Goal: Information Seeking & Learning: Learn about a topic

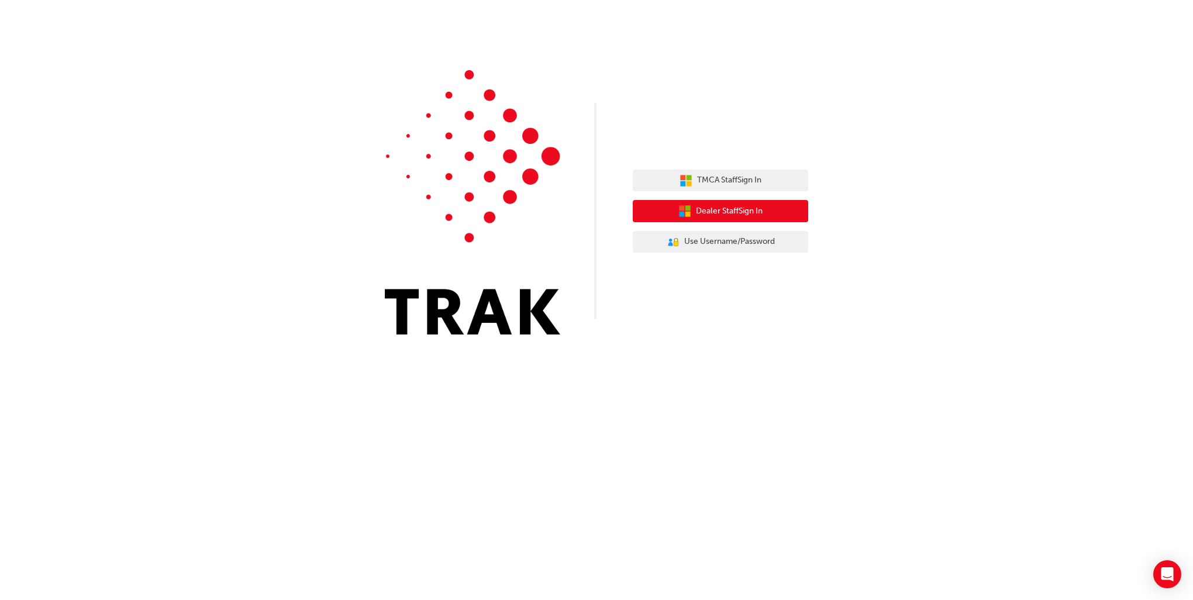
click at [774, 208] on button "Dealer Staff Sign In" at bounding box center [720, 211] width 175 height 22
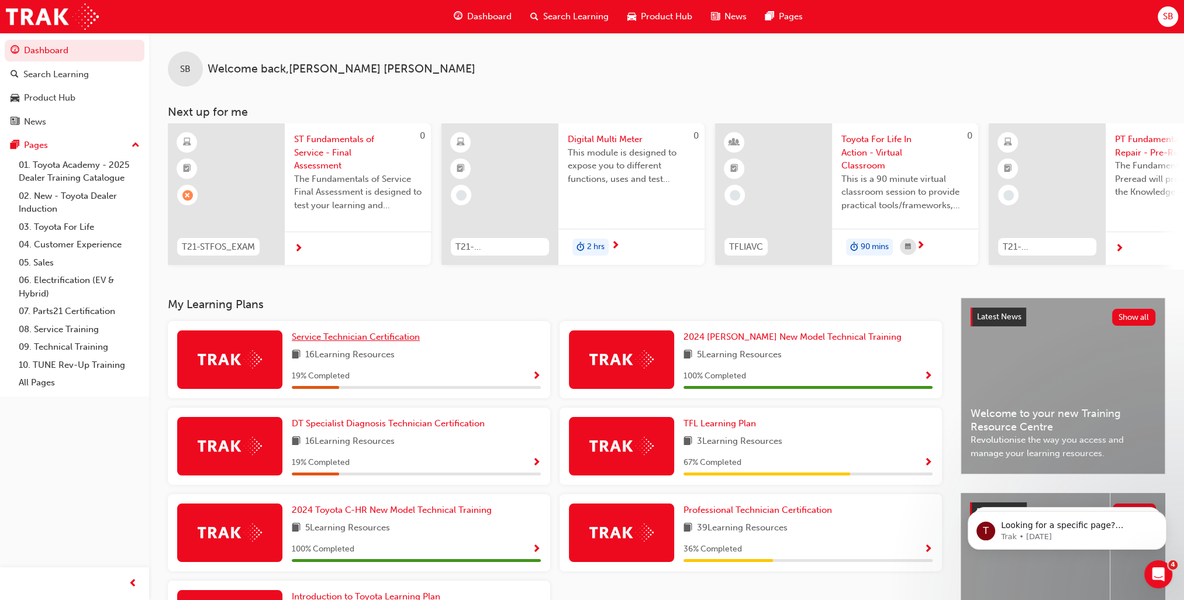
click at [335, 337] on span "Service Technician Certification" at bounding box center [356, 337] width 128 height 11
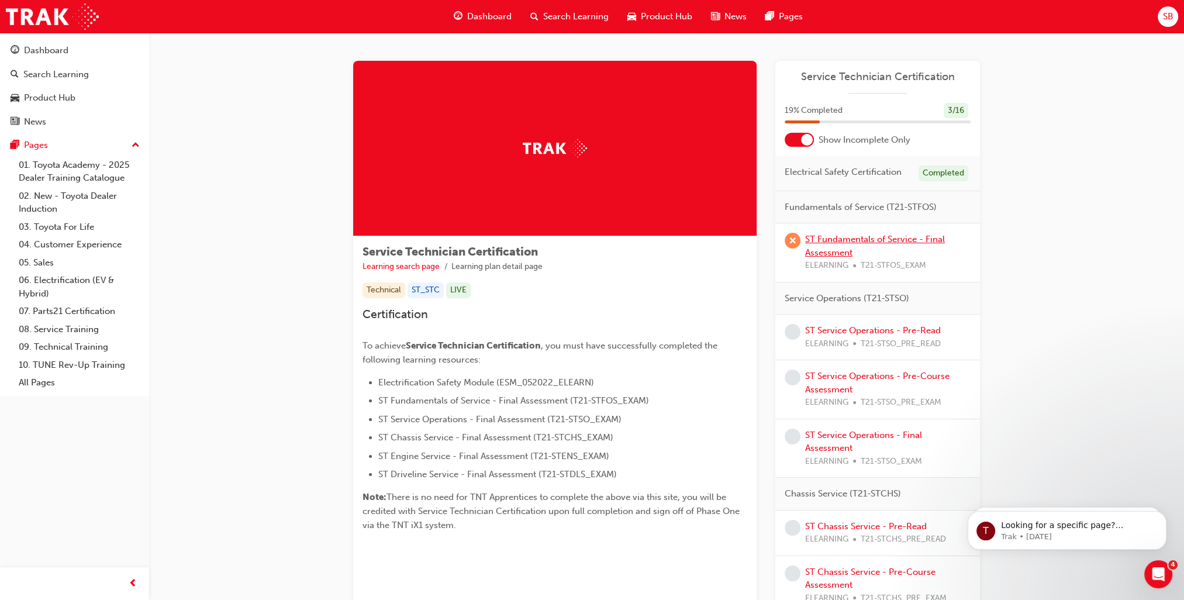
click at [839, 251] on link "ST Fundamentals of Service - Final Assessment" at bounding box center [875, 246] width 140 height 24
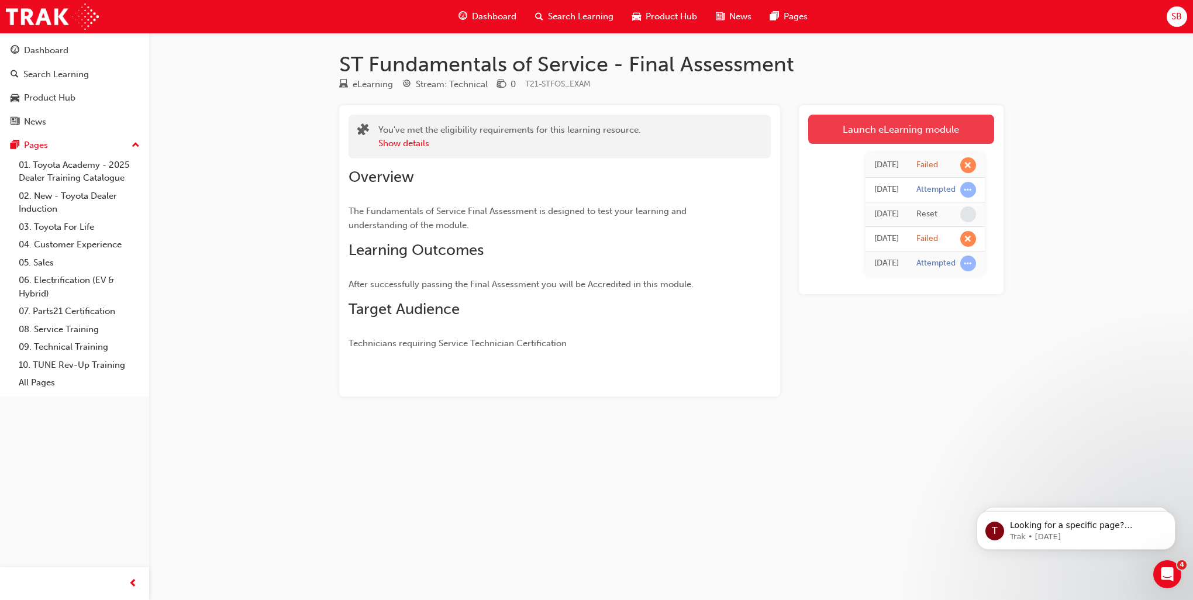
click at [915, 126] on link "Launch eLearning module" at bounding box center [901, 129] width 186 height 29
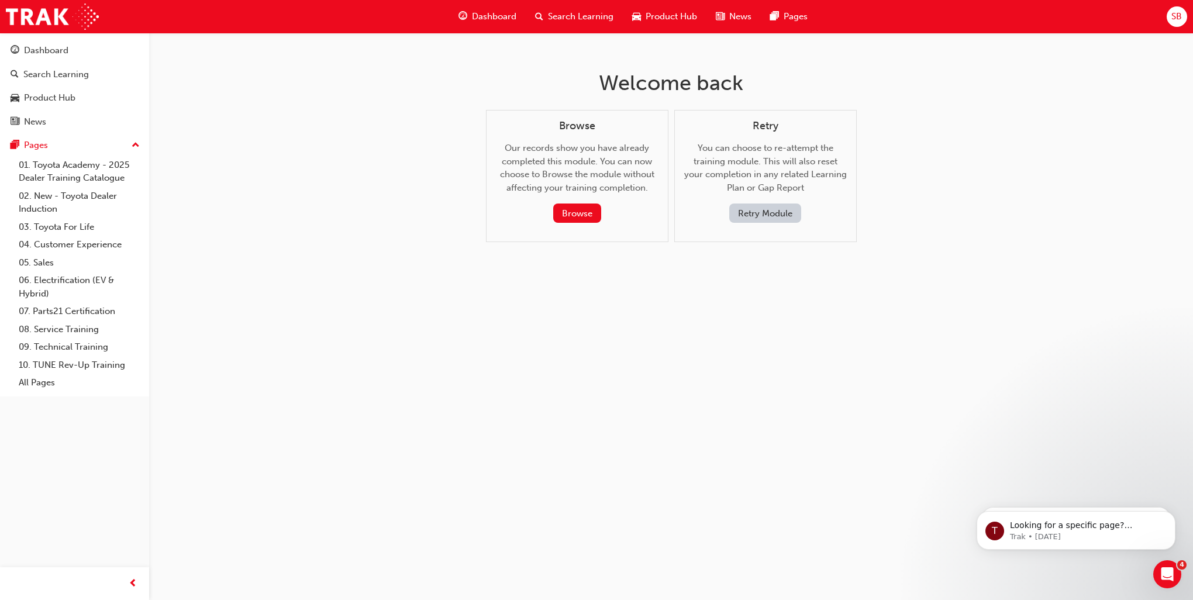
click at [758, 202] on div "Retry You can choose to re-attempt the training module. This will also reset yo…" at bounding box center [765, 172] width 163 height 104
click at [758, 207] on button "Retry Module" at bounding box center [765, 213] width 72 height 19
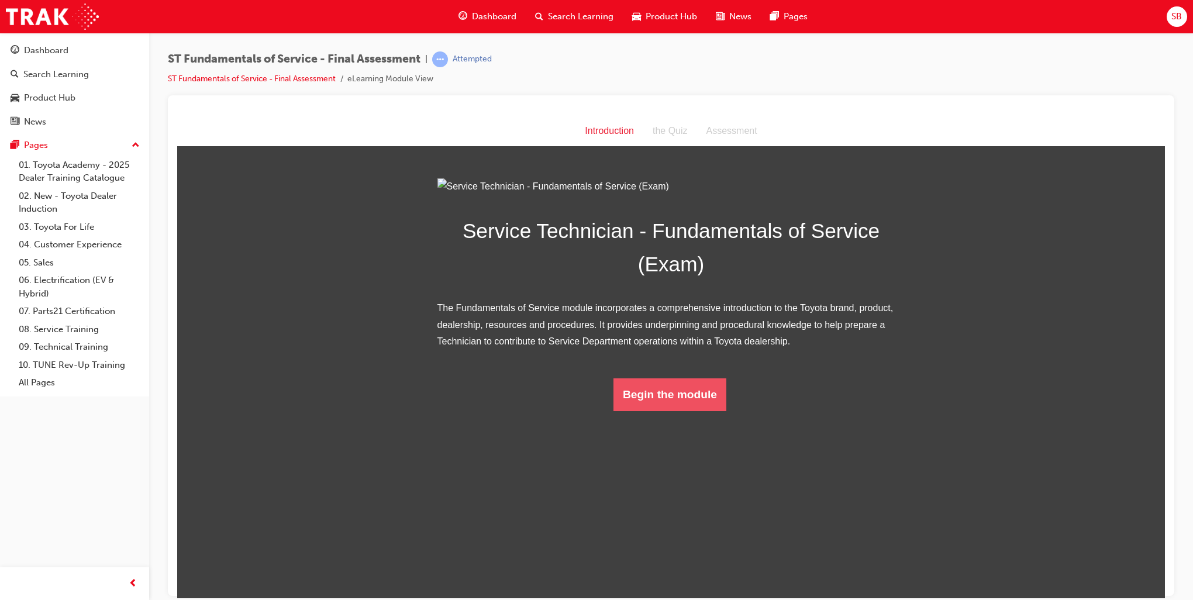
click at [701, 411] on button "Begin the module" at bounding box center [669, 394] width 113 height 33
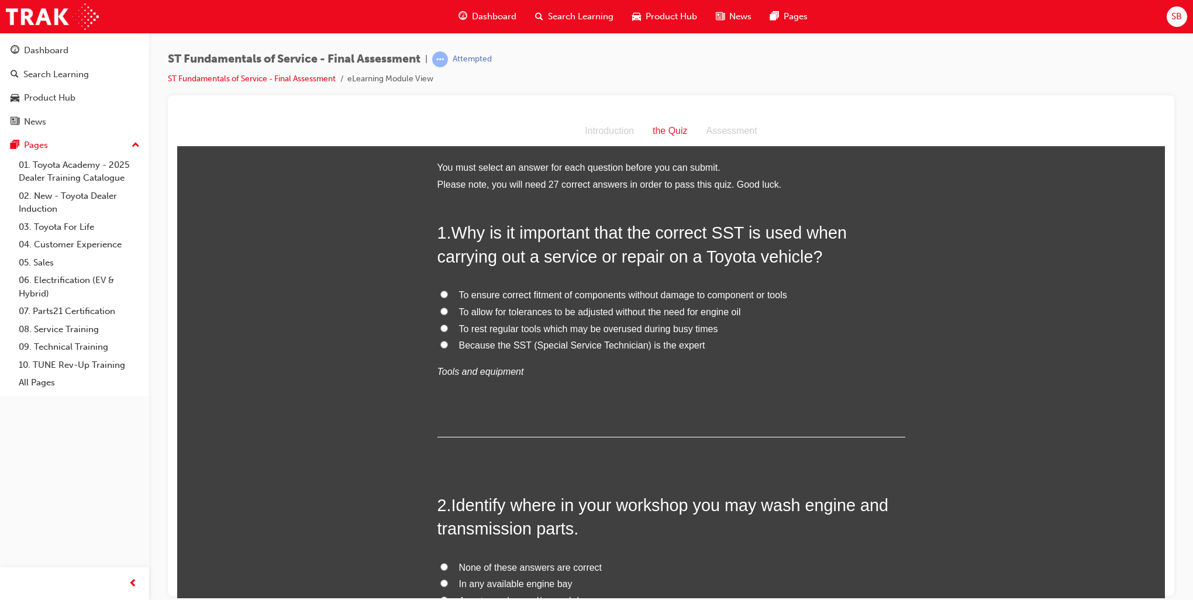
click at [508, 295] on span "To ensure correct fitment of components without damage to component or tools" at bounding box center [623, 294] width 328 height 10
click at [448, 295] on input "To ensure correct fitment of components without damage to component or tools" at bounding box center [444, 294] width 8 height 8
radio input "true"
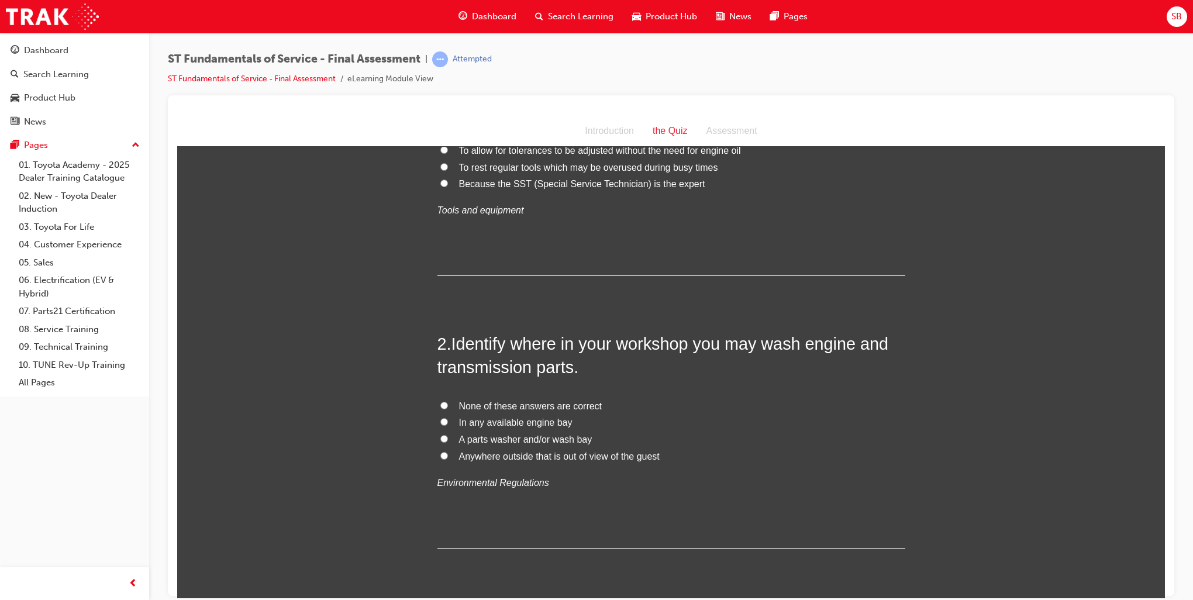
scroll to position [175, 0]
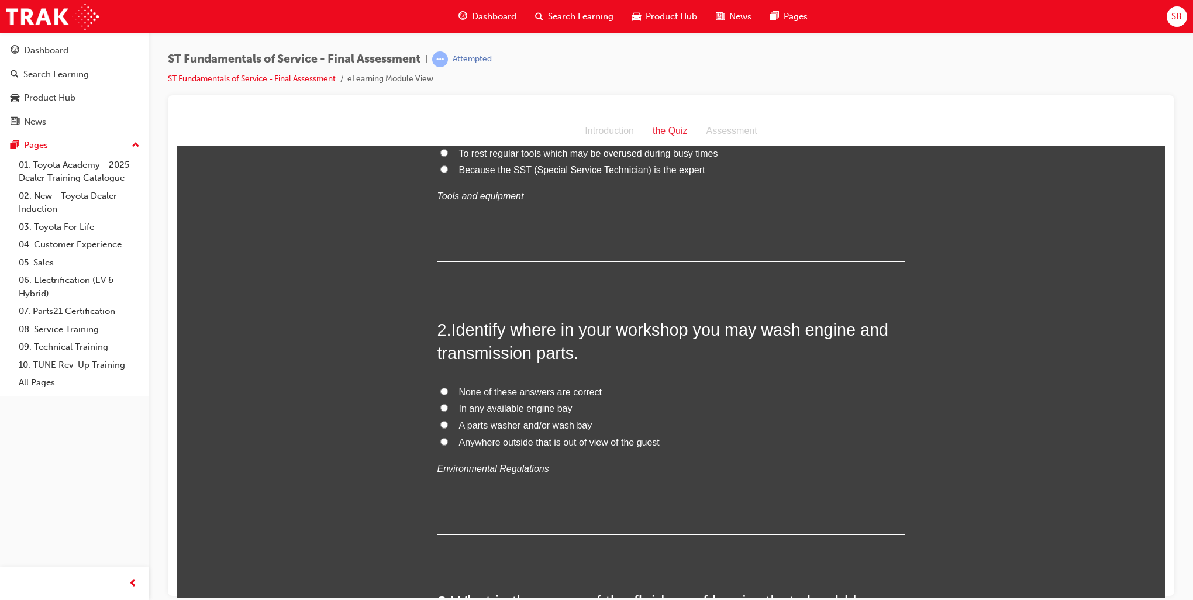
click at [441, 422] on input "A parts washer and/or wash bay" at bounding box center [444, 424] width 8 height 8
radio input "true"
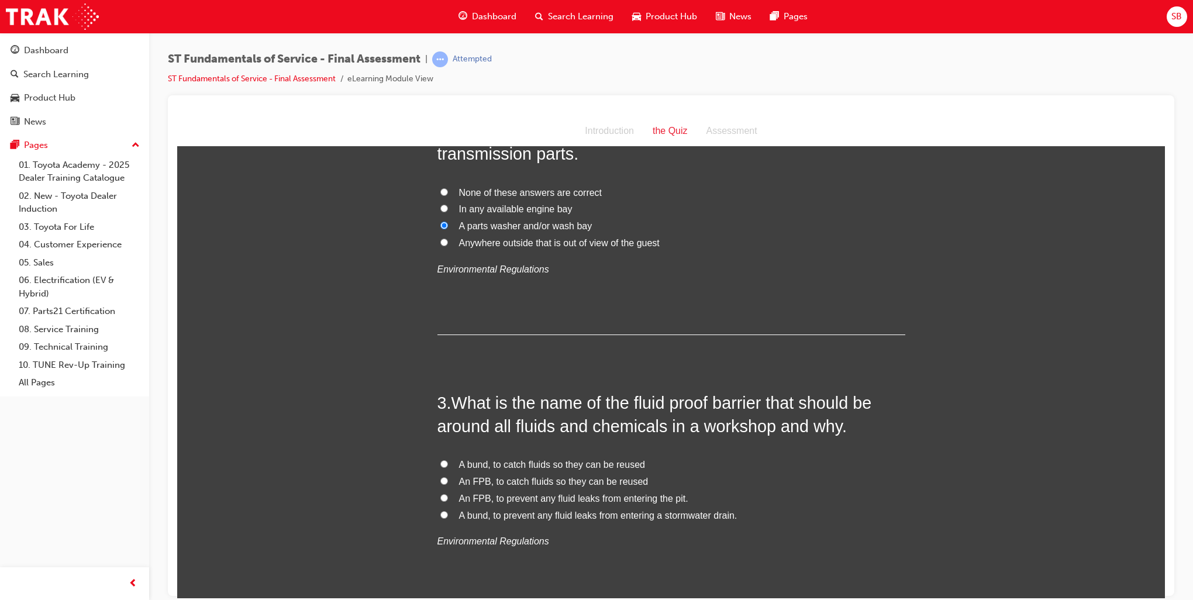
scroll to position [409, 0]
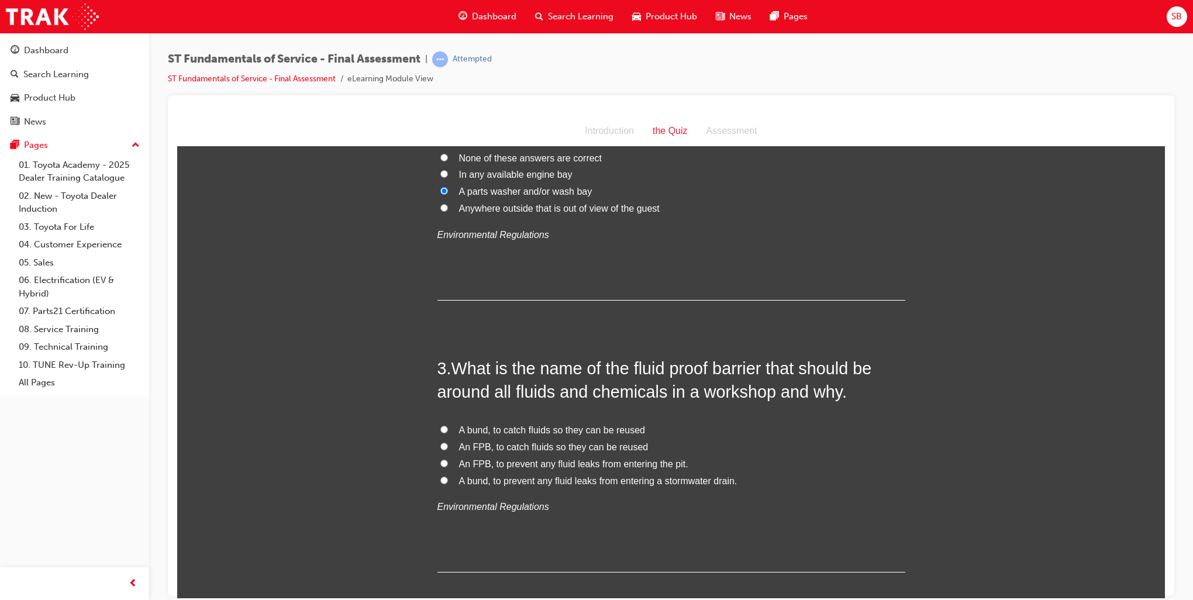
click at [440, 428] on input "A bund, to catch fluids so they can be reused" at bounding box center [444, 429] width 8 height 8
radio input "true"
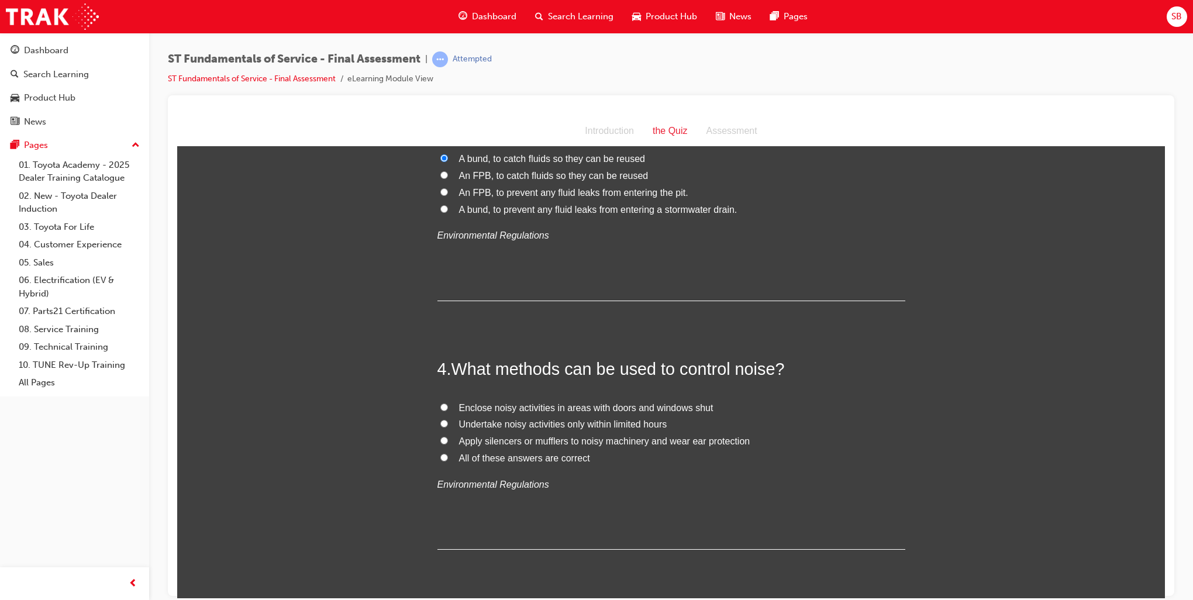
scroll to position [702, 0]
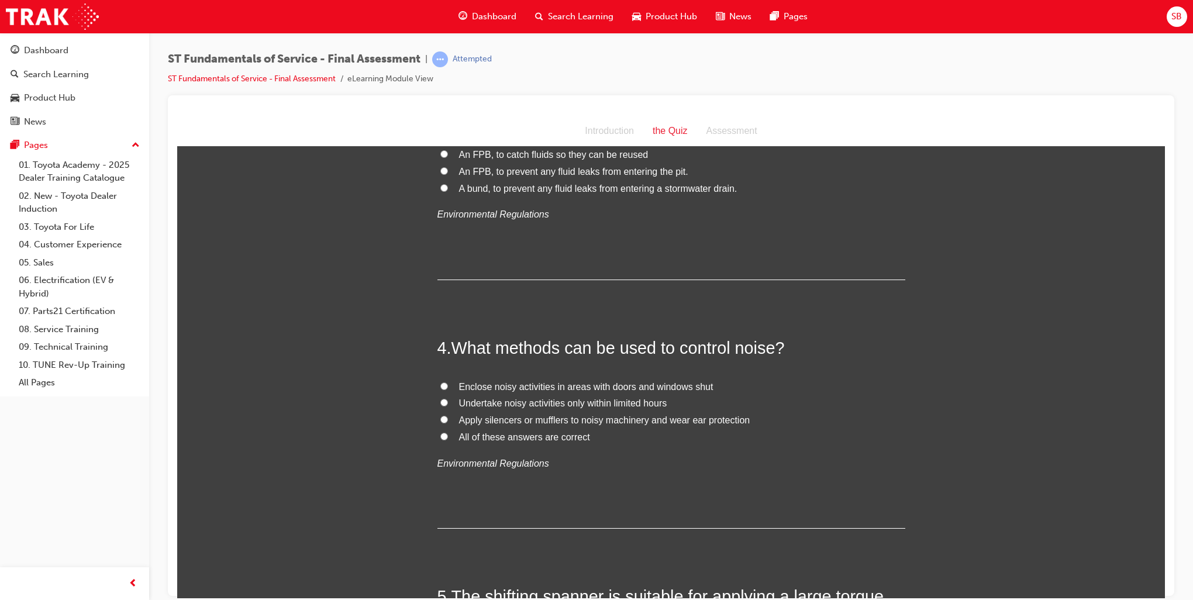
click at [440, 415] on input "Apply silencers or mufflers to noisy machinery and wear ear protection" at bounding box center [444, 419] width 8 height 8
radio input "true"
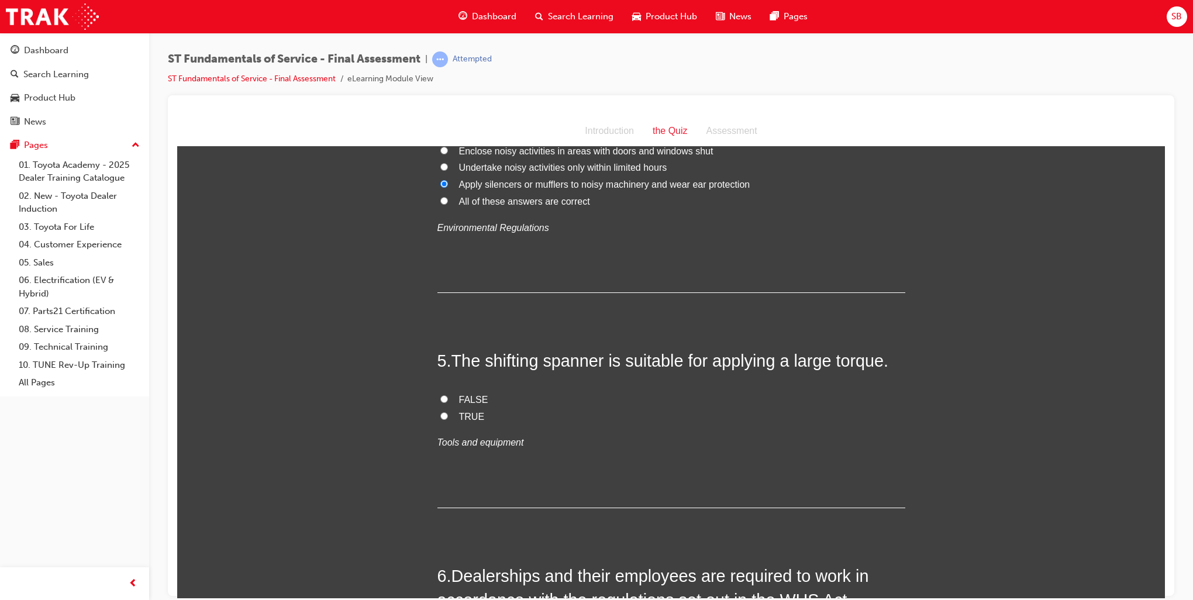
scroll to position [994, 0]
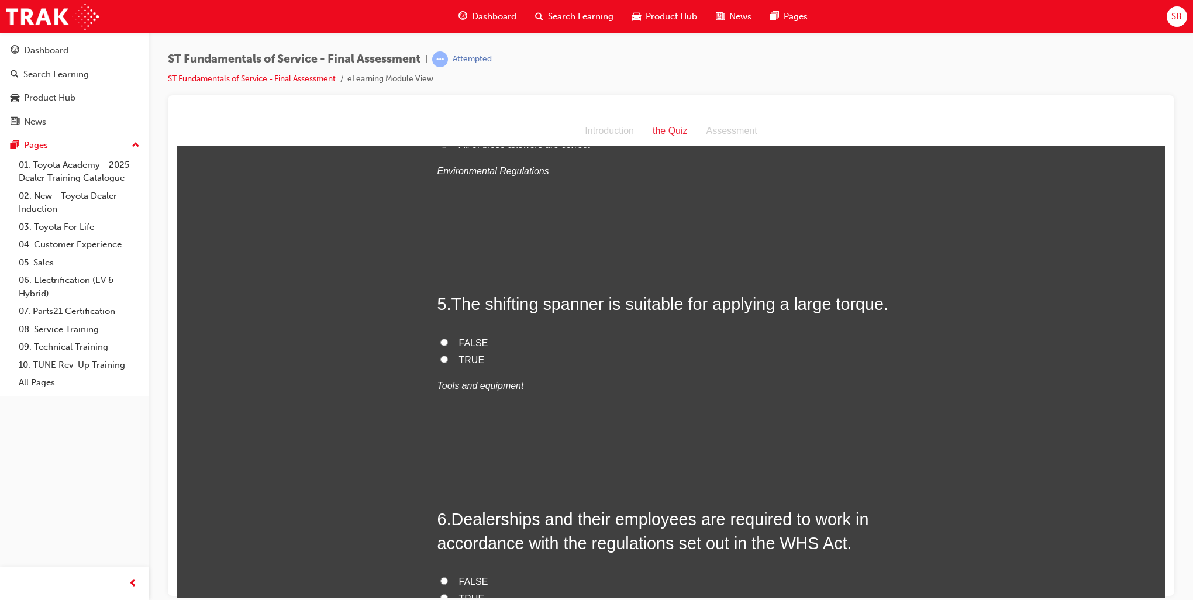
click at [440, 342] on input "FALSE" at bounding box center [444, 342] width 8 height 8
radio input "true"
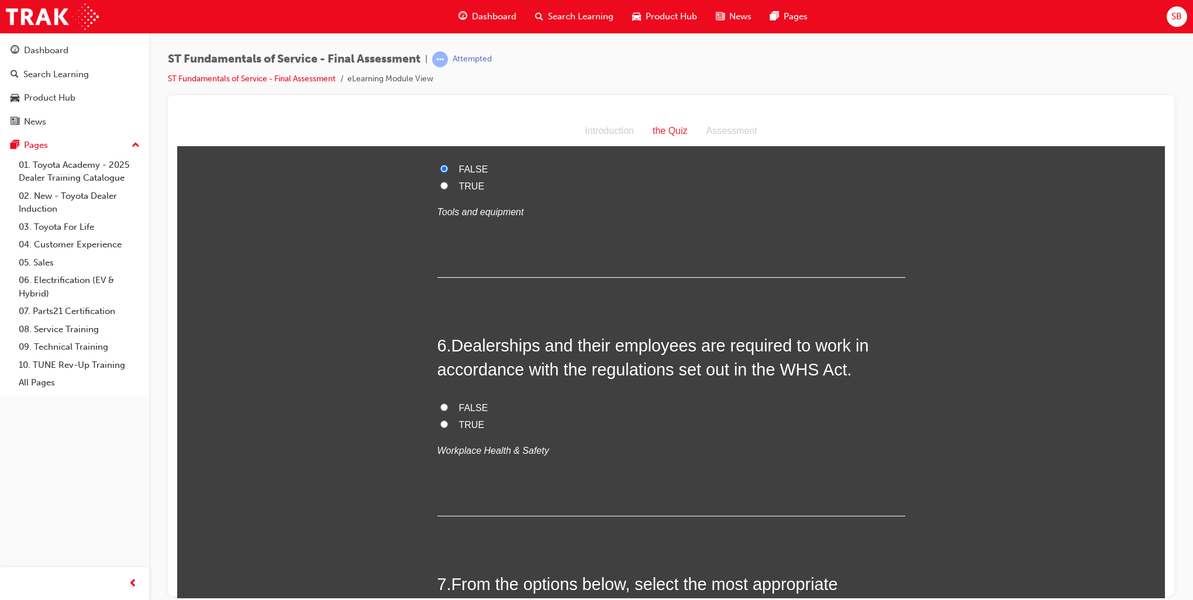
scroll to position [1170, 0]
click at [440, 404] on input "FALSE" at bounding box center [444, 405] width 8 height 8
radio input "true"
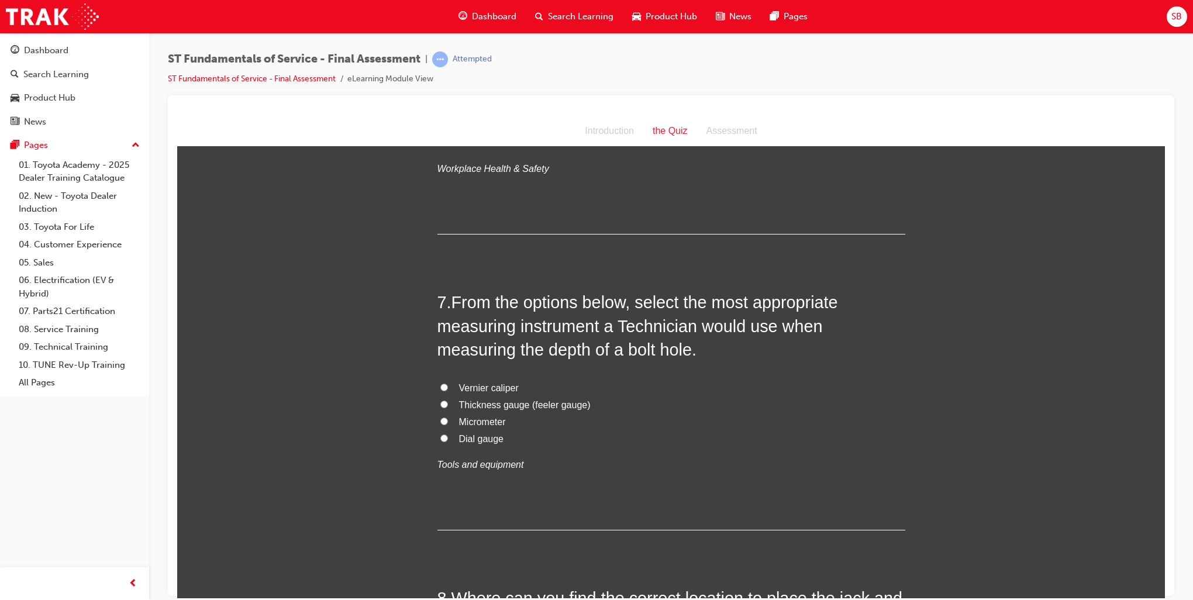
scroll to position [1462, 0]
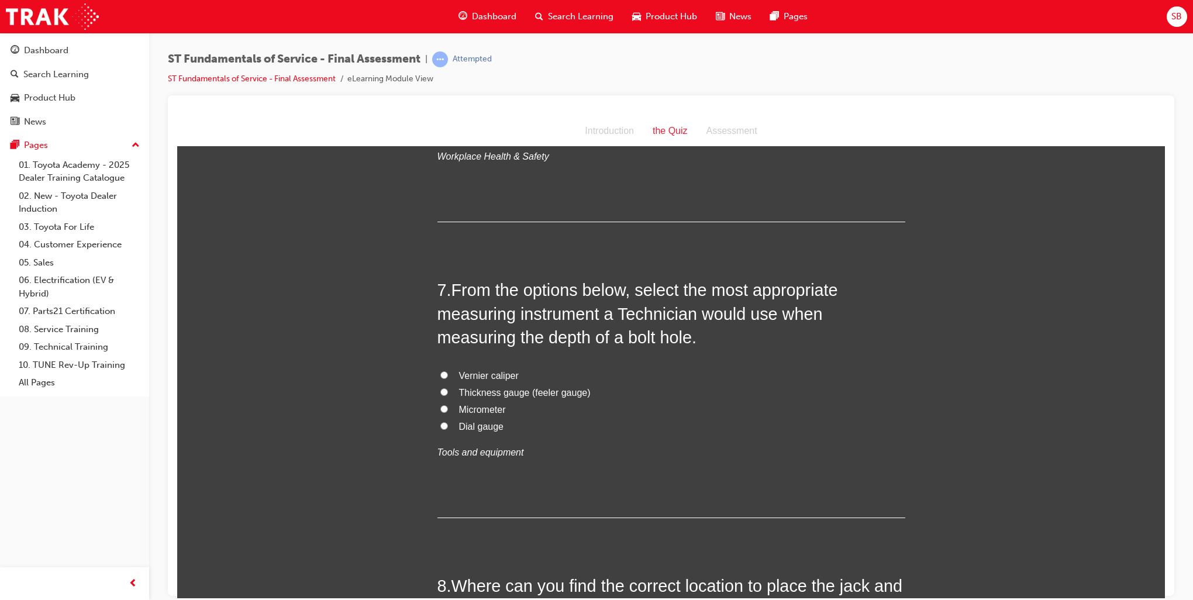
click at [440, 372] on input "Vernier caliper" at bounding box center [444, 375] width 8 height 8
radio input "true"
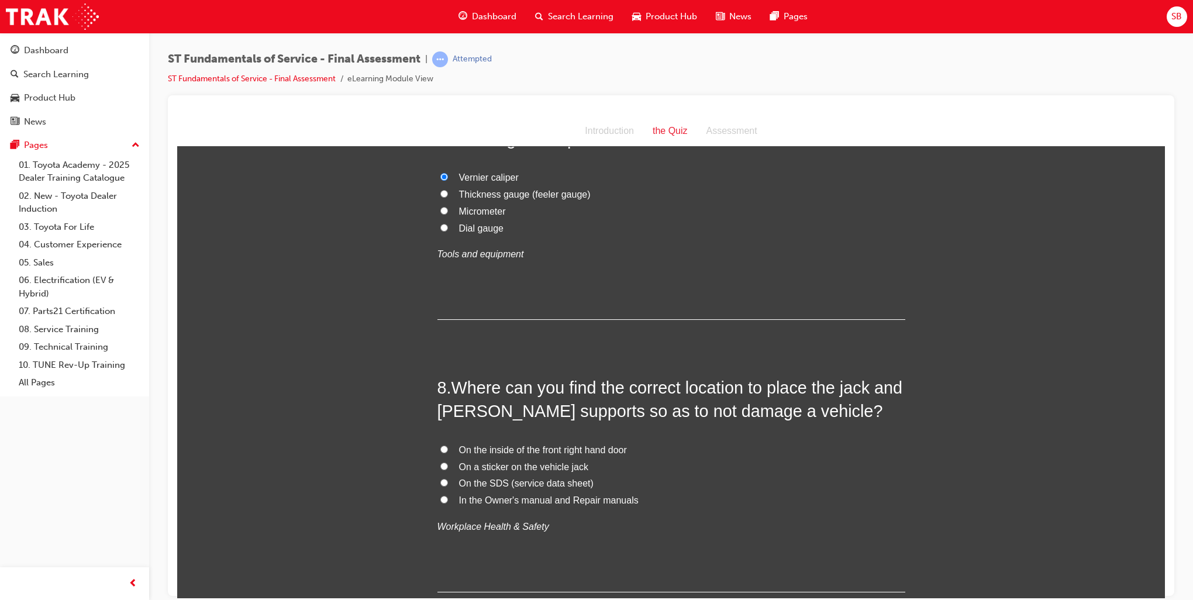
scroll to position [1696, 0]
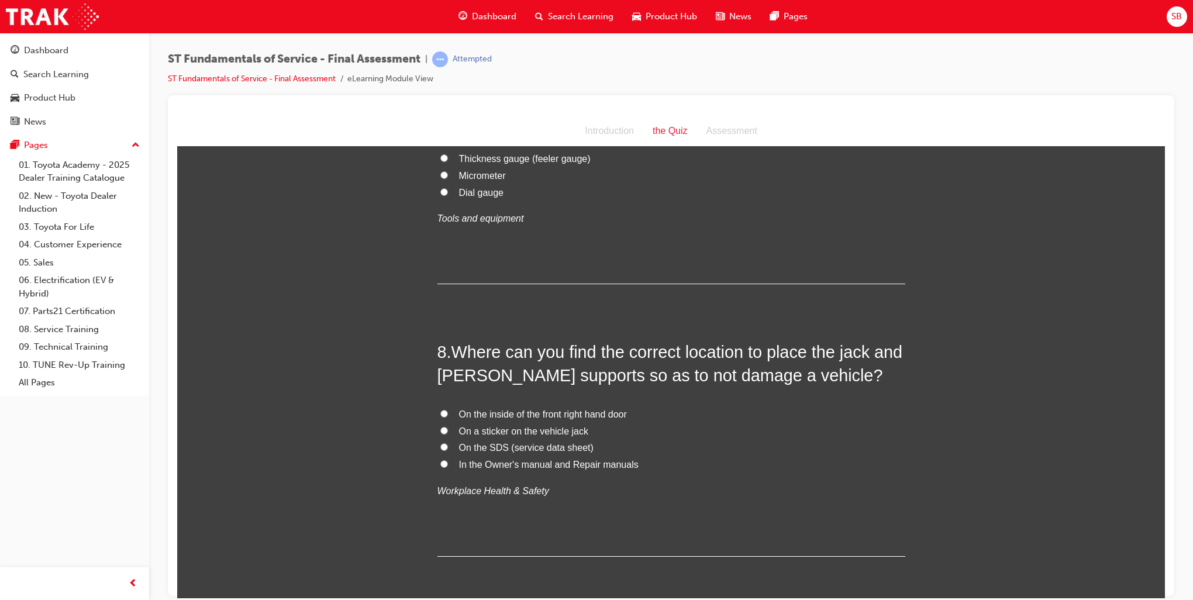
click at [440, 460] on input "In the Owner's manual and Repair manuals" at bounding box center [444, 464] width 8 height 8
radio input "true"
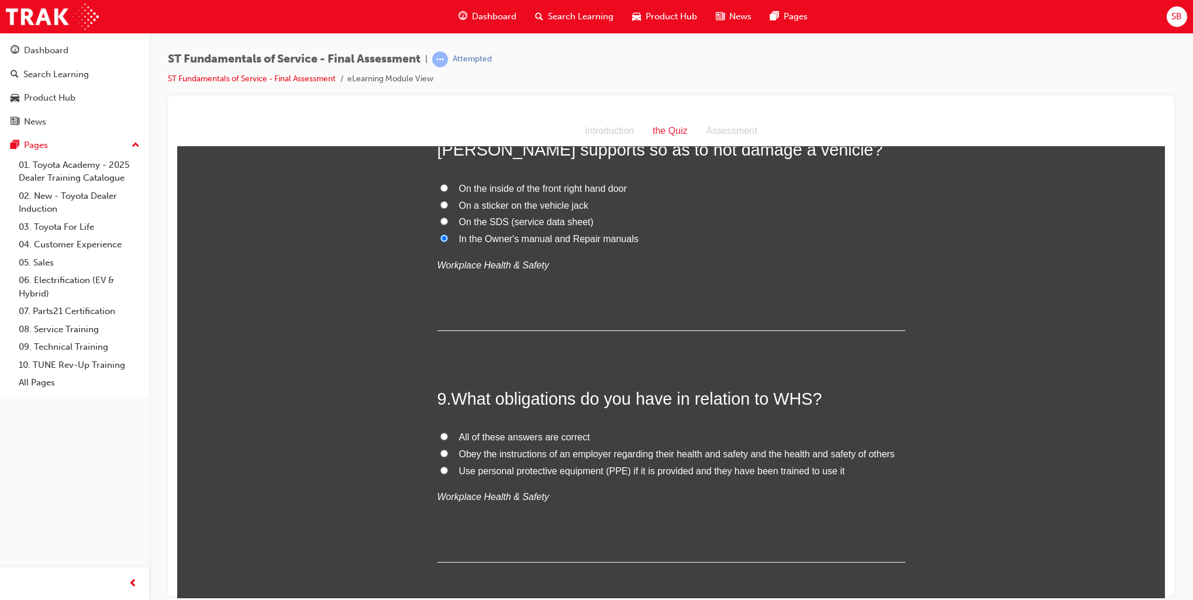
scroll to position [1930, 0]
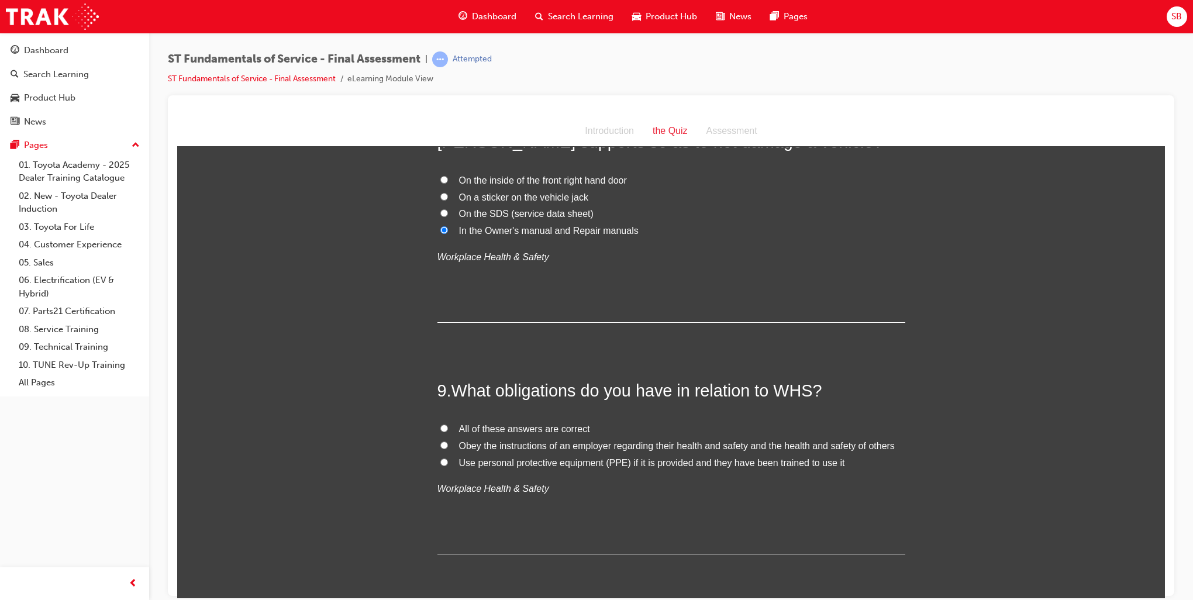
click at [440, 427] on input "All of these answers are correct" at bounding box center [444, 428] width 8 height 8
radio input "true"
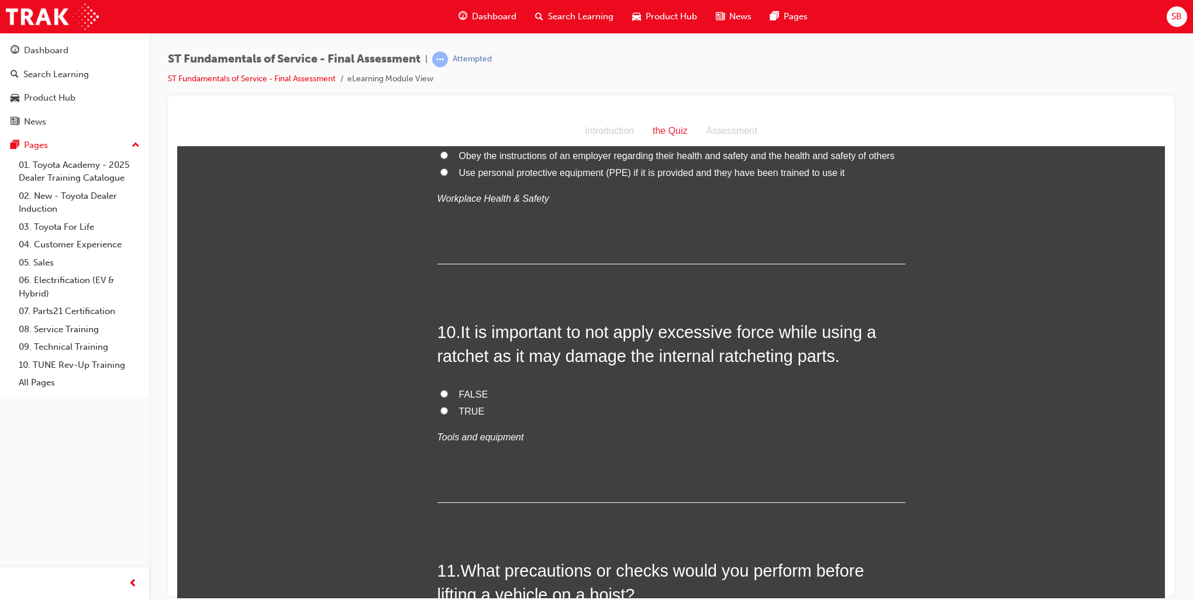
scroll to position [2222, 0]
click at [440, 408] on input "TRUE" at bounding box center [444, 408] width 8 height 8
radio input "true"
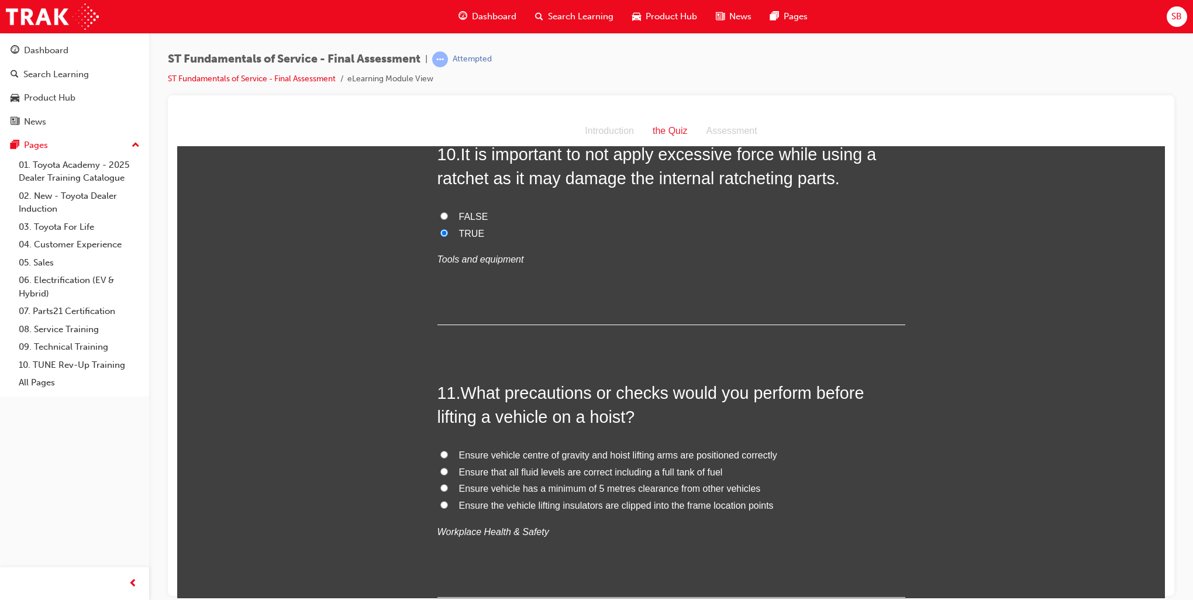
scroll to position [2515, 0]
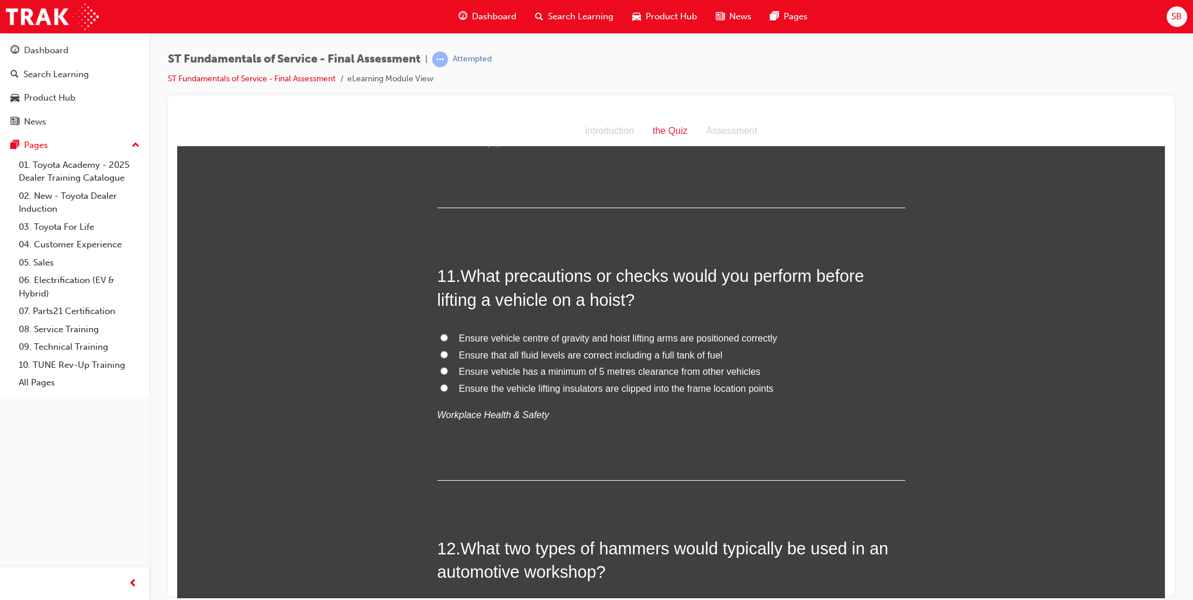
click at [440, 388] on input "Ensure the vehicle lifting insulators are clipped into the frame location points" at bounding box center [444, 388] width 8 height 8
radio input "true"
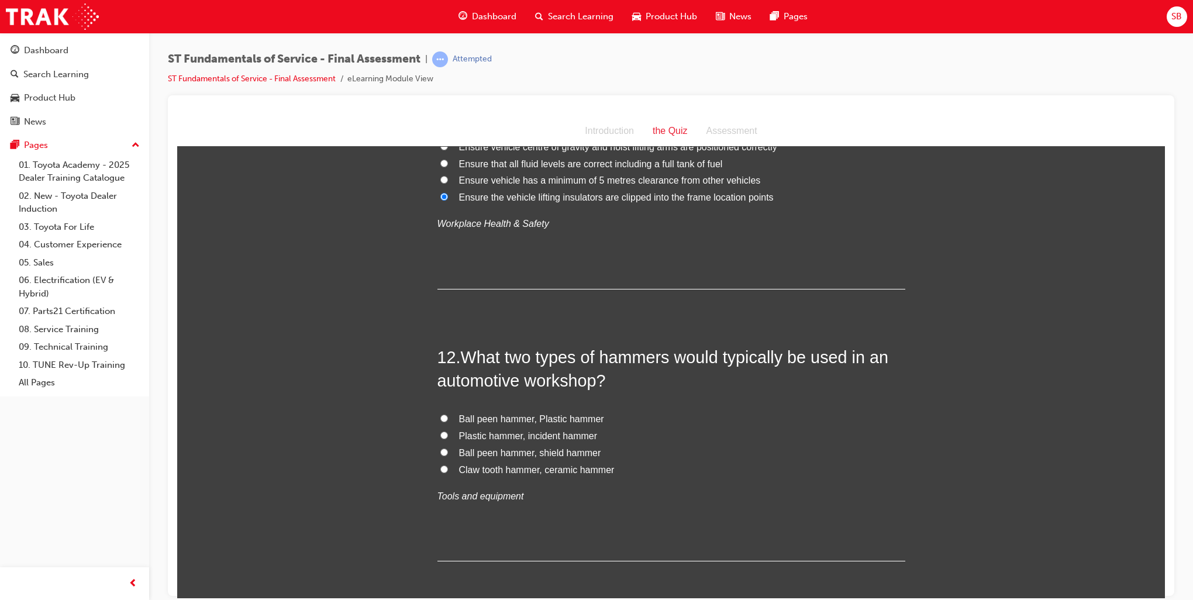
scroll to position [2807, 0]
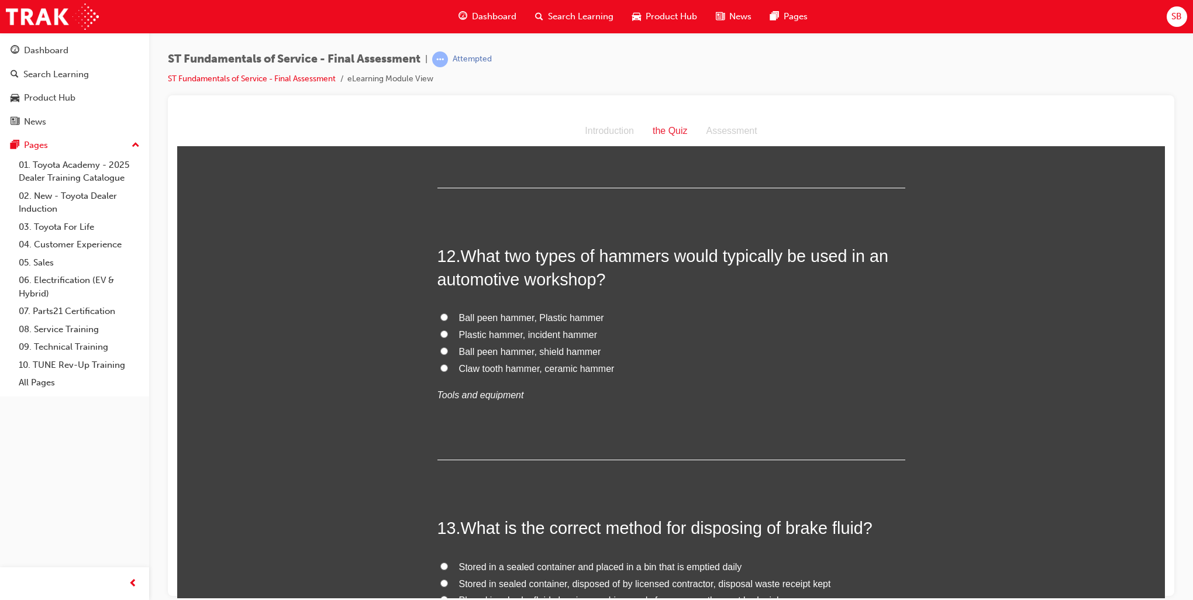
click at [440, 315] on input "Ball peen hammer, Plastic hammer" at bounding box center [444, 317] width 8 height 8
radio input "true"
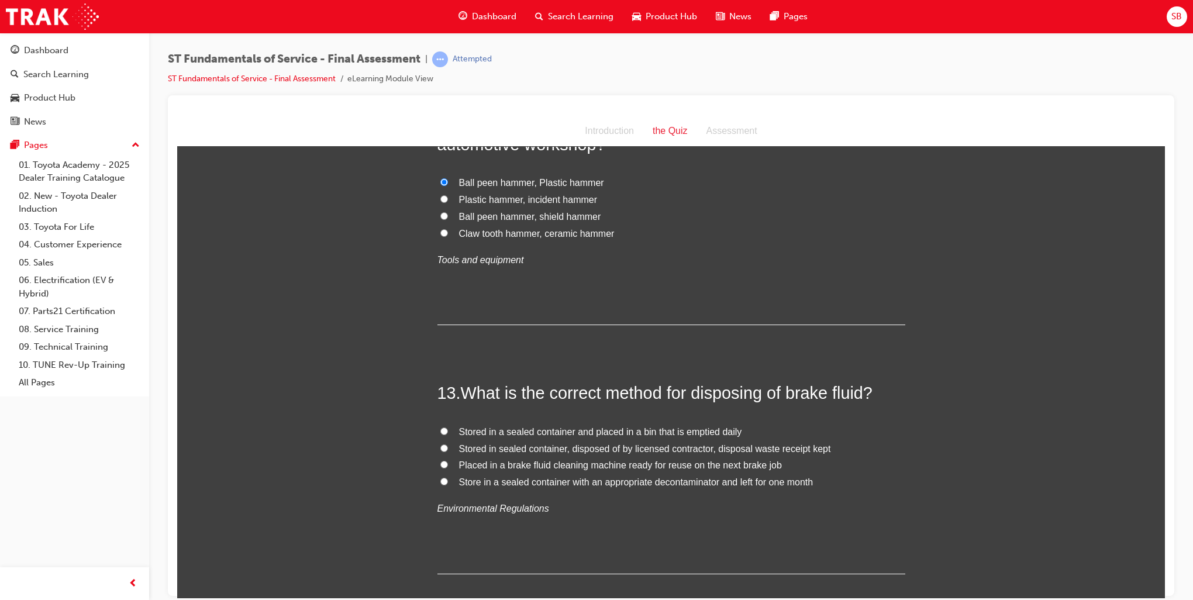
scroll to position [3041, 0]
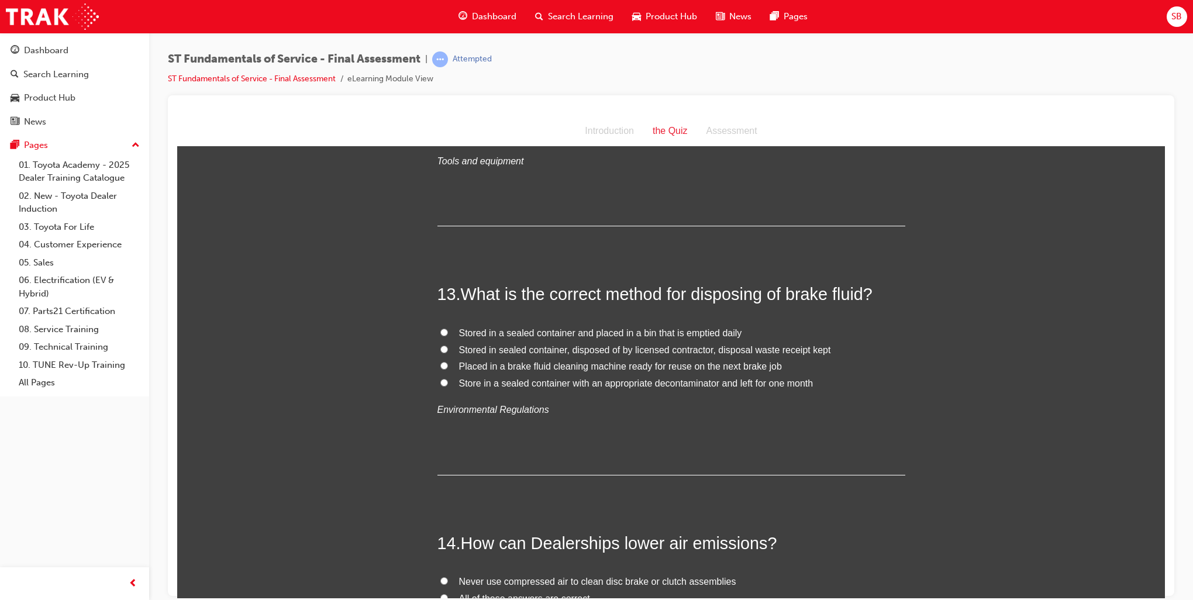
click at [440, 332] on input "Stored in a sealed container and placed in a bin that is emptied daily" at bounding box center [444, 332] width 8 height 8
radio input "true"
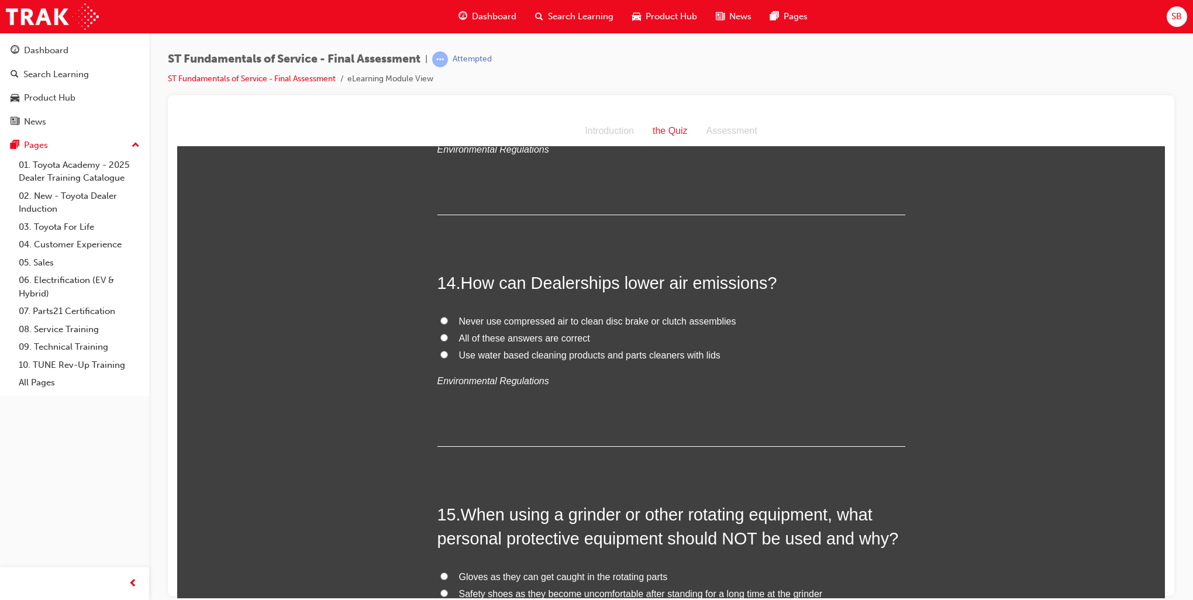
scroll to position [3333, 0]
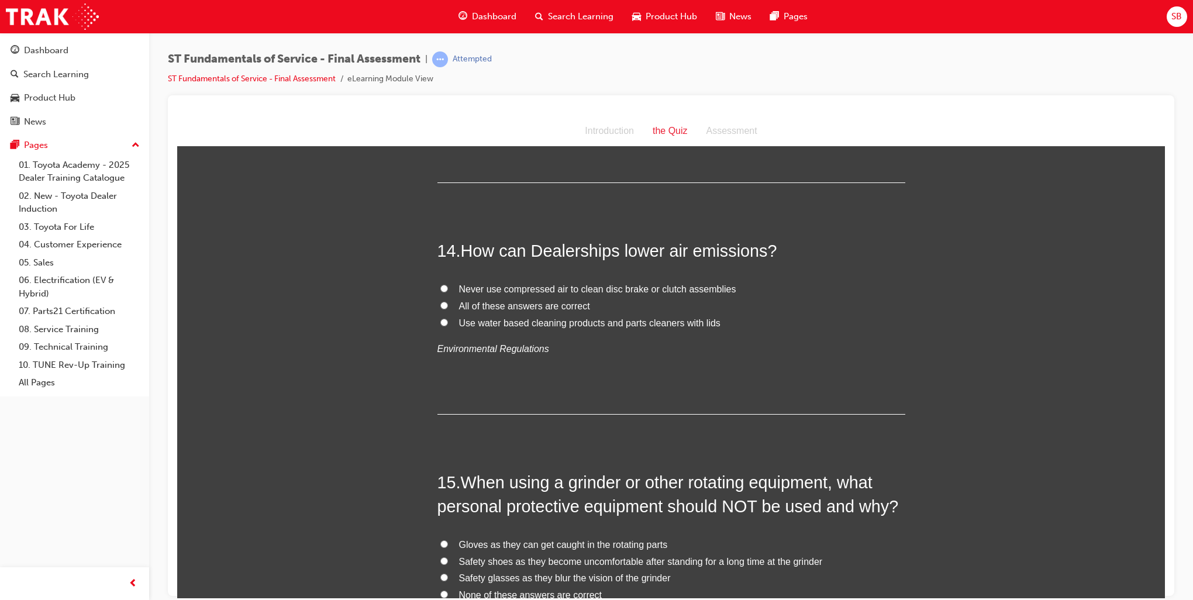
click at [440, 320] on input "Use water based cleaning products and parts cleaners with lids" at bounding box center [444, 322] width 8 height 8
radio input "true"
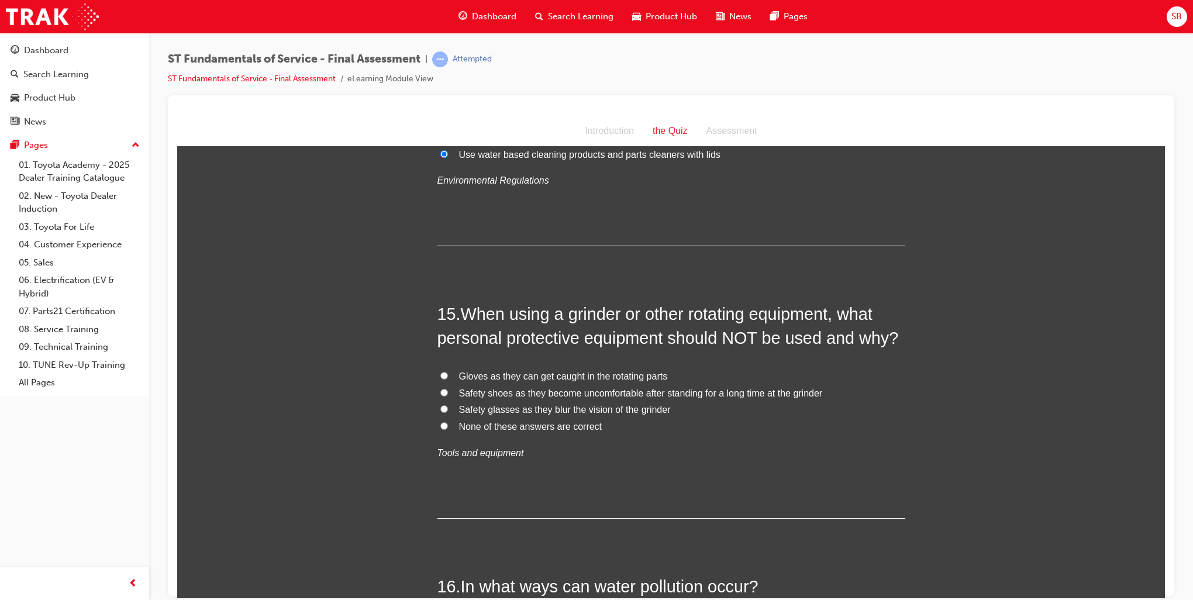
scroll to position [3509, 0]
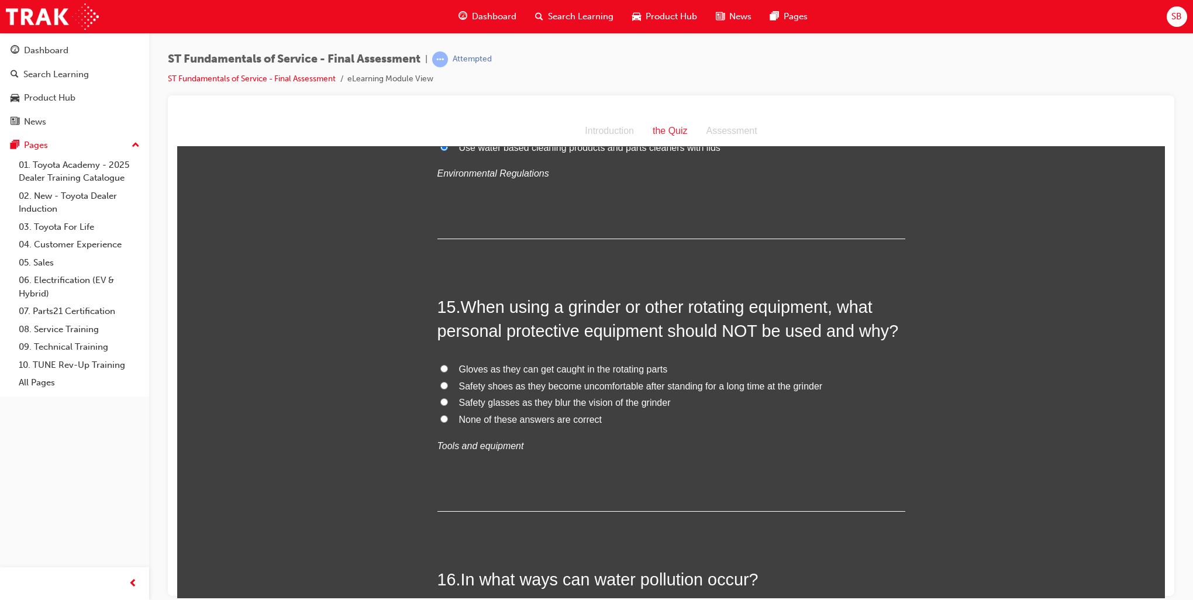
click at [440, 365] on input "Gloves as they can get caught in the rotating parts" at bounding box center [444, 368] width 8 height 8
radio input "true"
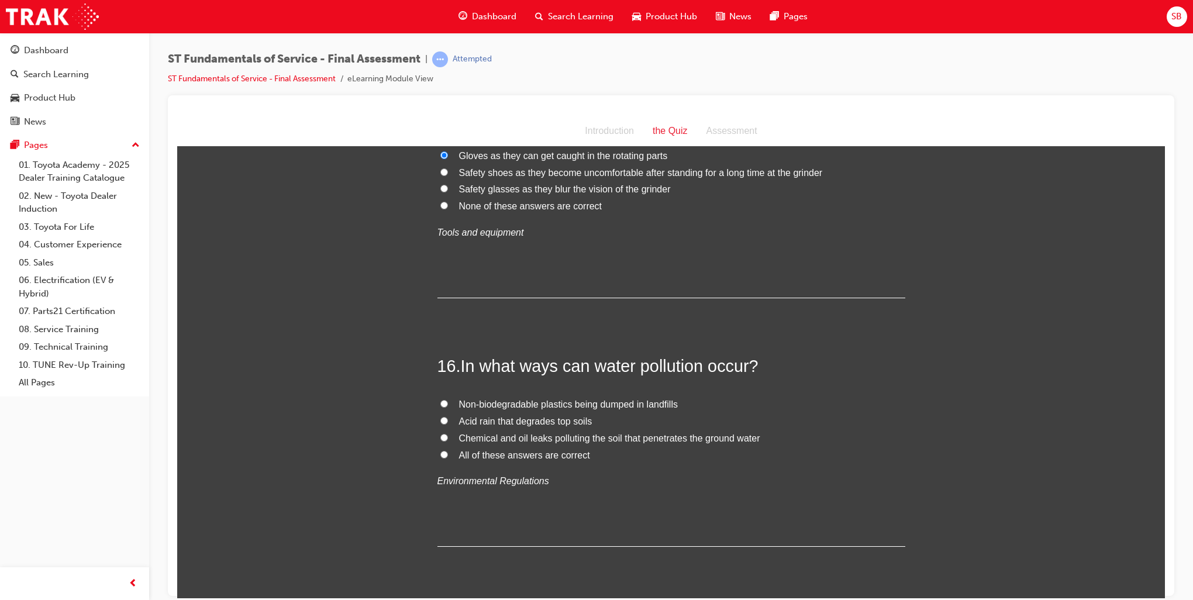
scroll to position [3743, 0]
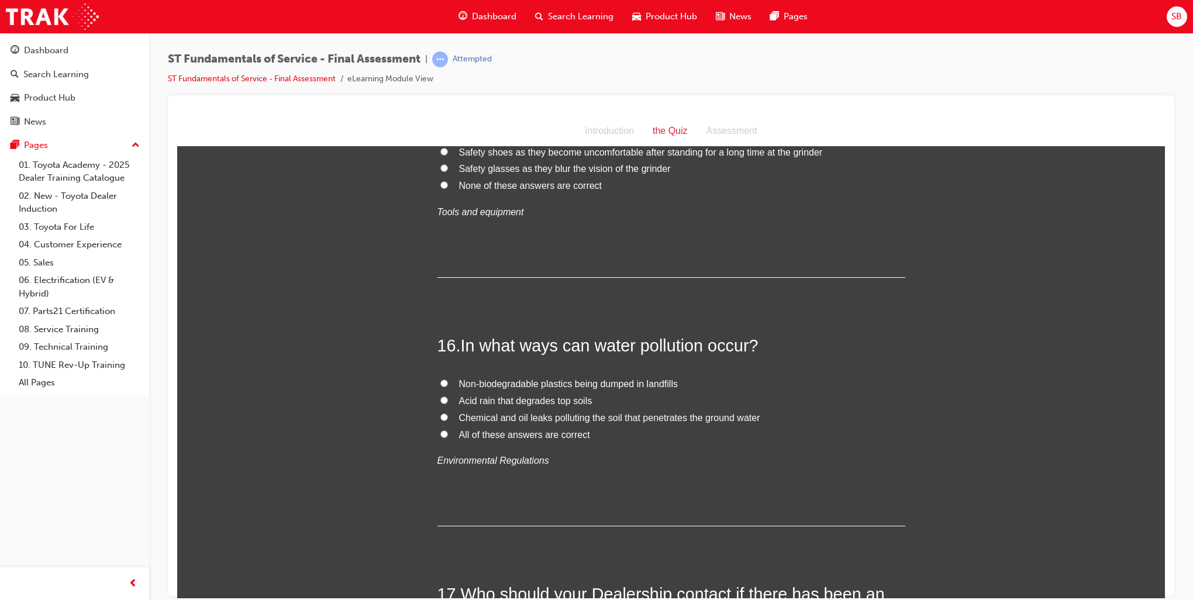
click at [442, 413] on input "Chemical and oil leaks polluting the soil that penetrates the ground water" at bounding box center [444, 417] width 8 height 8
radio input "true"
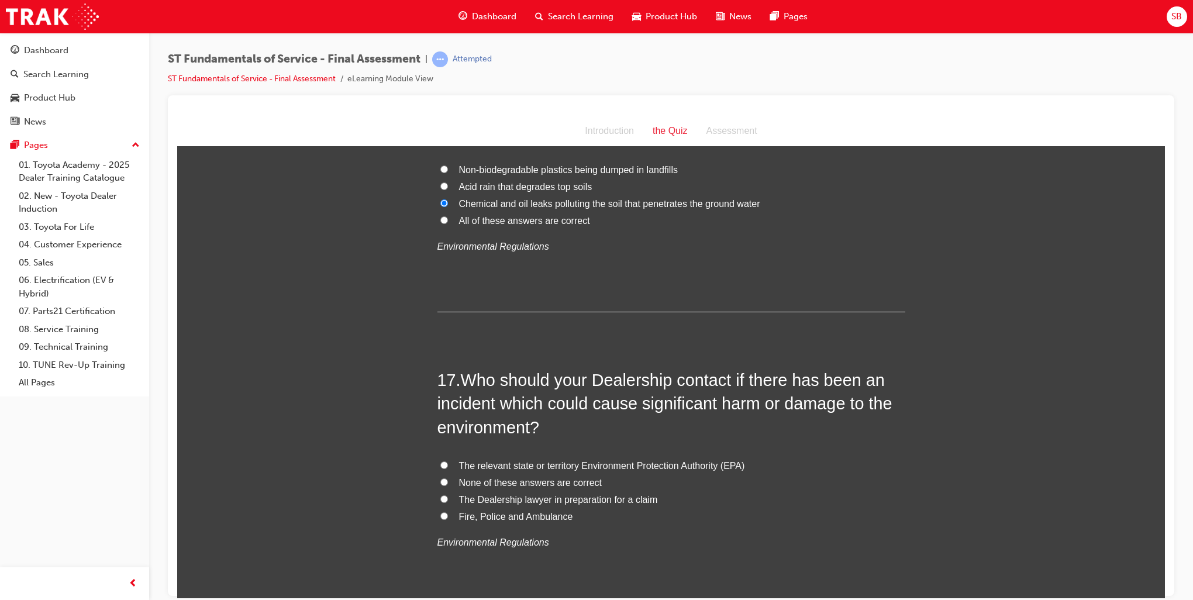
scroll to position [3977, 0]
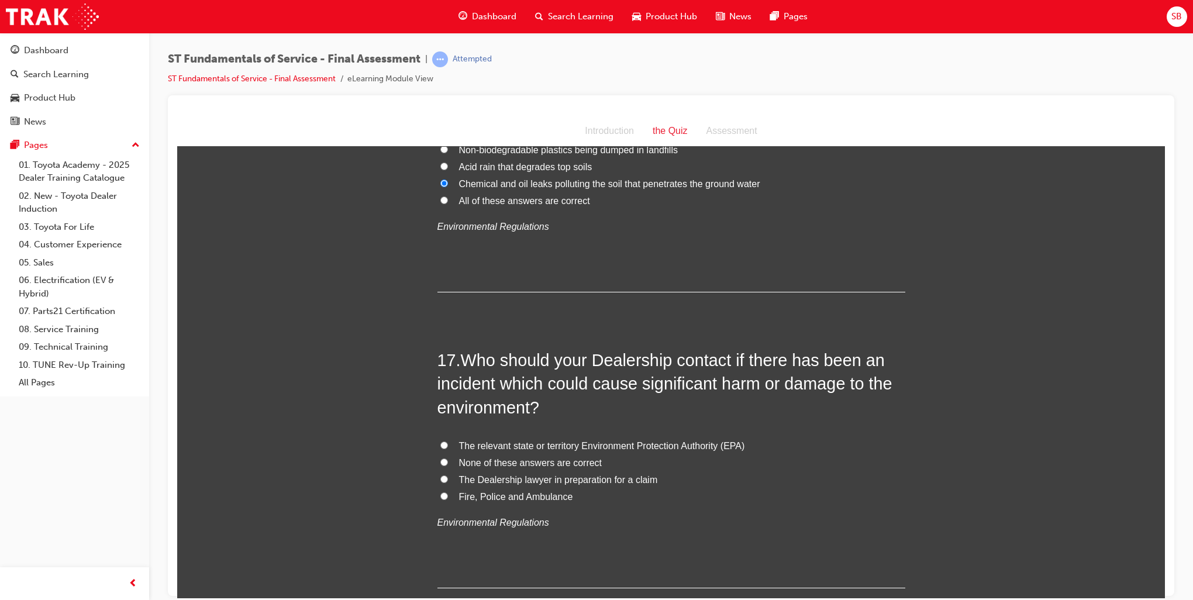
click at [440, 442] on input "The relevant state or territory Environment Protection Authority (EPA)" at bounding box center [444, 445] width 8 height 8
radio input "true"
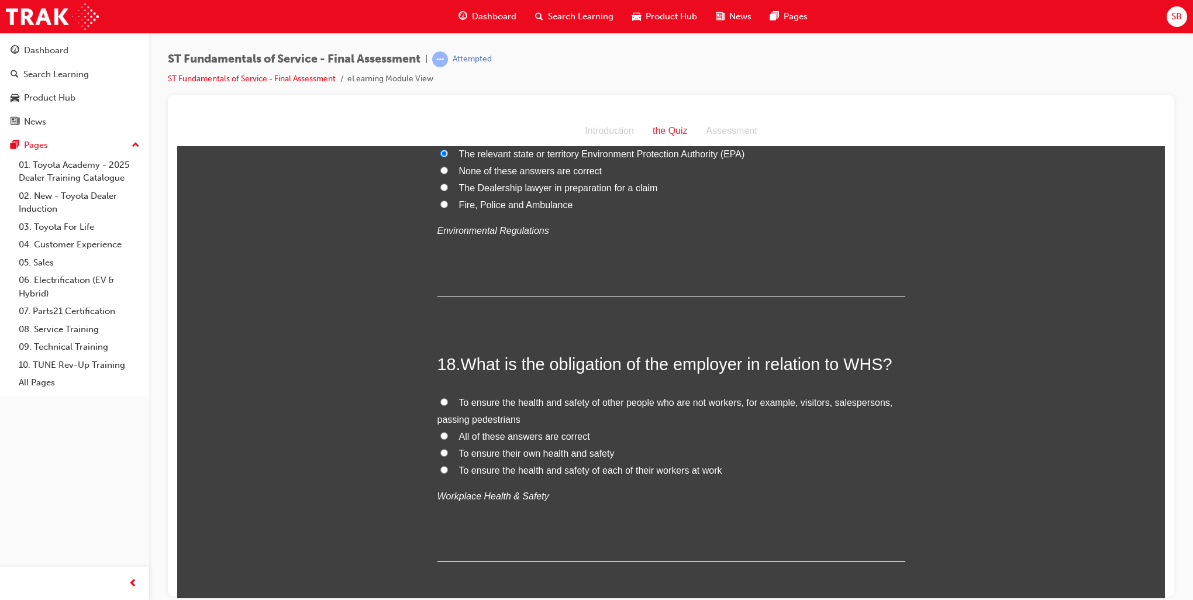
scroll to position [4269, 0]
click at [440, 466] on input "To ensure the health and safety of each of their workers at work" at bounding box center [444, 469] width 8 height 8
radio input "true"
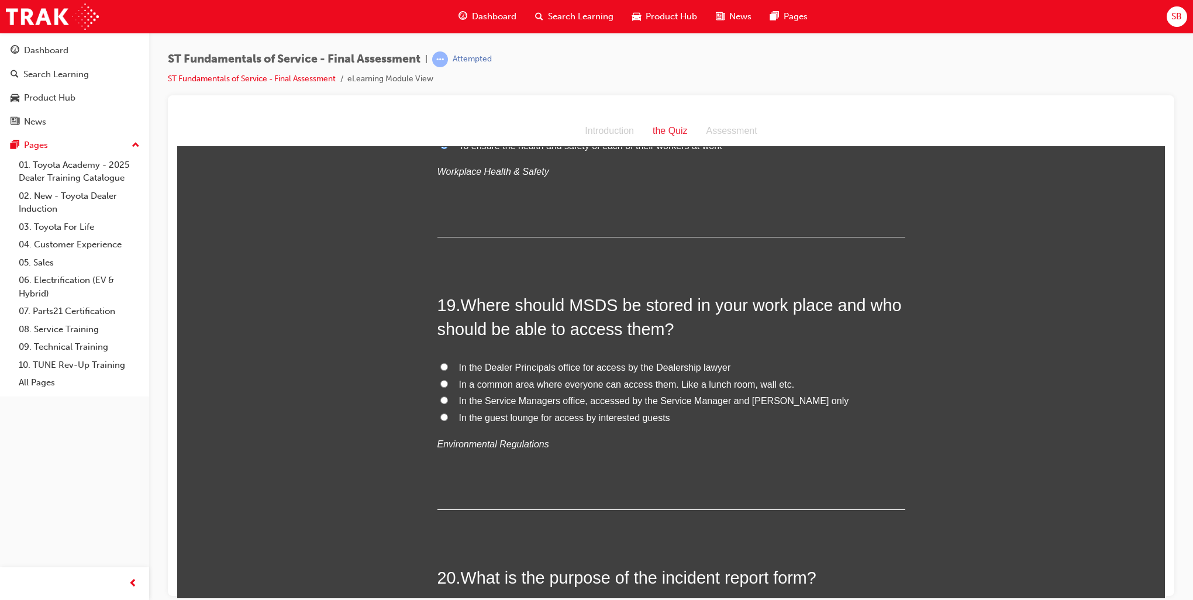
scroll to position [4620, 0]
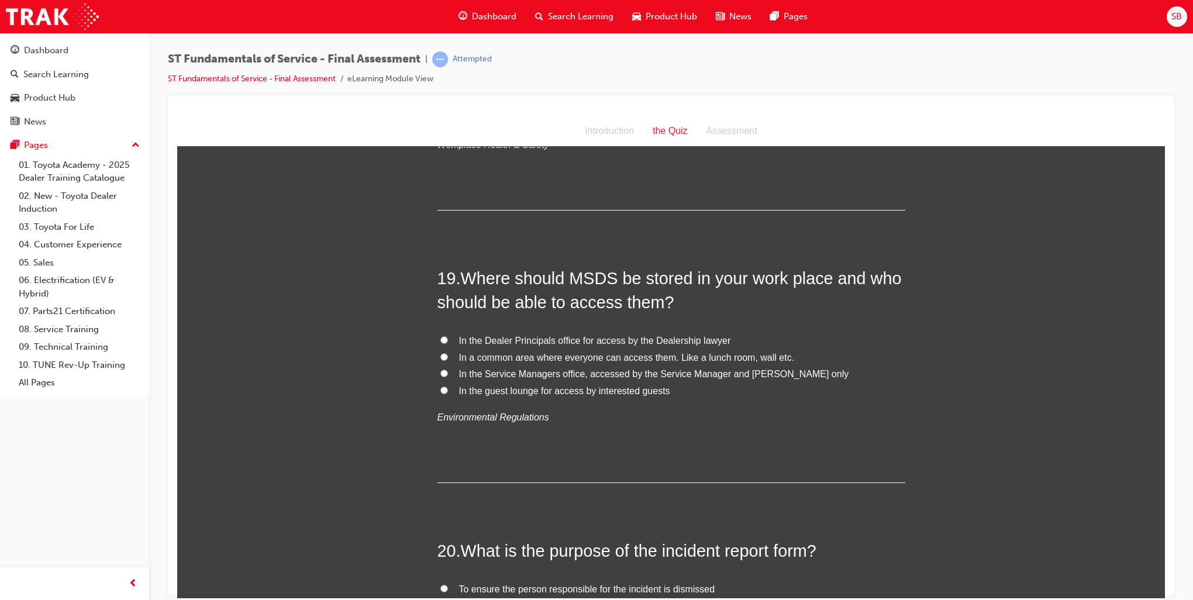
click at [440, 353] on input "In a common area where everyone can access them. Like a lunch room, wall etc." at bounding box center [444, 357] width 8 height 8
radio input "true"
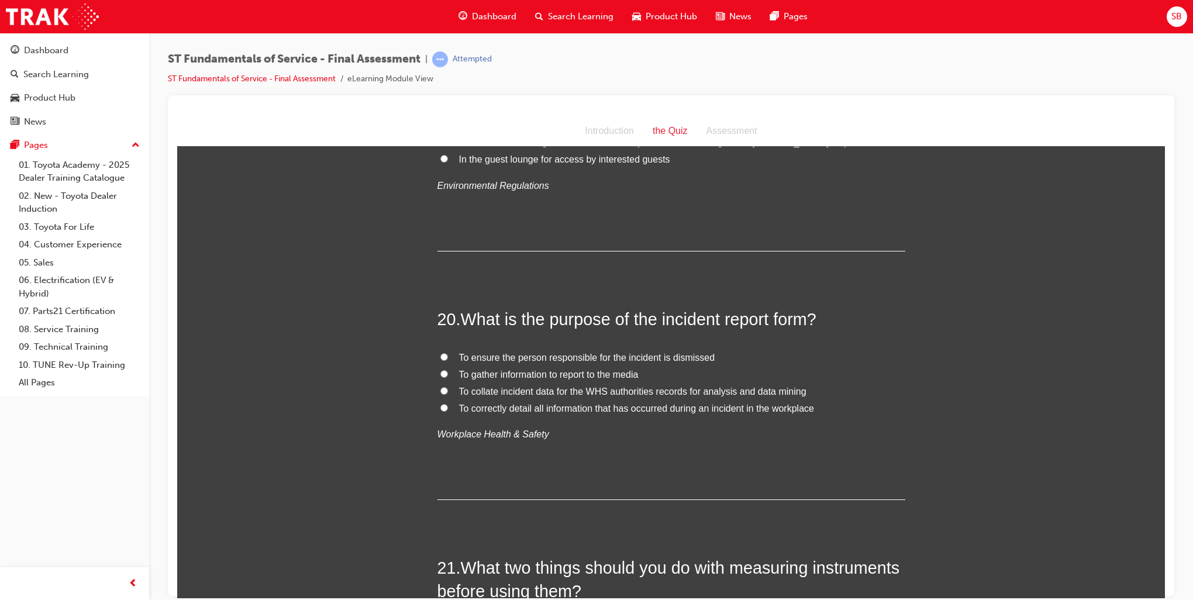
scroll to position [4854, 0]
click at [440, 387] on input "To collate incident data for the WHS authorities records for analysis and data …" at bounding box center [444, 388] width 8 height 8
radio input "true"
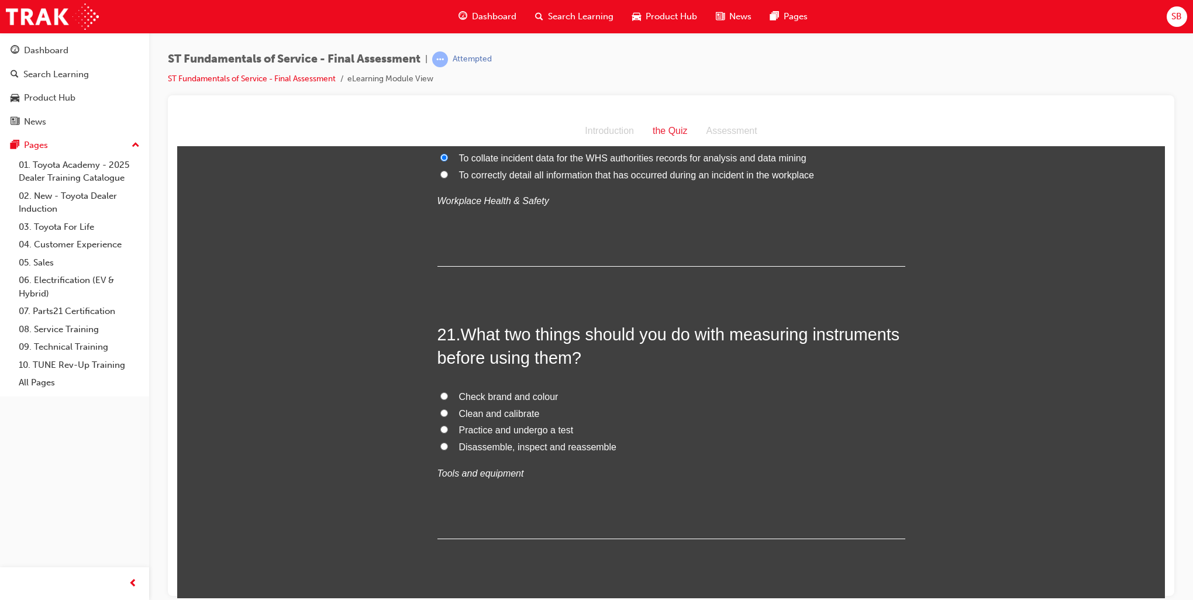
scroll to position [5088, 0]
click at [440, 406] on input "Clean and calibrate" at bounding box center [444, 410] width 8 height 8
radio input "true"
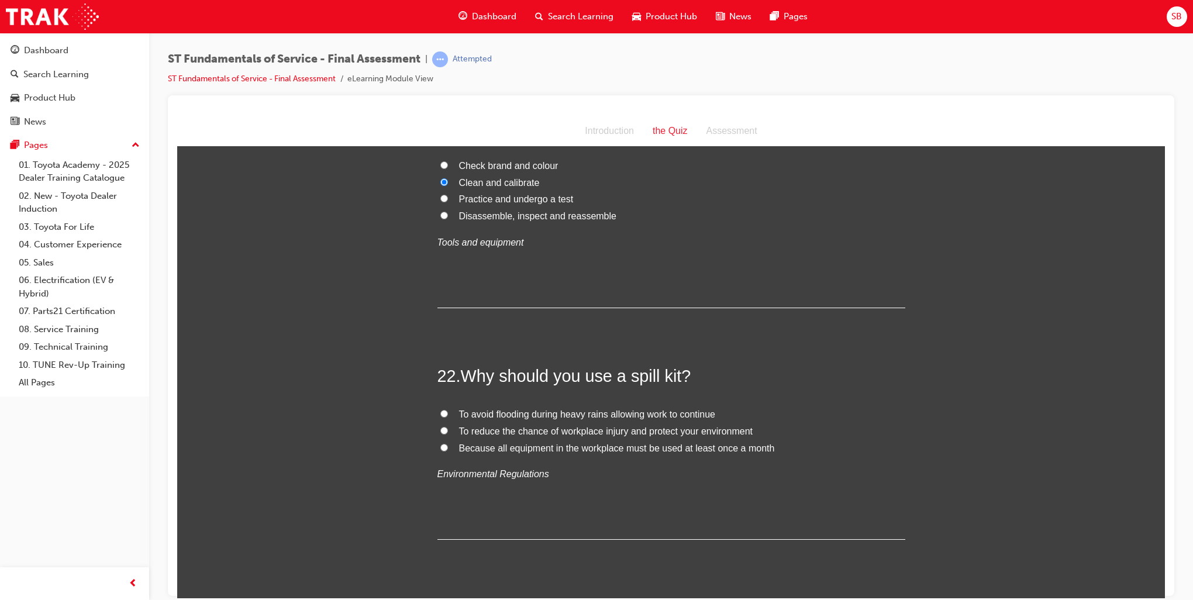
scroll to position [5322, 0]
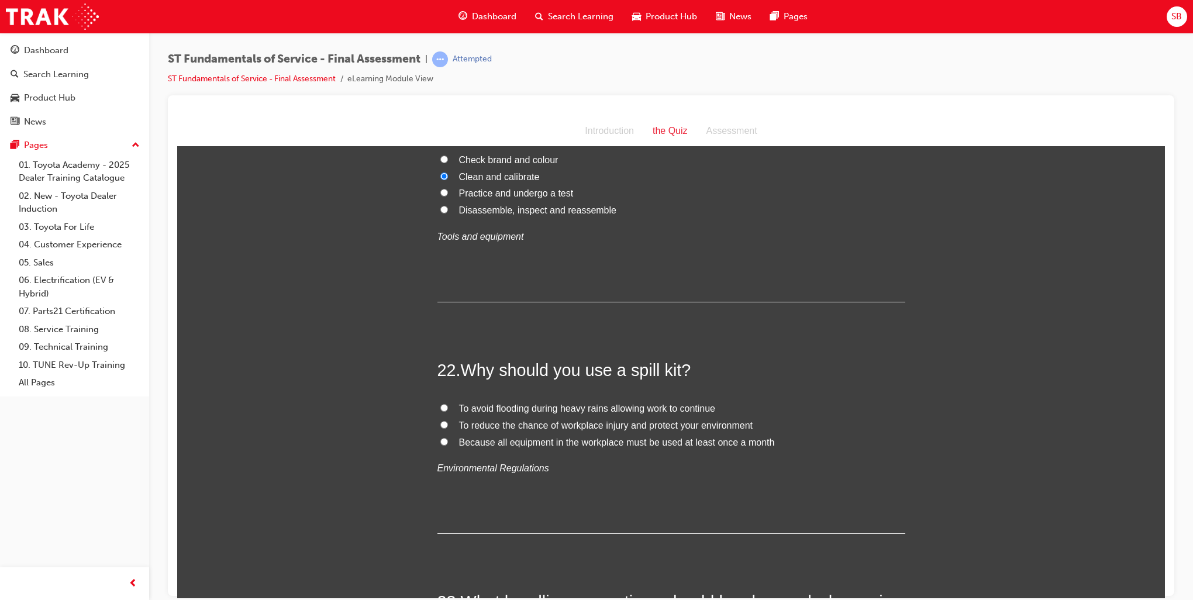
click at [440, 420] on input "To reduce the chance of workplace injury and protect your environment" at bounding box center [444, 424] width 8 height 8
radio input "true"
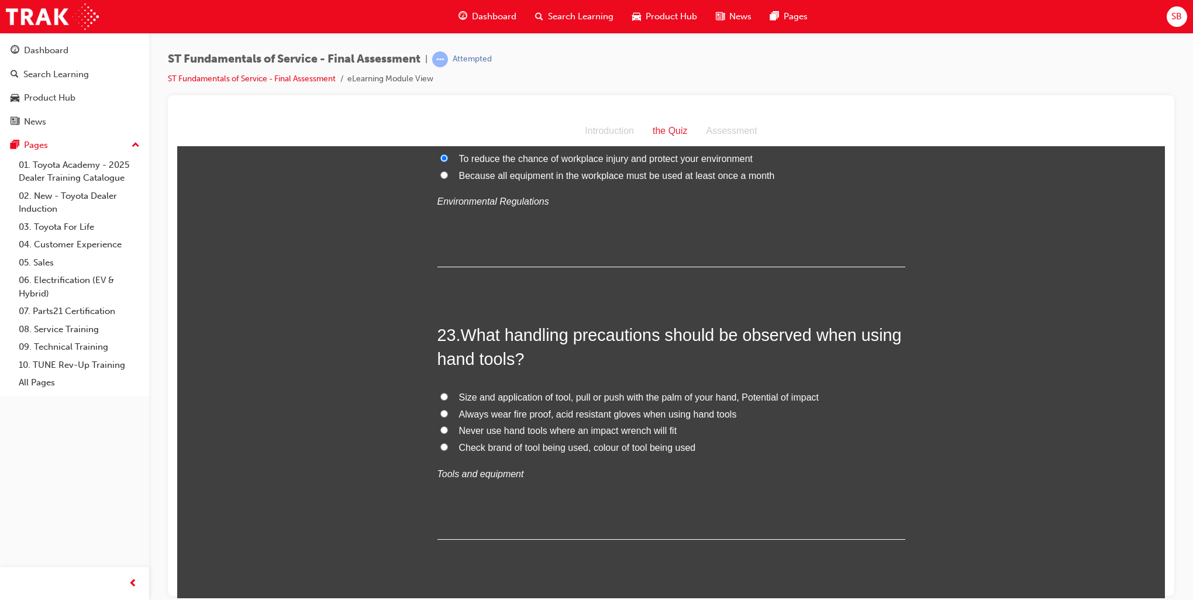
scroll to position [5614, 0]
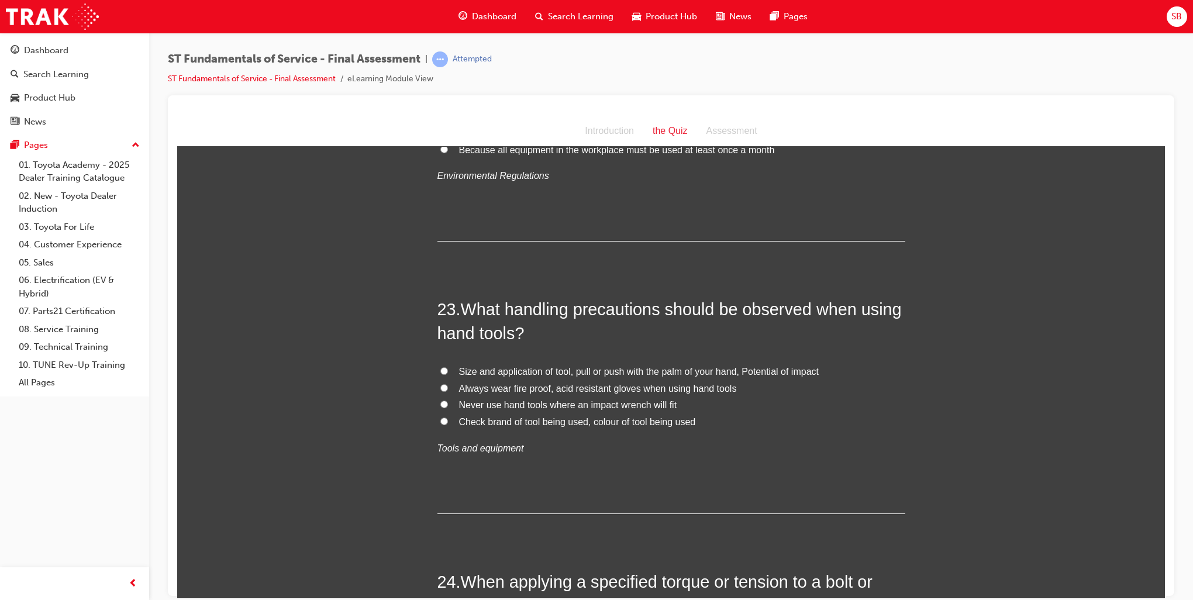
click at [440, 367] on input "Size and application of tool, pull or push with the palm of your hand, Potentia…" at bounding box center [444, 371] width 8 height 8
radio input "true"
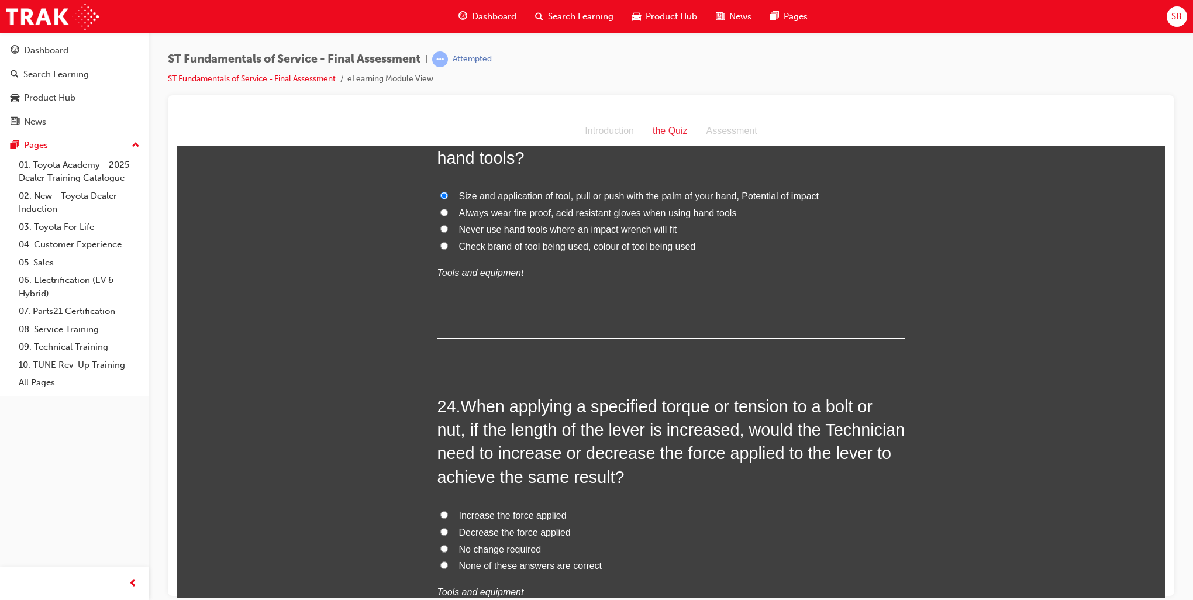
scroll to position [5907, 0]
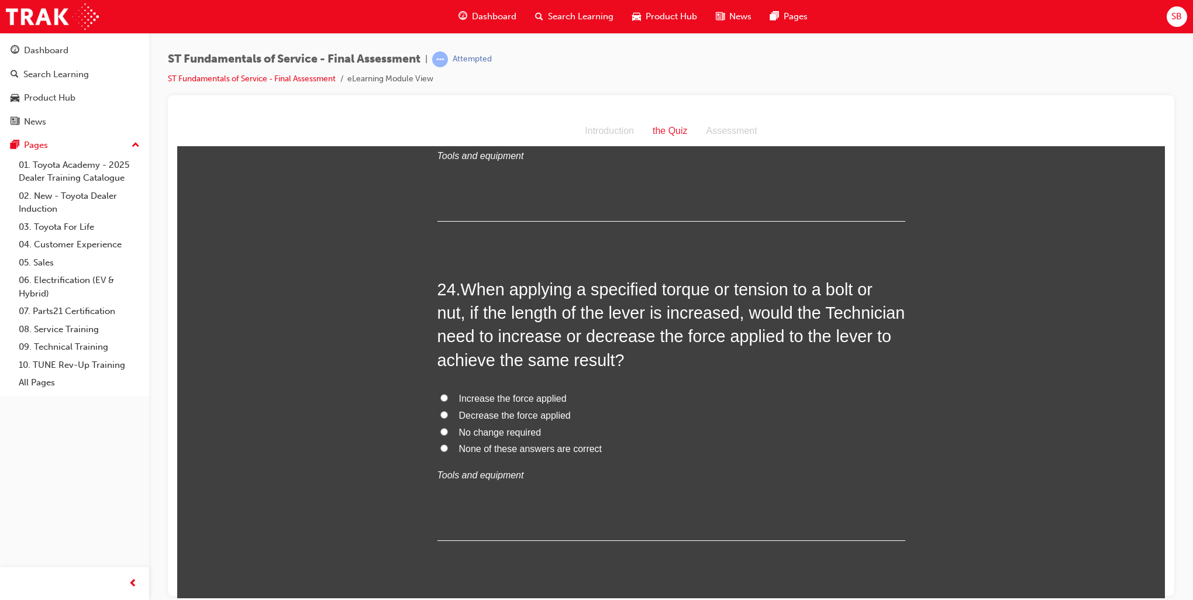
click at [440, 447] on input "None of these answers are correct" at bounding box center [444, 448] width 8 height 8
radio input "true"
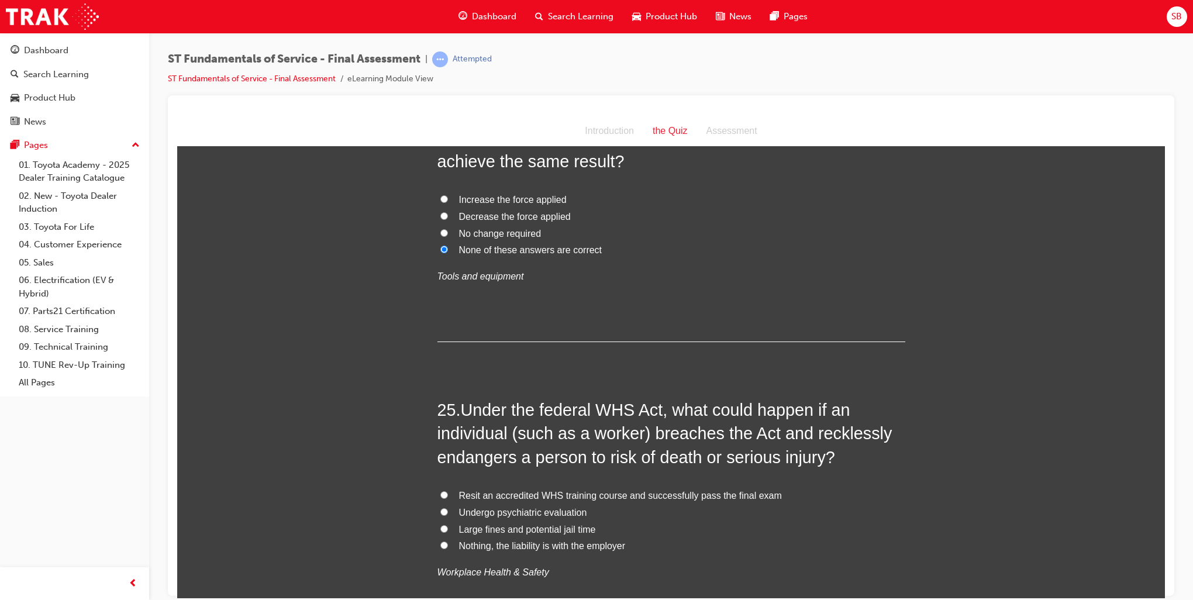
scroll to position [6141, 0]
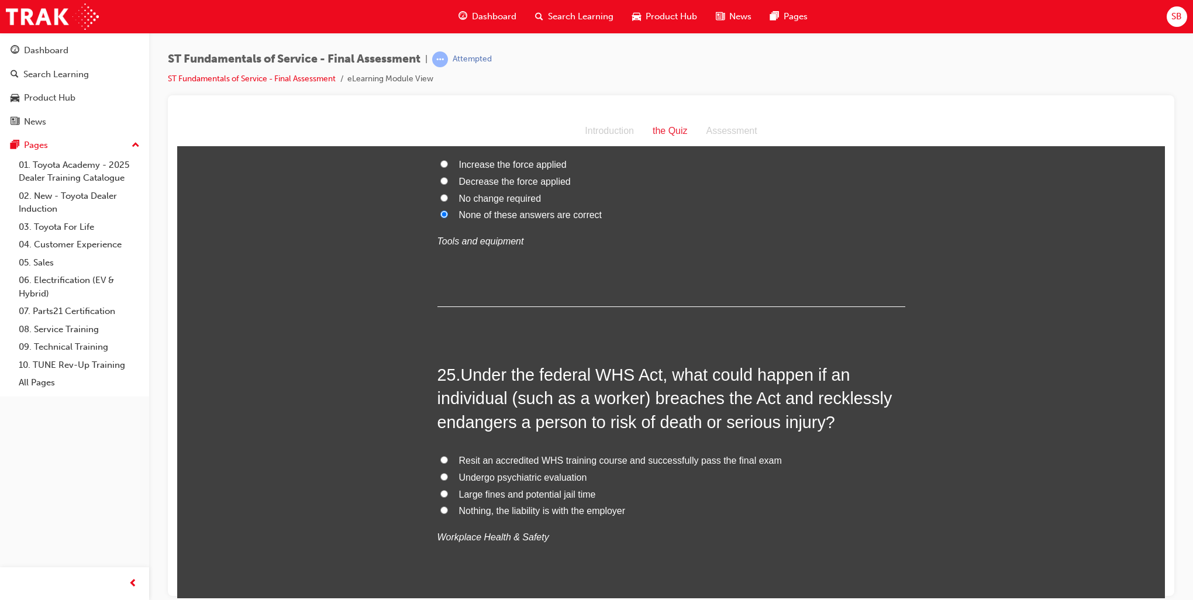
click at [440, 506] on input "Nothing, the liability is with the employer" at bounding box center [444, 510] width 8 height 8
radio input "true"
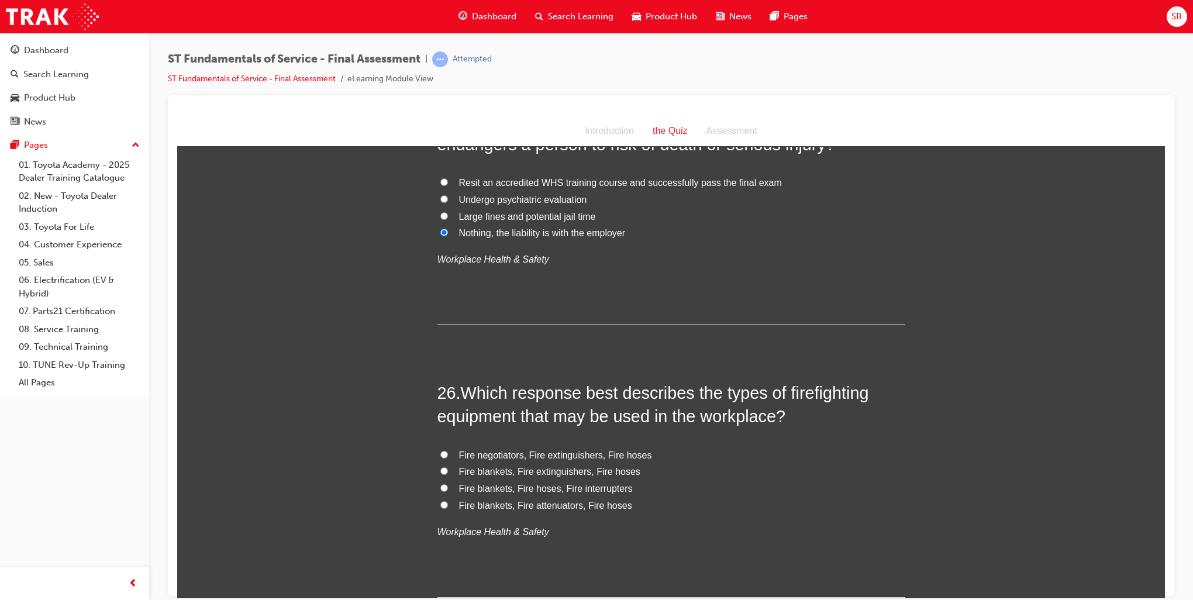
scroll to position [6433, 0]
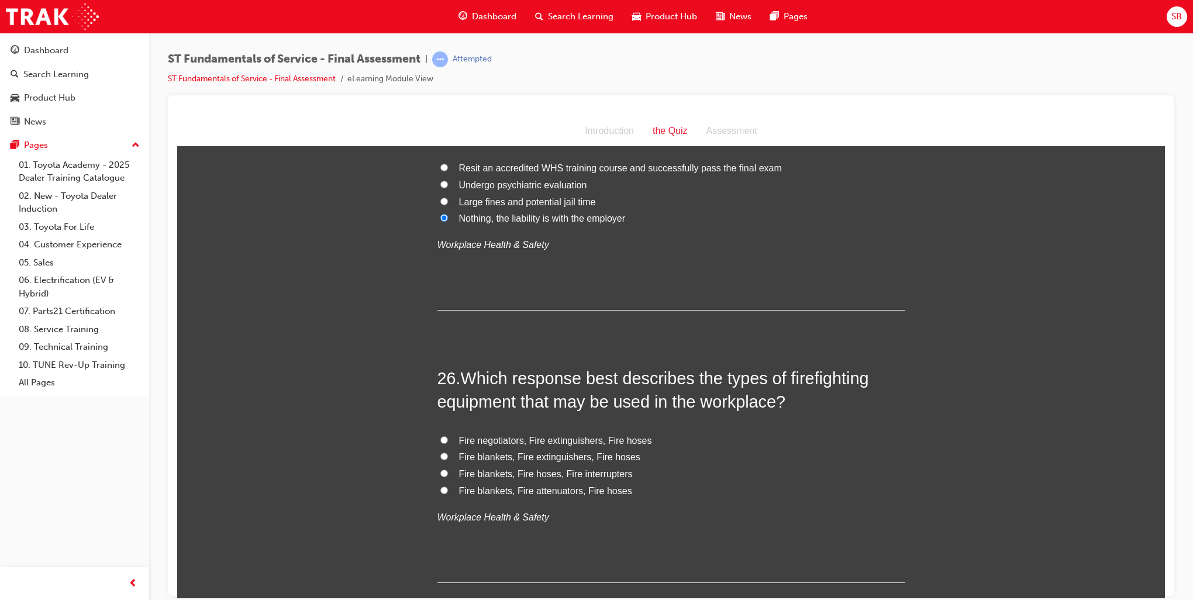
click at [440, 452] on input "Fire blankets, Fire extinguishers, Fire hoses" at bounding box center [444, 456] width 8 height 8
radio input "true"
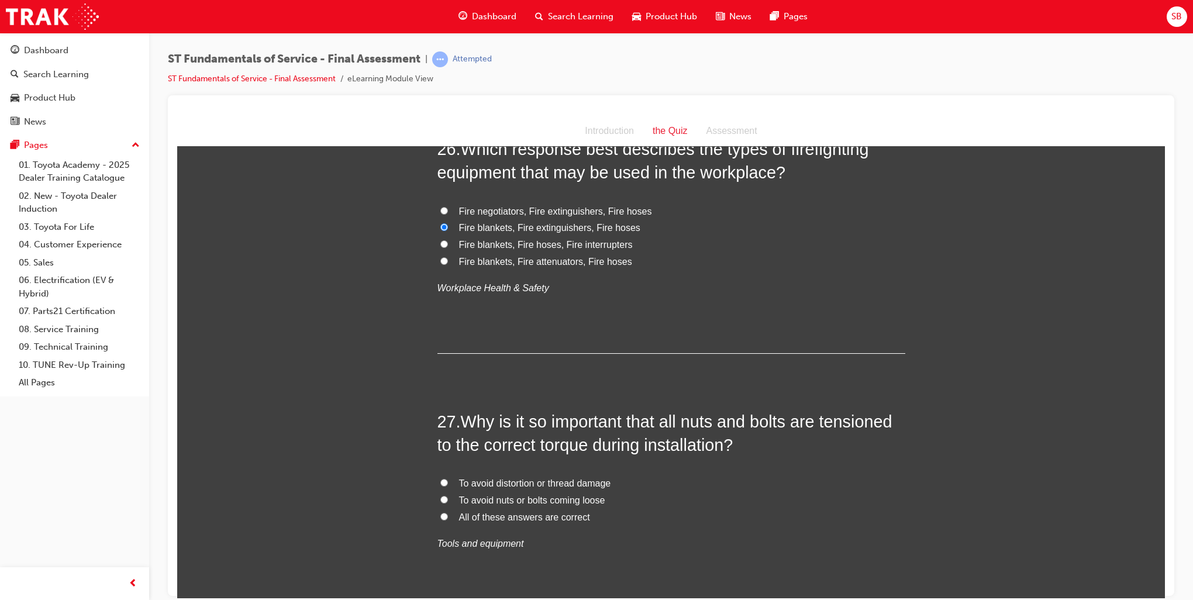
scroll to position [6725, 0]
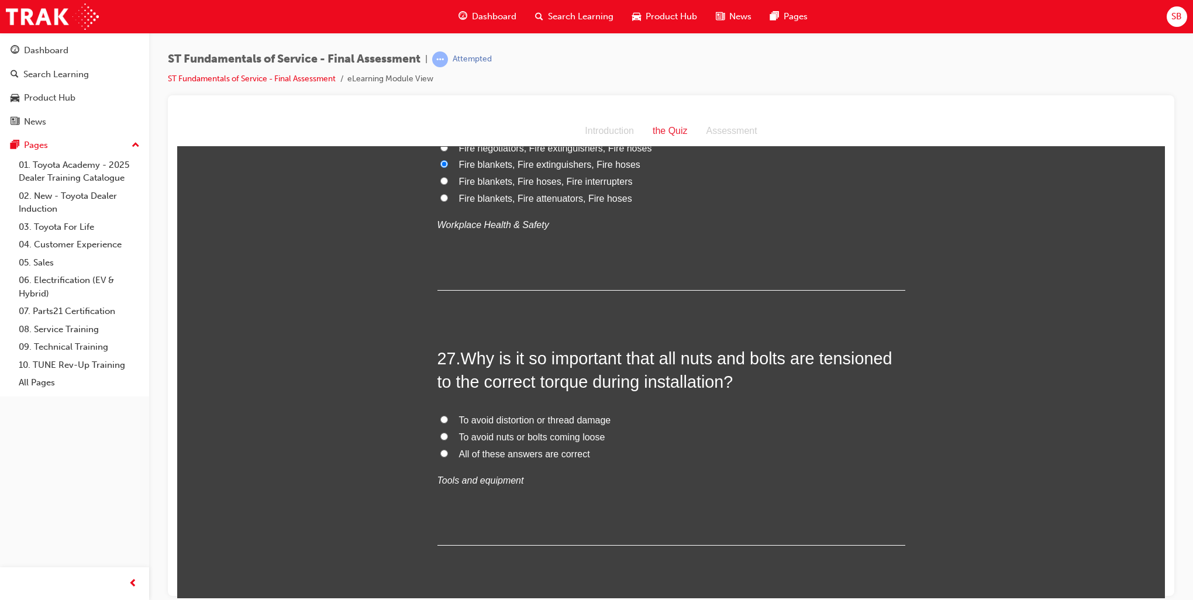
click at [441, 451] on input "All of these answers are correct" at bounding box center [444, 453] width 8 height 8
radio input "true"
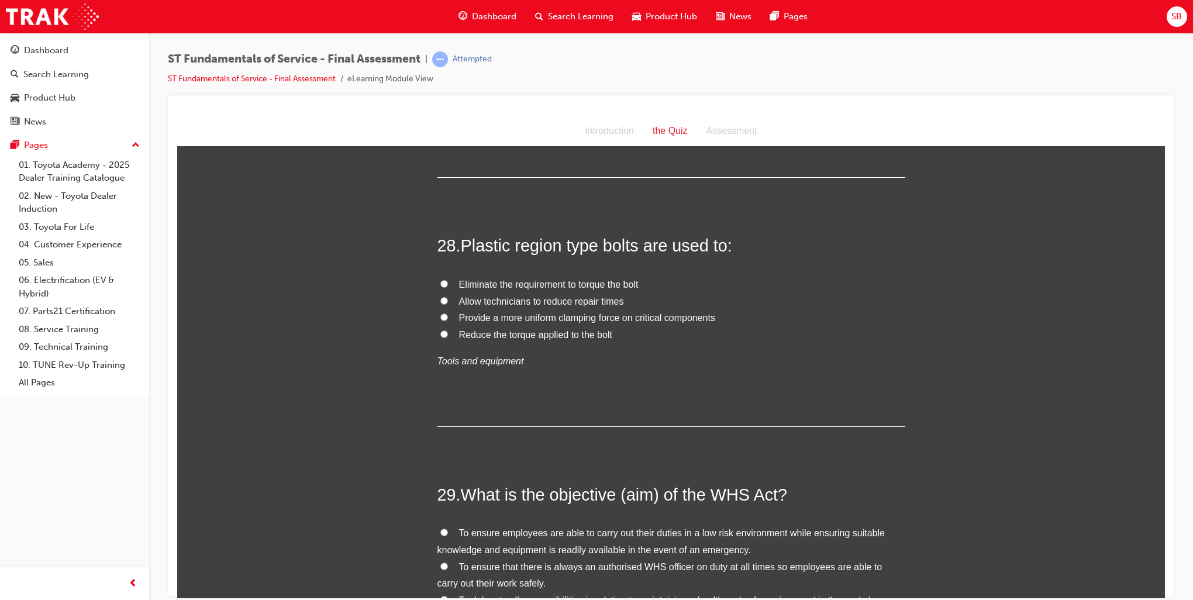
scroll to position [7135, 0]
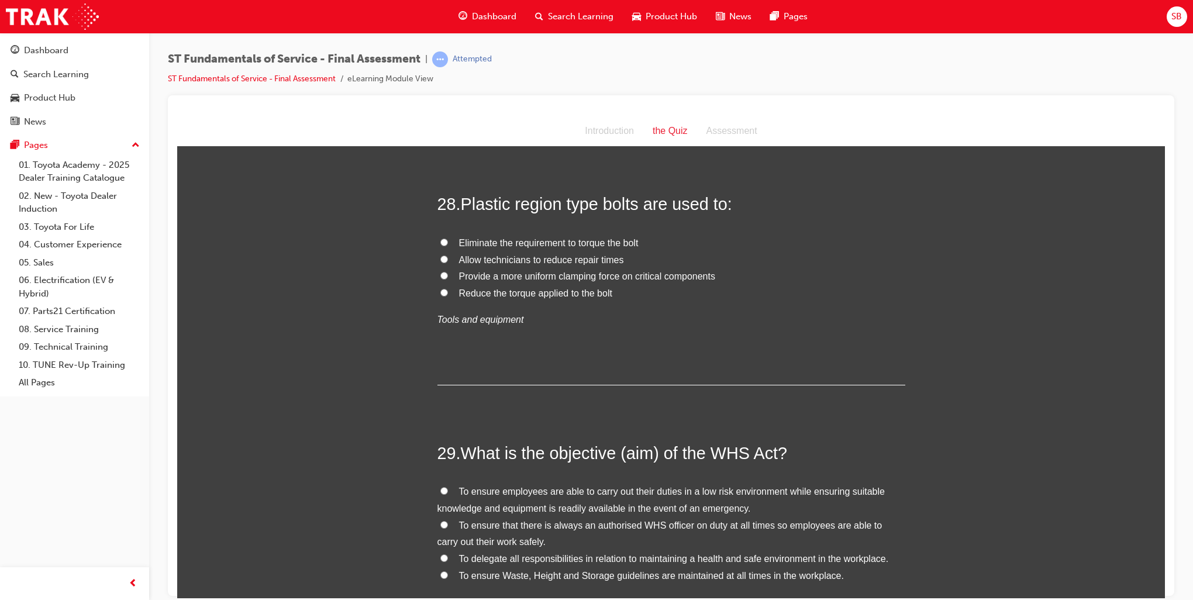
click at [440, 273] on input "Provide a more uniform clamping force on critical components" at bounding box center [444, 275] width 8 height 8
radio input "true"
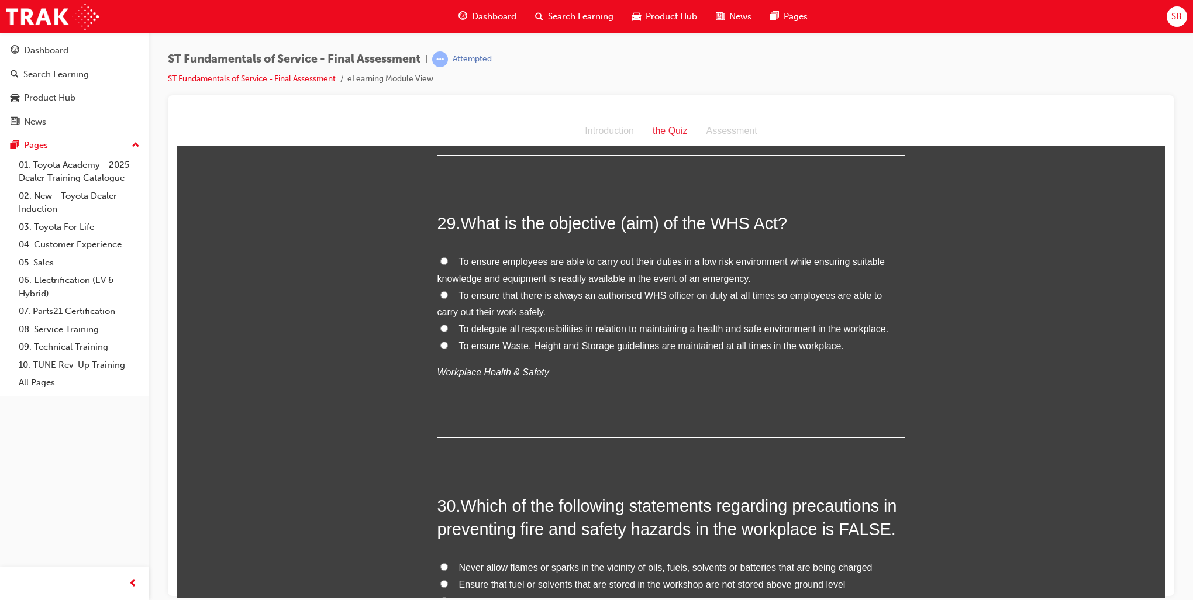
scroll to position [7369, 0]
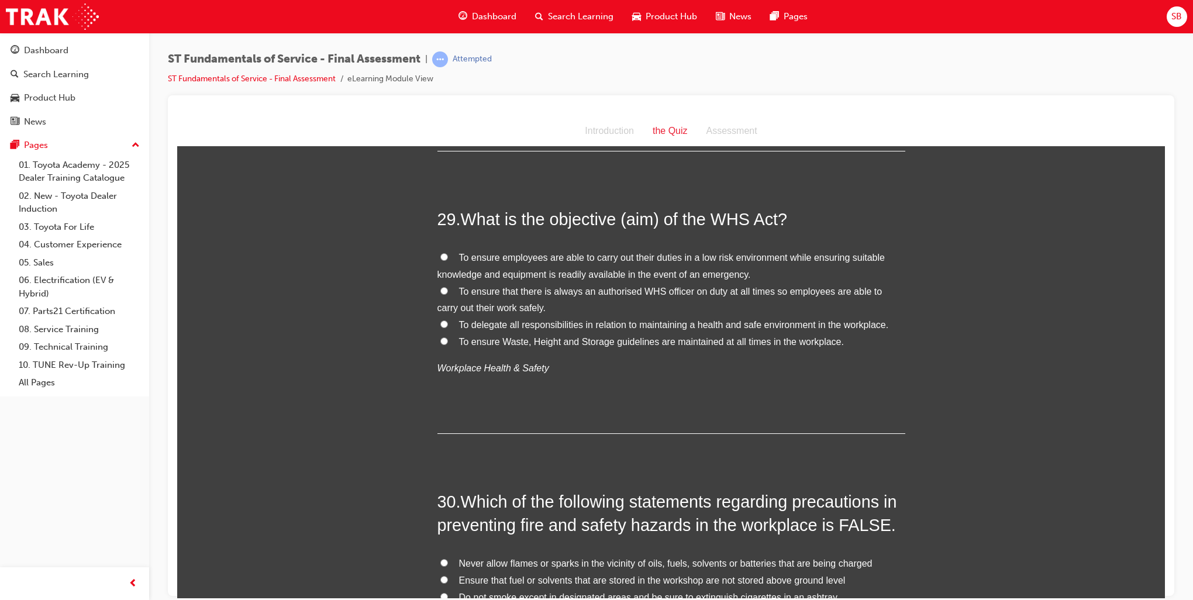
click at [440, 320] on input "To delegate all responsibilities in relation to maintaining a health and safe e…" at bounding box center [444, 324] width 8 height 8
radio input "true"
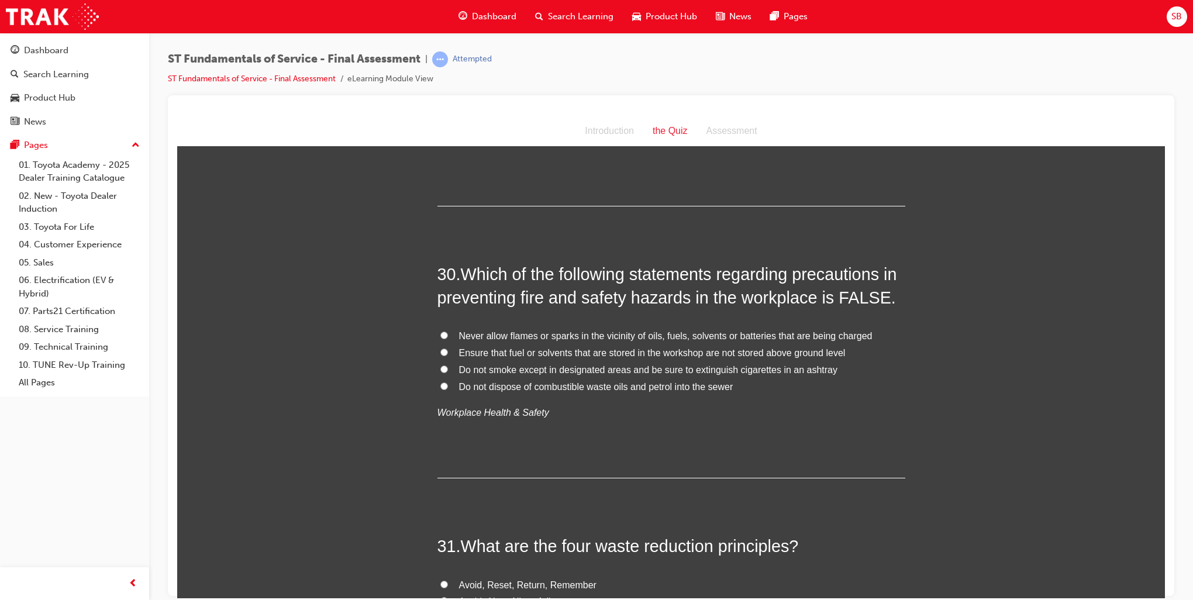
scroll to position [7661, 0]
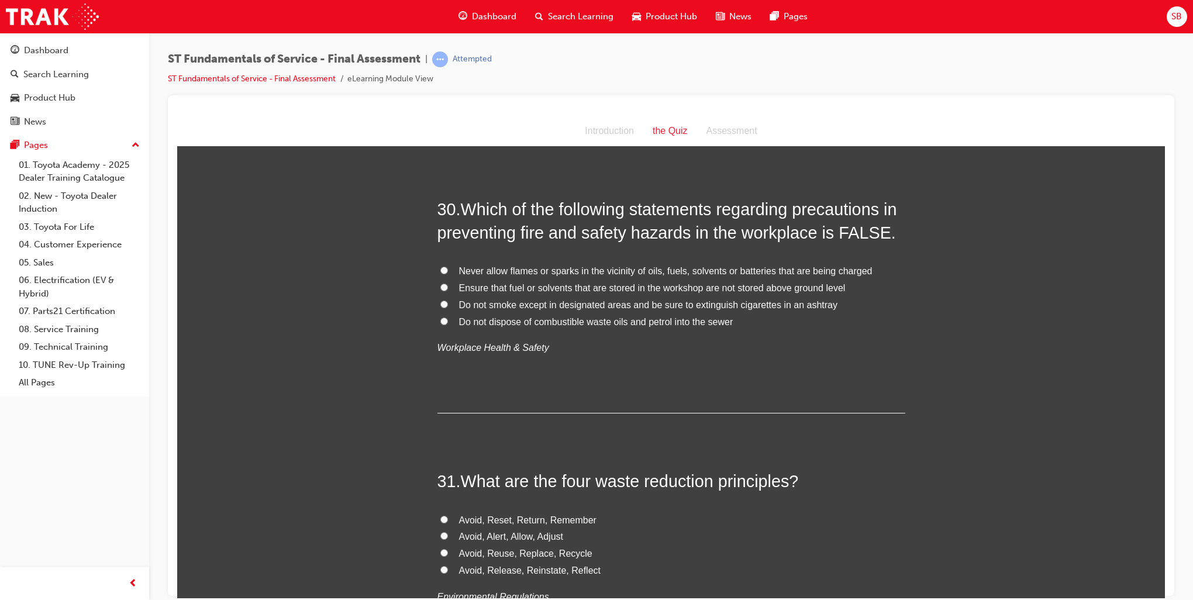
click at [440, 283] on input "Ensure that fuel or solvents that are stored in the workshop are not stored abo…" at bounding box center [444, 287] width 8 height 8
radio input "true"
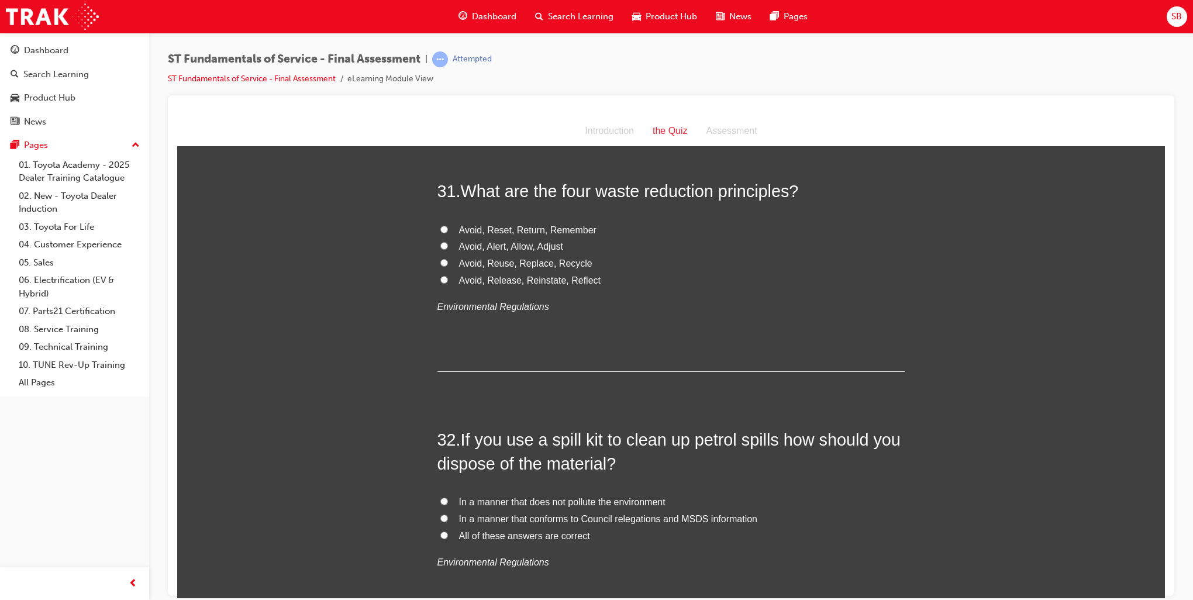
scroll to position [7954, 0]
click at [440, 257] on input "Avoid, Reuse, Replace, Recycle" at bounding box center [444, 260] width 8 height 8
radio input "true"
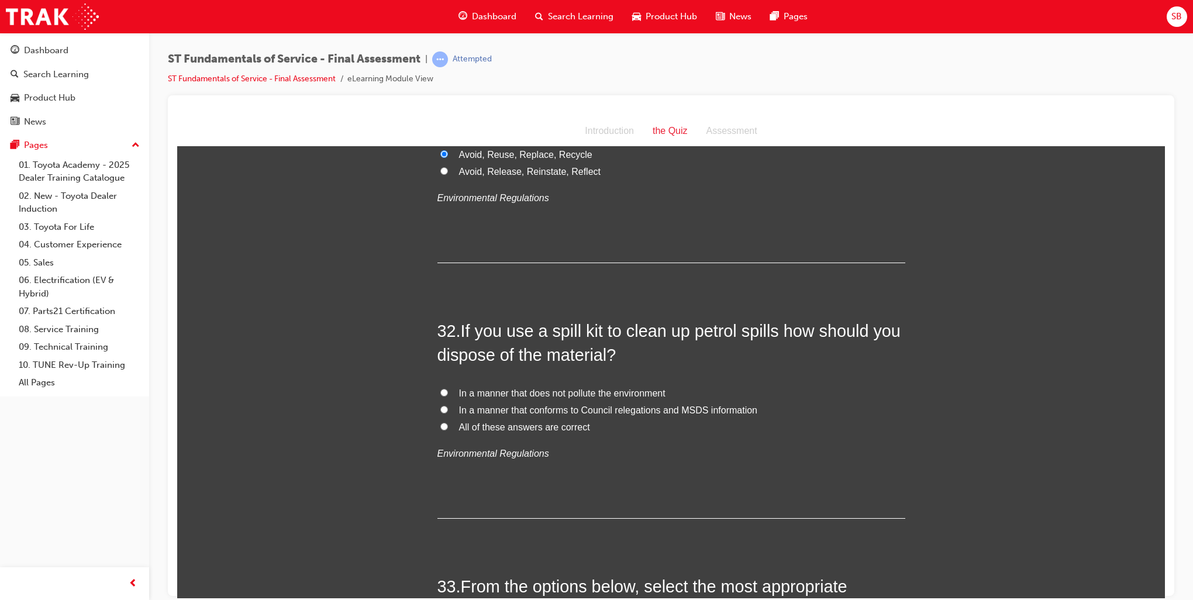
scroll to position [8071, 0]
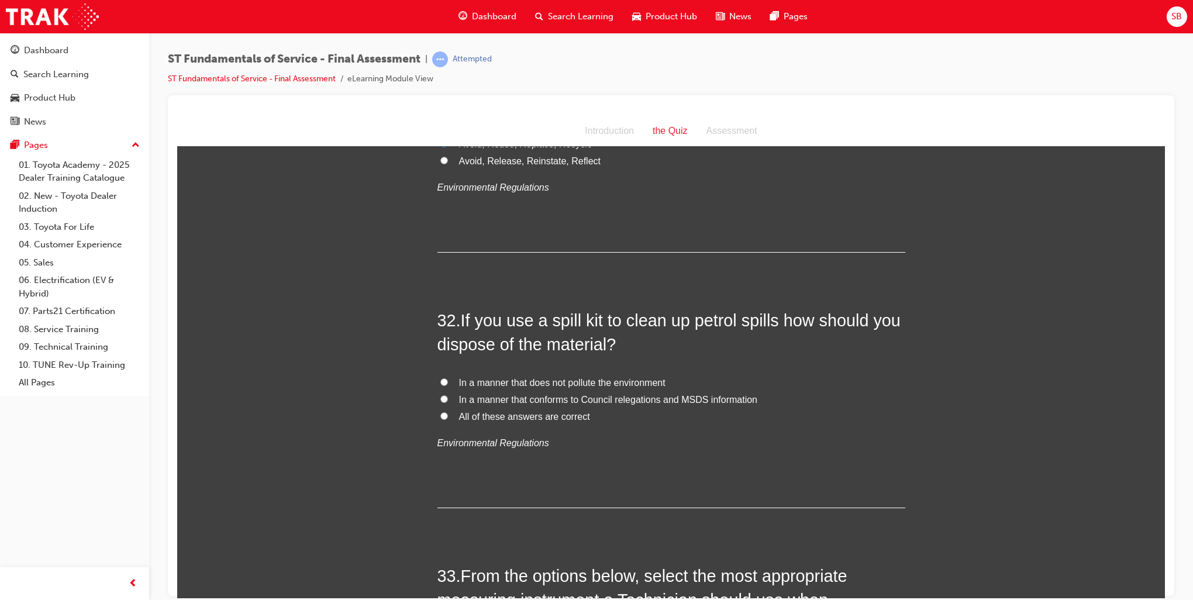
click at [440, 412] on input "All of these answers are correct" at bounding box center [444, 416] width 8 height 8
radio input "true"
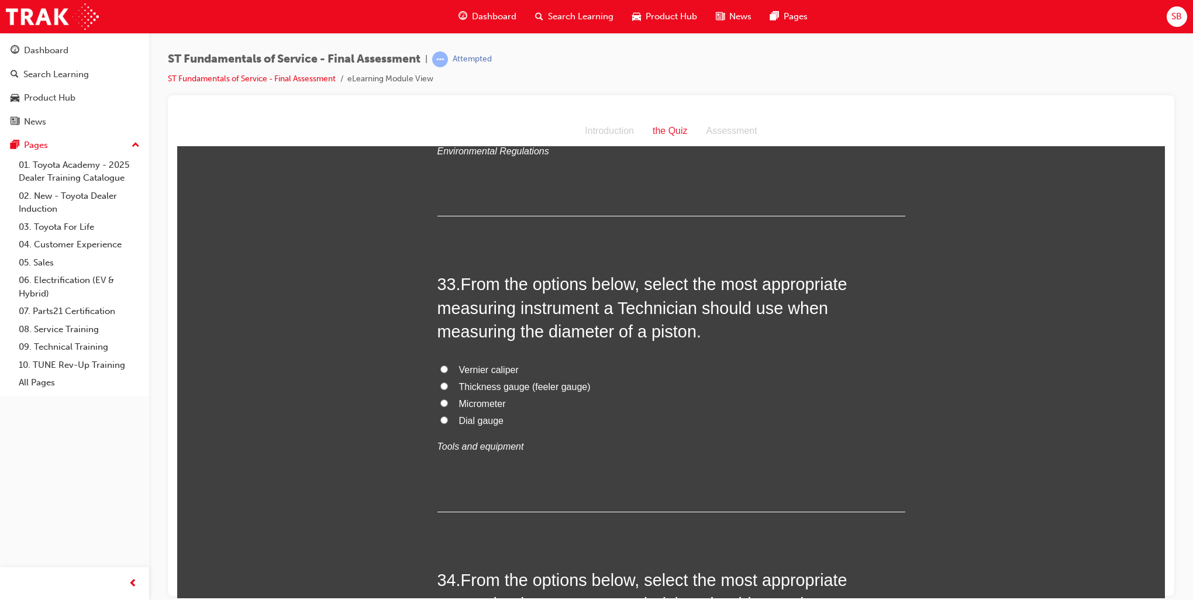
scroll to position [8363, 0]
click at [440, 366] on input "Vernier caliper" at bounding box center [444, 368] width 8 height 8
radio input "true"
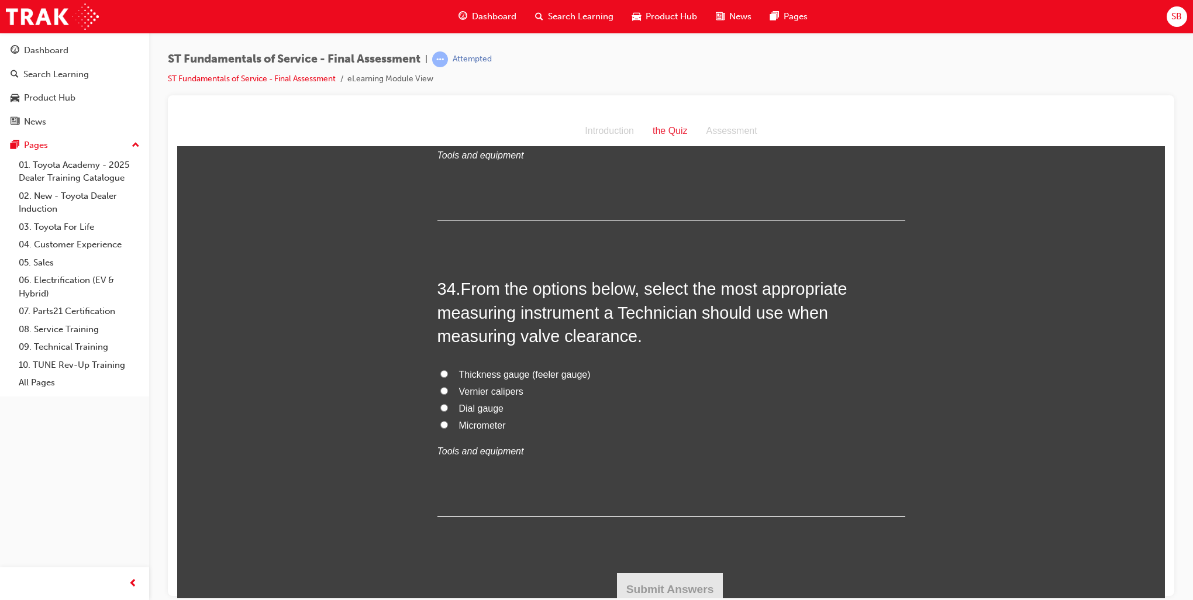
scroll to position [8655, 0]
click at [440, 368] on input "Thickness gauge (feeler gauge)" at bounding box center [444, 372] width 8 height 8
radio input "true"
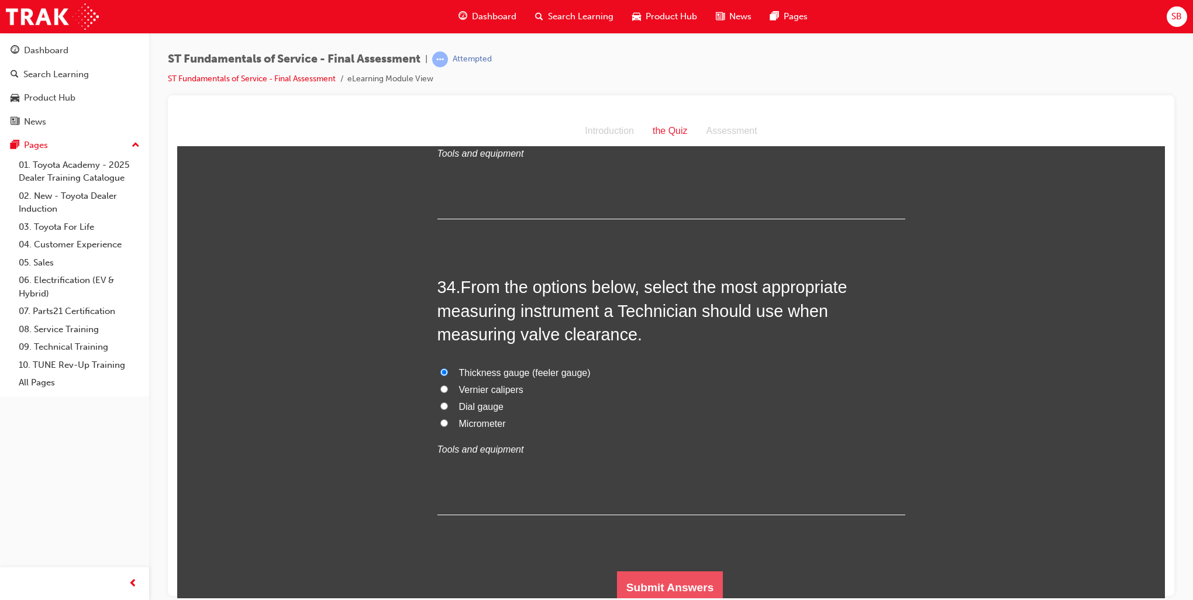
click at [692, 578] on button "Submit Answers" at bounding box center [670, 587] width 106 height 33
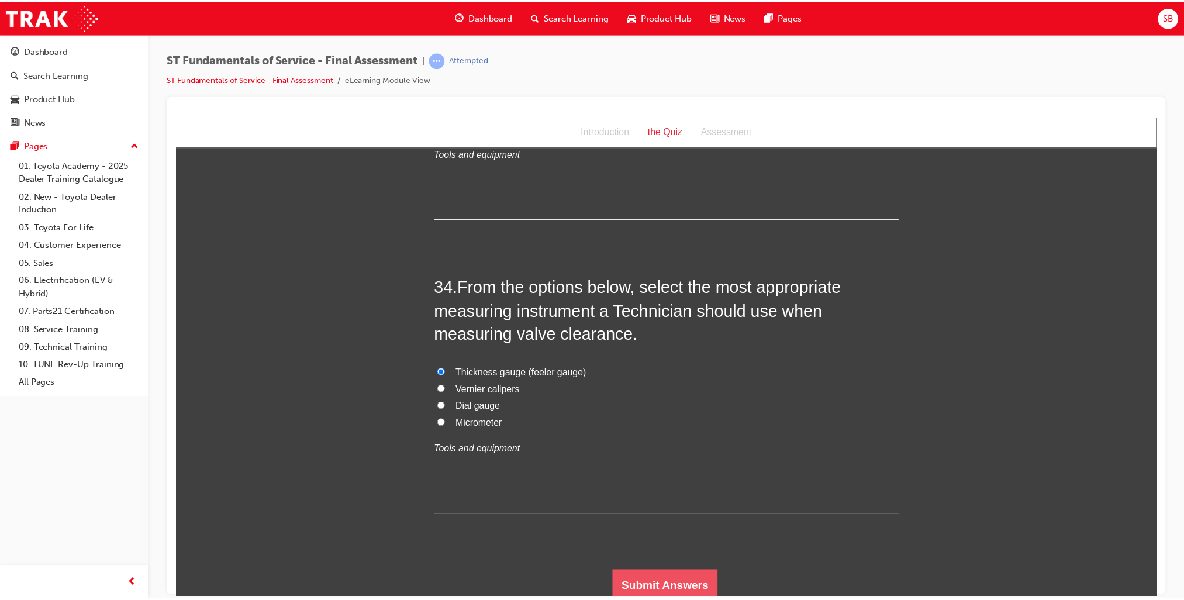
scroll to position [0, 0]
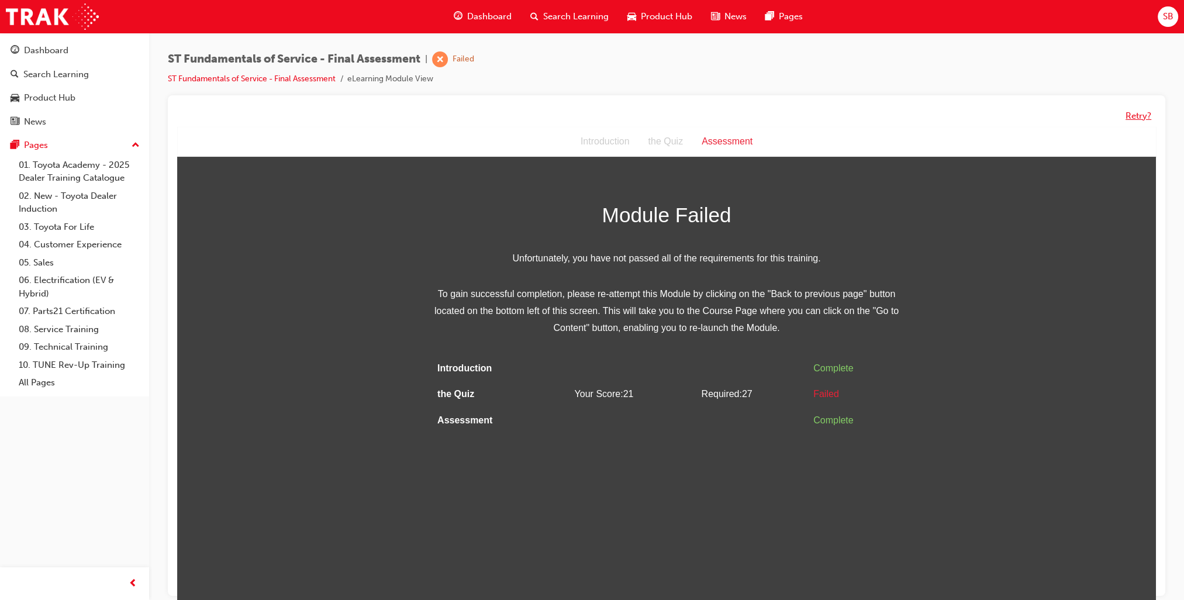
click at [1140, 119] on button "Retry?" at bounding box center [1139, 115] width 26 height 13
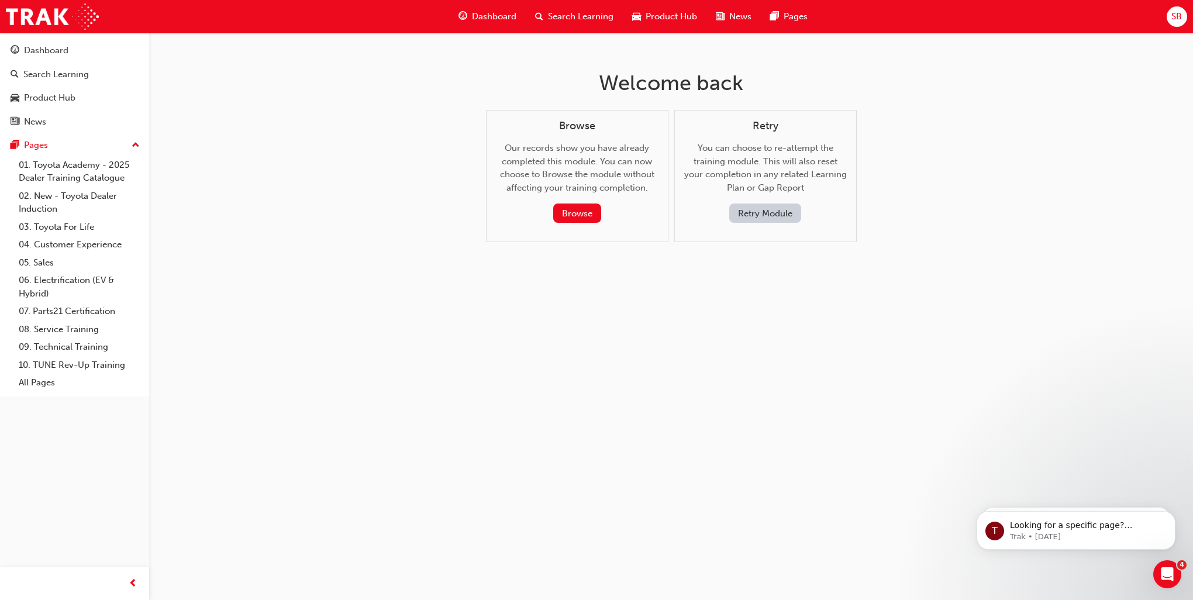
click at [757, 212] on button "Retry Module" at bounding box center [765, 213] width 72 height 19
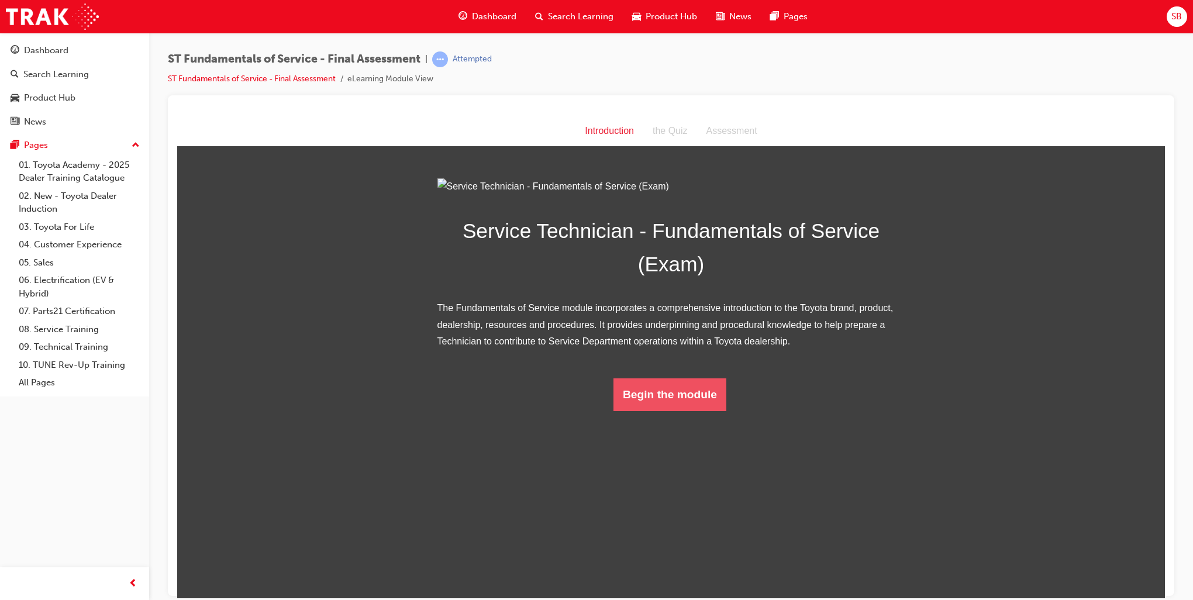
click at [697, 411] on button "Begin the module" at bounding box center [669, 394] width 113 height 33
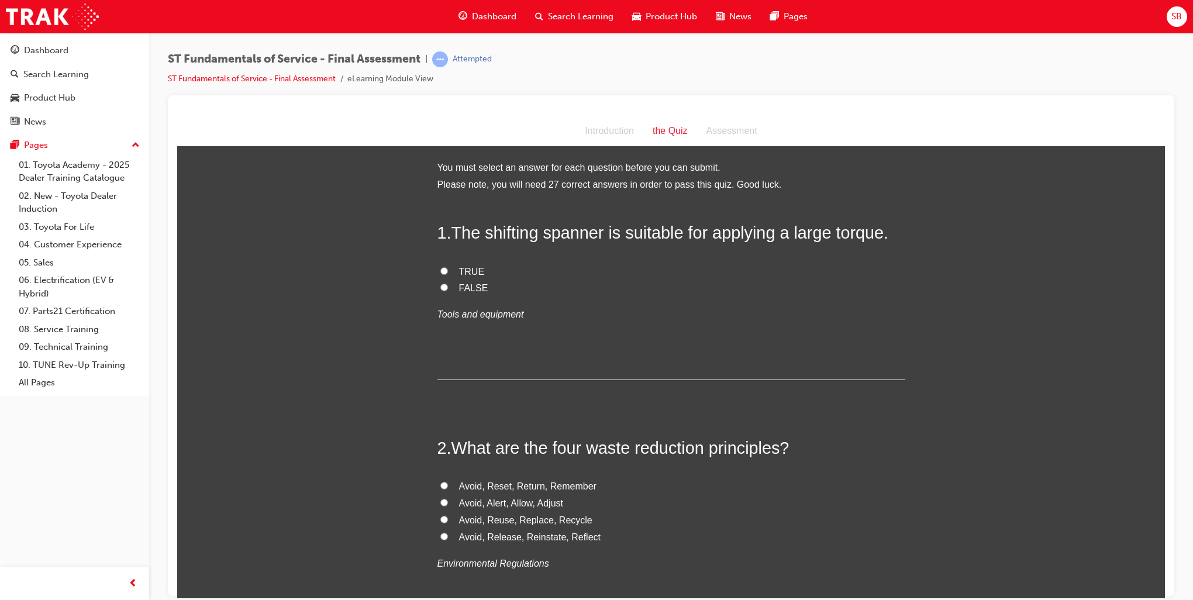
click at [440, 285] on input "FALSE" at bounding box center [444, 287] width 8 height 8
radio input "true"
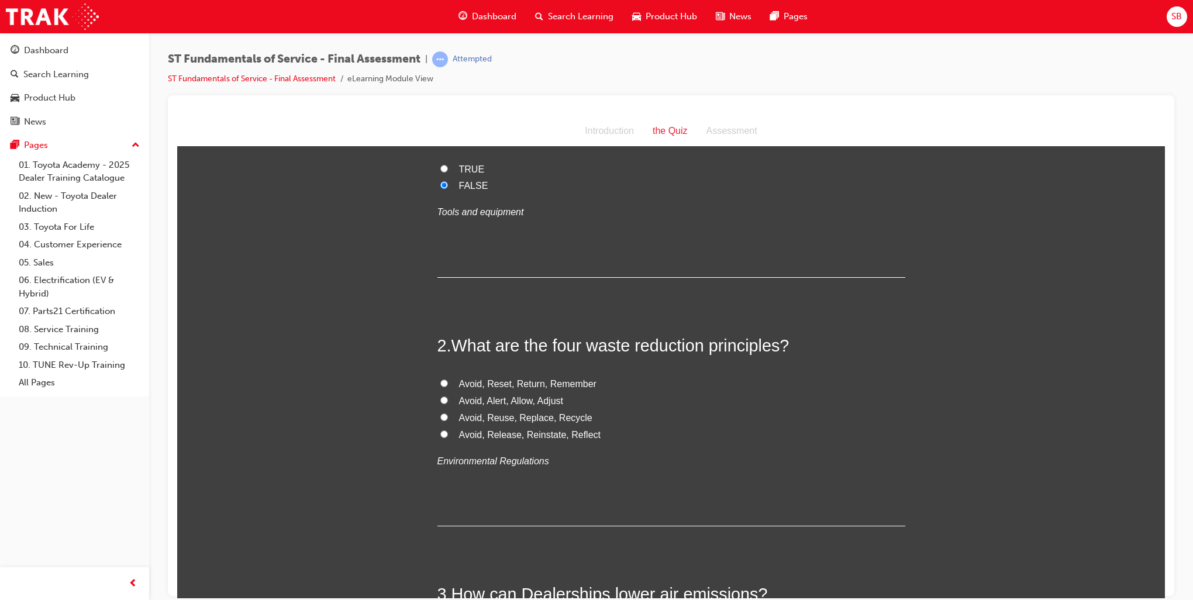
scroll to position [117, 0]
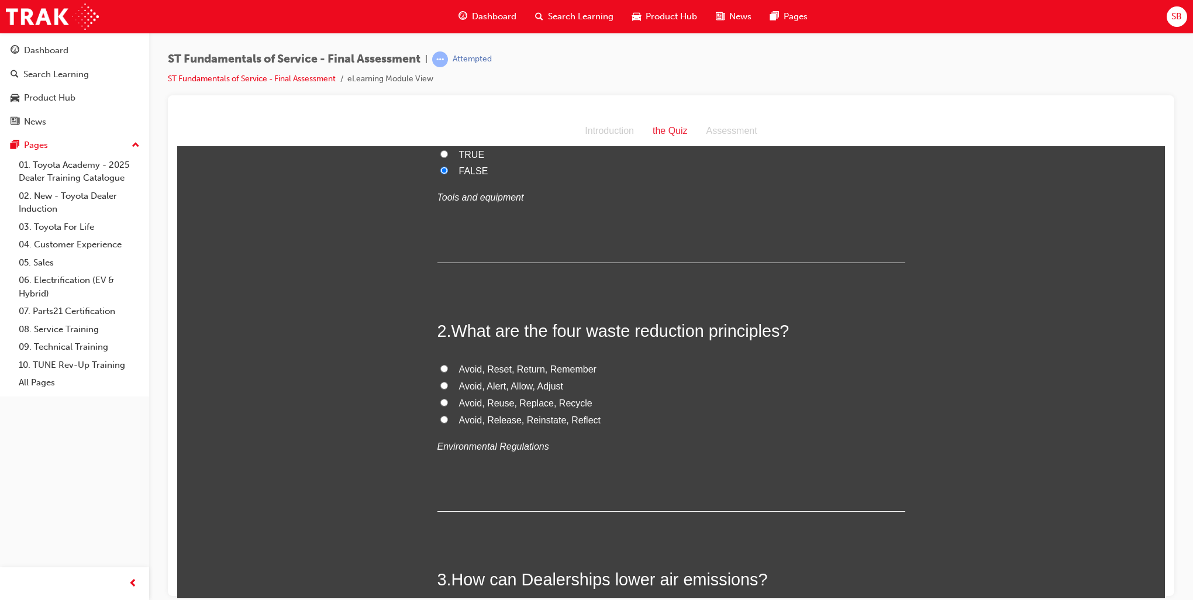
click at [440, 398] on input "Avoid, Reuse, Replace, Recycle" at bounding box center [444, 402] width 8 height 8
radio input "true"
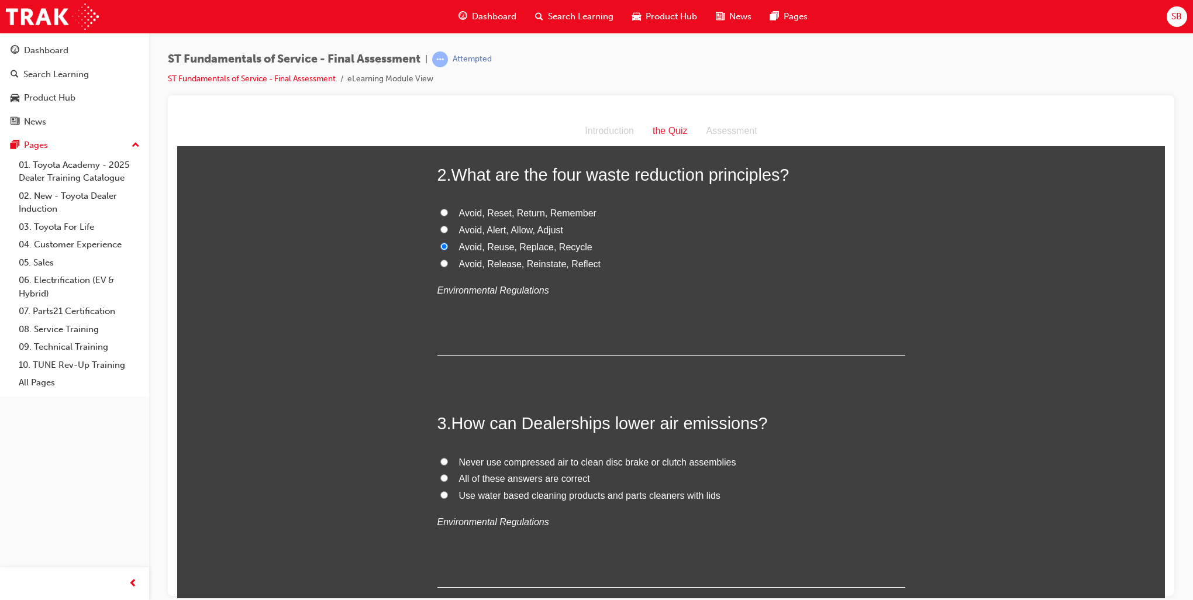
scroll to position [351, 0]
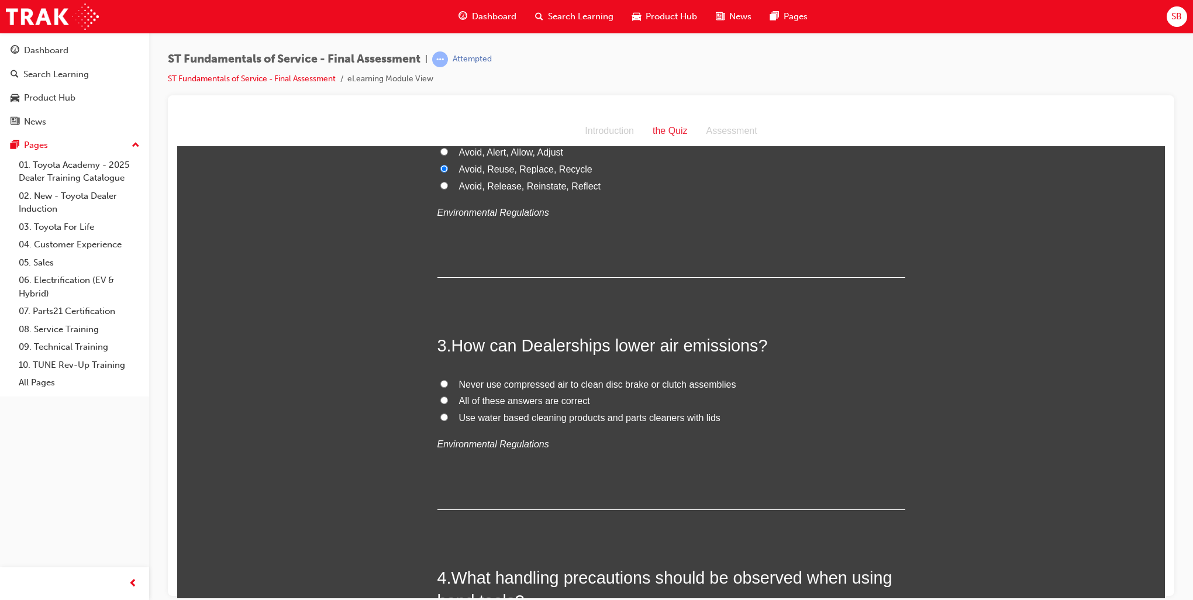
click at [440, 400] on input "All of these answers are correct" at bounding box center [444, 400] width 8 height 8
radio input "true"
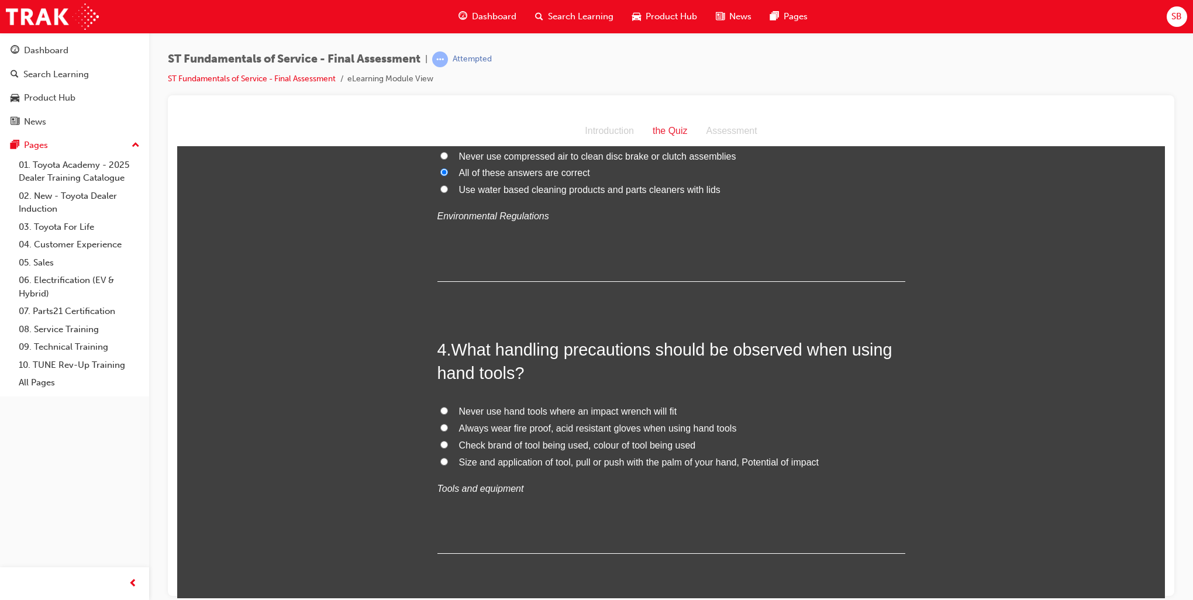
scroll to position [643, 0]
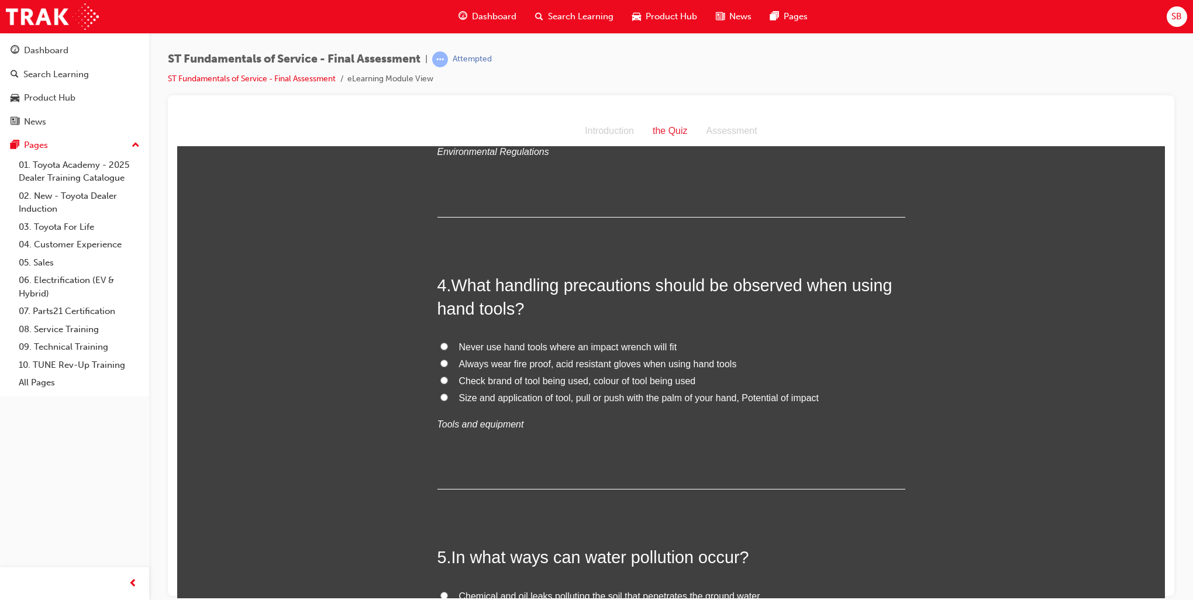
click at [441, 395] on input "Size and application of tool, pull or push with the palm of your hand, Potentia…" at bounding box center [444, 397] width 8 height 8
radio input "true"
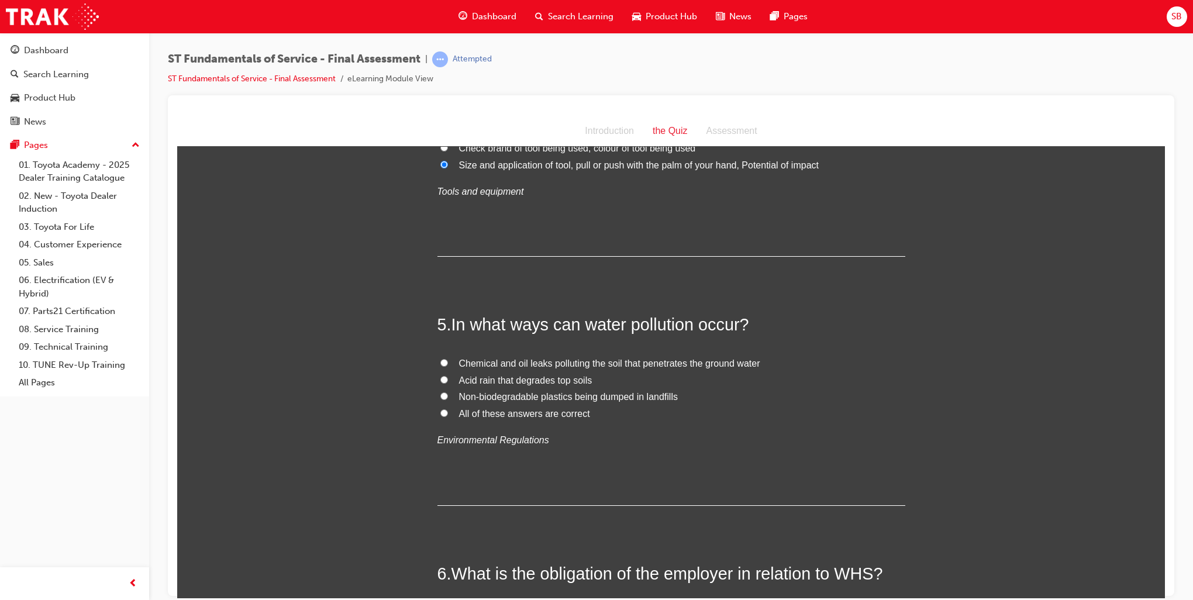
scroll to position [877, 0]
click at [440, 408] on input "All of these answers are correct" at bounding box center [444, 412] width 8 height 8
radio input "true"
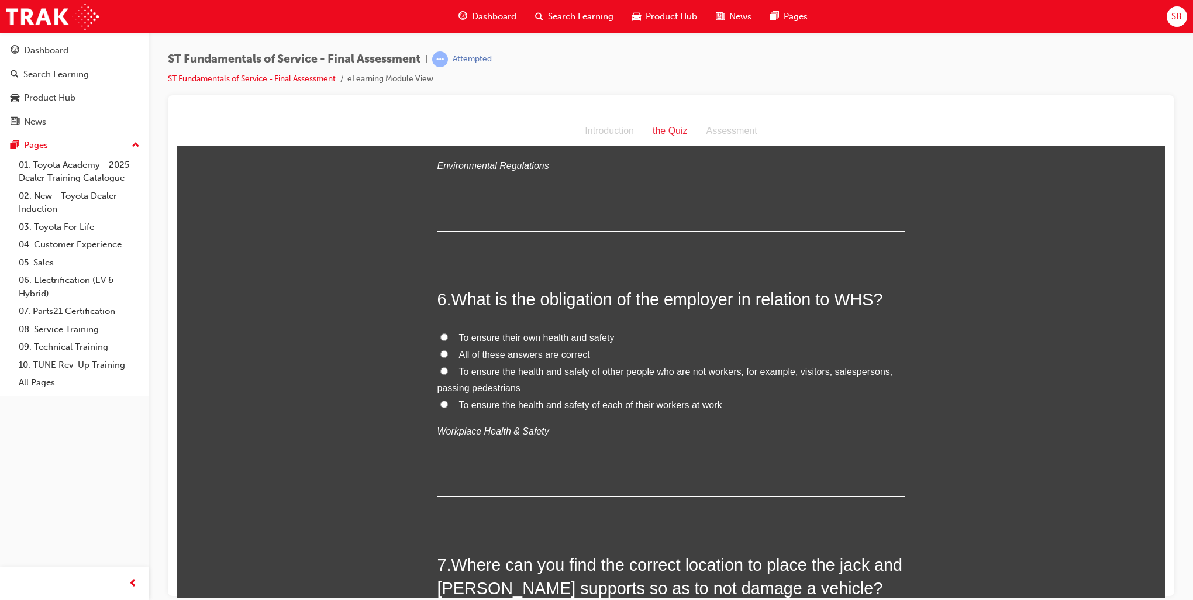
scroll to position [1170, 0]
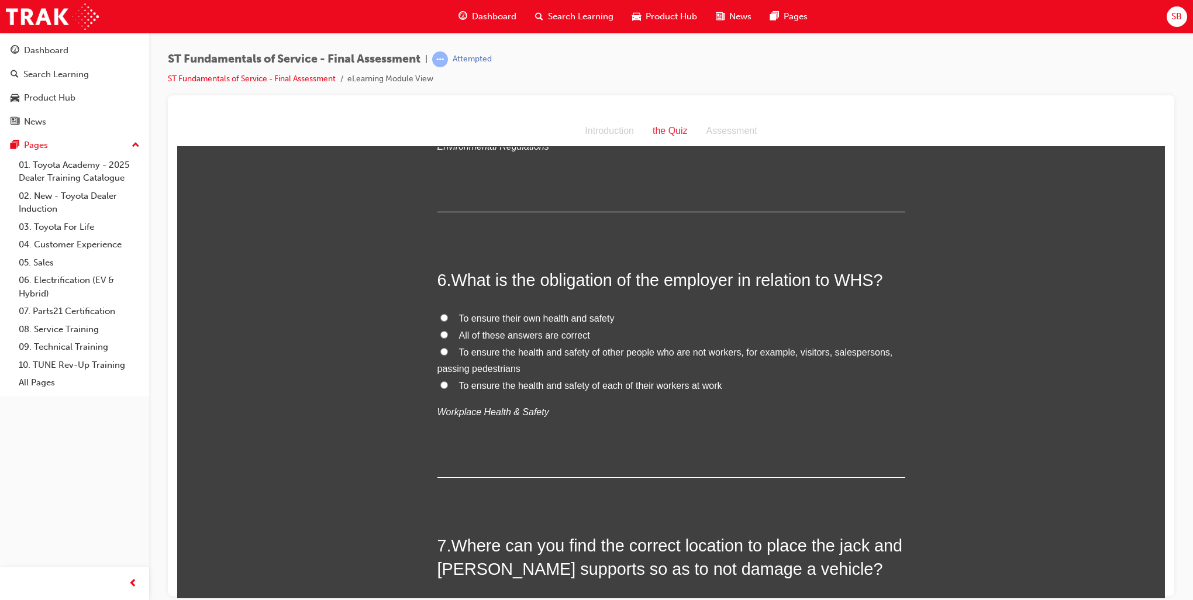
click at [440, 385] on input "To ensure the health and safety of each of their workers at work" at bounding box center [444, 385] width 8 height 8
radio input "true"
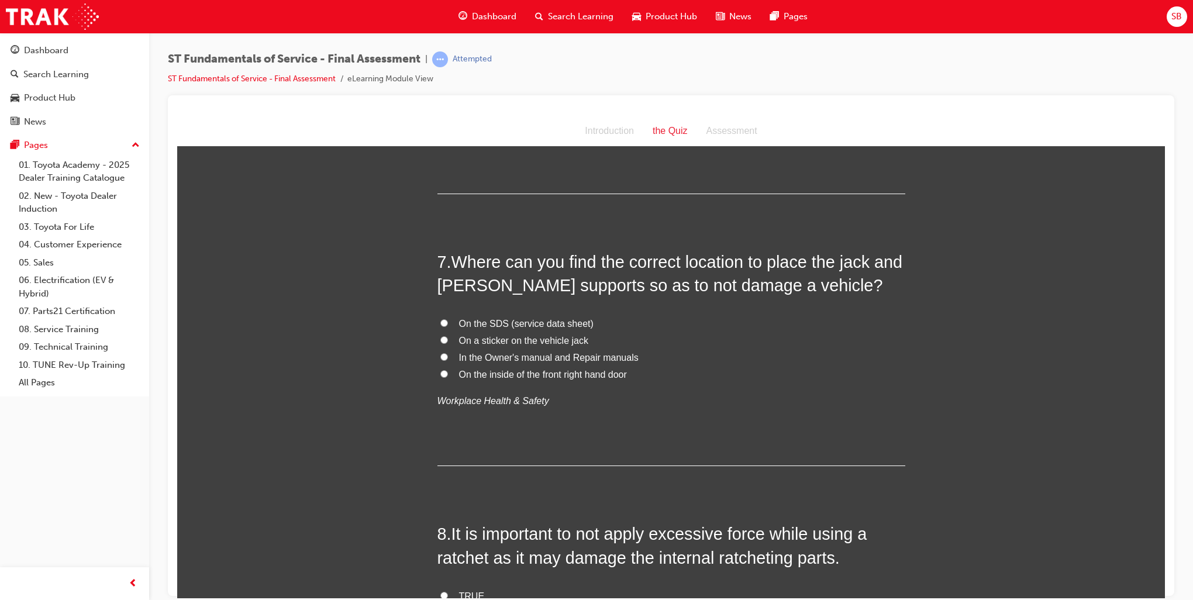
scroll to position [1462, 0]
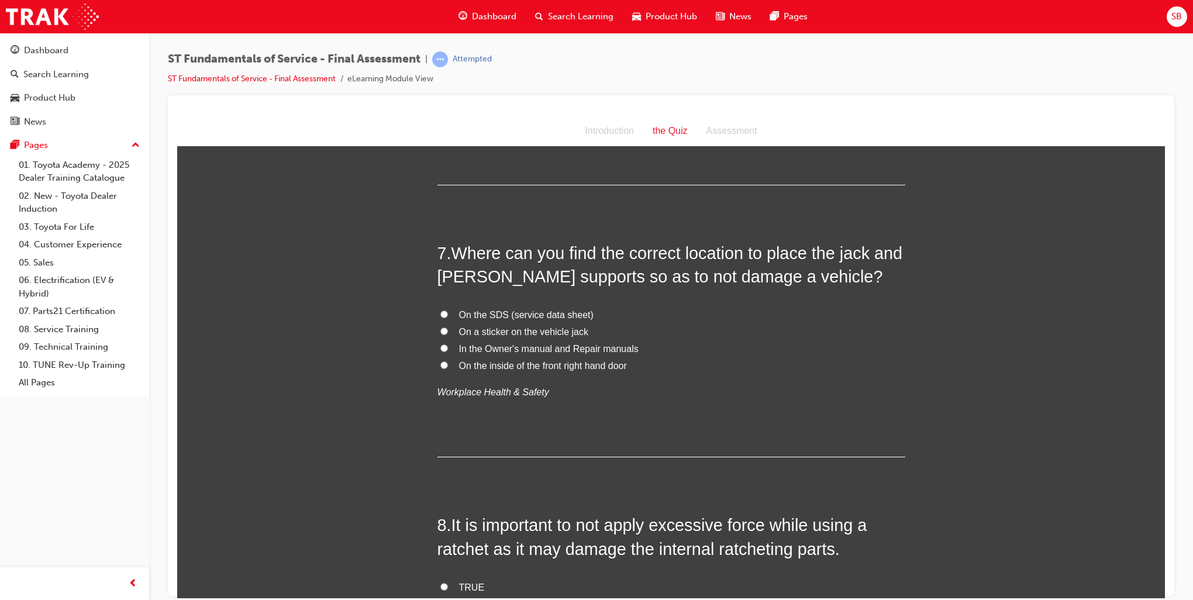
click at [440, 344] on input "In the Owner's manual and Repair manuals" at bounding box center [444, 348] width 8 height 8
radio input "true"
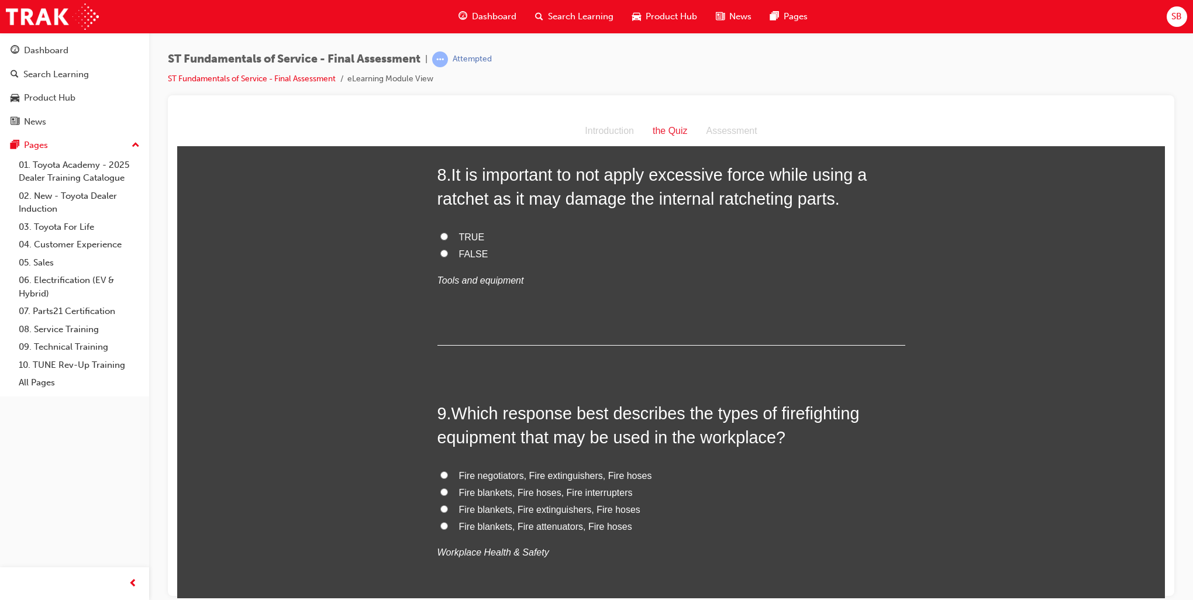
scroll to position [1813, 0]
click at [440, 234] on input "TRUE" at bounding box center [444, 236] width 8 height 8
radio input "true"
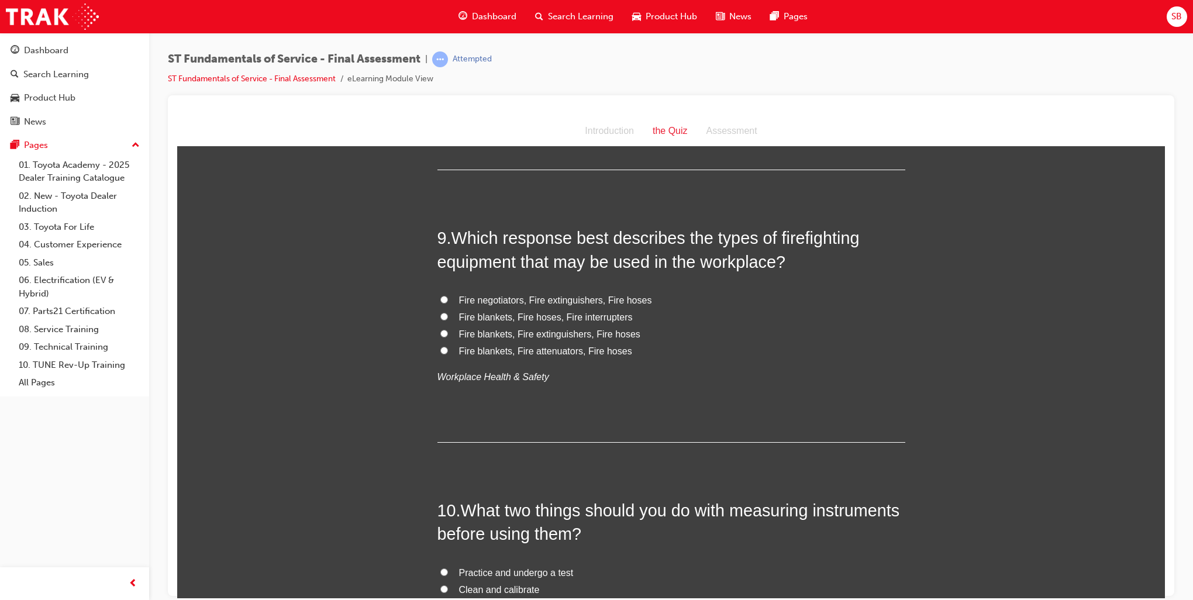
scroll to position [2047, 0]
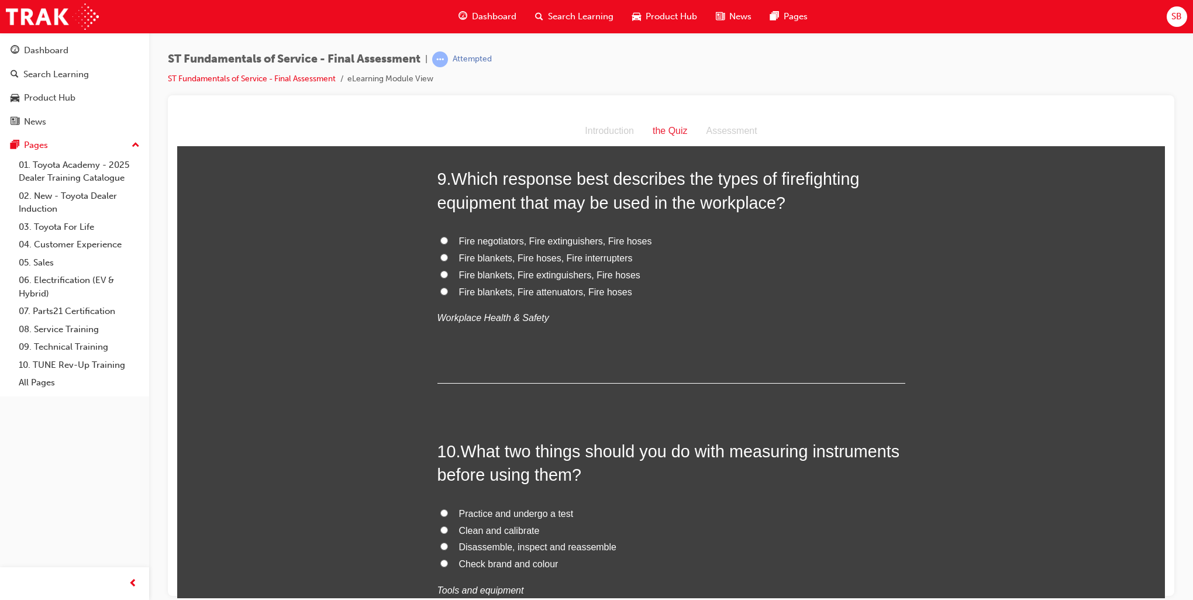
click at [440, 256] on input "Fire blankets, Fire hoses, Fire interrupters" at bounding box center [444, 257] width 8 height 8
radio input "true"
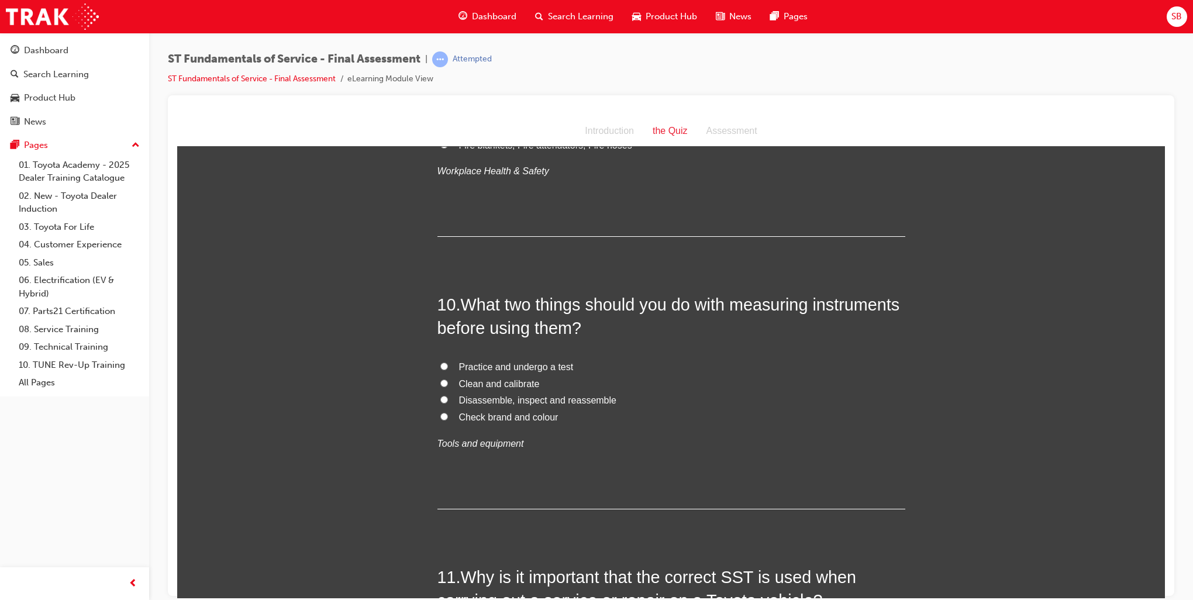
scroll to position [2222, 0]
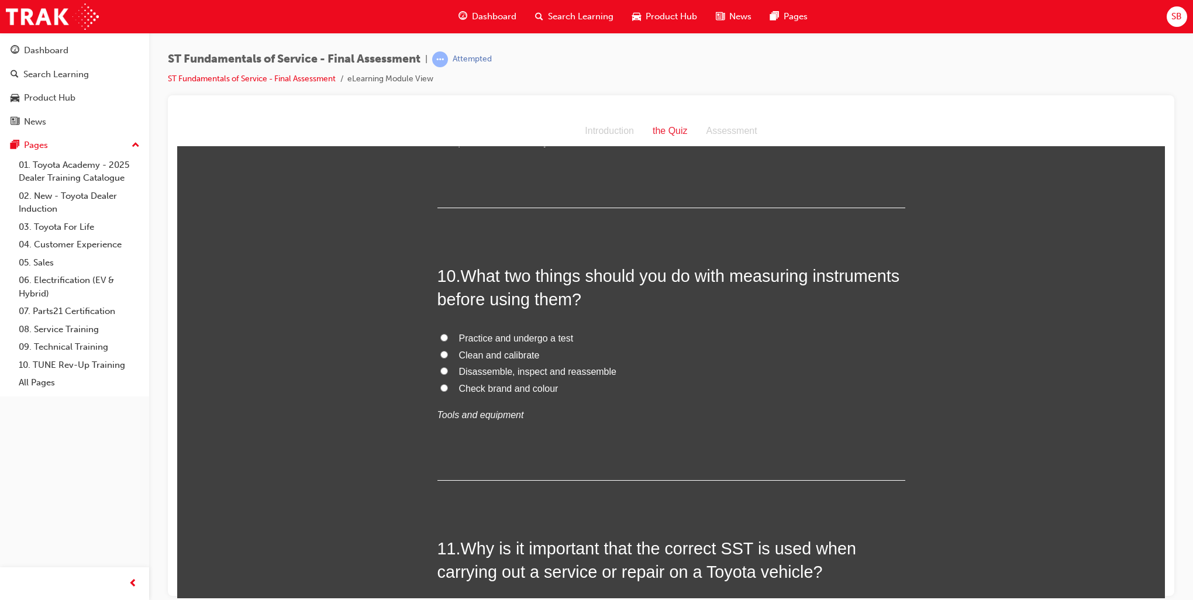
click at [440, 352] on input "Clean and calibrate" at bounding box center [444, 354] width 8 height 8
radio input "true"
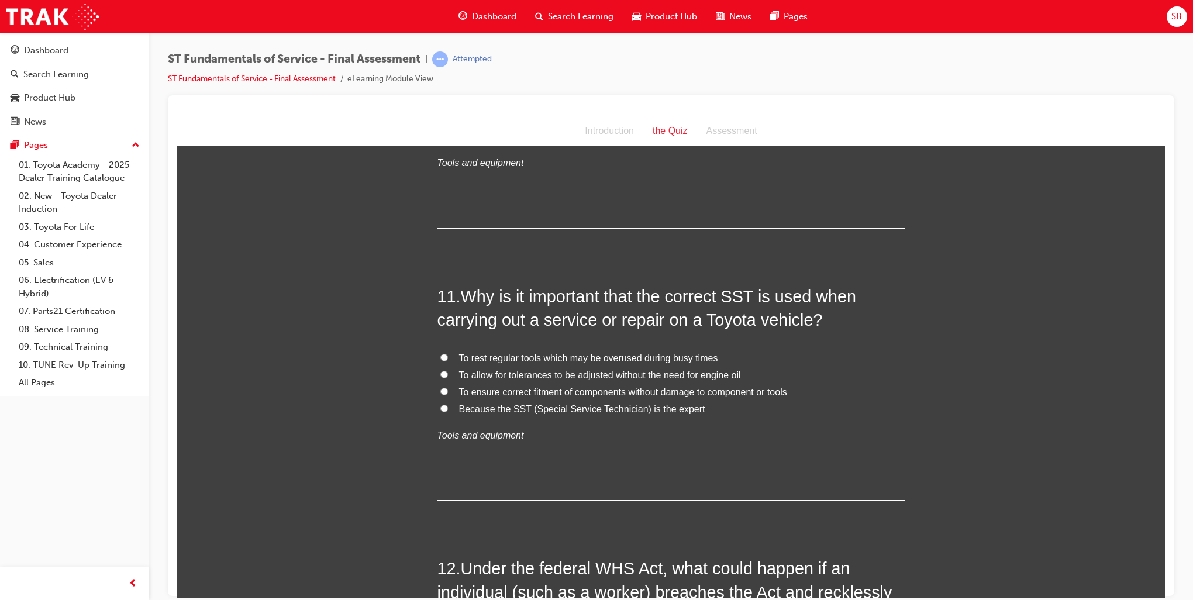
scroll to position [2515, 0]
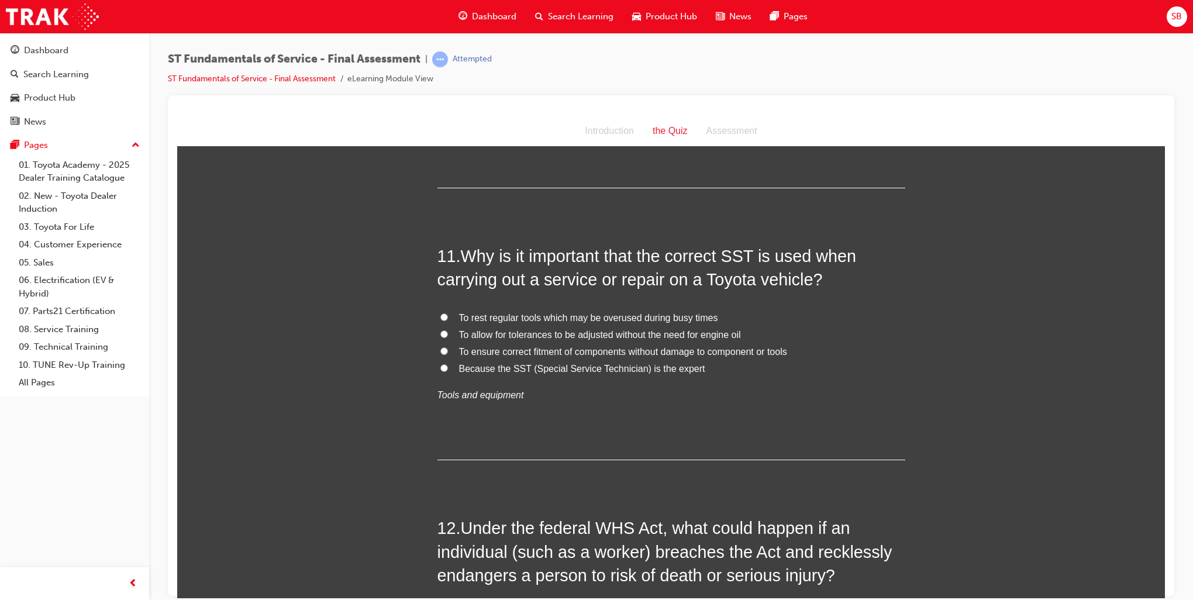
click at [440, 350] on input "To ensure correct fitment of components without damage to component or tools" at bounding box center [444, 351] width 8 height 8
radio input "true"
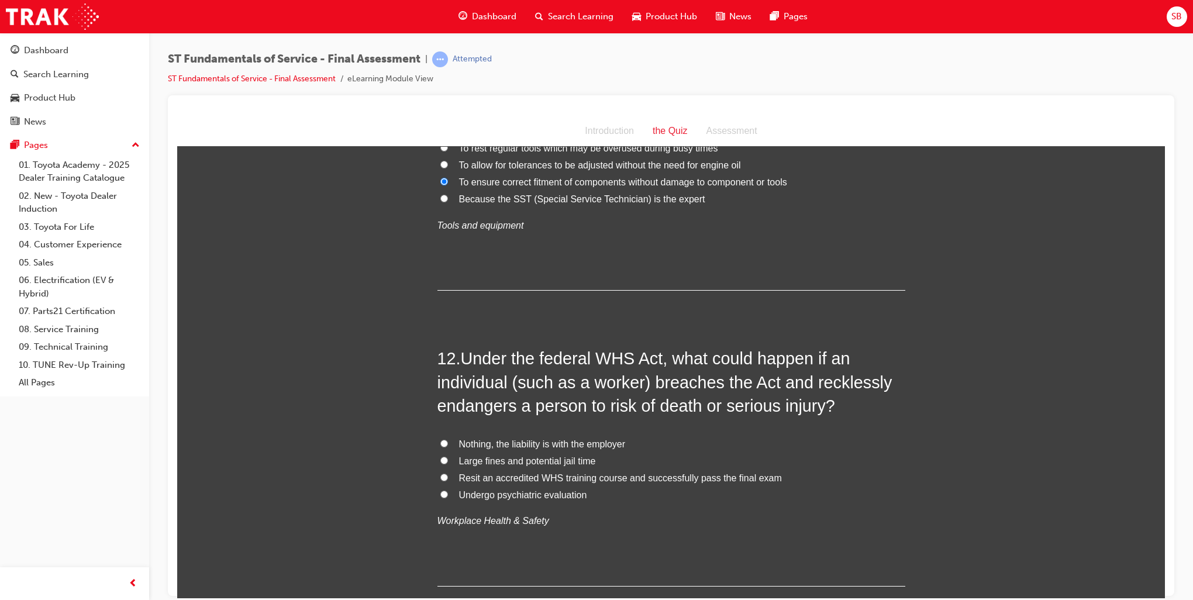
scroll to position [2690, 0]
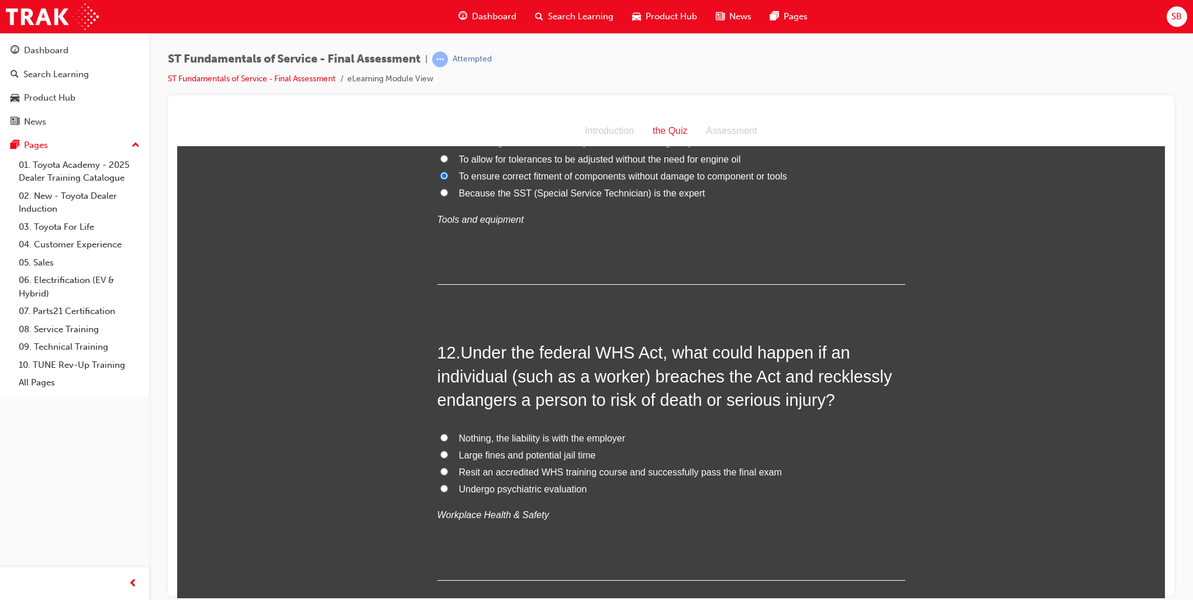
click at [440, 454] on input "Large fines and potential jail time" at bounding box center [444, 454] width 8 height 8
radio input "true"
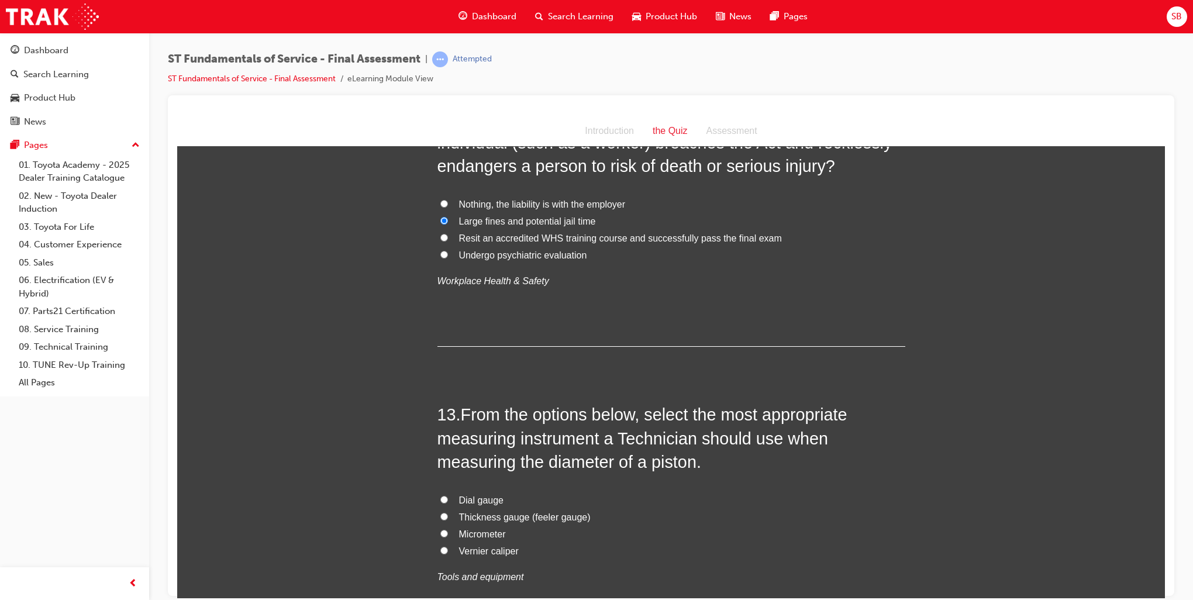
scroll to position [2983, 0]
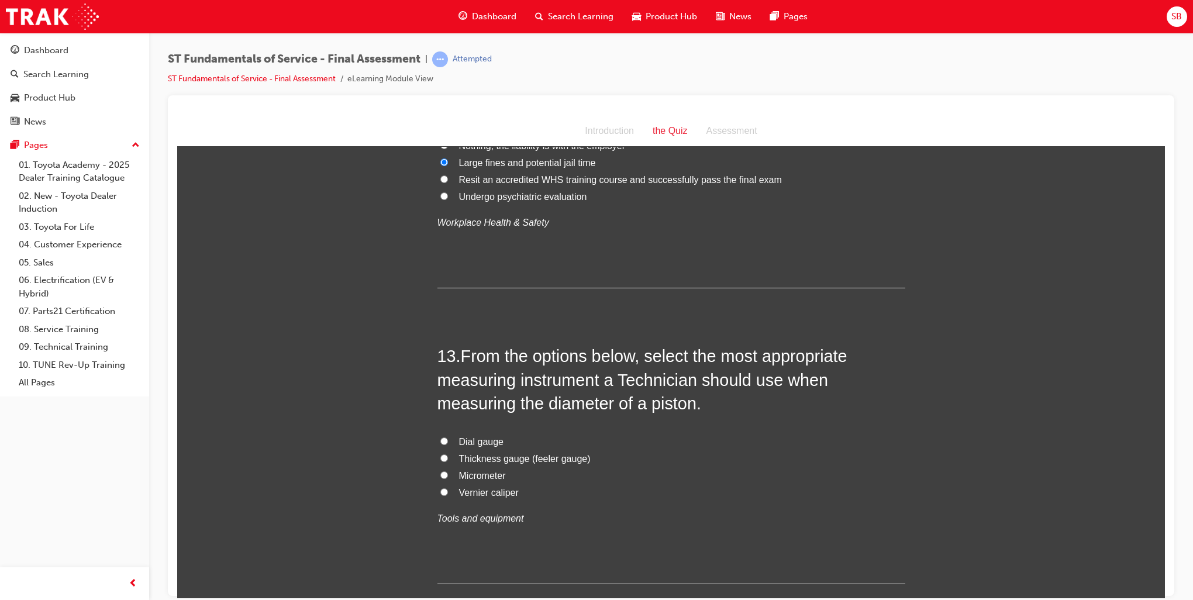
click at [491, 489] on span "Vernier caliper" at bounding box center [489, 492] width 60 height 10
click at [448, 489] on input "Vernier caliper" at bounding box center [444, 492] width 8 height 8
radio input "true"
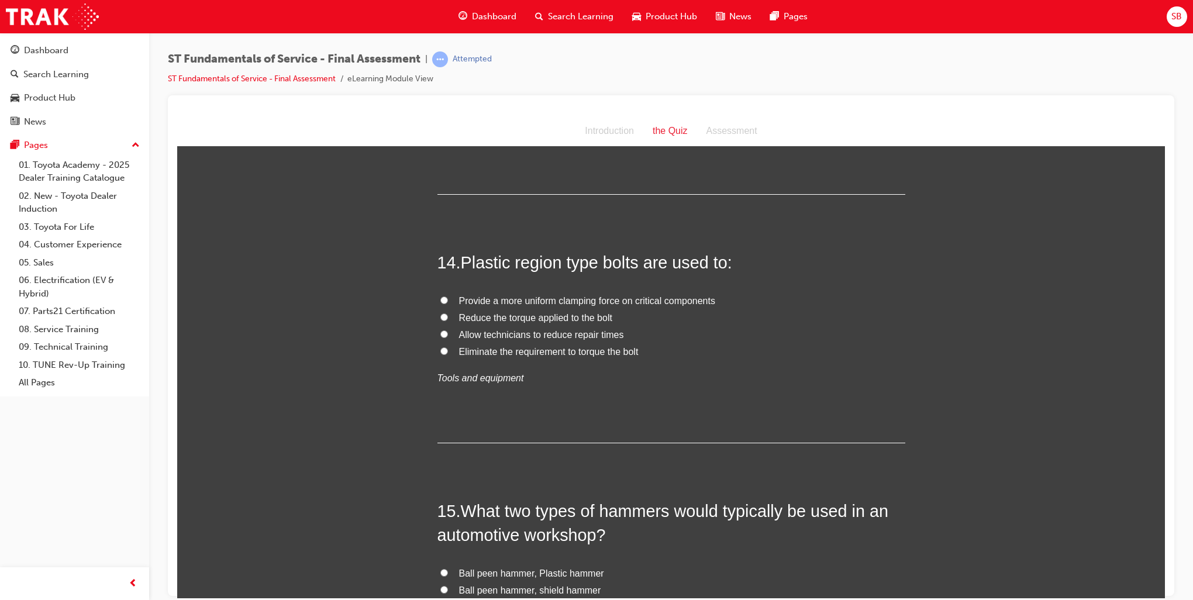
scroll to position [3392, 0]
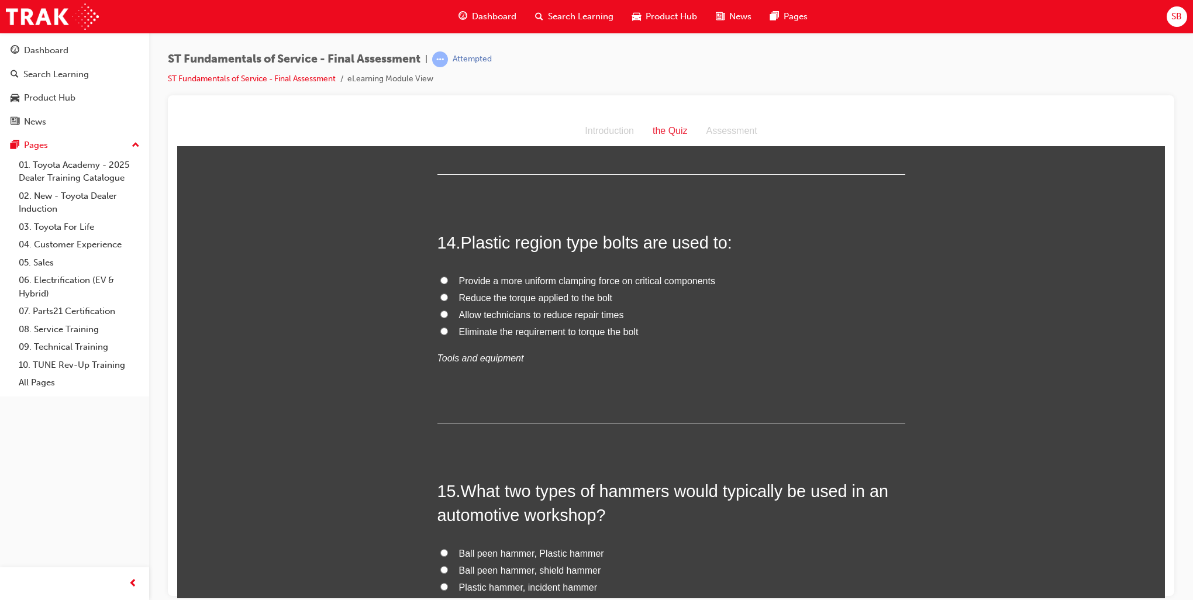
click at [437, 273] on label "Provide a more uniform clamping force on critical components" at bounding box center [671, 281] width 468 height 17
click at [440, 276] on input "Provide a more uniform clamping force on critical components" at bounding box center [444, 280] width 8 height 8
radio input "true"
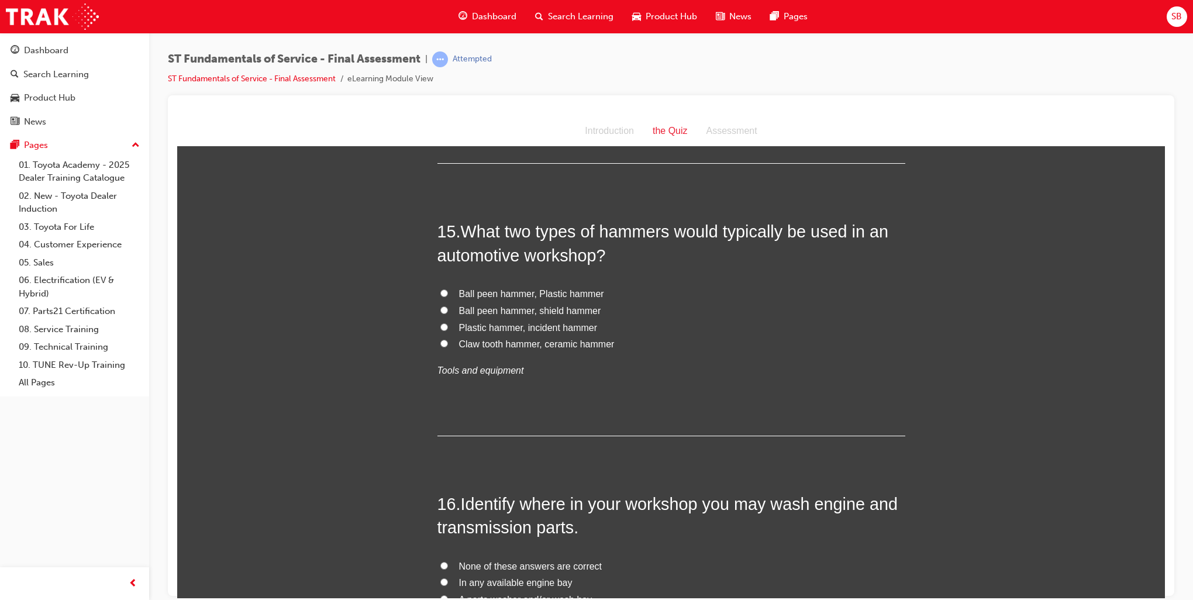
scroll to position [3684, 0]
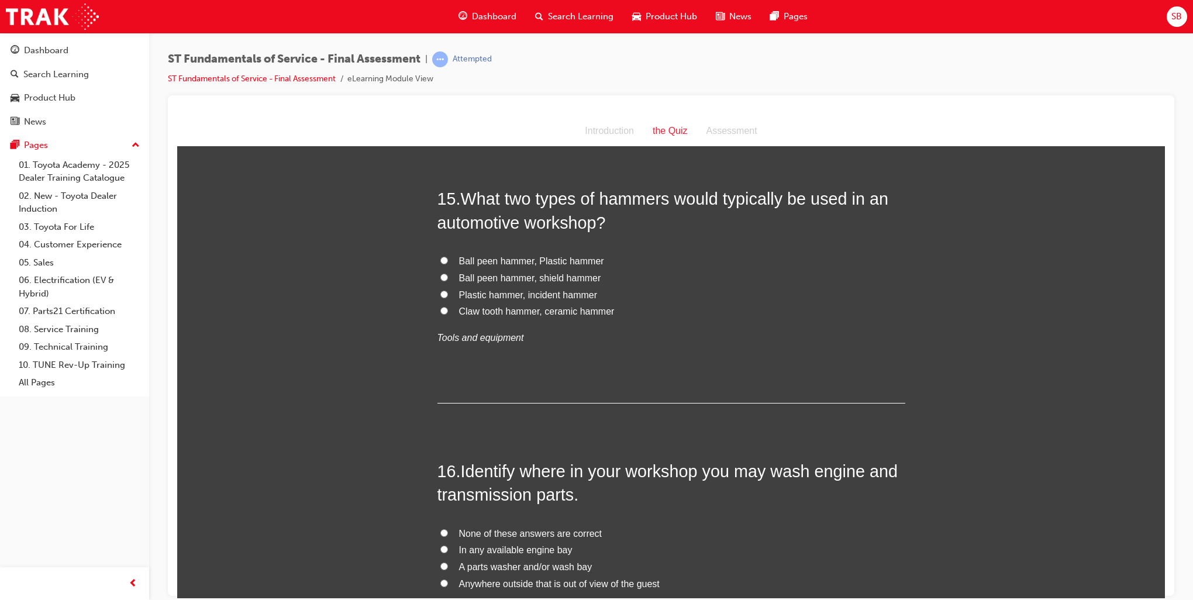
click at [526, 260] on span "Ball peen hammer, Plastic hammer" at bounding box center [531, 261] width 145 height 10
click at [448, 260] on input "Ball peen hammer, Plastic hammer" at bounding box center [444, 260] width 8 height 8
radio input "true"
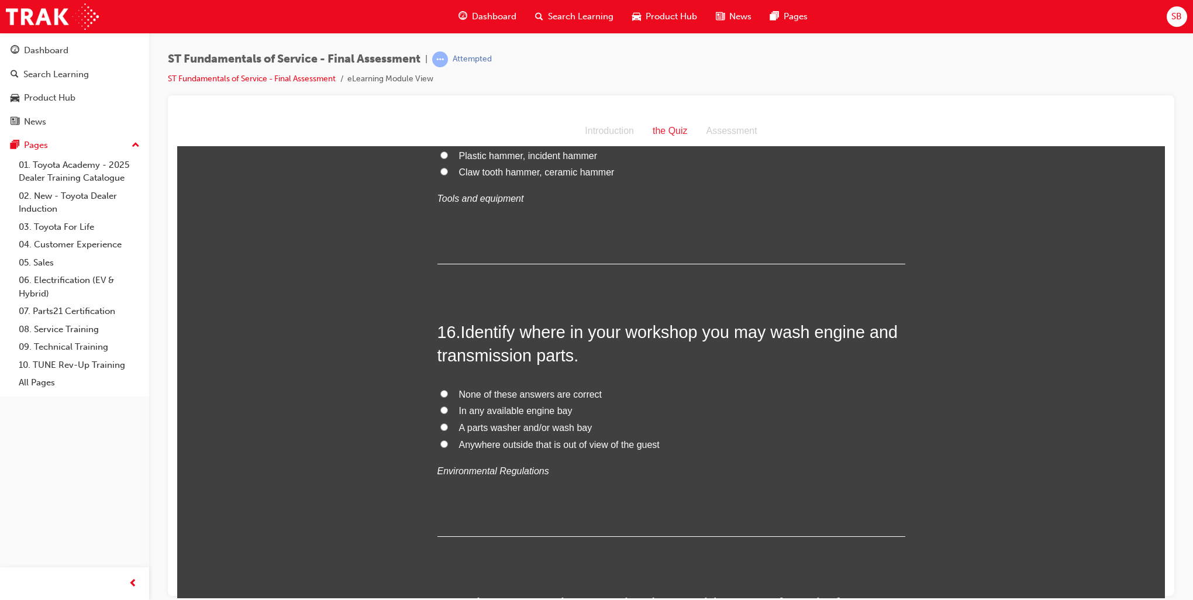
scroll to position [3860, 0]
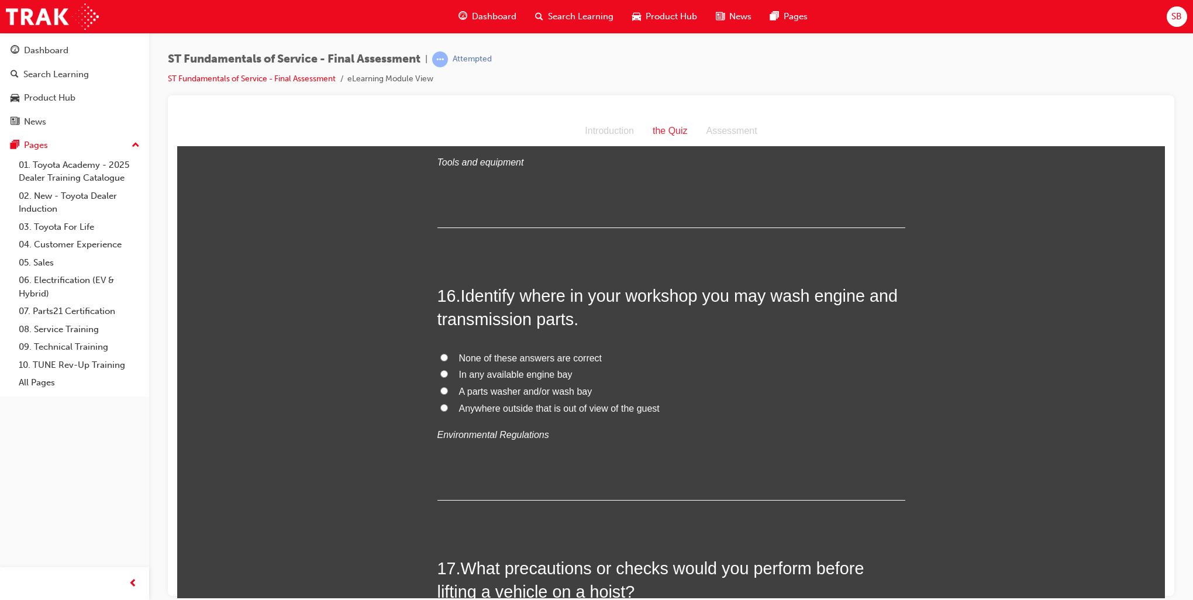
click at [440, 389] on input "A parts washer and/or wash bay" at bounding box center [444, 391] width 8 height 8
radio input "true"
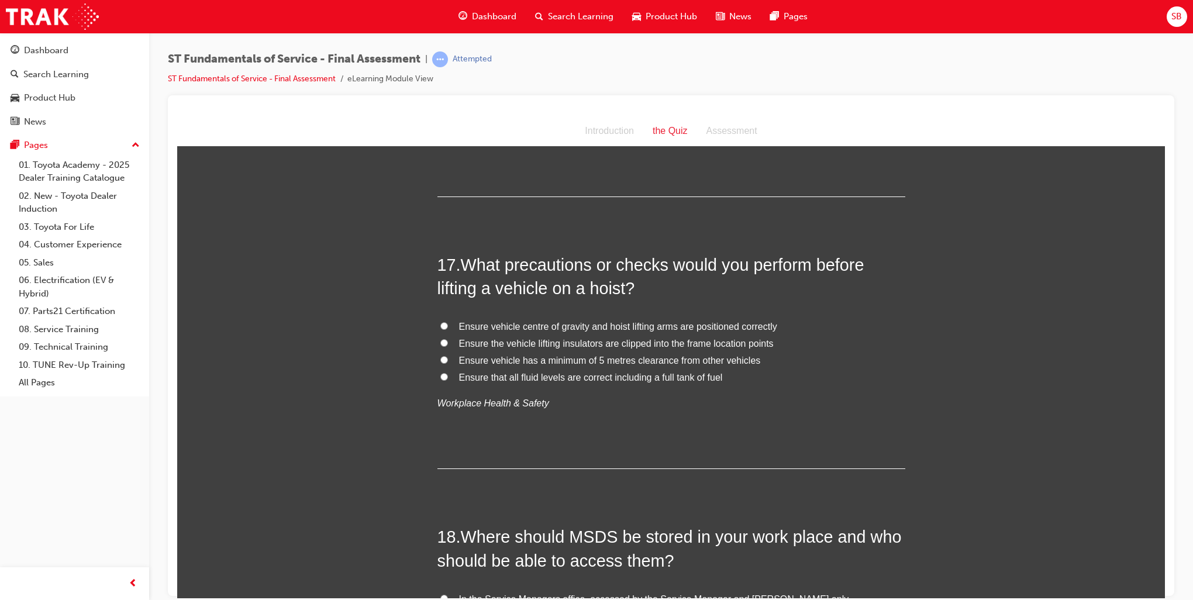
scroll to position [4211, 0]
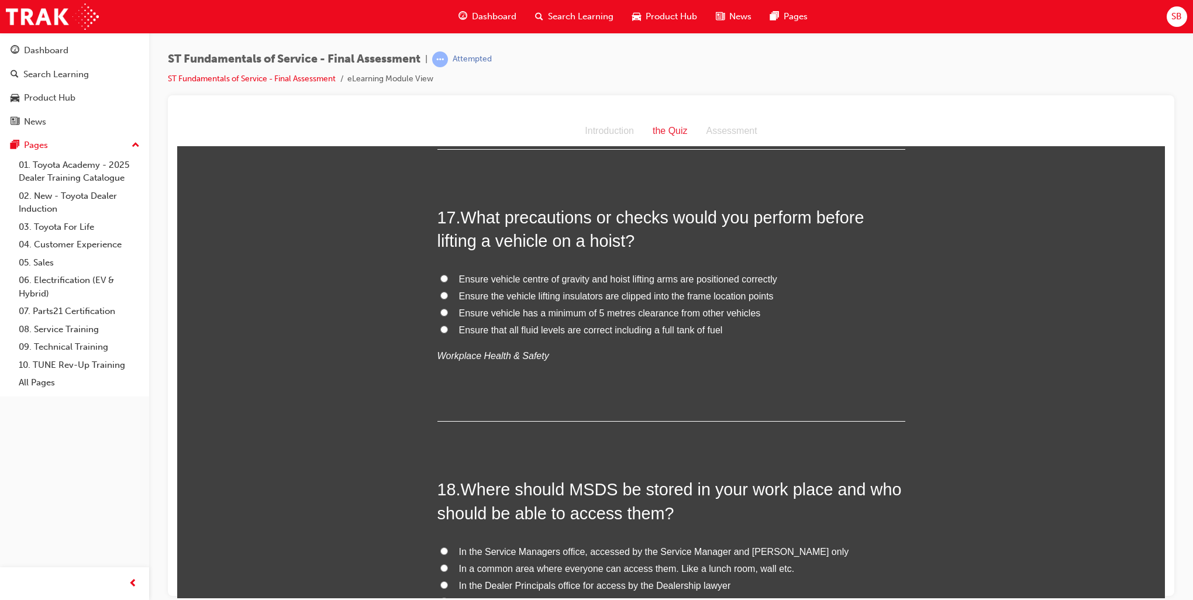
click at [687, 278] on span "Ensure vehicle centre of gravity and hoist lifting arms are positioned correctly" at bounding box center [618, 279] width 318 height 10
click at [448, 278] on input "Ensure vehicle centre of gravity and hoist lifting arms are positioned correctly" at bounding box center [444, 278] width 8 height 8
radio input "true"
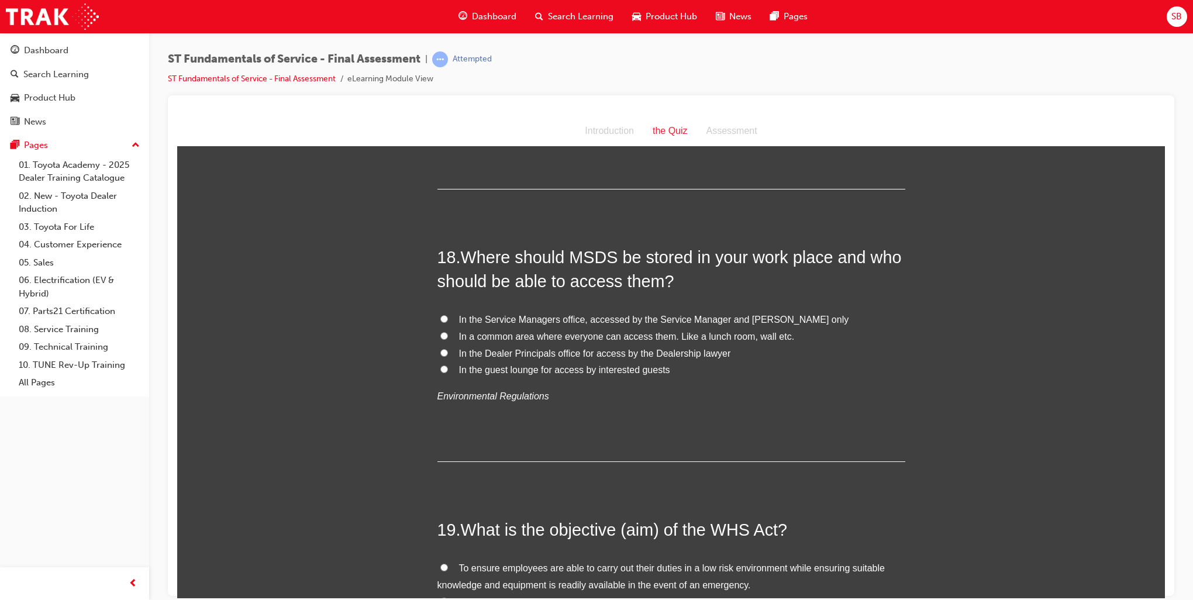
scroll to position [4445, 0]
click at [441, 330] on input "In a common area where everyone can access them. Like a lunch room, wall etc." at bounding box center [444, 334] width 8 height 8
radio input "true"
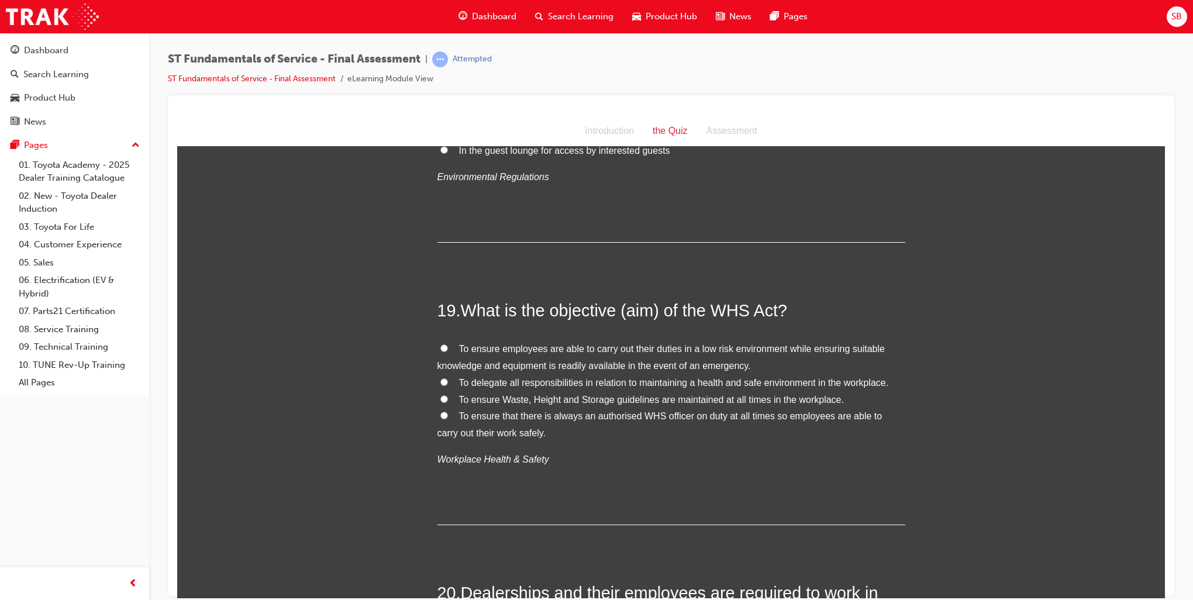
scroll to position [4679, 0]
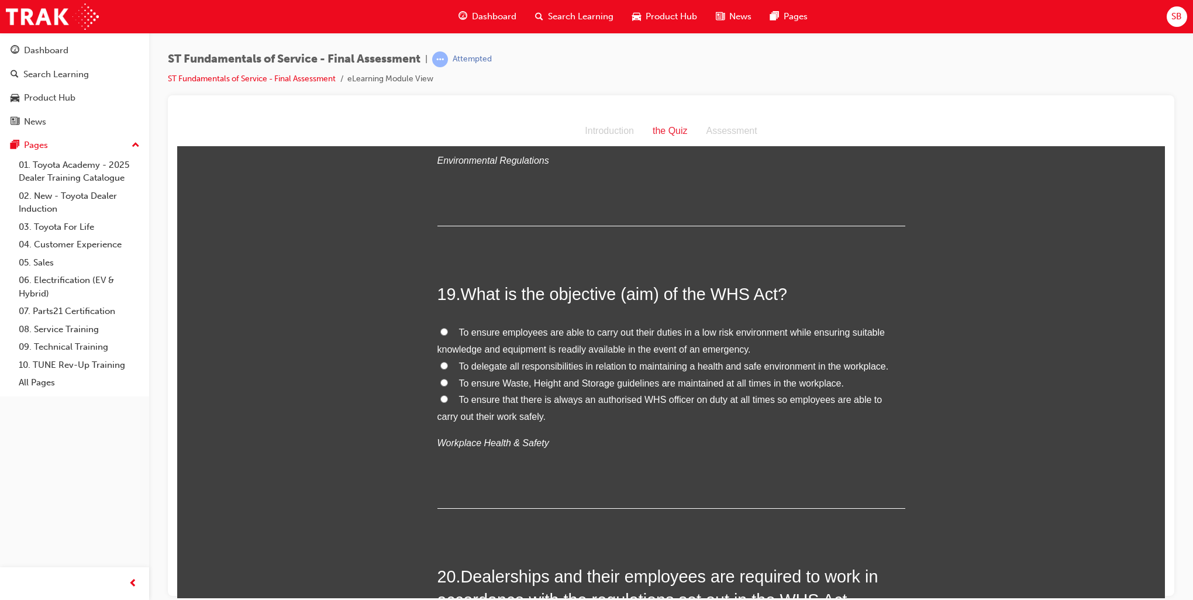
click at [437, 329] on label "To ensure employees are able to carry out their duties in a low risk environmen…" at bounding box center [671, 341] width 468 height 34
click at [440, 329] on input "To ensure employees are able to carry out their duties in a low risk environmen…" at bounding box center [444, 332] width 8 height 8
radio input "true"
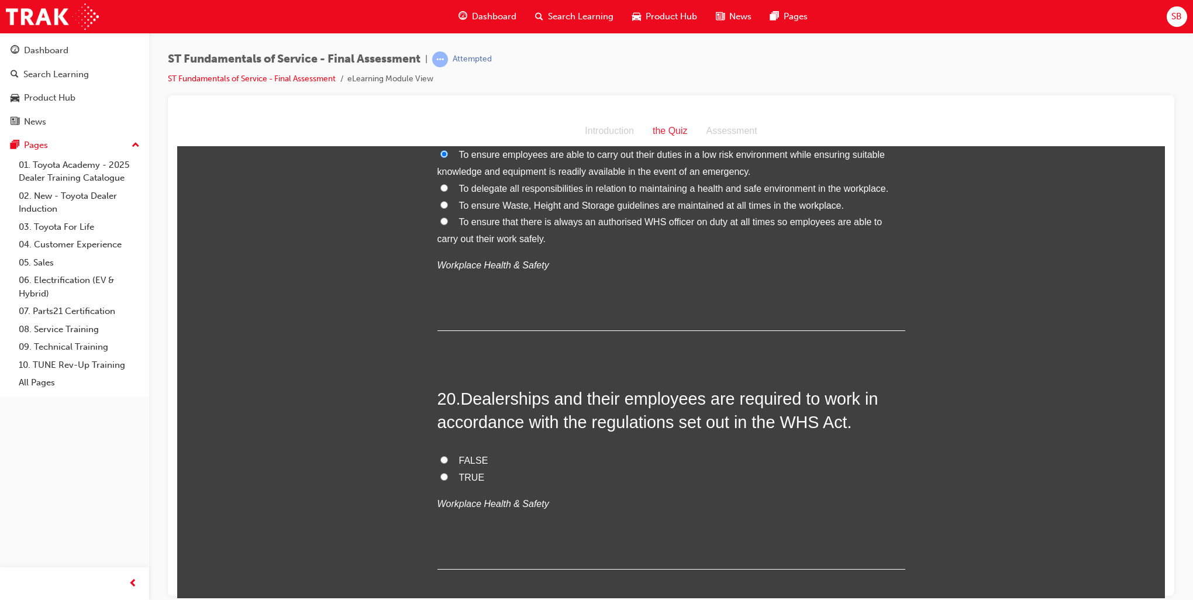
scroll to position [4971, 0]
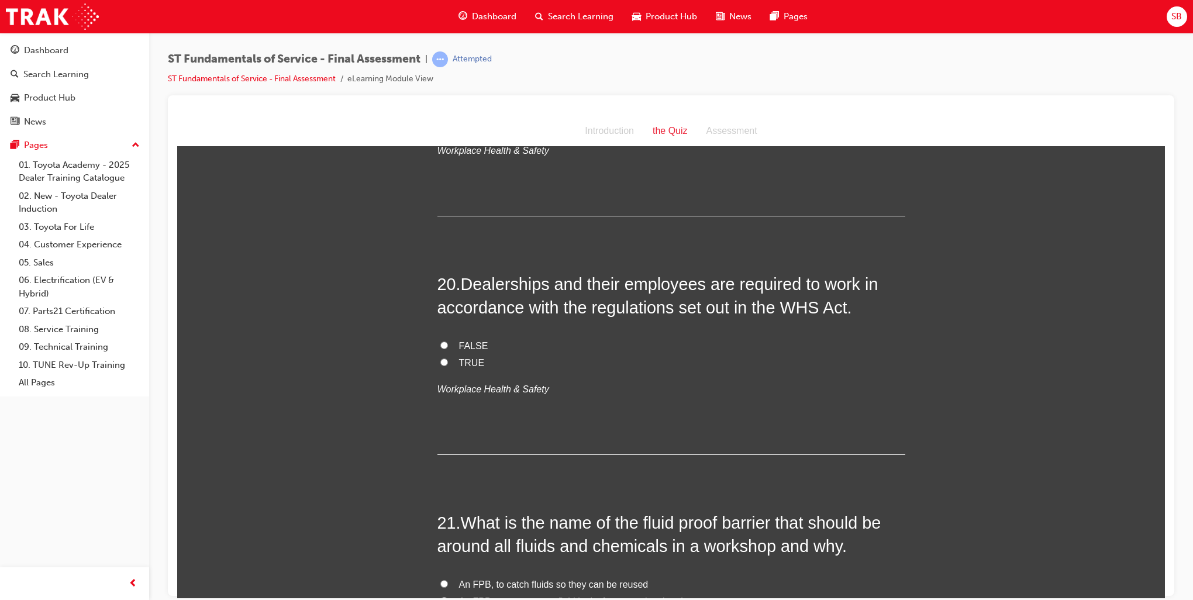
click at [442, 361] on input "TRUE" at bounding box center [444, 362] width 8 height 8
radio input "true"
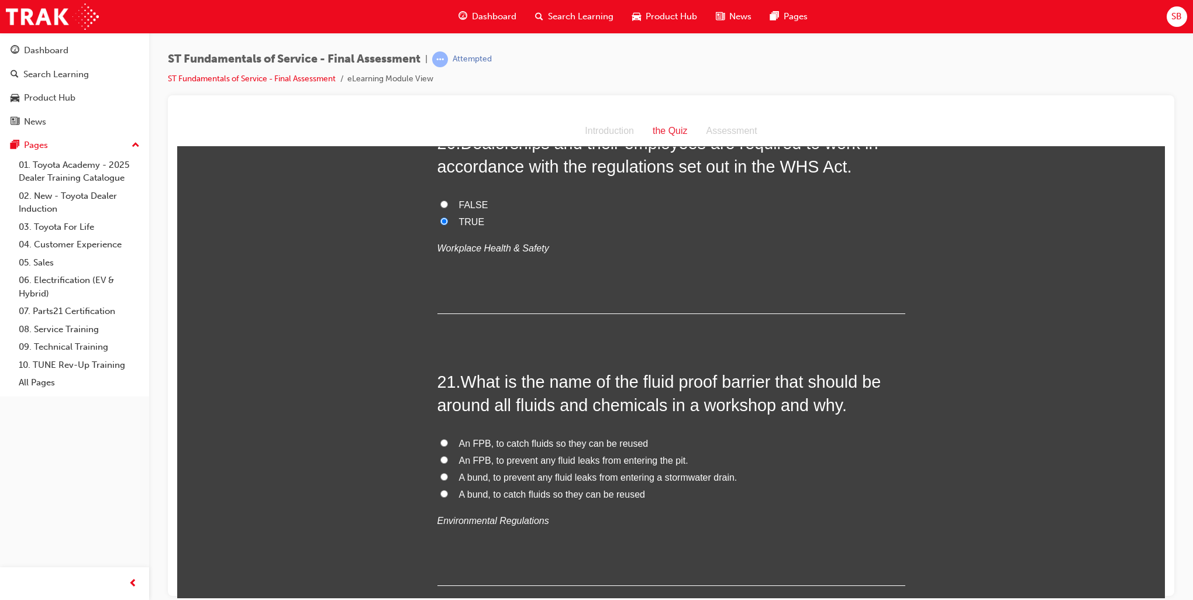
scroll to position [5146, 0]
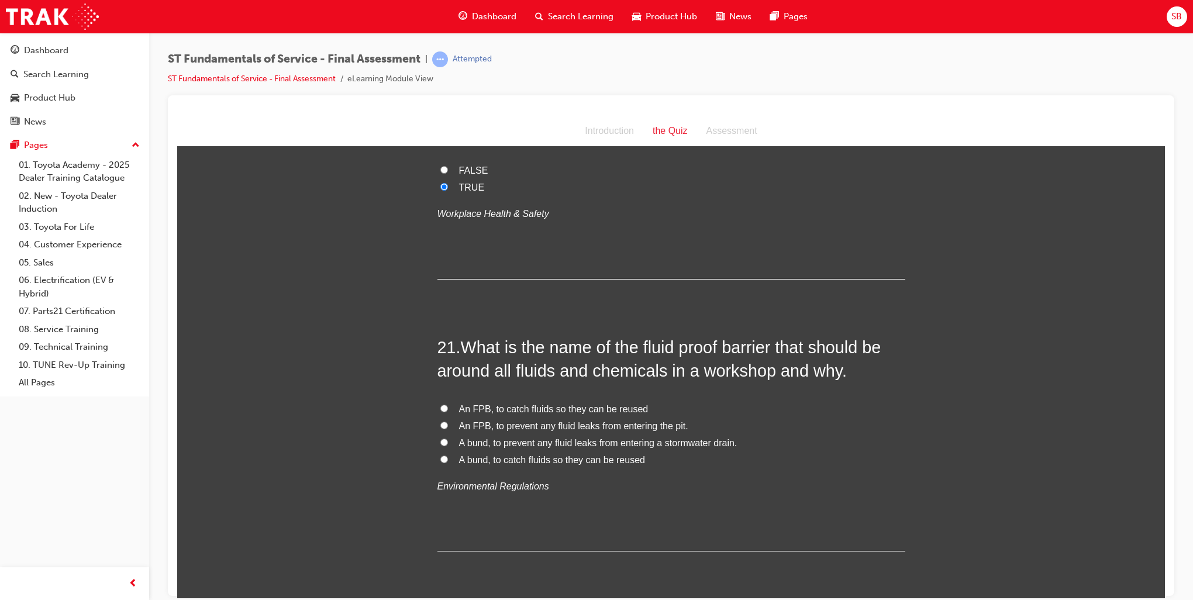
click at [443, 166] on input "FALSE" at bounding box center [444, 170] width 8 height 8
radio input "true"
click at [519, 454] on span "A bund, to catch fluids so they can be reused" at bounding box center [552, 459] width 186 height 10
click at [448, 455] on input "A bund, to catch fluids so they can be reused" at bounding box center [444, 459] width 8 height 8
radio input "true"
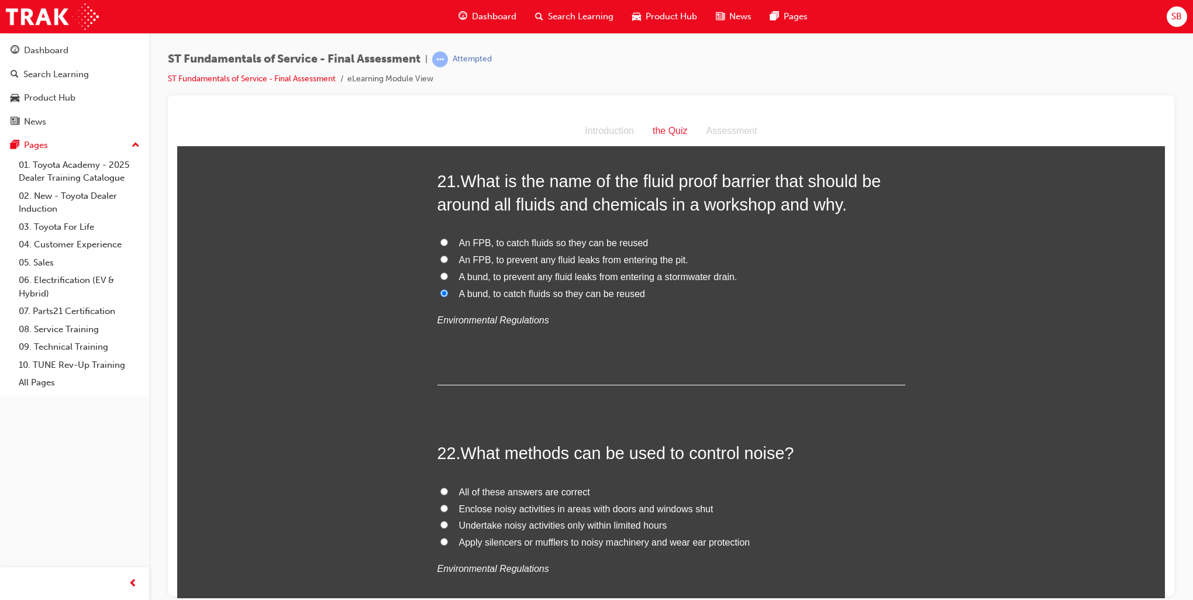
scroll to position [5322, 0]
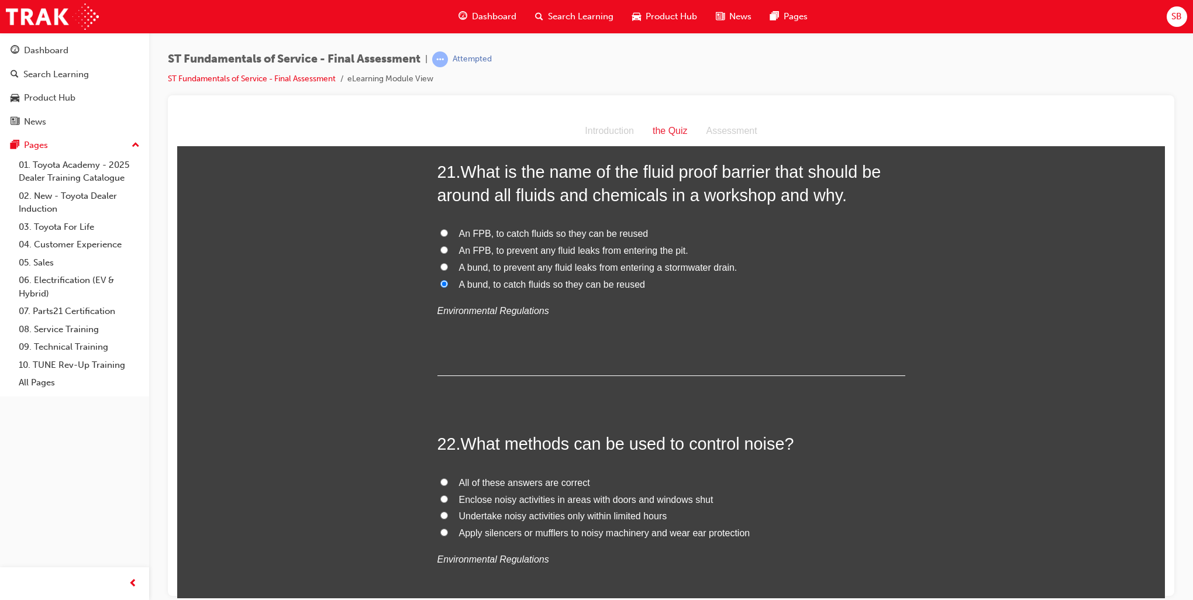
click at [441, 478] on input "All of these answers are correct" at bounding box center [444, 482] width 8 height 8
radio input "true"
click at [441, 478] on input "All of these answers are correct" at bounding box center [444, 482] width 8 height 8
click at [440, 528] on input "Apply silencers or mufflers to noisy machinery and wear ear protection" at bounding box center [444, 532] width 8 height 8
radio input "true"
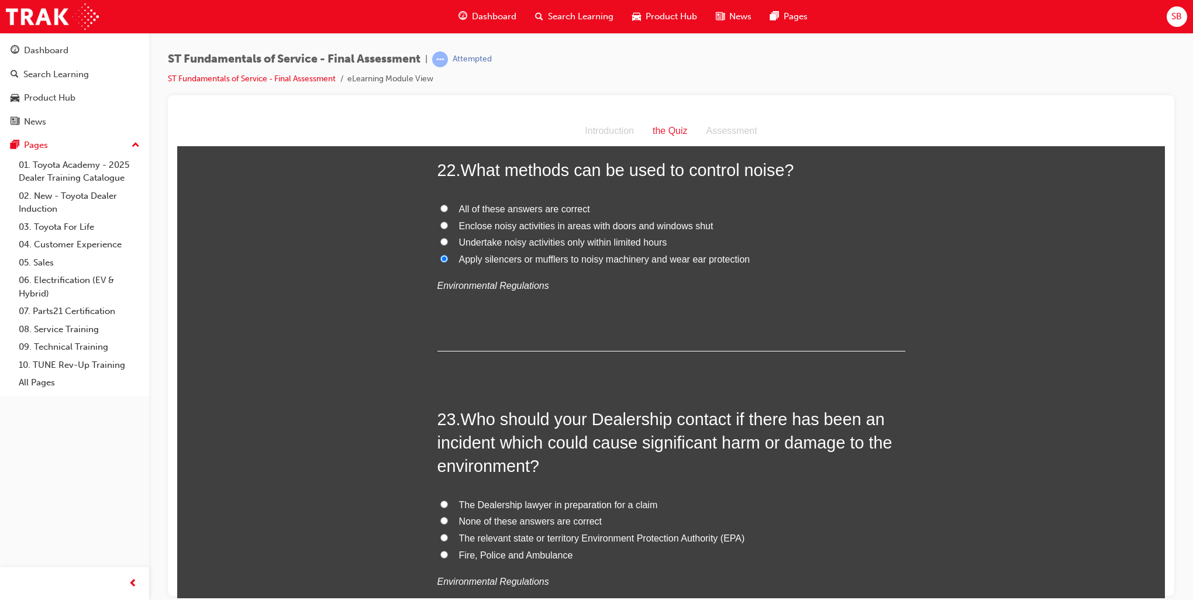
scroll to position [5614, 0]
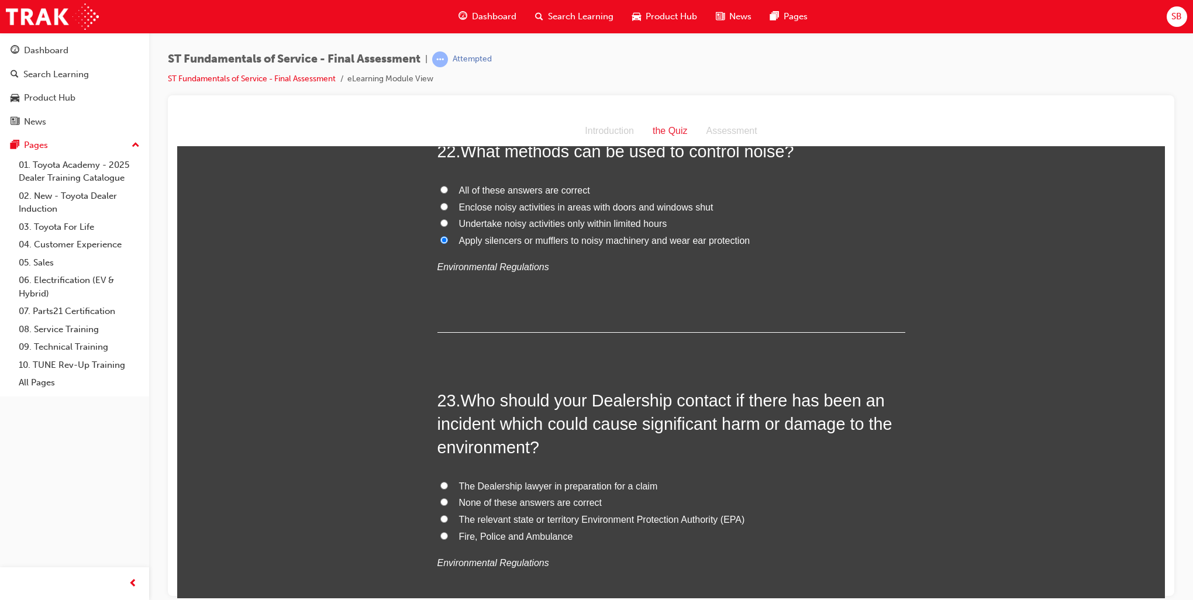
click at [440, 515] on input "The relevant state or territory Environment Protection Authority (EPA)" at bounding box center [444, 519] width 8 height 8
radio input "true"
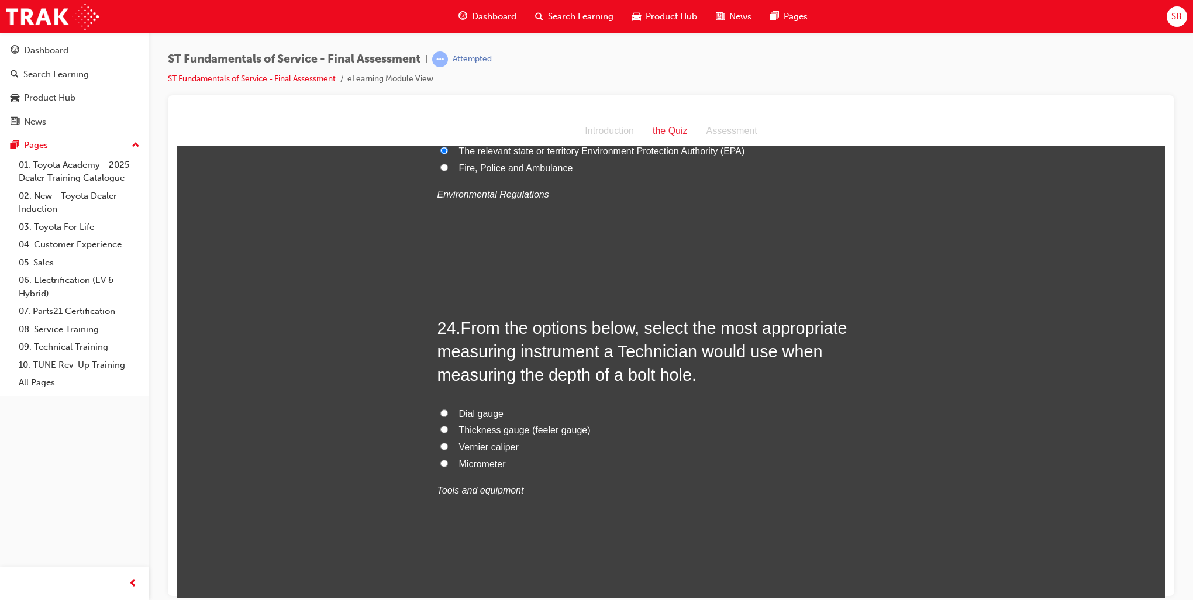
scroll to position [6024, 0]
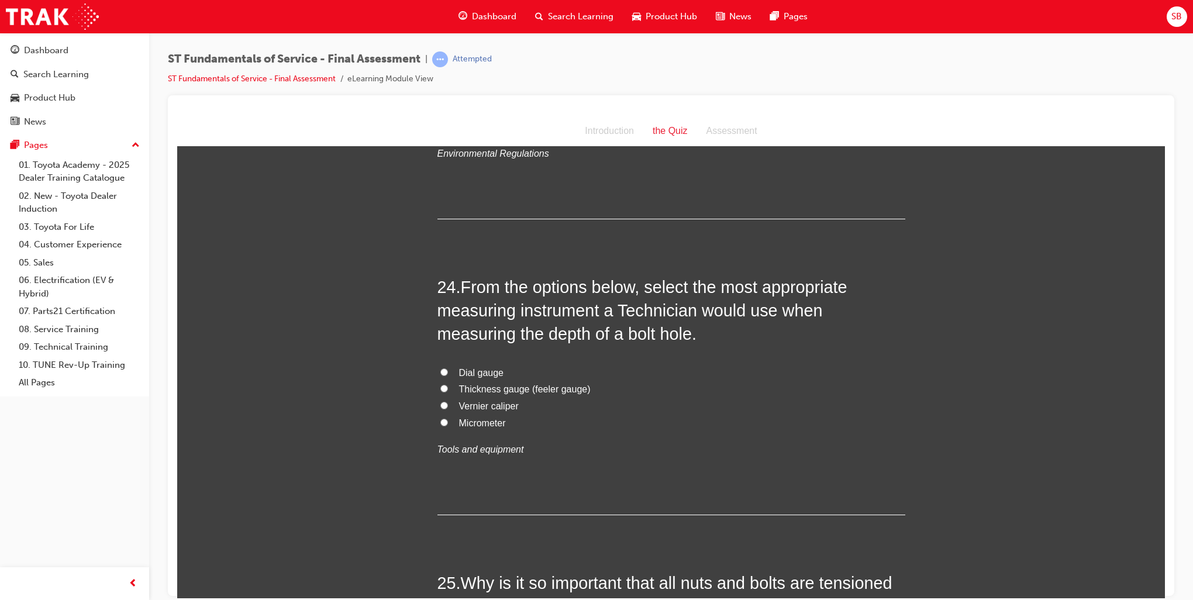
click at [440, 403] on input "Vernier caliper" at bounding box center [444, 405] width 8 height 8
radio input "true"
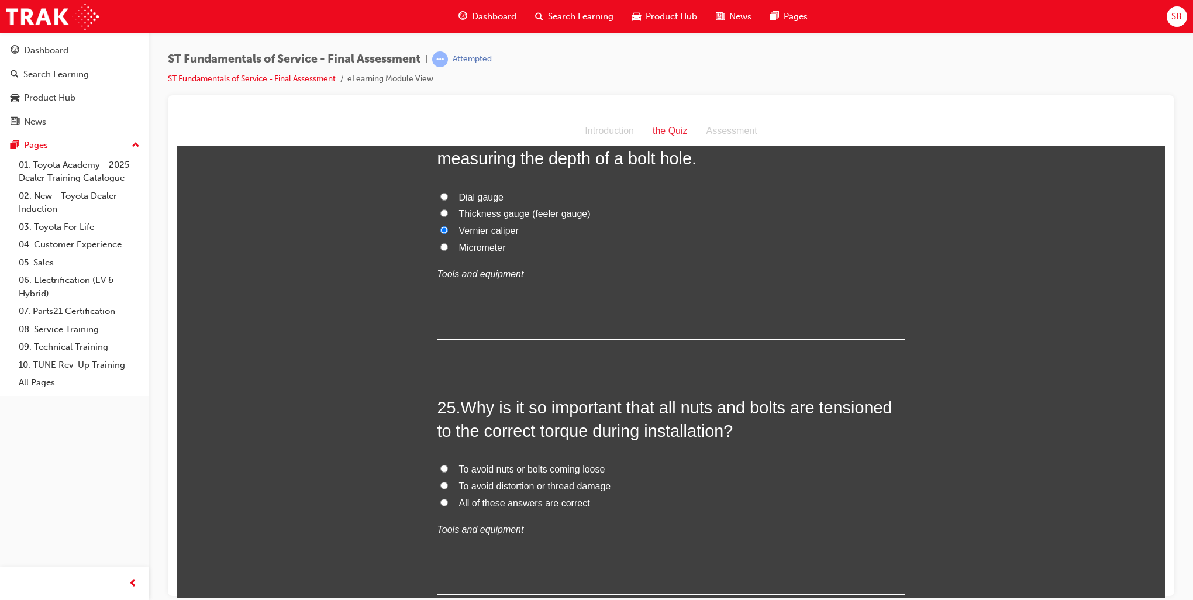
scroll to position [6258, 0]
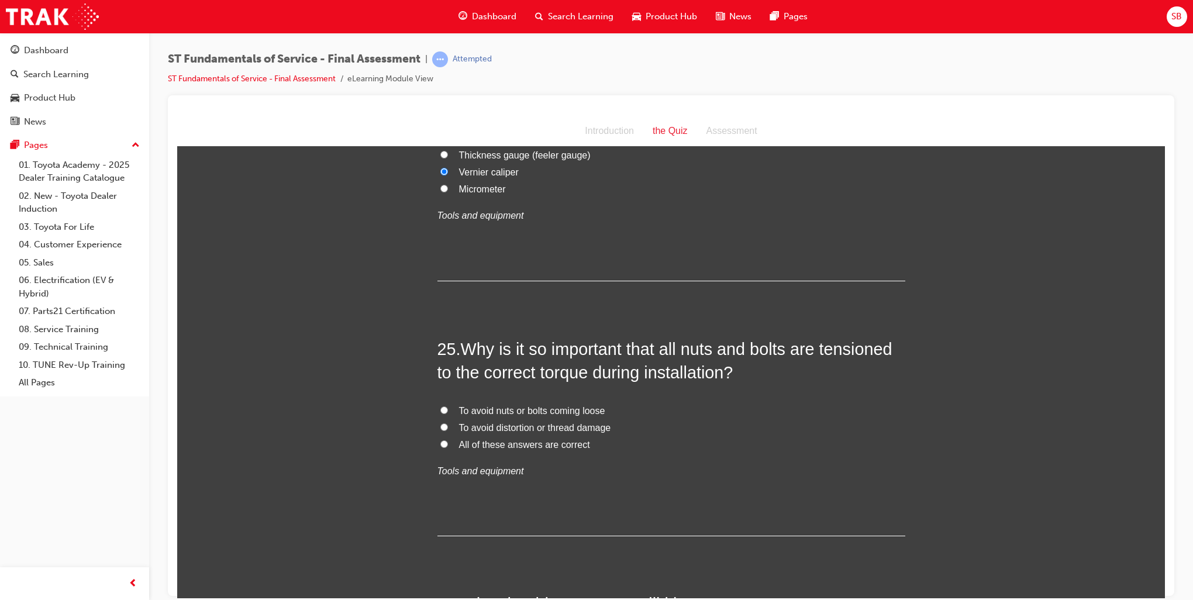
click at [440, 406] on input "To avoid nuts or bolts coming loose" at bounding box center [444, 410] width 8 height 8
radio input "true"
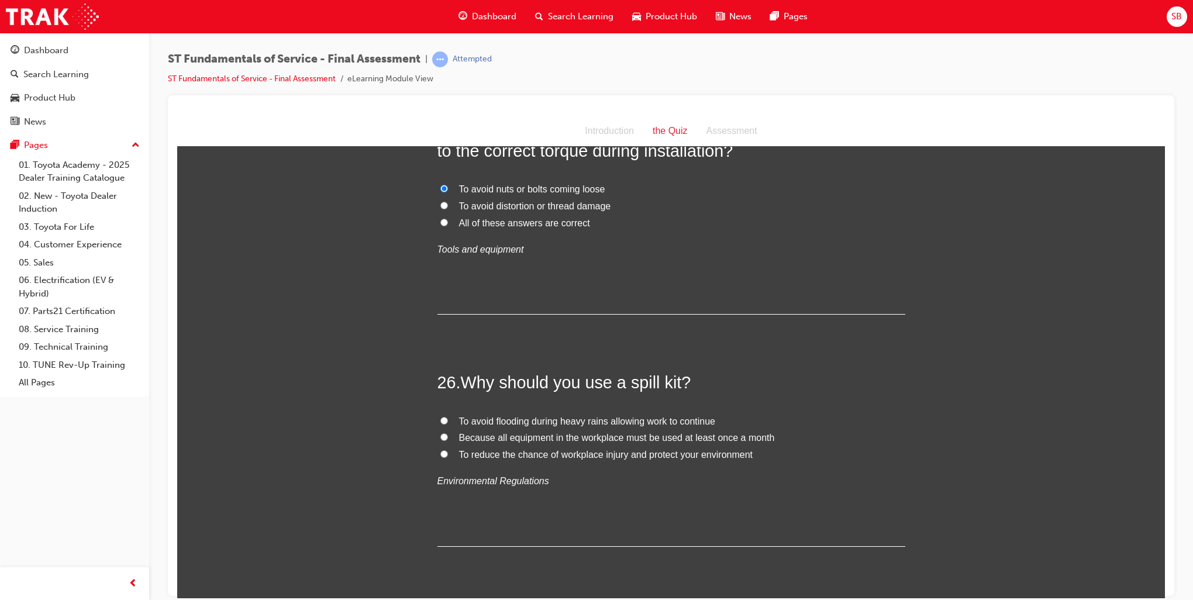
scroll to position [6492, 0]
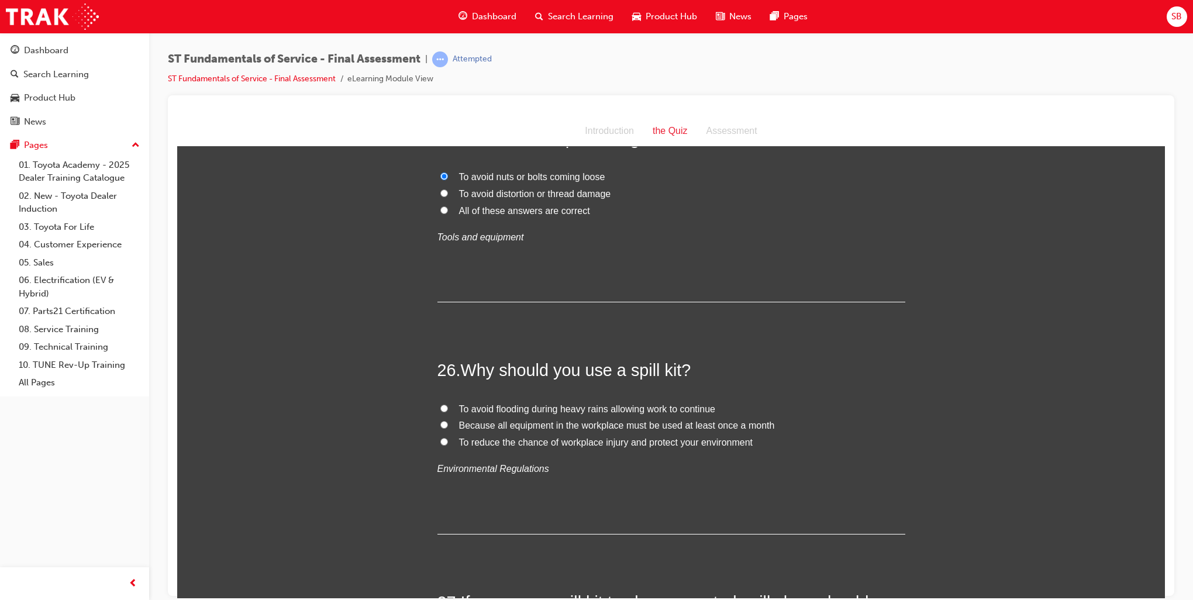
click at [437, 443] on label "To reduce the chance of workplace injury and protect your environment" at bounding box center [671, 442] width 468 height 17
click at [440, 443] on input "To reduce the chance of workplace injury and protect your environment" at bounding box center [444, 441] width 8 height 8
radio input "true"
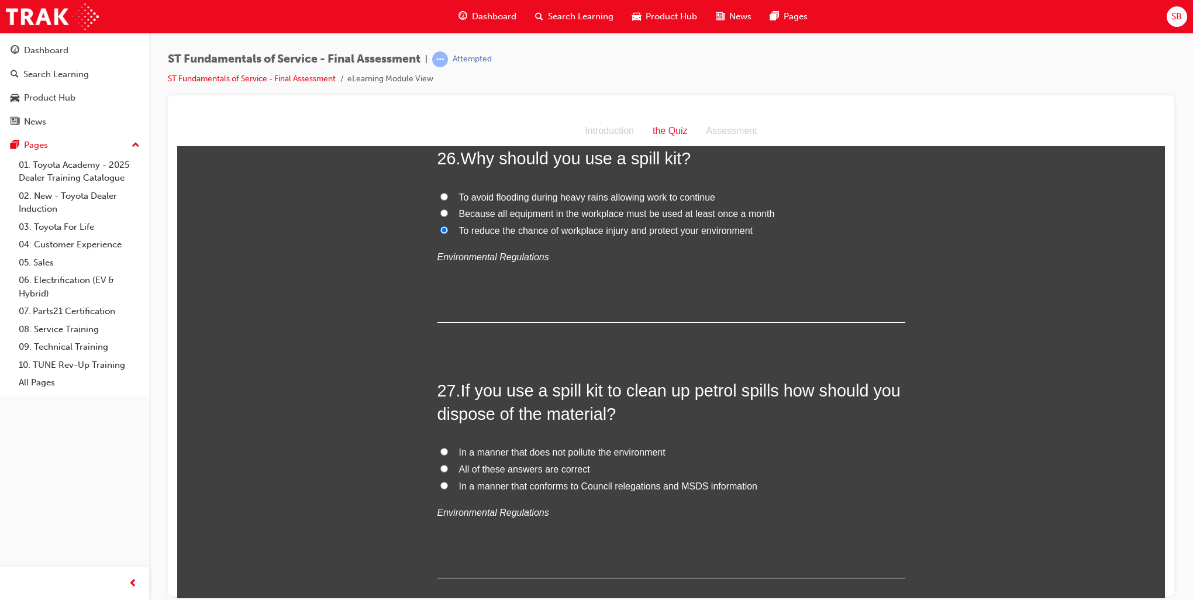
scroll to position [6725, 0]
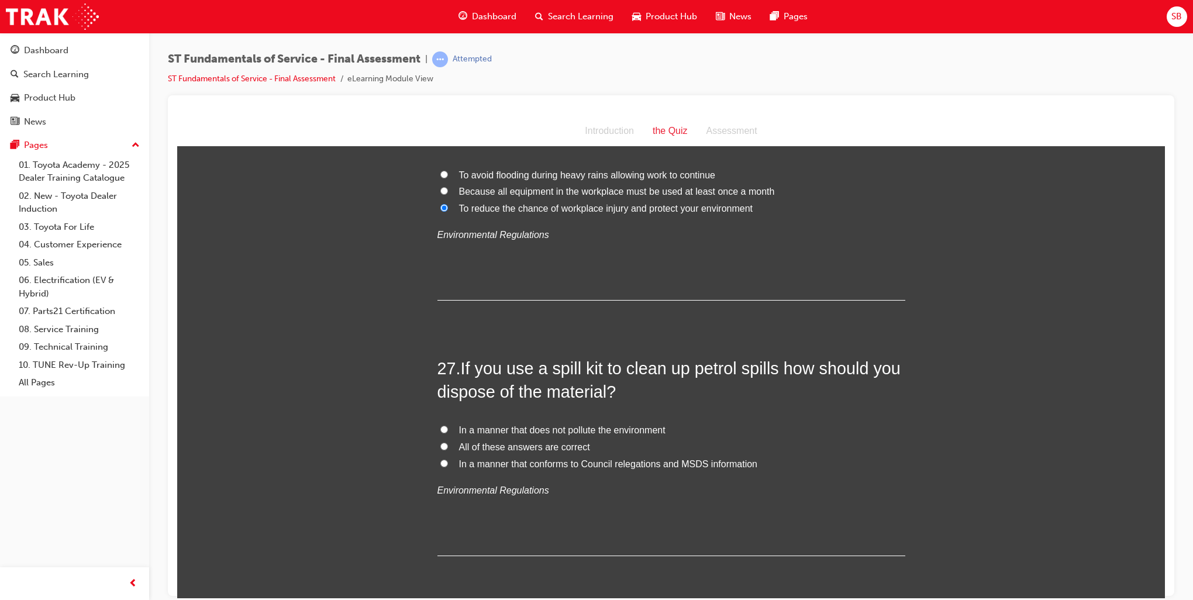
click at [440, 426] on input "In a manner that does not pollute the environment" at bounding box center [444, 429] width 8 height 8
radio input "true"
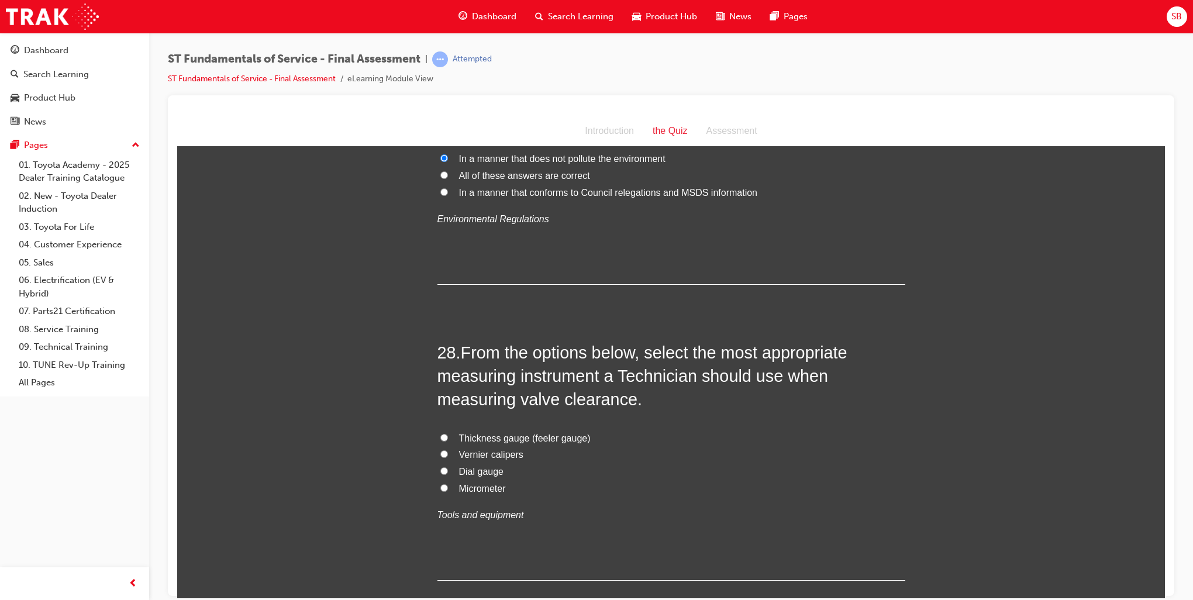
scroll to position [7018, 0]
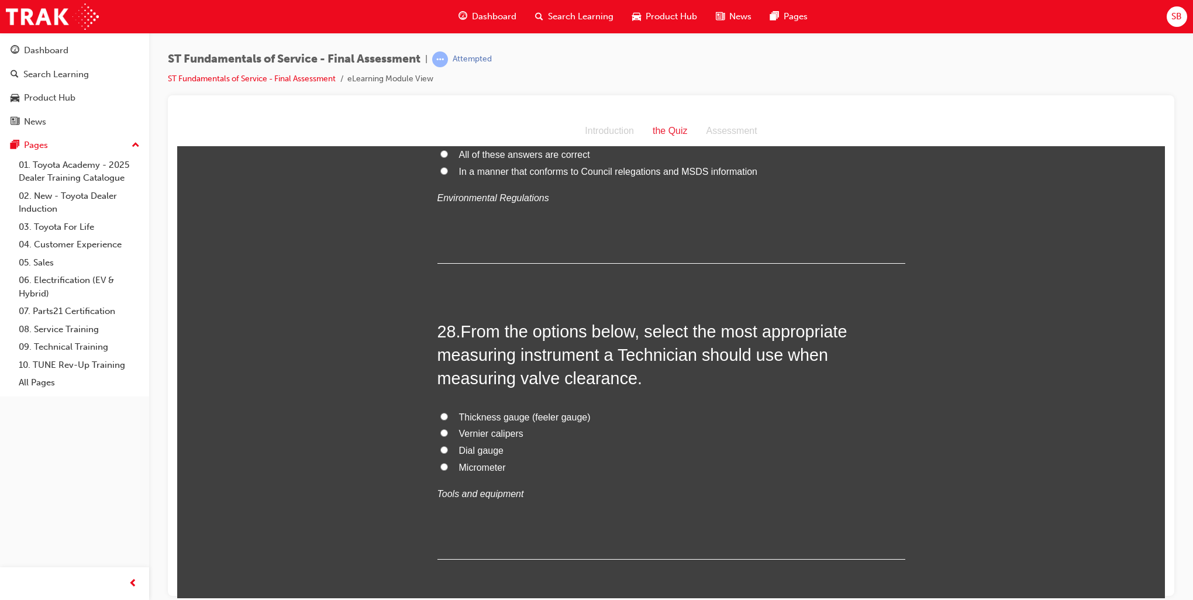
click at [440, 412] on input "Thickness gauge (feeler gauge)" at bounding box center [444, 416] width 8 height 8
radio input "true"
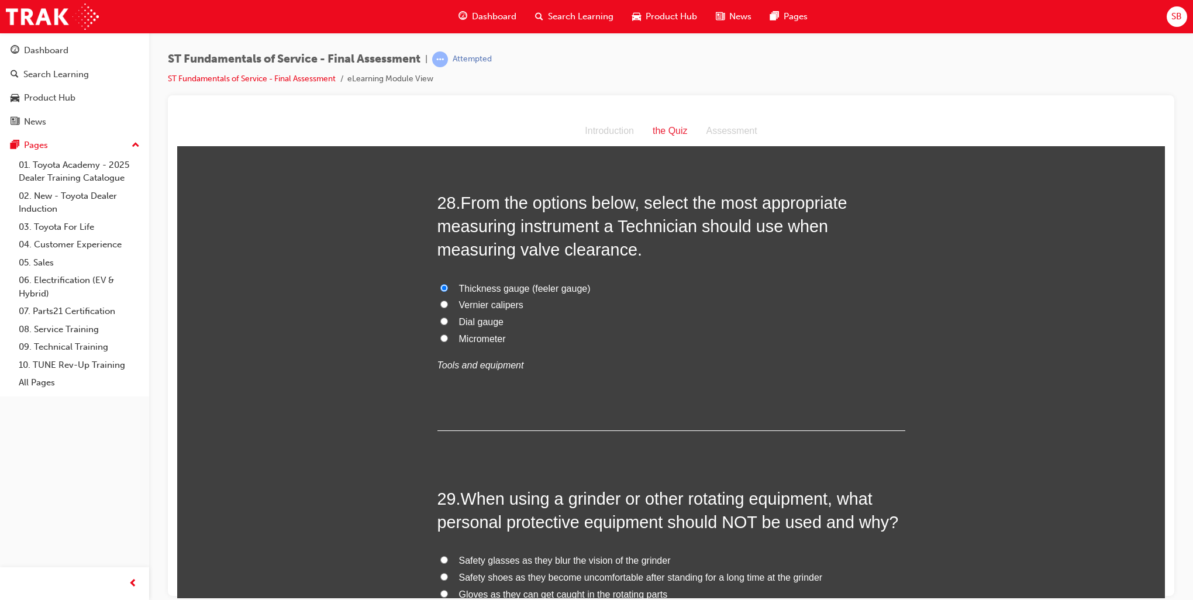
scroll to position [7135, 0]
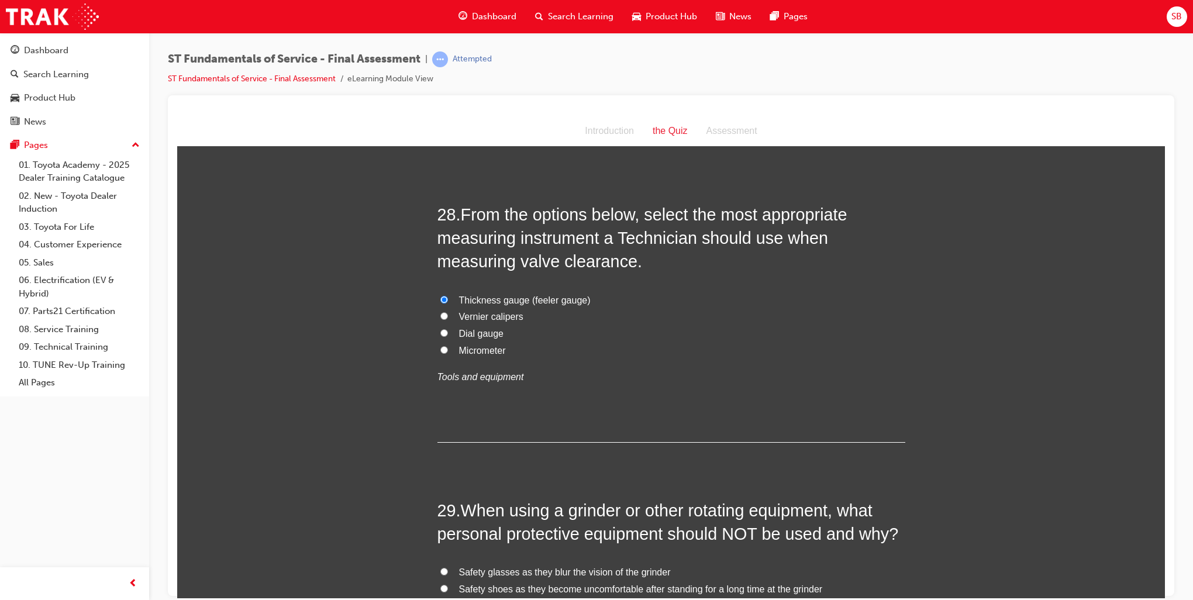
click at [440, 346] on input "Micrometer" at bounding box center [444, 350] width 8 height 8
radio input "true"
click at [440, 295] on input "Thickness gauge (feeler gauge)" at bounding box center [444, 299] width 8 height 8
radio input "true"
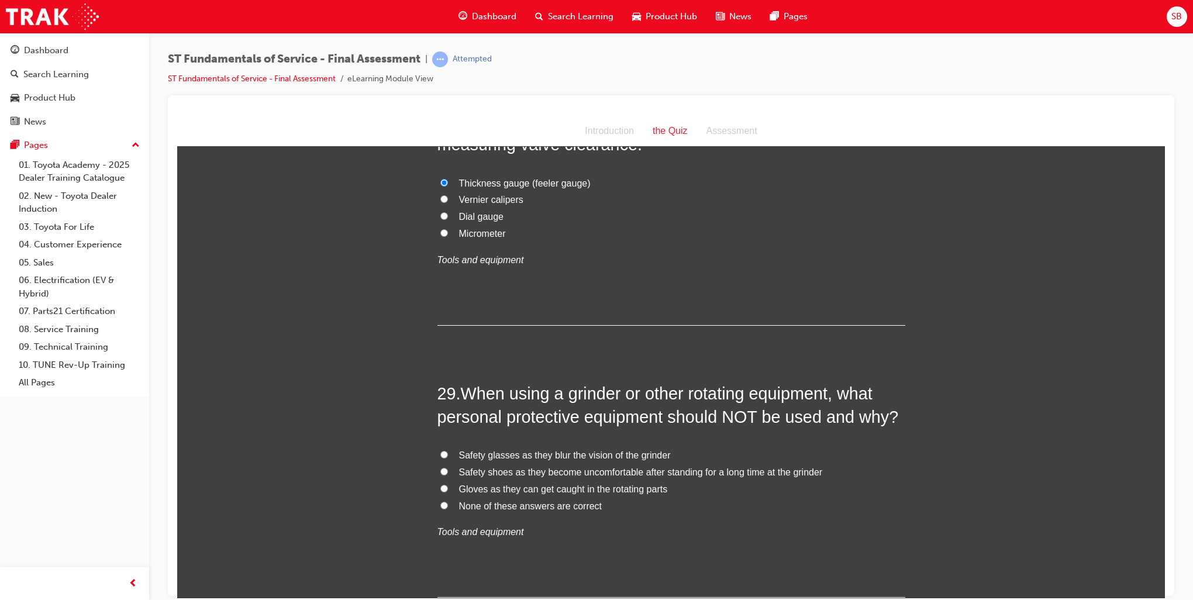
scroll to position [7369, 0]
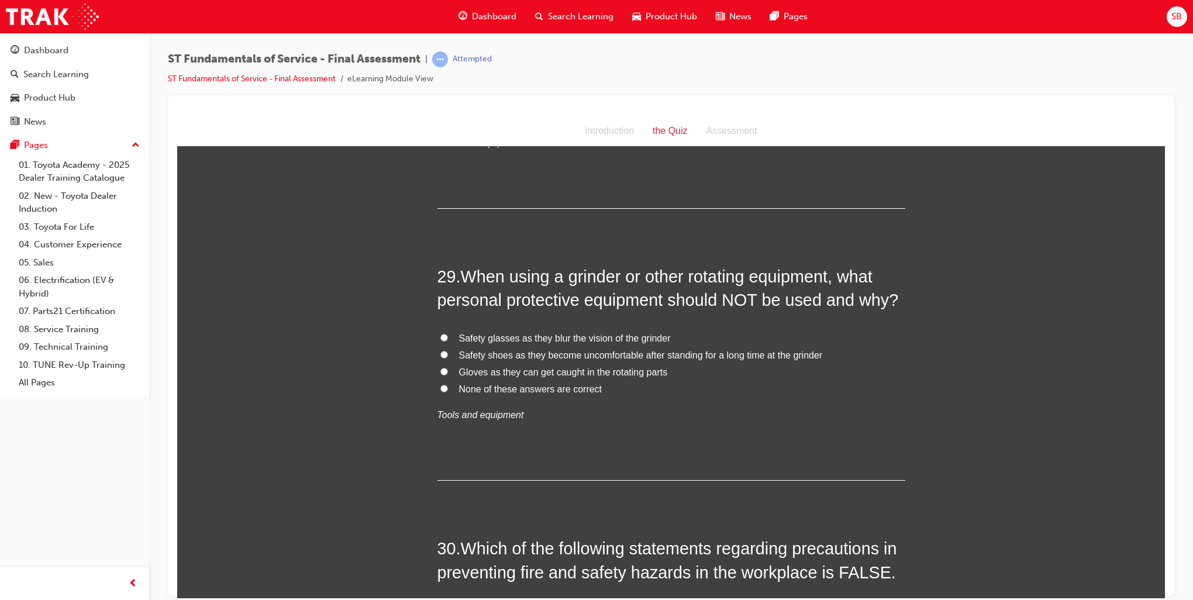
click at [440, 370] on input "Gloves as they can get caught in the rotating parts" at bounding box center [444, 371] width 8 height 8
radio input "true"
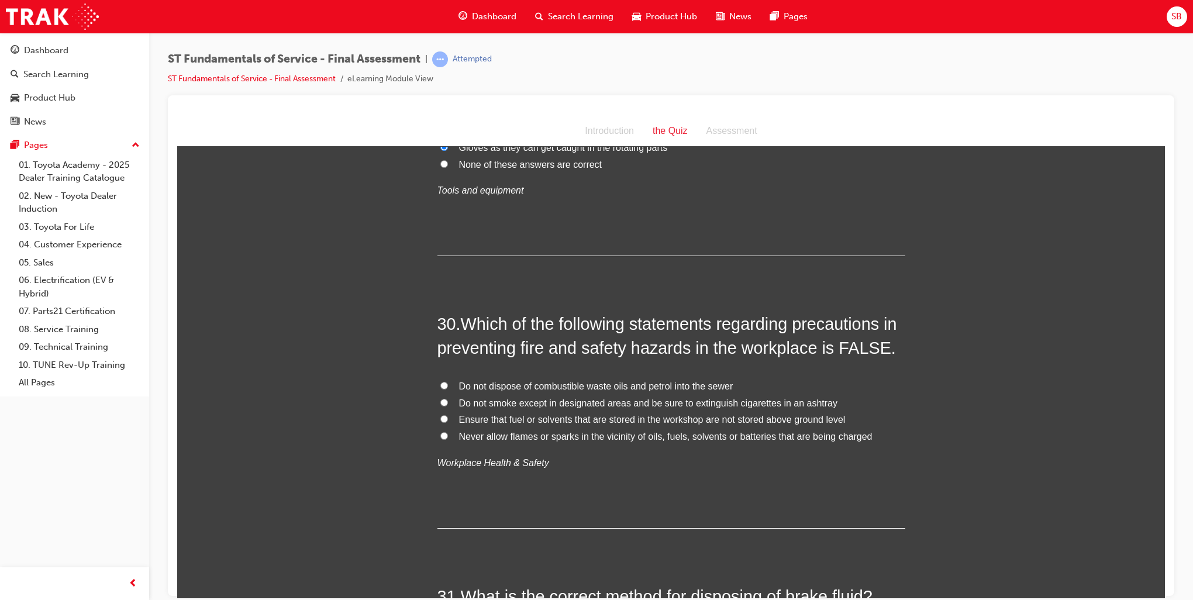
scroll to position [7661, 0]
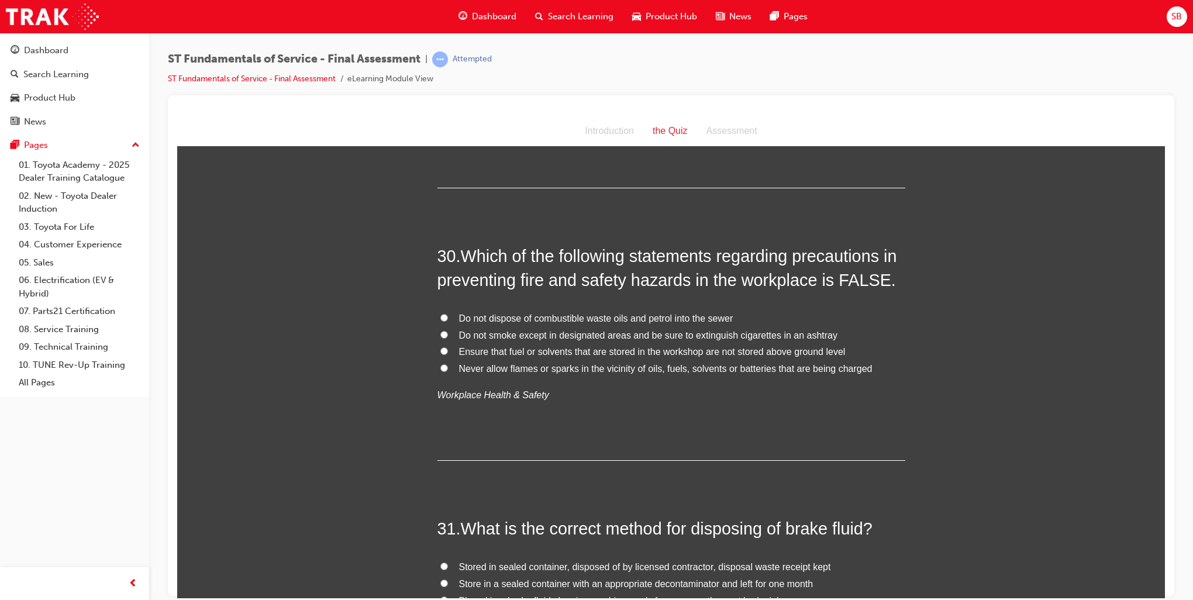
click at [441, 364] on input "Never allow flames or sparks in the vicinity of oils, fuels, solvents or batter…" at bounding box center [444, 368] width 8 height 8
radio input "true"
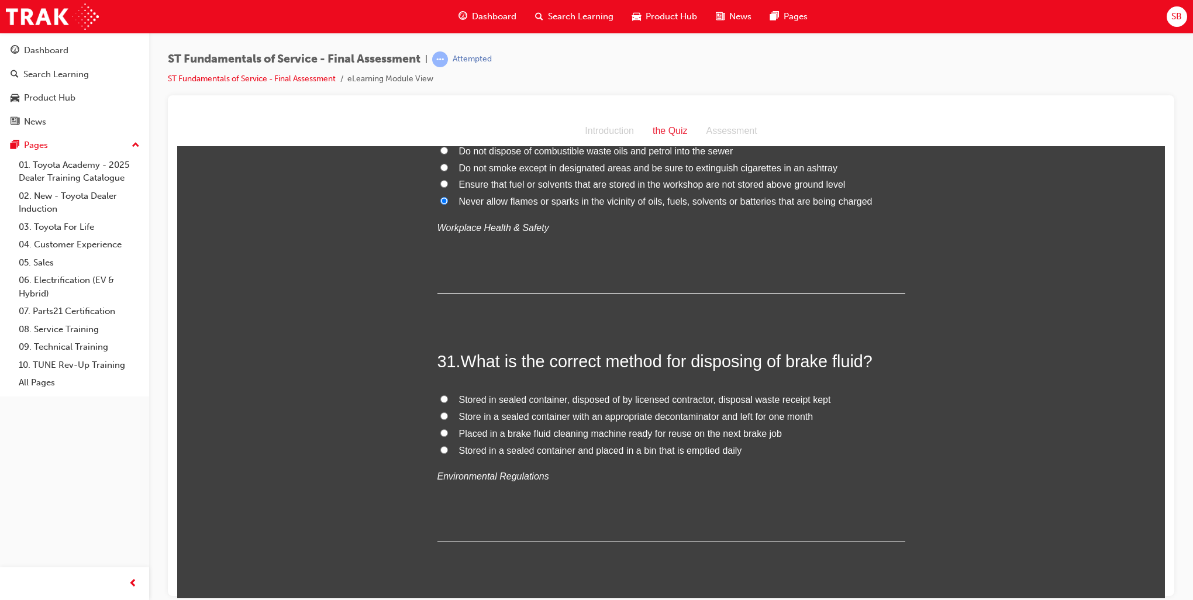
scroll to position [7837, 0]
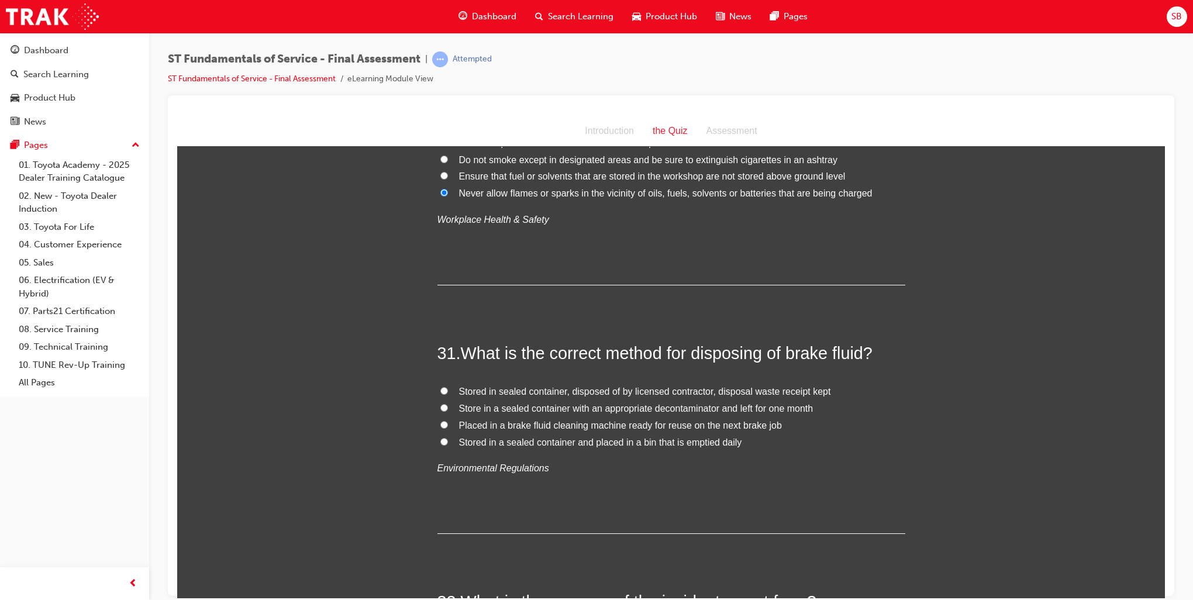
click at [440, 387] on input "Stored in sealed container, disposed of by licensed contractor, disposal waste …" at bounding box center [444, 391] width 8 height 8
radio input "true"
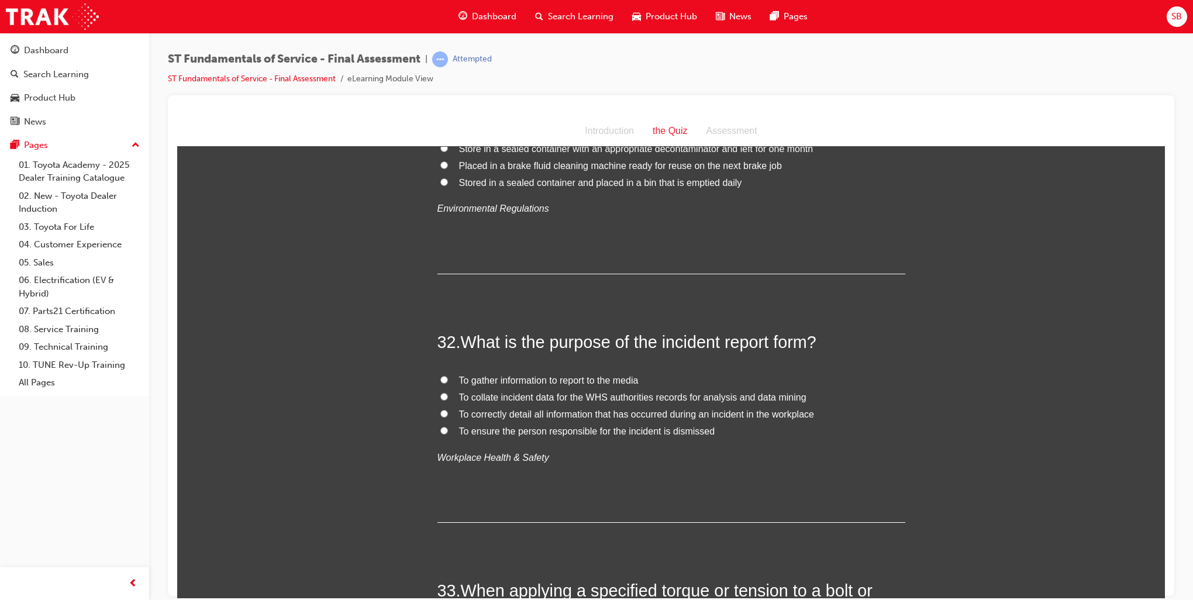
scroll to position [8129, 0]
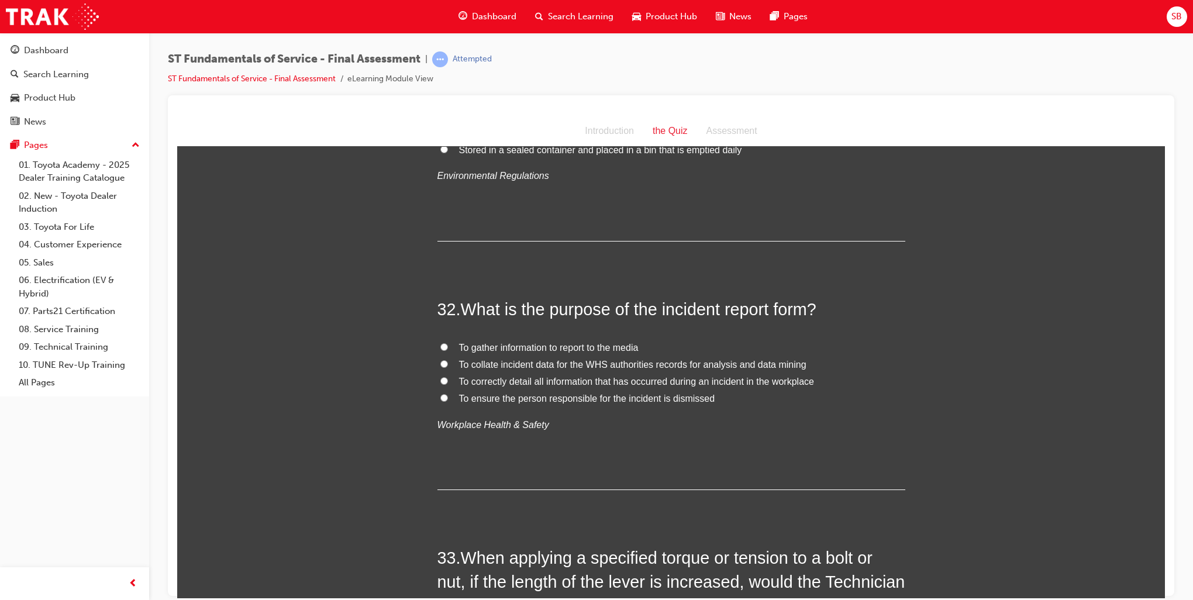
click at [440, 360] on input "To collate incident data for the WHS authorities records for analysis and data …" at bounding box center [444, 364] width 8 height 8
radio input "true"
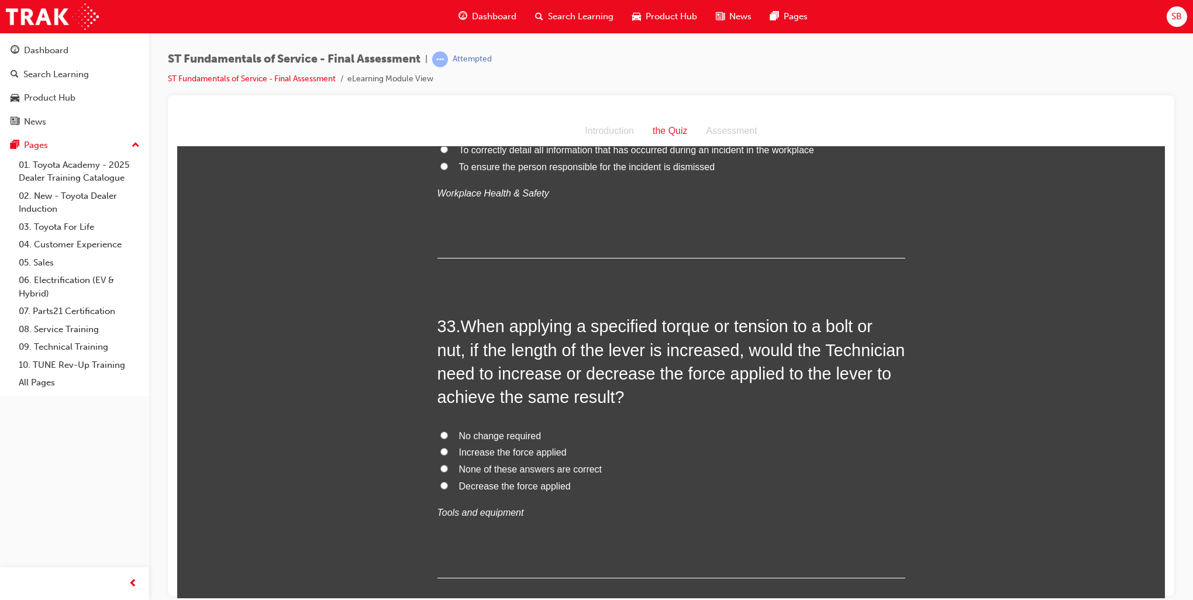
scroll to position [8363, 0]
click at [440, 429] on input "No change required" at bounding box center [444, 433] width 8 height 8
radio input "true"
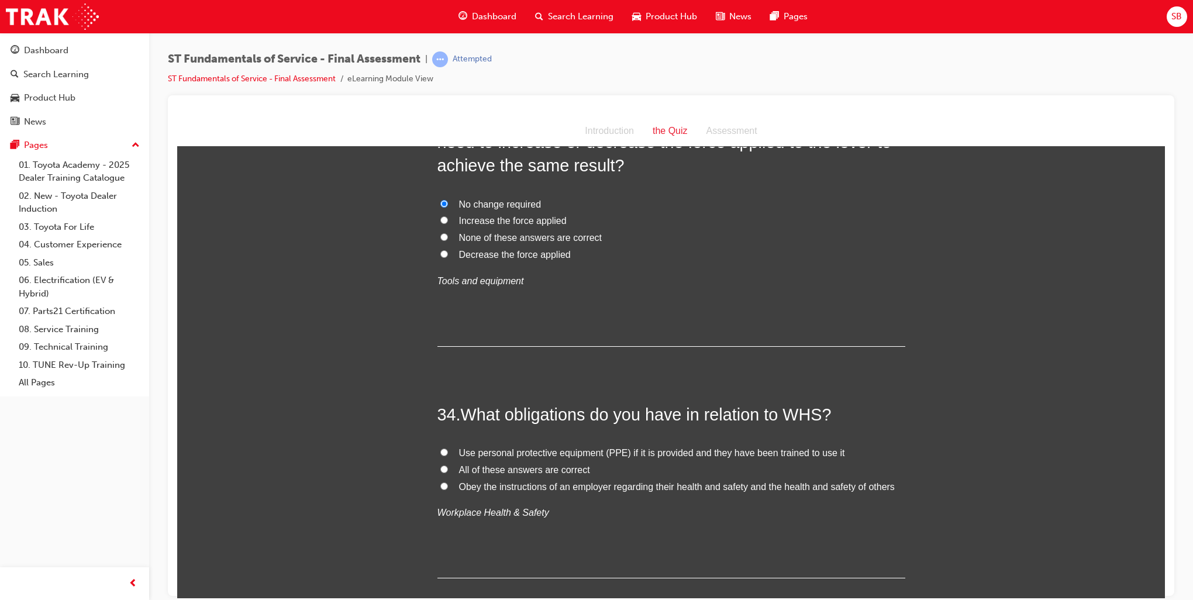
scroll to position [8597, 0]
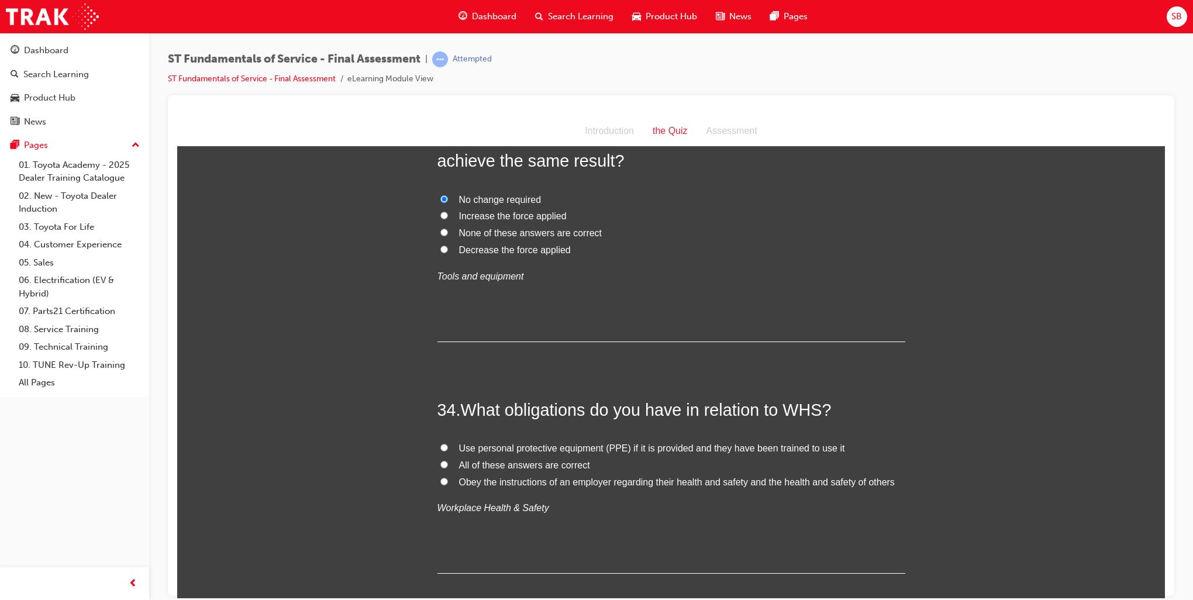
click at [437, 459] on label "All of these answers are correct" at bounding box center [671, 465] width 468 height 17
click at [440, 460] on input "All of these answers are correct" at bounding box center [444, 464] width 8 height 8
radio input "true"
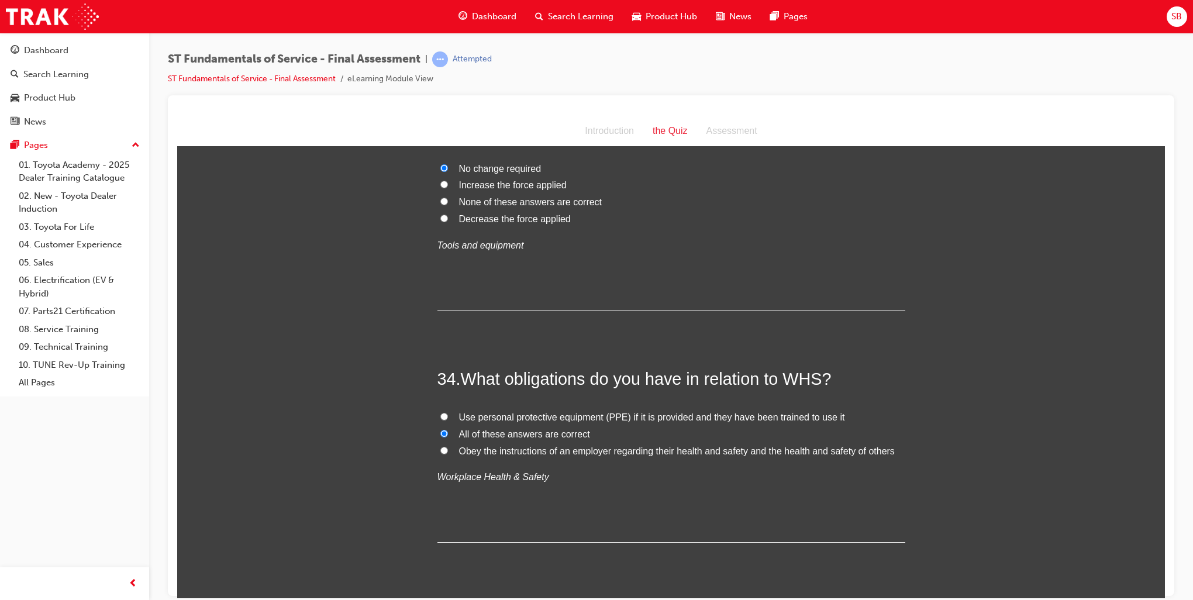
scroll to position [8657, 0]
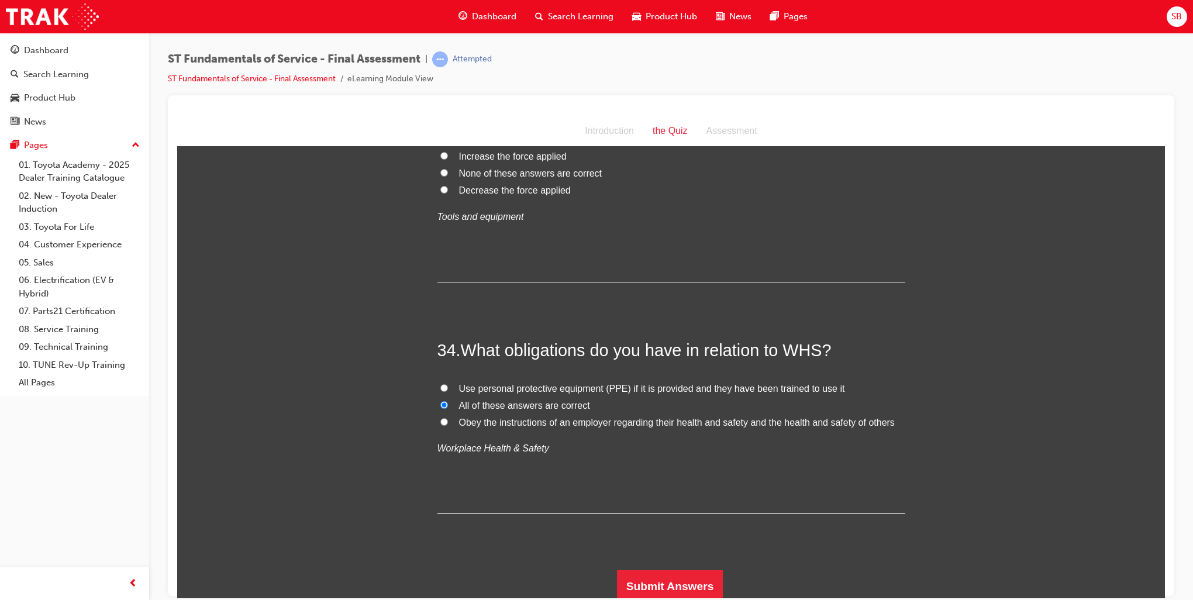
click at [608, 574] on div "Submit Answers" at bounding box center [671, 586] width 468 height 33
click at [617, 574] on button "Submit Answers" at bounding box center [670, 586] width 106 height 33
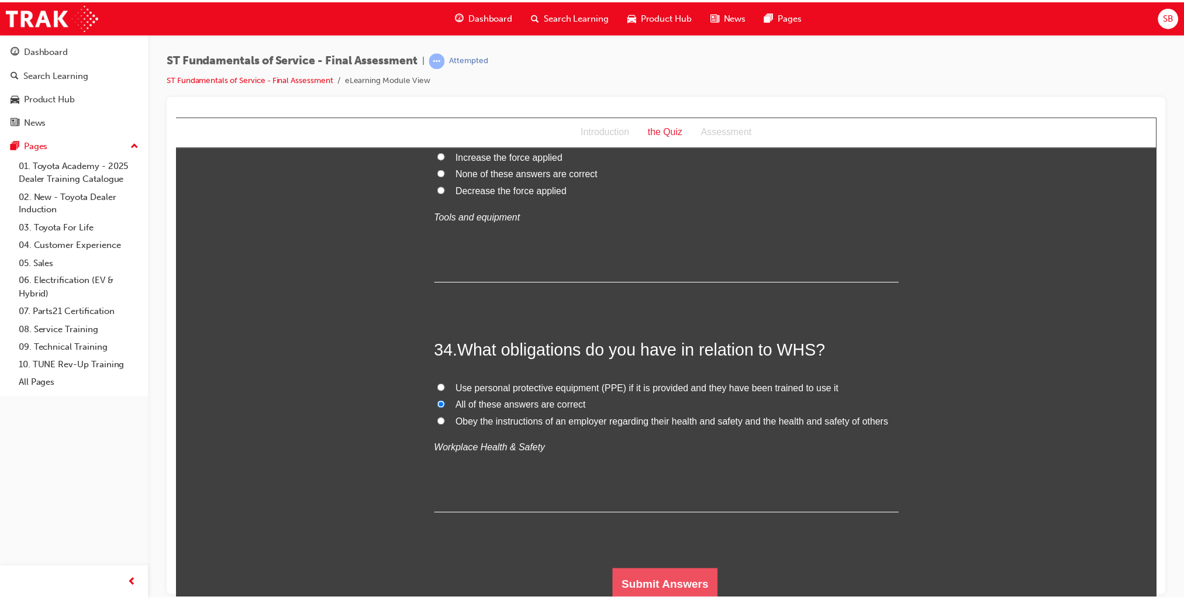
scroll to position [0, 0]
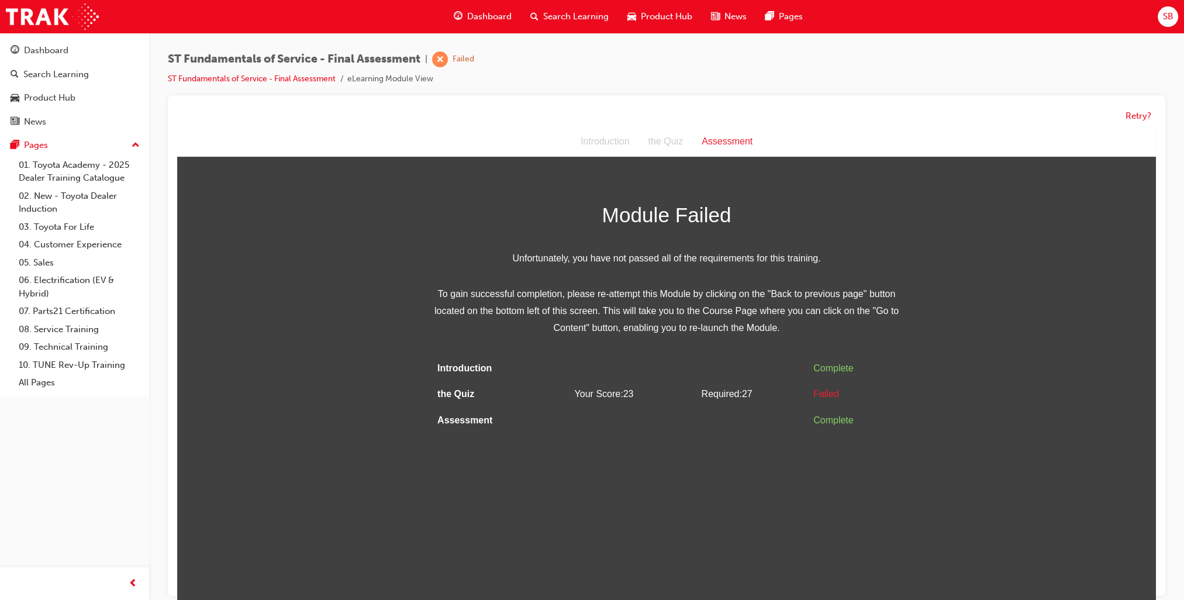
click at [481, 18] on span "Dashboard" at bounding box center [489, 16] width 44 height 13
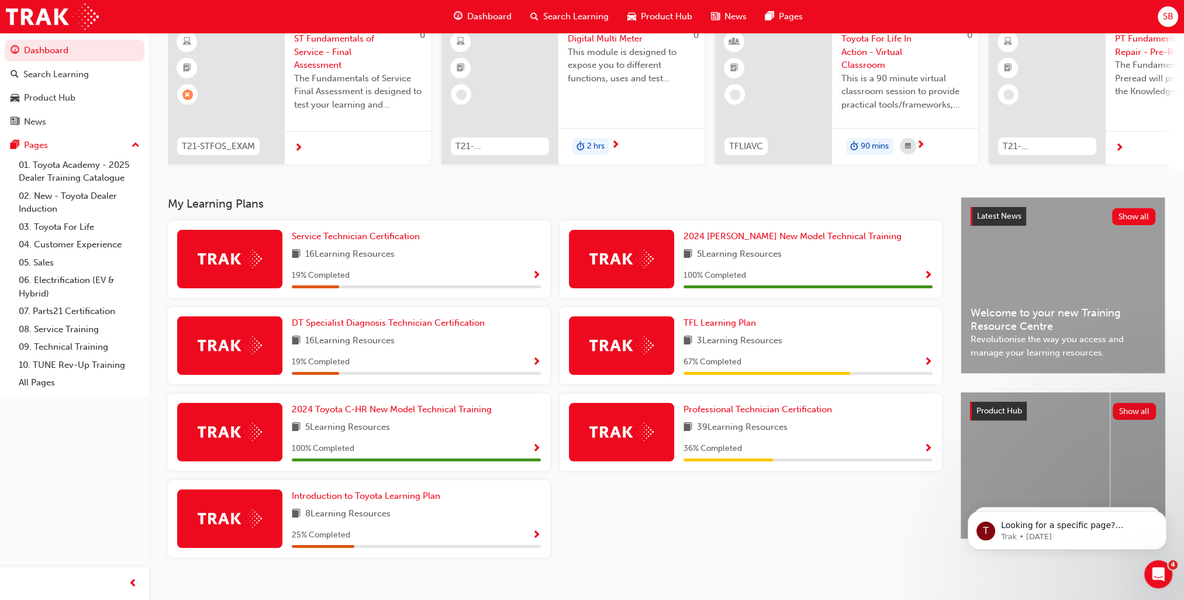
scroll to position [117, 0]
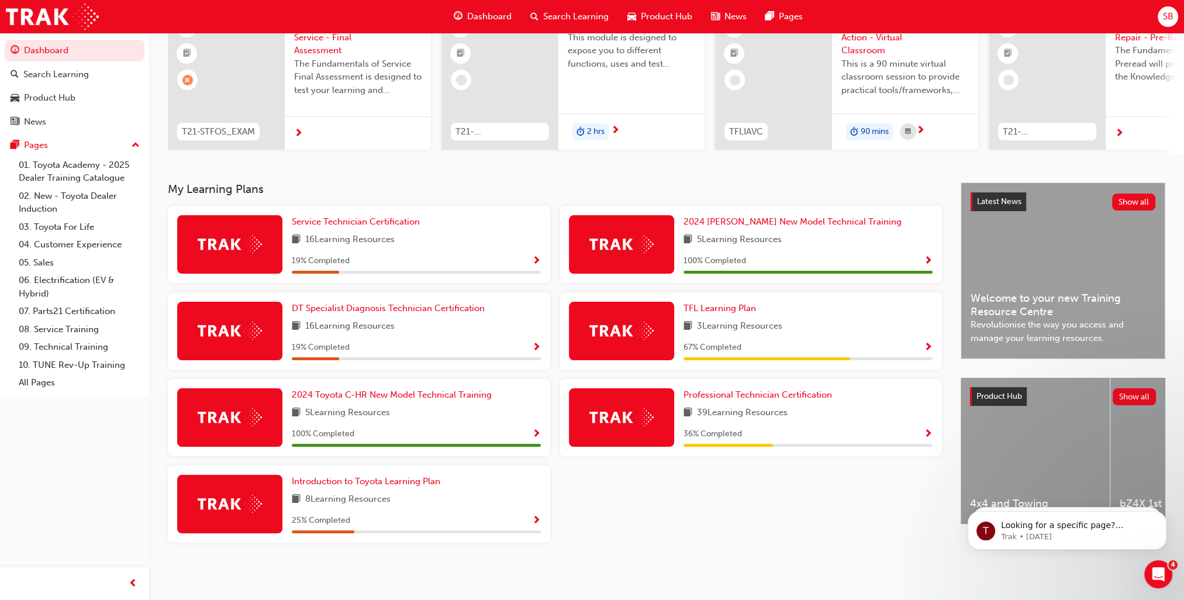
click at [935, 188] on h3 "My Learning Plans" at bounding box center [555, 188] width 774 height 13
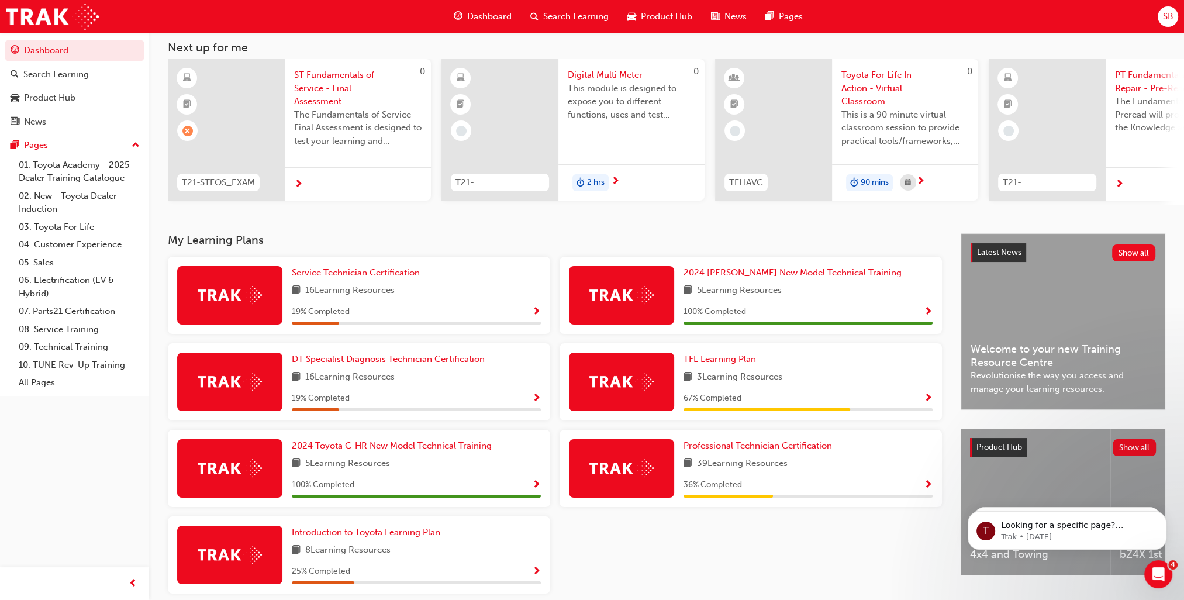
scroll to position [0, 0]
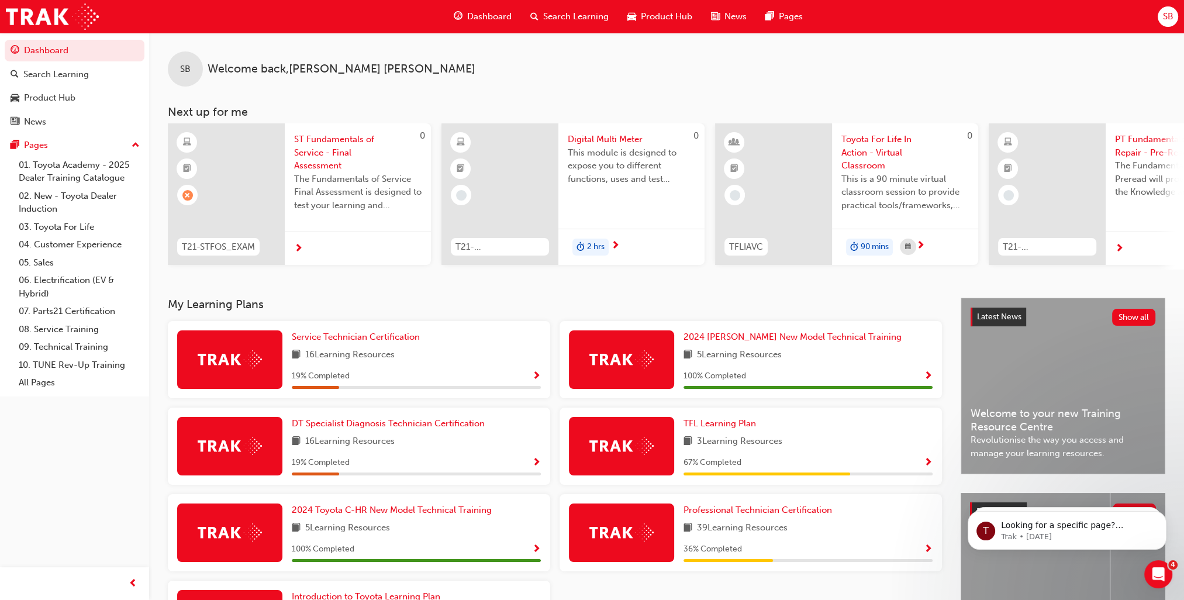
click at [333, 153] on span "ST Fundamentals of Service - Final Assessment" at bounding box center [357, 153] width 127 height 40
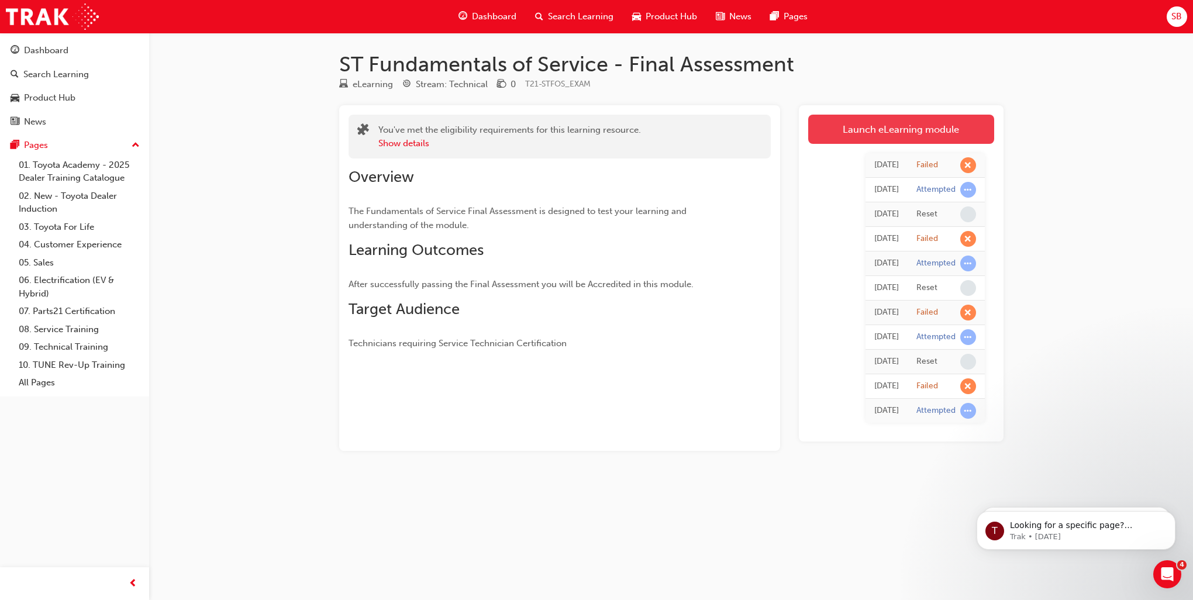
click at [933, 133] on link "Launch eLearning module" at bounding box center [901, 129] width 186 height 29
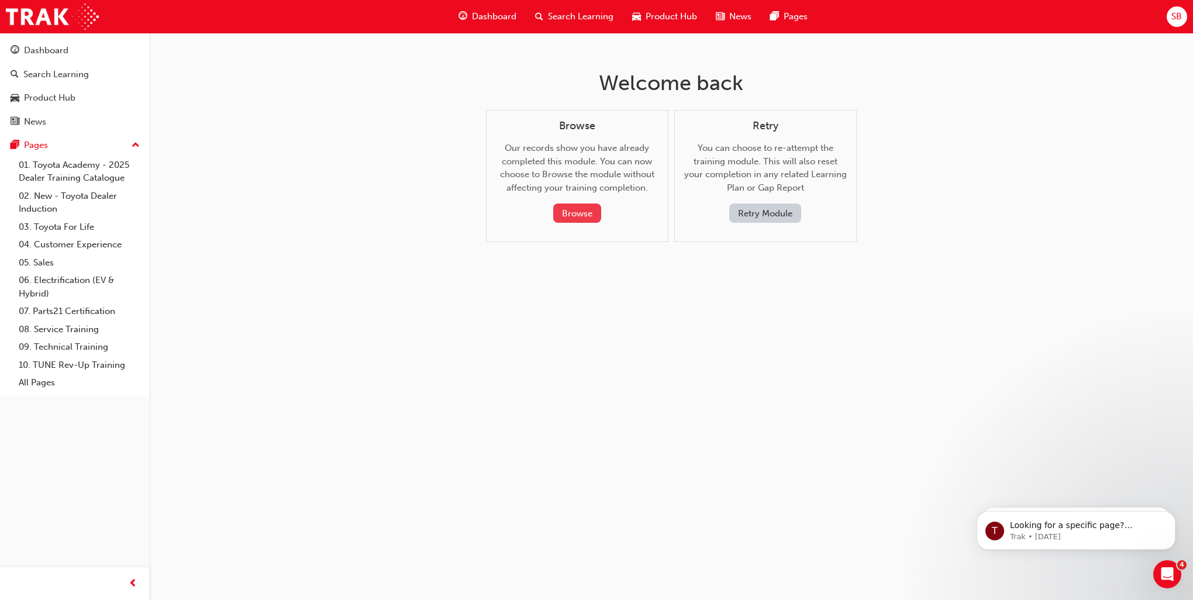
click at [597, 216] on button "Browse" at bounding box center [577, 213] width 48 height 19
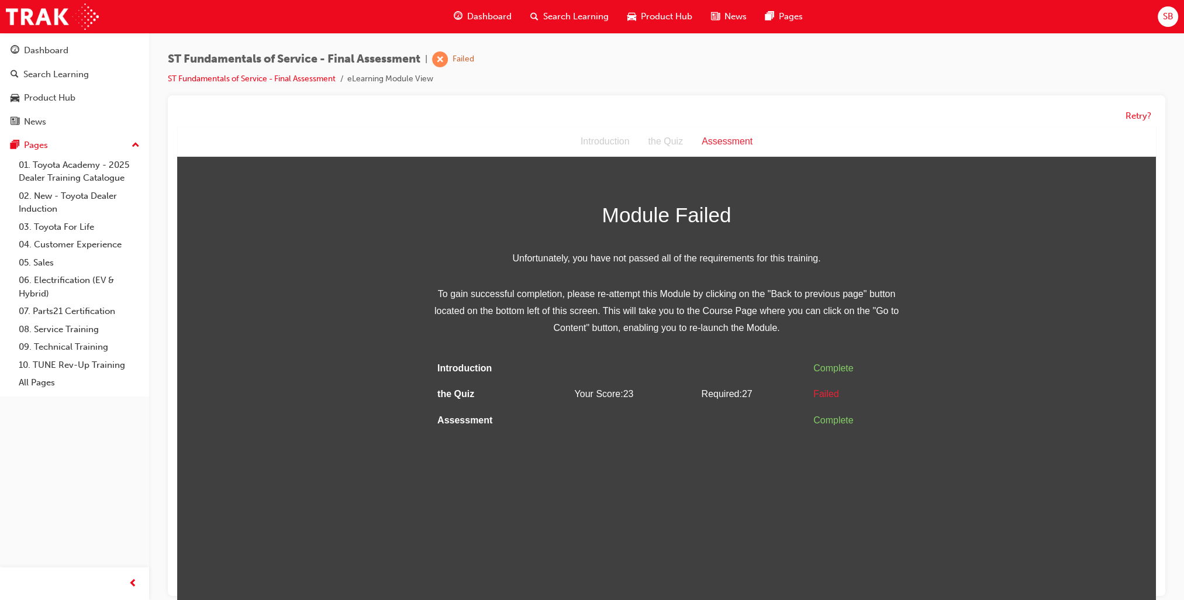
click at [746, 142] on div "Assessment" at bounding box center [727, 141] width 70 height 17
click at [486, 12] on span "Dashboard" at bounding box center [489, 16] width 44 height 13
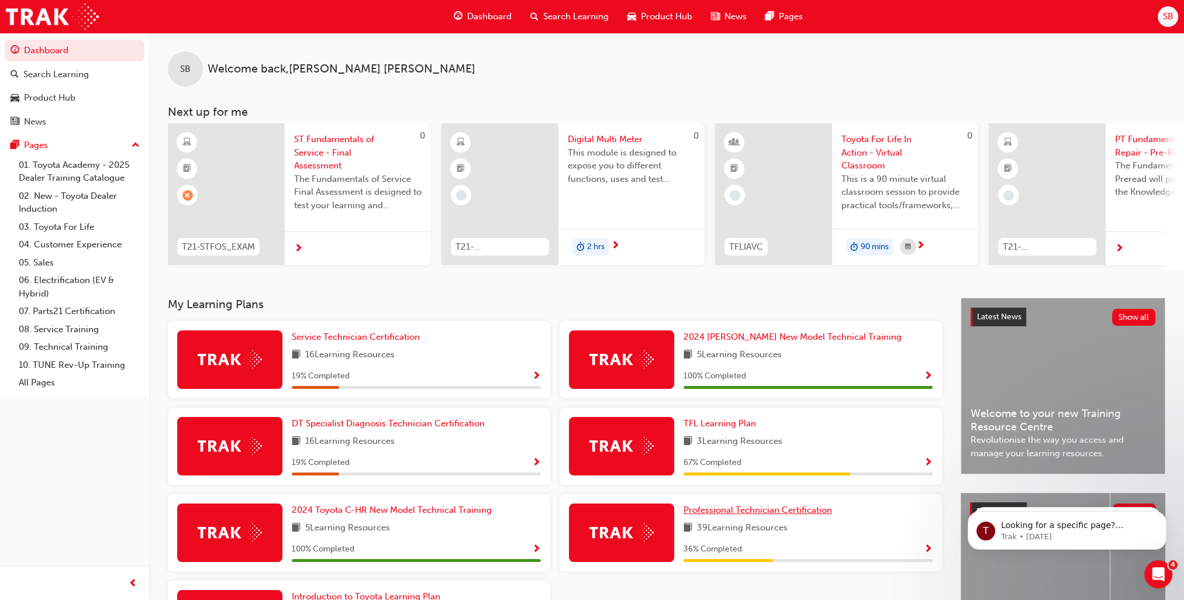
click at [791, 513] on span "Professional Technician Certification" at bounding box center [758, 510] width 149 height 11
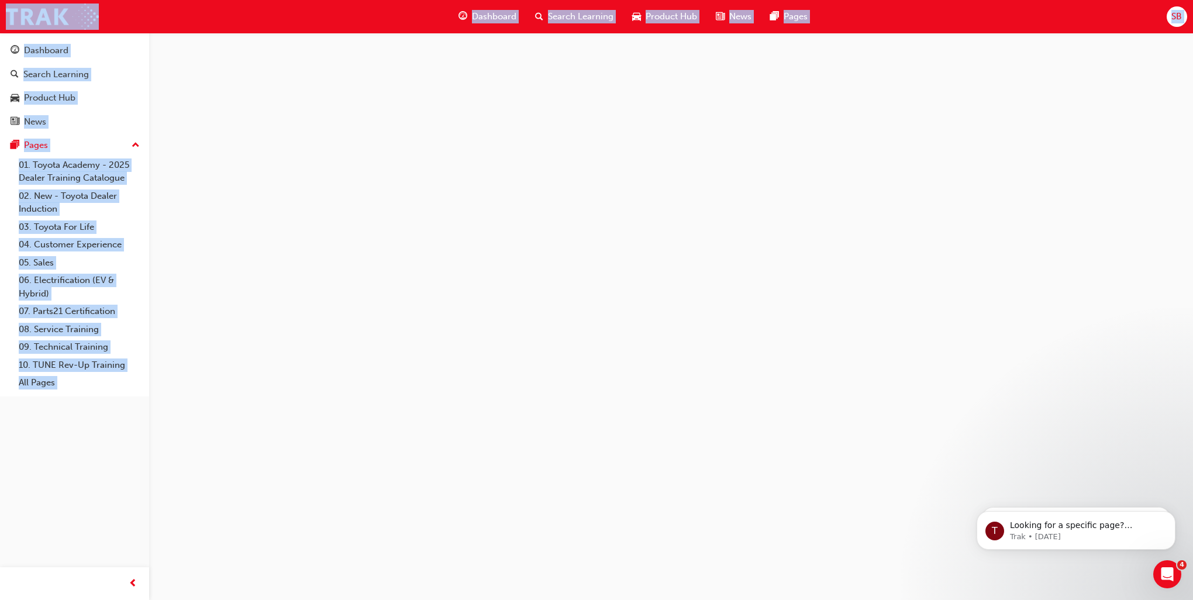
click at [791, 513] on div at bounding box center [596, 300] width 1193 height 600
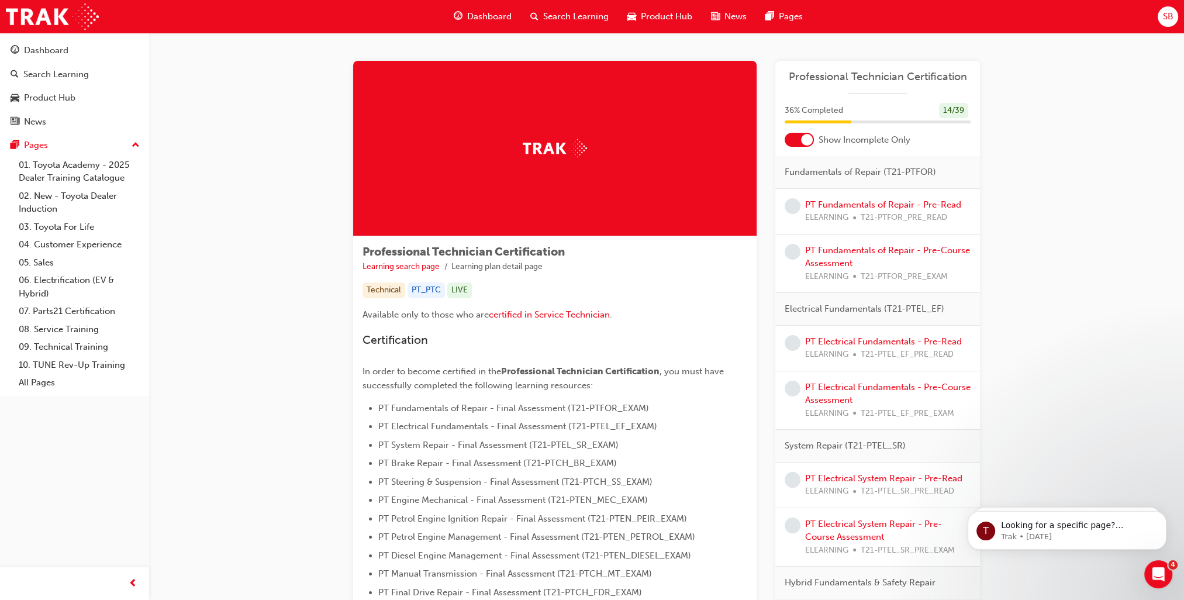
click at [900, 216] on span "T21-PTFOR_PRE_READ" at bounding box center [904, 217] width 87 height 13
drag, startPoint x: 900, startPoint y: 216, endPoint x: 835, endPoint y: 206, distance: 65.8
click at [835, 206] on link "PT Fundamentals of Repair - Pre-Read" at bounding box center [883, 204] width 156 height 11
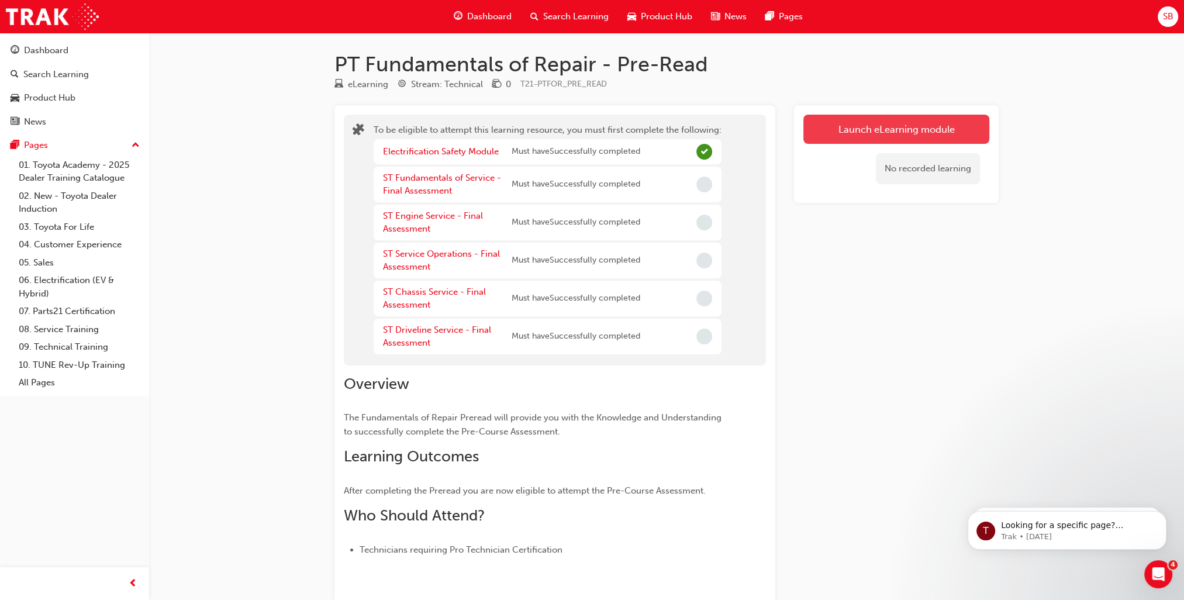
click at [894, 128] on button "Launch eLearning module" at bounding box center [897, 129] width 186 height 29
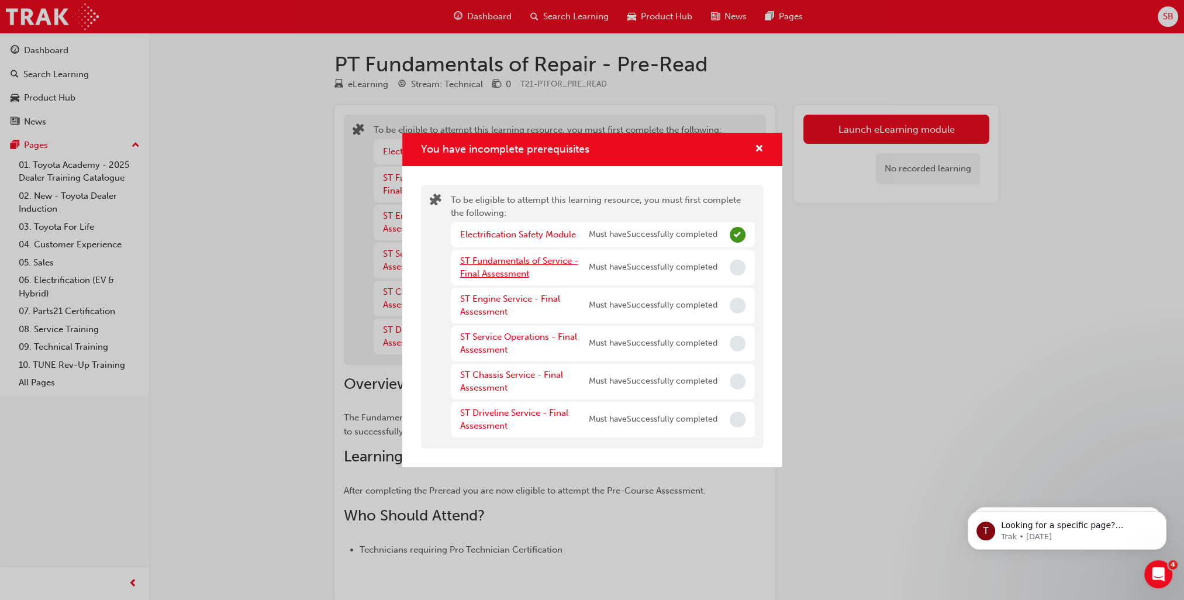
click at [491, 258] on link "ST Fundamentals of Service - Final Assessment" at bounding box center [519, 268] width 118 height 24
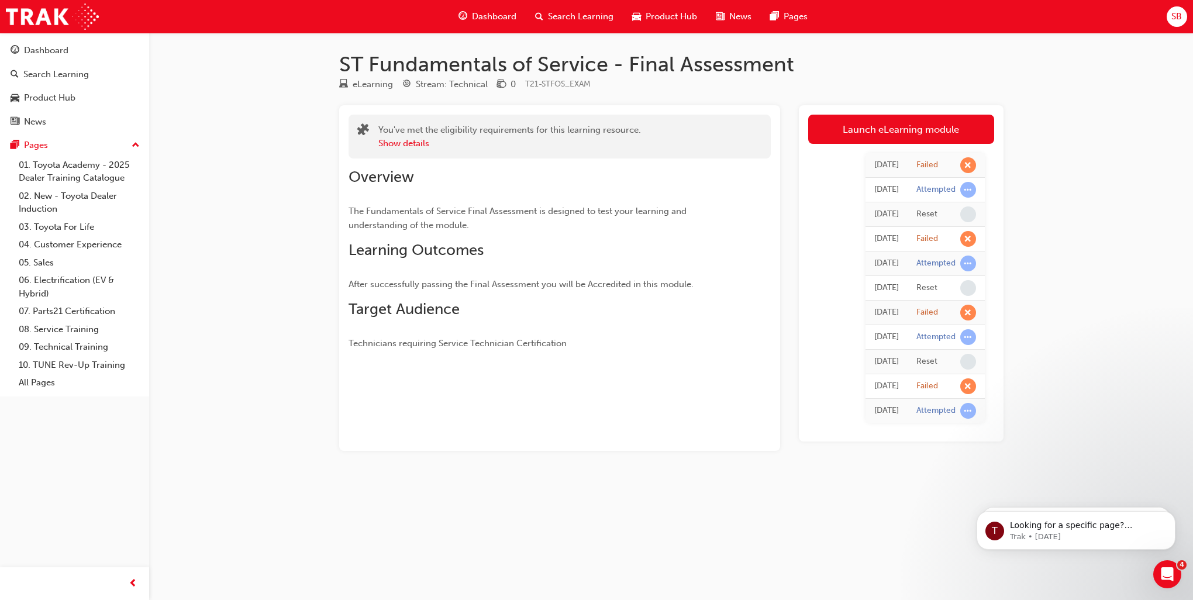
click at [491, 258] on h2 "Learning Outcomes" at bounding box center [539, 250] width 380 height 19
click at [929, 120] on link "Launch eLearning module" at bounding box center [901, 129] width 186 height 29
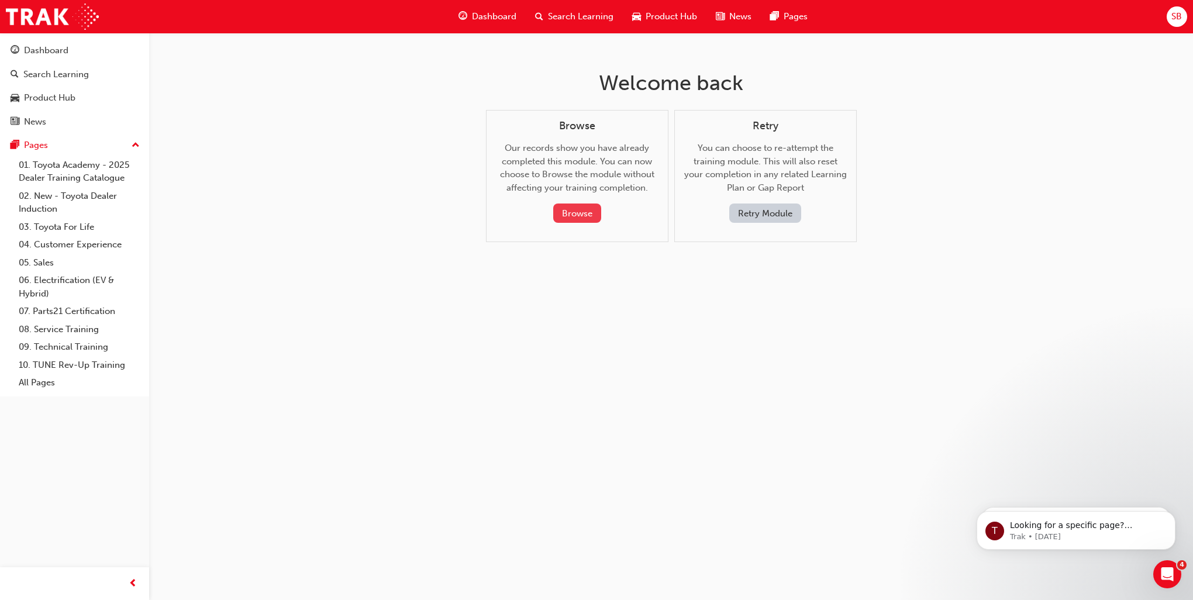
click at [583, 212] on button "Browse" at bounding box center [577, 213] width 48 height 19
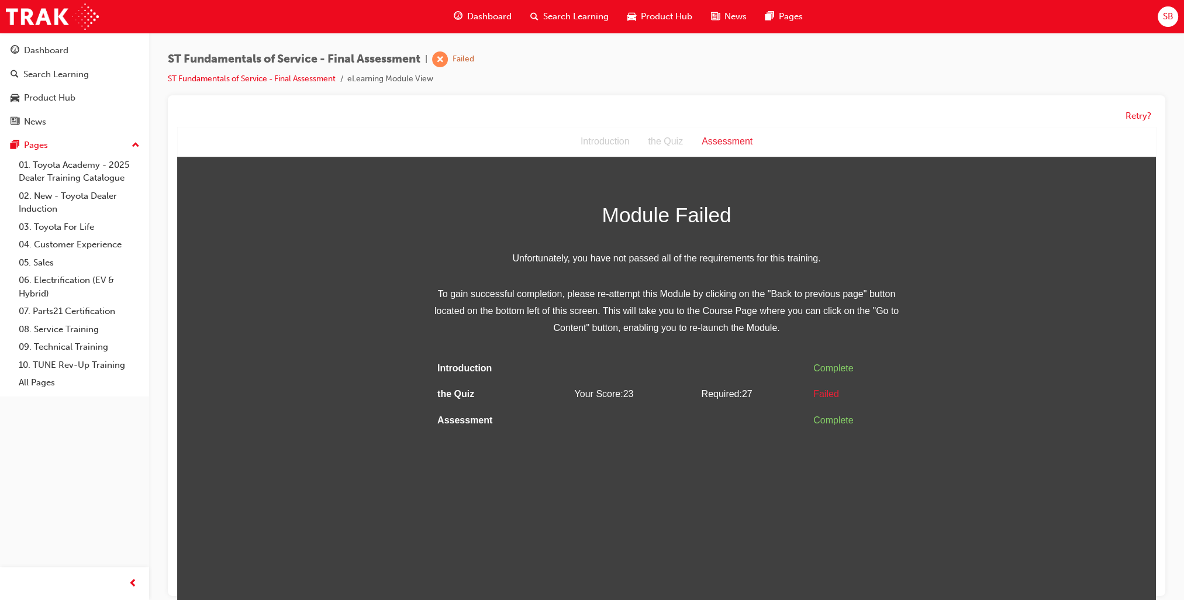
click at [398, 79] on li "eLearning Module View" at bounding box center [390, 79] width 86 height 13
click at [444, 53] on span "learningRecordVerb_FAIL-icon" at bounding box center [440, 59] width 16 height 16
click at [313, 77] on link "ST Fundamentals of Service - Final Assessment" at bounding box center [252, 79] width 168 height 10
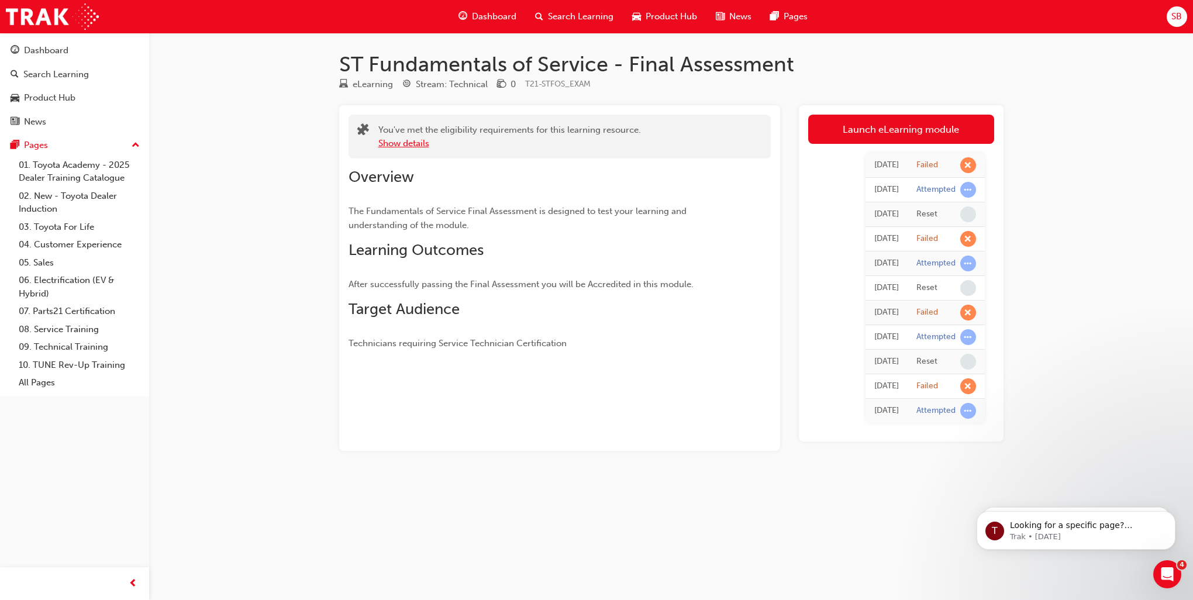
click at [397, 139] on button "Show details" at bounding box center [403, 143] width 51 height 13
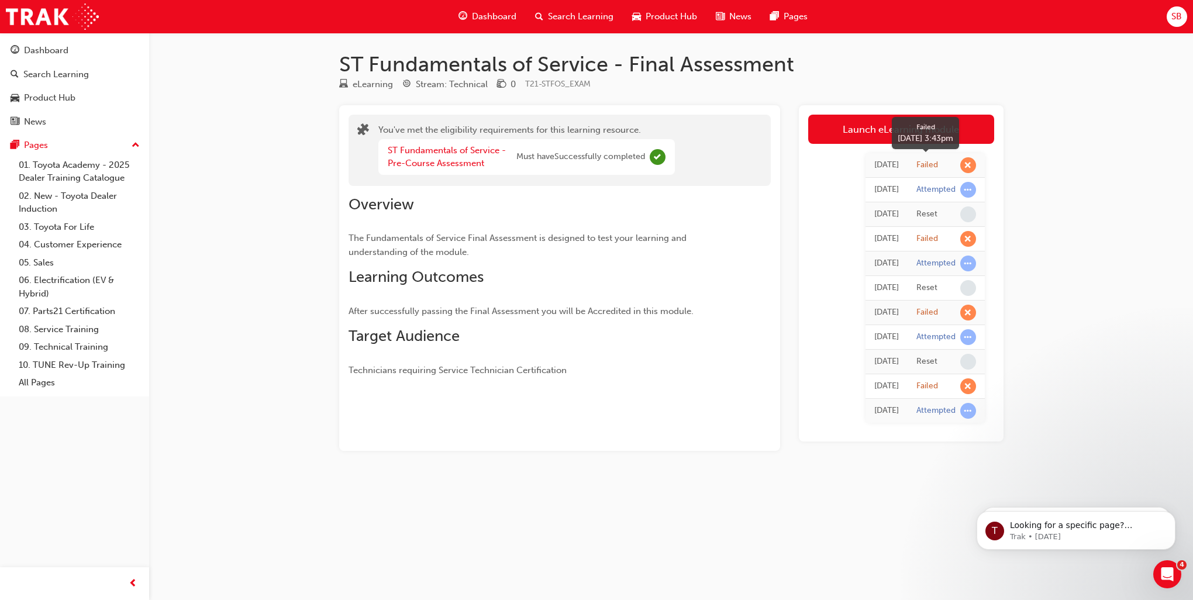
click at [975, 167] on span "learningRecordVerb_FAIL-icon" at bounding box center [968, 165] width 16 height 16
click at [504, 17] on span "Dashboard" at bounding box center [494, 16] width 44 height 13
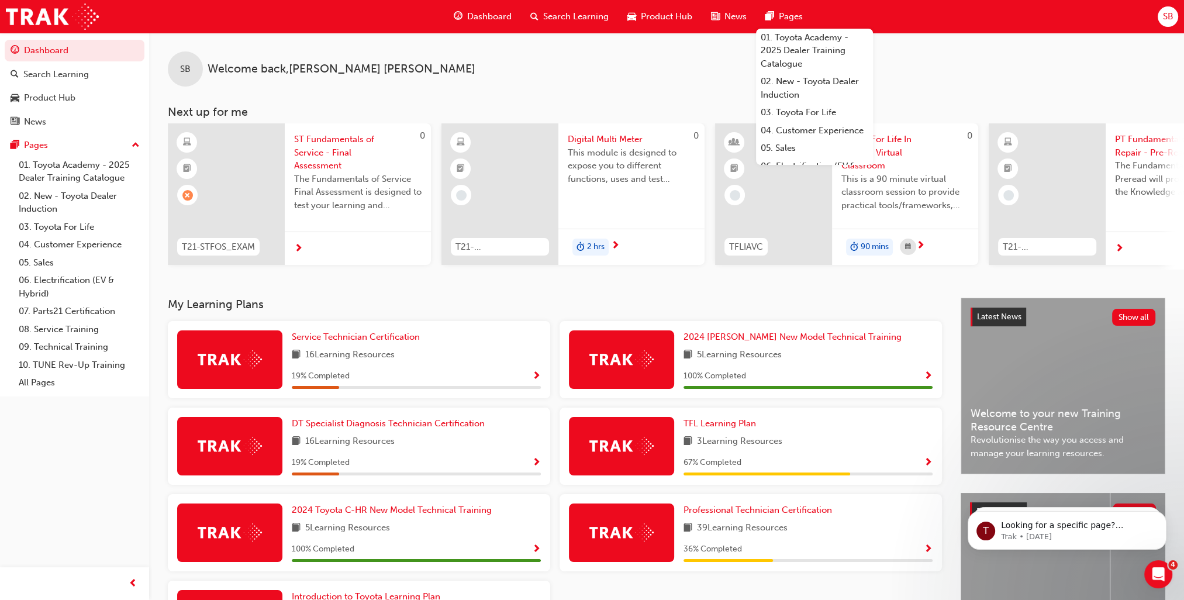
click at [698, 77] on div "SB Welcome back , Stanley Bhasme" at bounding box center [666, 60] width 1035 height 54
click at [713, 84] on div "SB Welcome back , Stanley Bhasme" at bounding box center [666, 60] width 1035 height 54
click at [320, 167] on span "ST Fundamentals of Service - Final Assessment" at bounding box center [357, 153] width 127 height 40
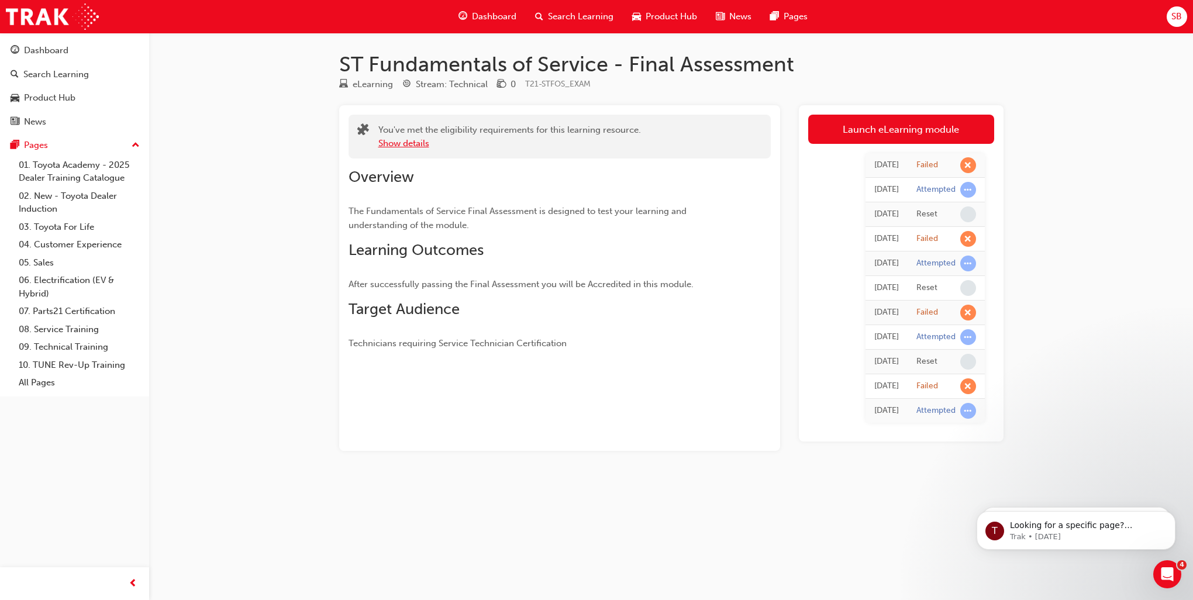
click at [405, 142] on button "Show details" at bounding box center [403, 143] width 51 height 13
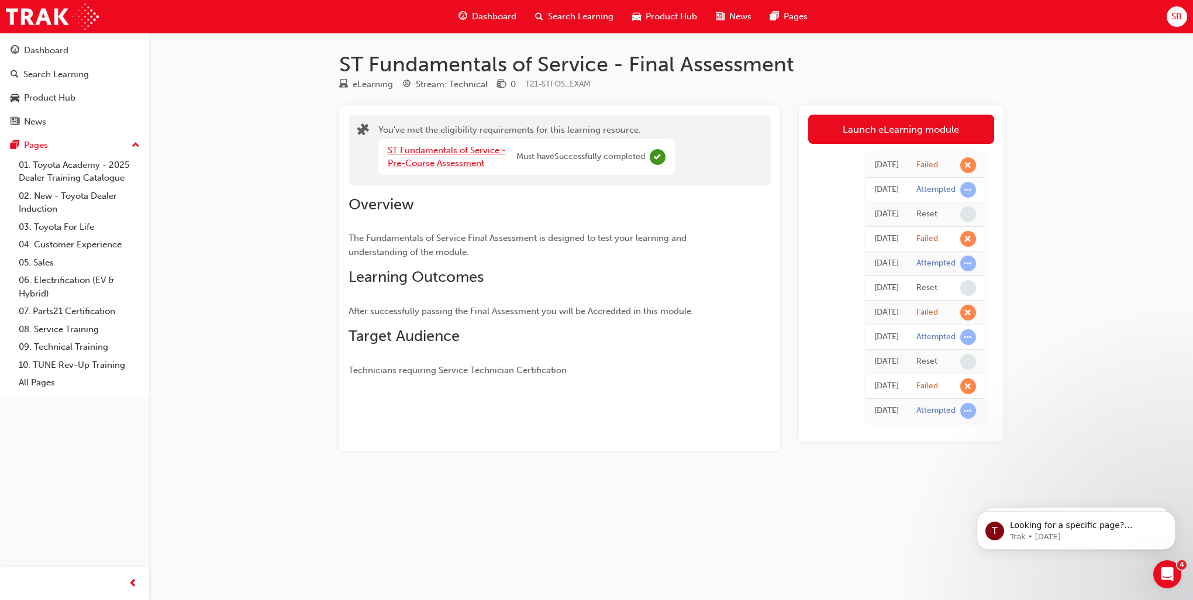
click at [408, 149] on link "ST Fundamentals of Service - Pre-Course Assessment" at bounding box center [447, 157] width 118 height 24
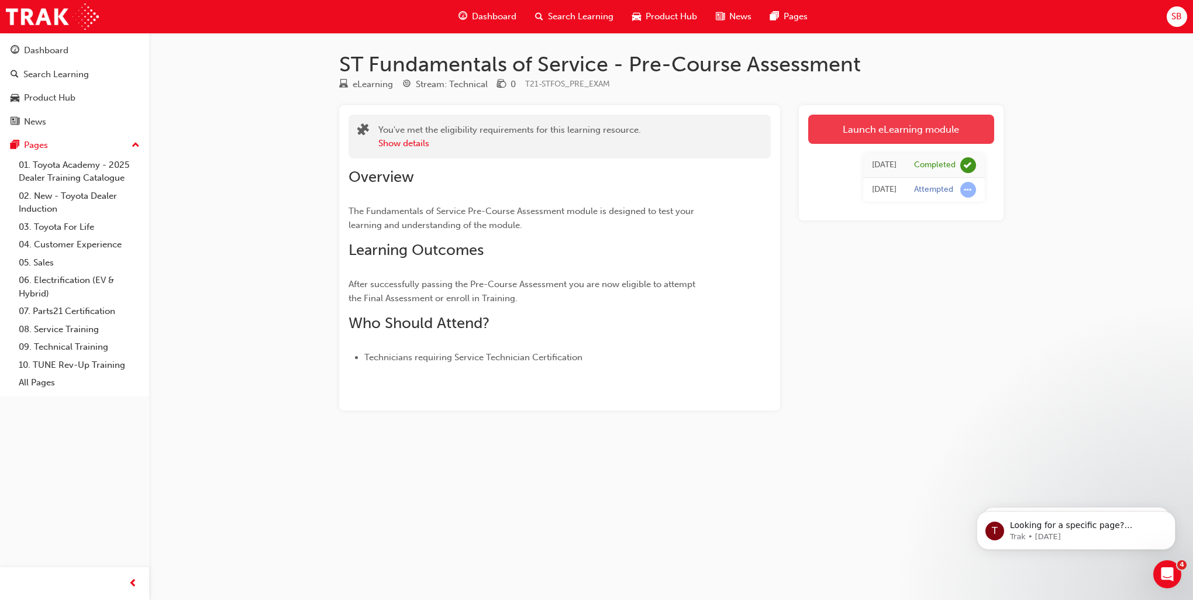
click at [902, 136] on link "Launch eLearning module" at bounding box center [901, 129] width 186 height 29
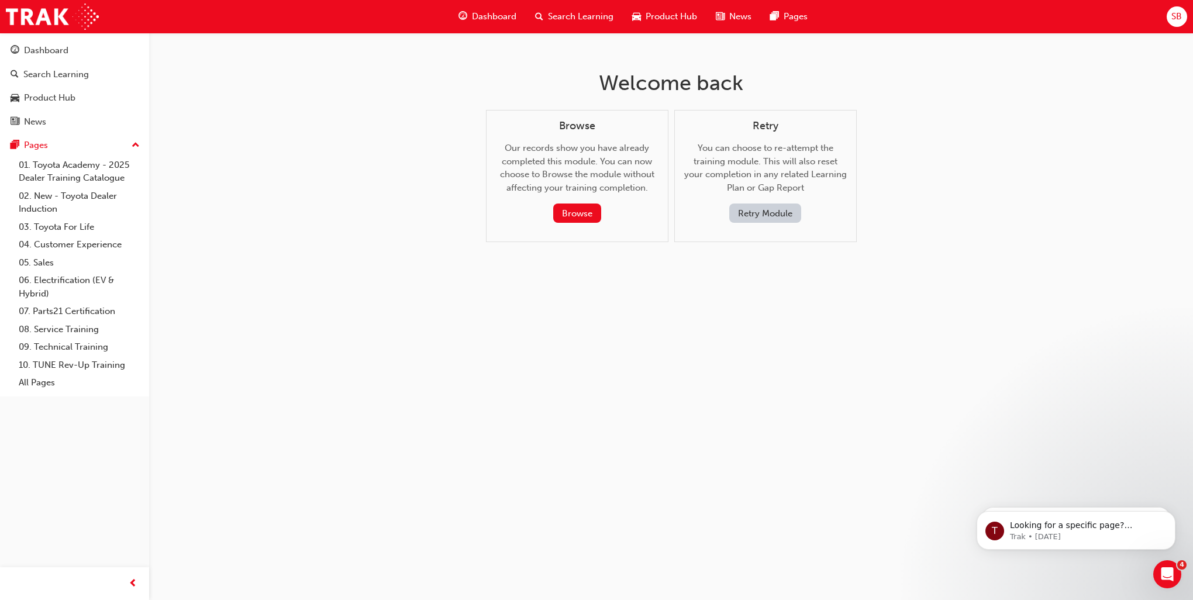
click at [795, 219] on button "Retry Module" at bounding box center [765, 213] width 72 height 19
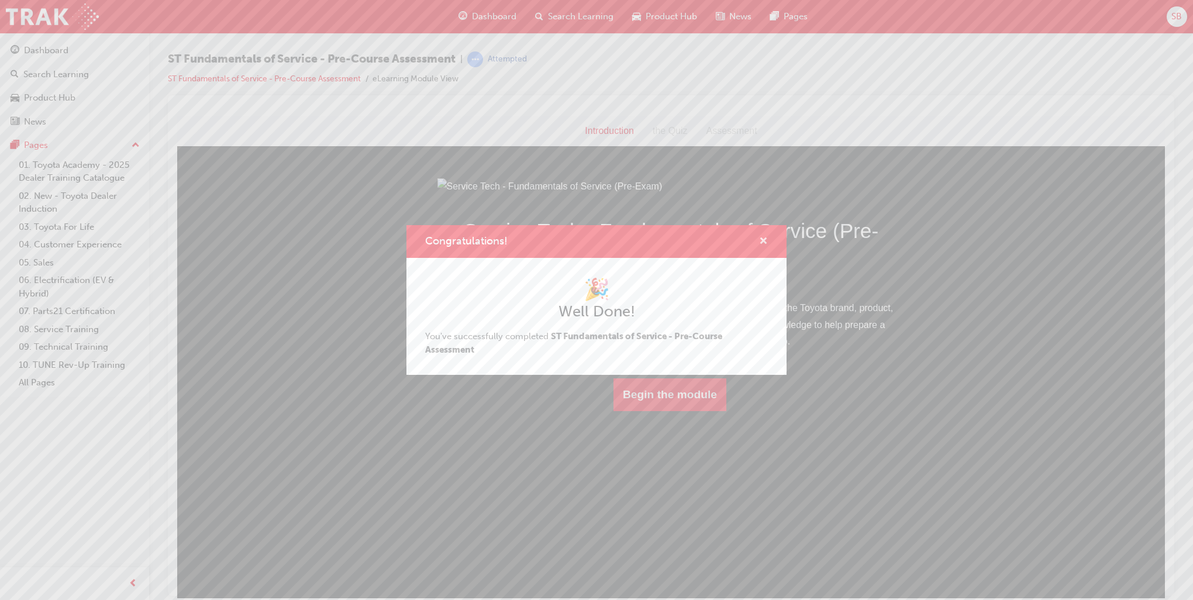
click at [760, 246] on span "cross-icon" at bounding box center [763, 242] width 9 height 11
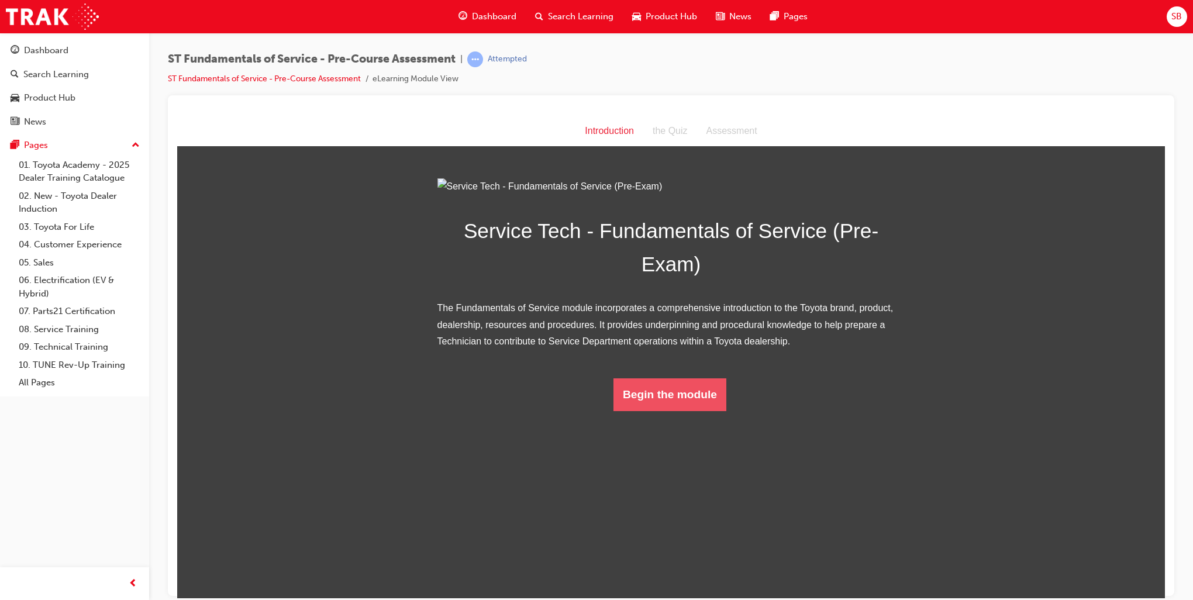
click at [715, 411] on button "Begin the module" at bounding box center [669, 394] width 113 height 33
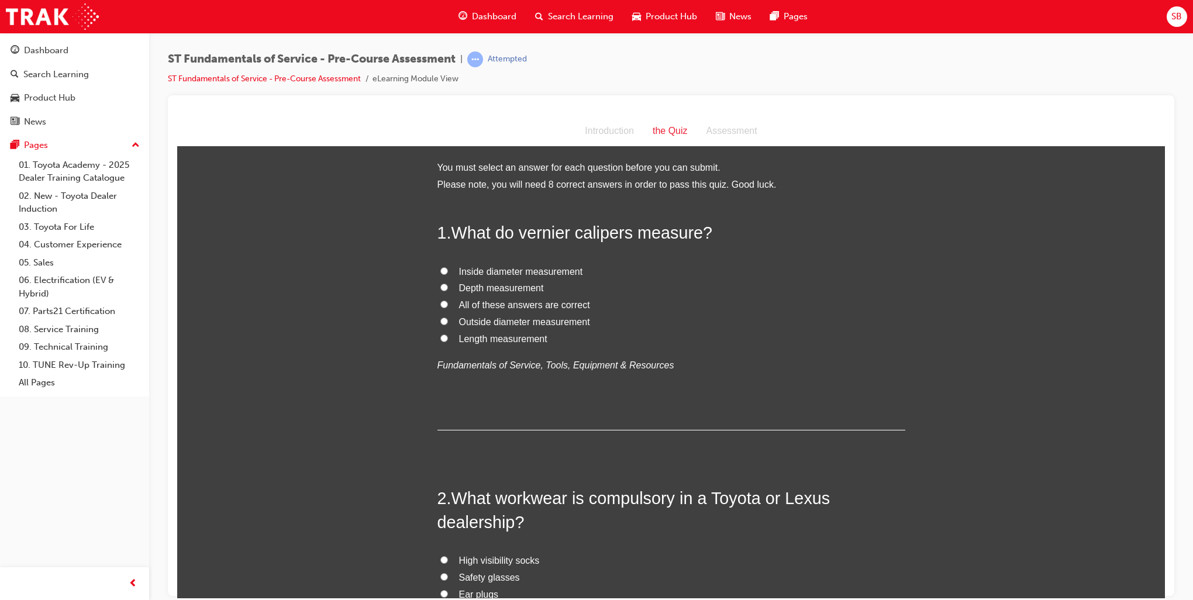
click at [473, 16] on span "Dashboard" at bounding box center [494, 16] width 44 height 13
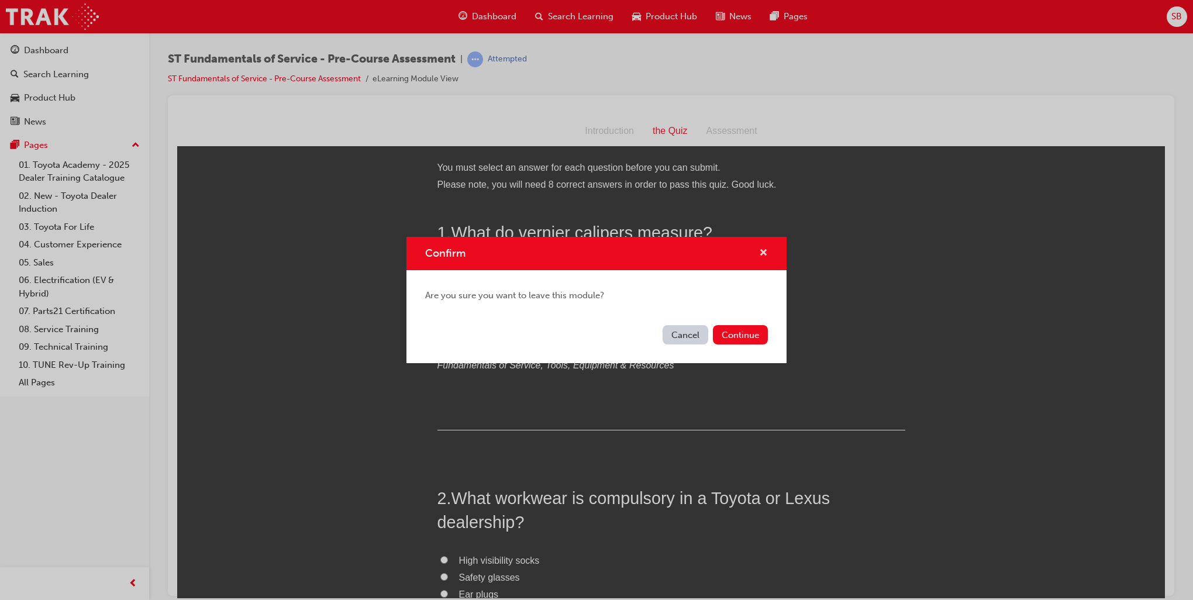
click at [760, 253] on span "cross-icon" at bounding box center [763, 254] width 9 height 11
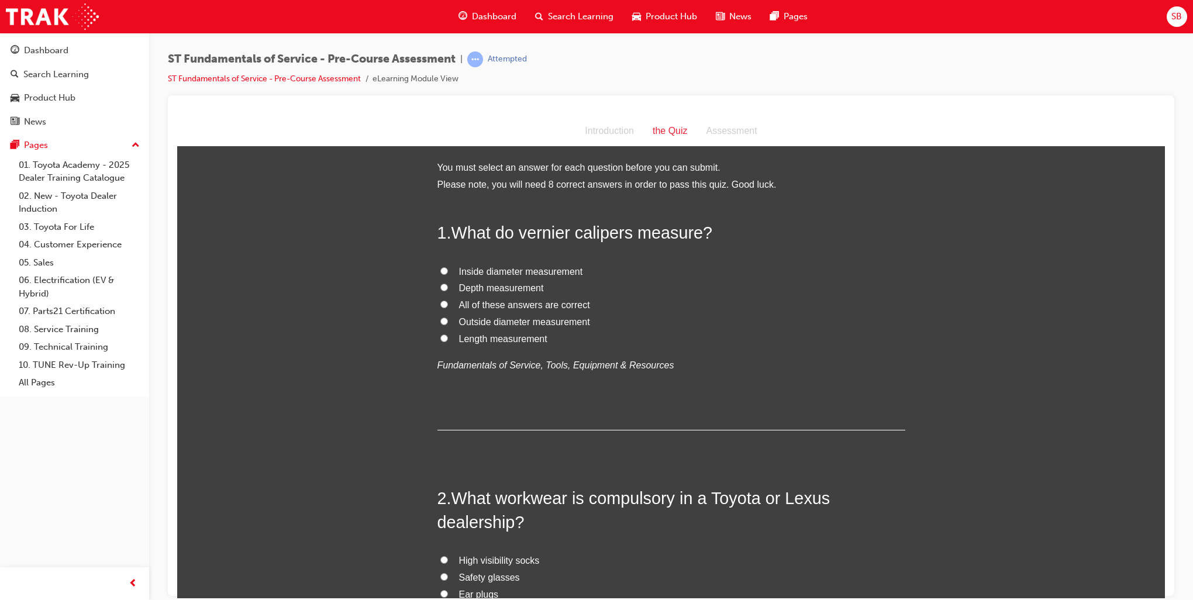
click at [440, 306] on input "All of these answers are correct" at bounding box center [444, 304] width 8 height 8
radio input "true"
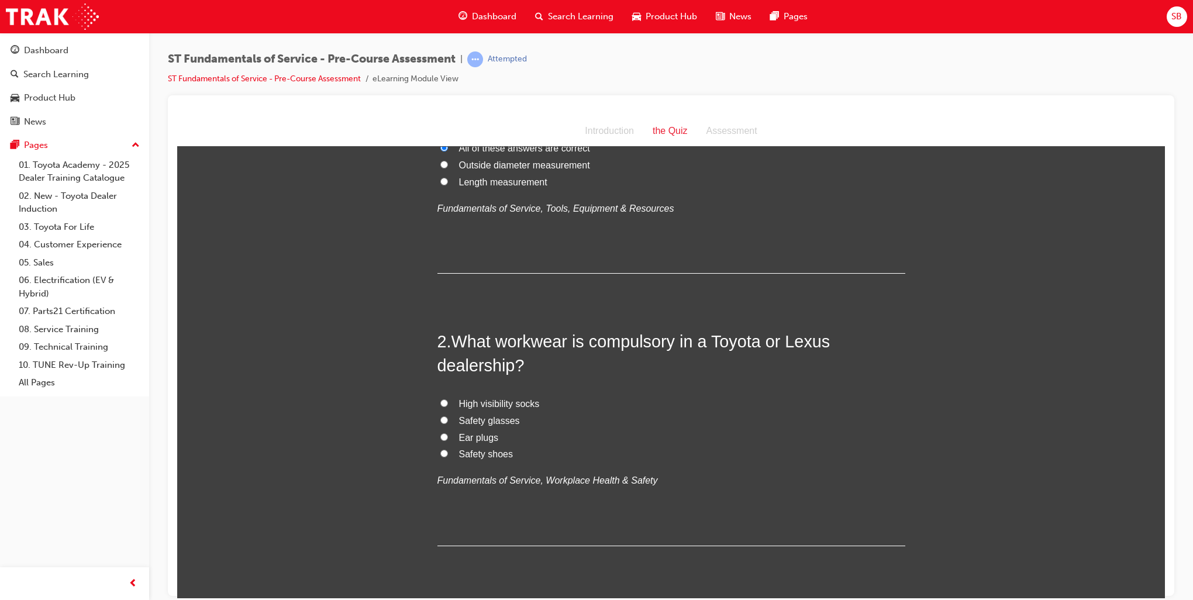
scroll to position [175, 0]
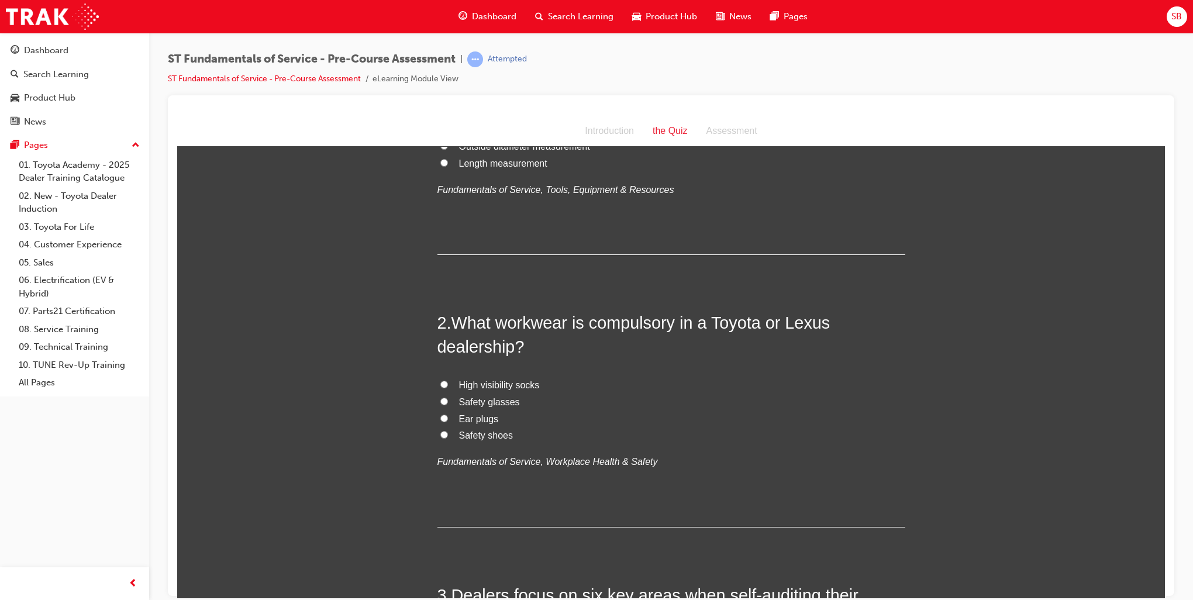
click at [440, 435] on input "Safety shoes" at bounding box center [444, 434] width 8 height 8
radio input "true"
click at [441, 401] on input "Safety glasses" at bounding box center [444, 401] width 8 height 8
radio input "true"
click at [440, 434] on input "Safety shoes" at bounding box center [444, 434] width 8 height 8
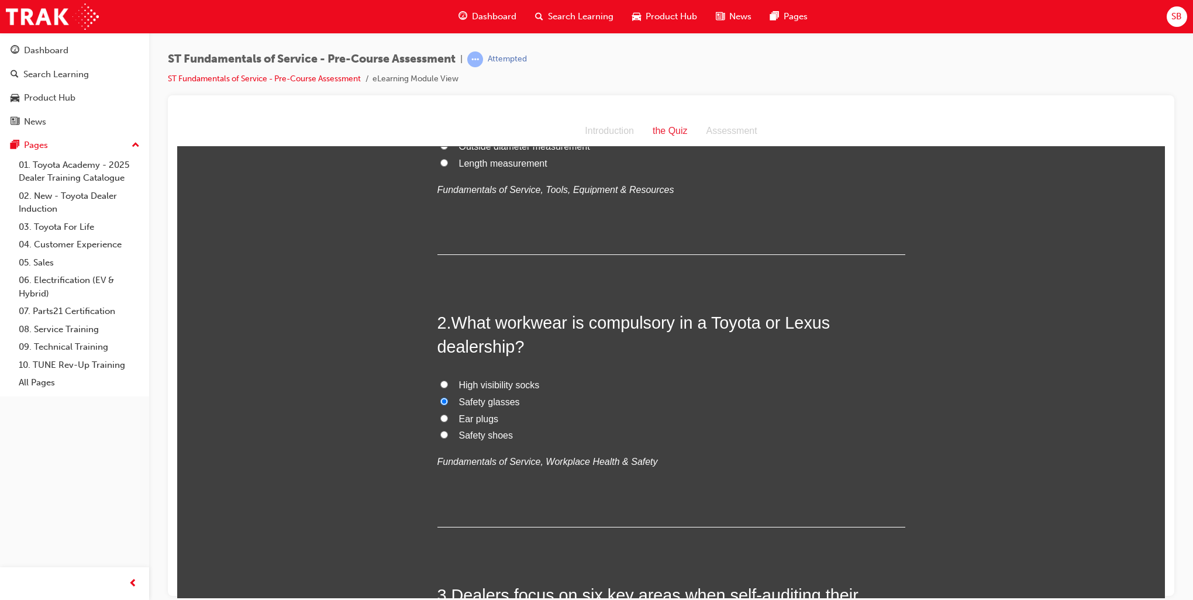
radio input "true"
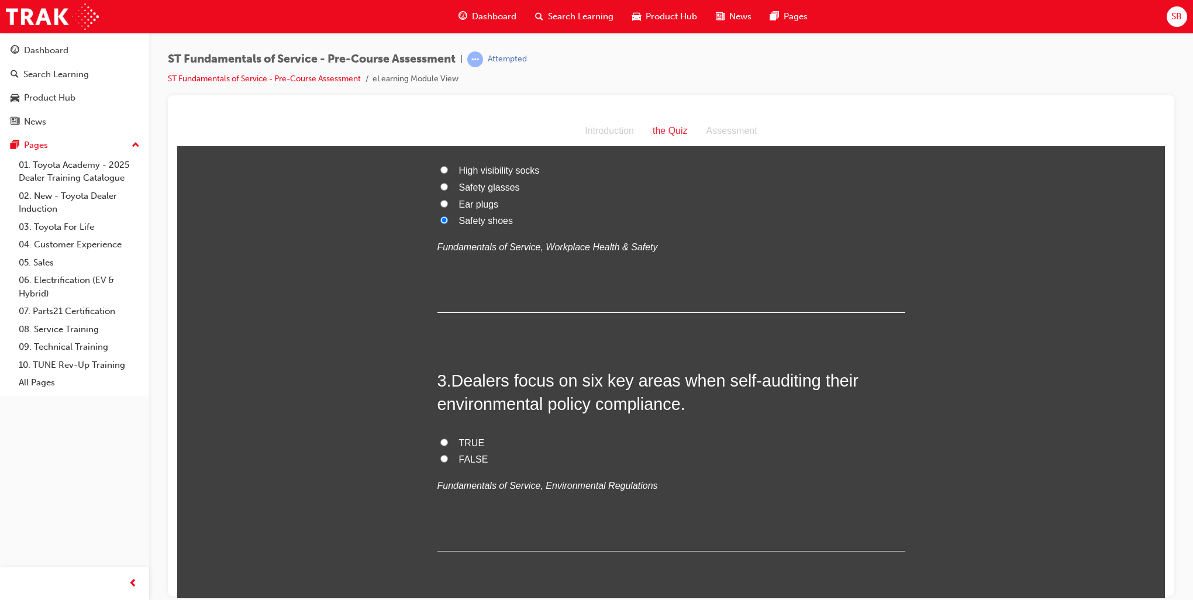
scroll to position [468, 0]
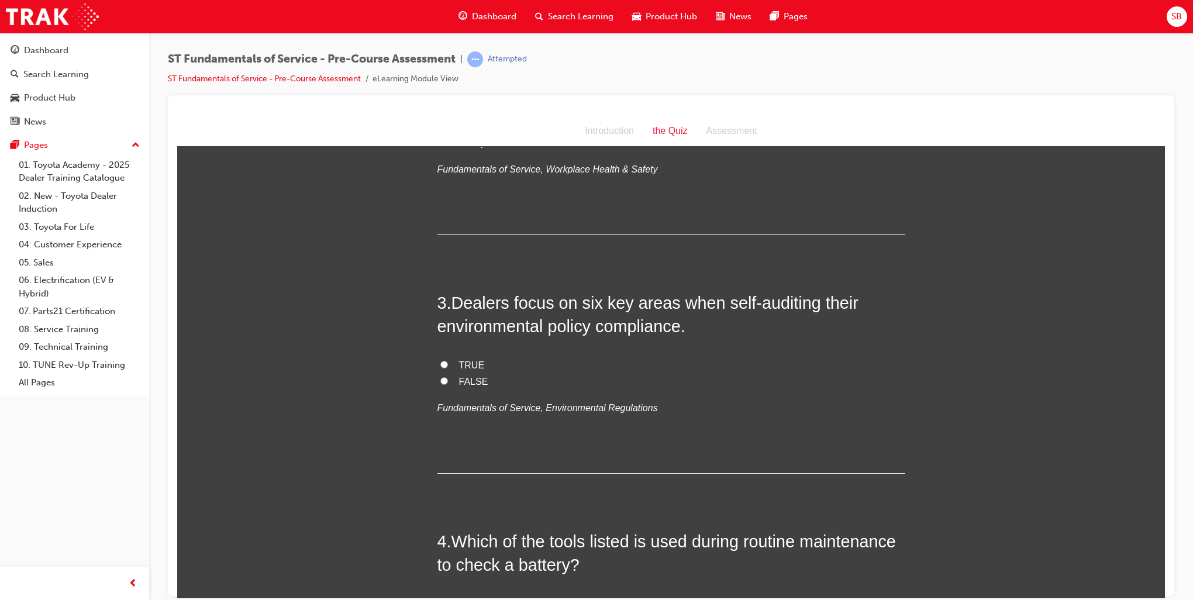
click at [440, 384] on input "FALSE" at bounding box center [444, 381] width 8 height 8
radio input "true"
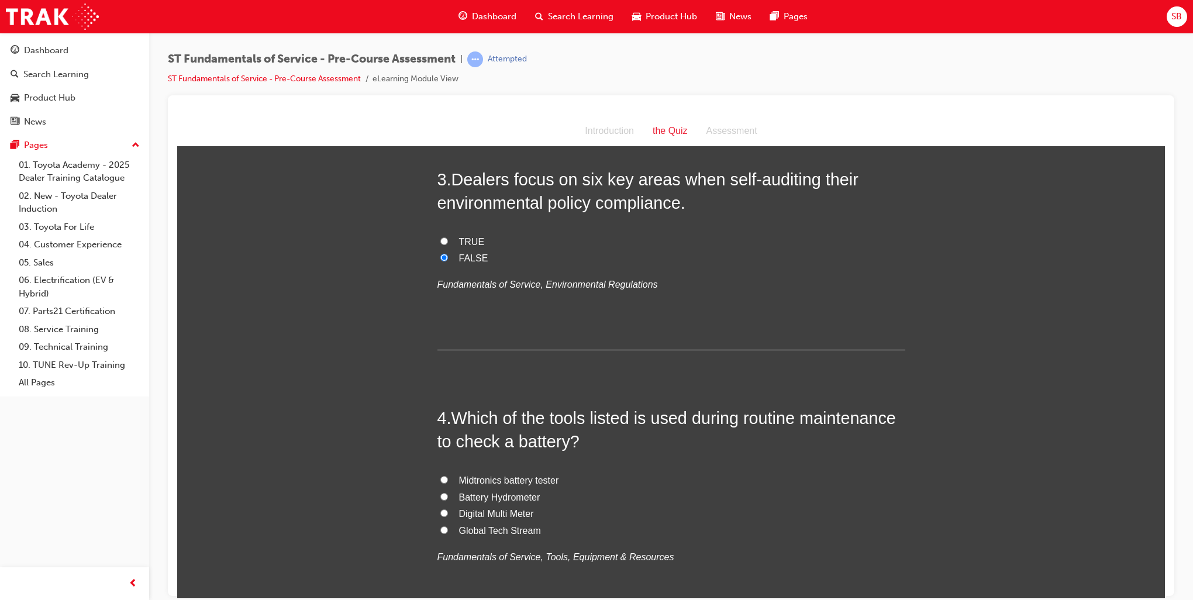
scroll to position [643, 0]
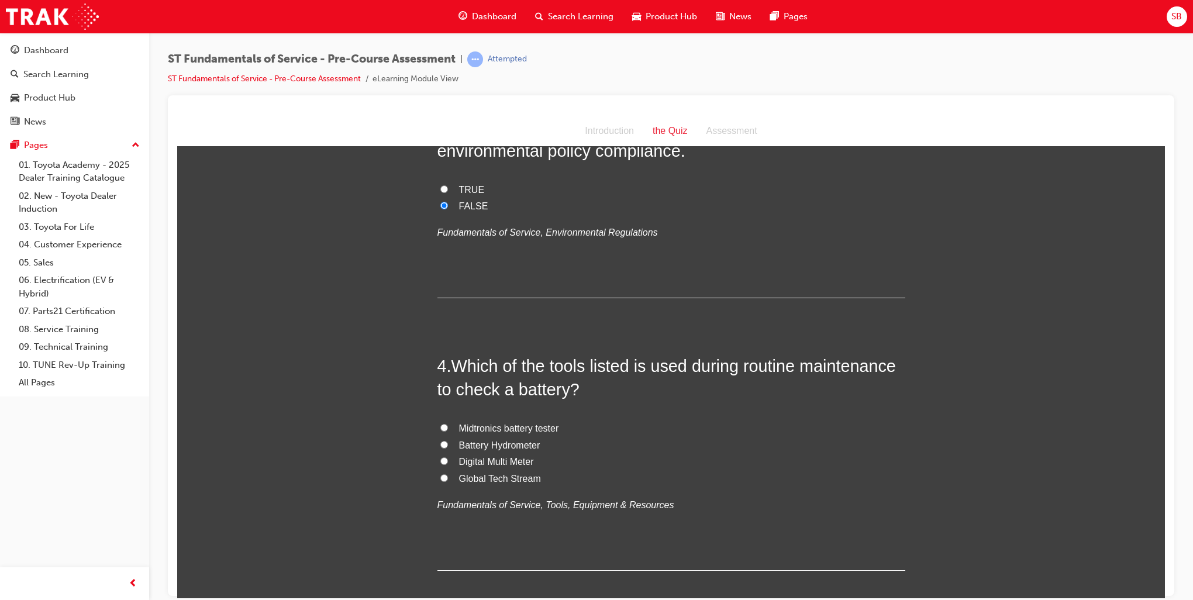
click at [442, 424] on input "Midtronics battery tester" at bounding box center [444, 427] width 8 height 8
radio input "true"
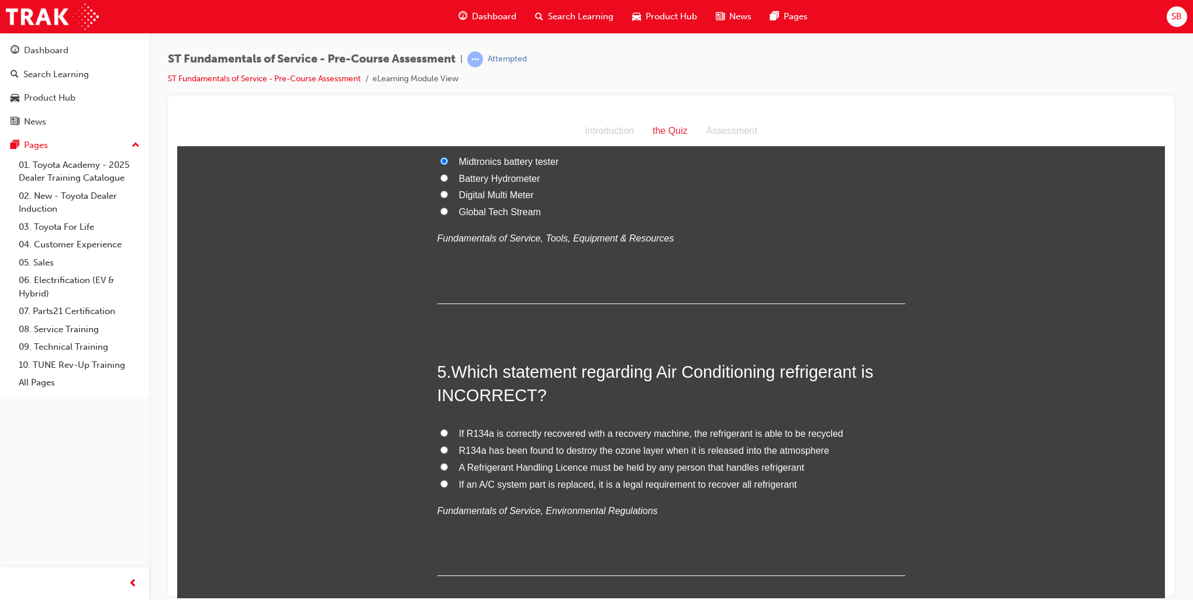
scroll to position [936, 0]
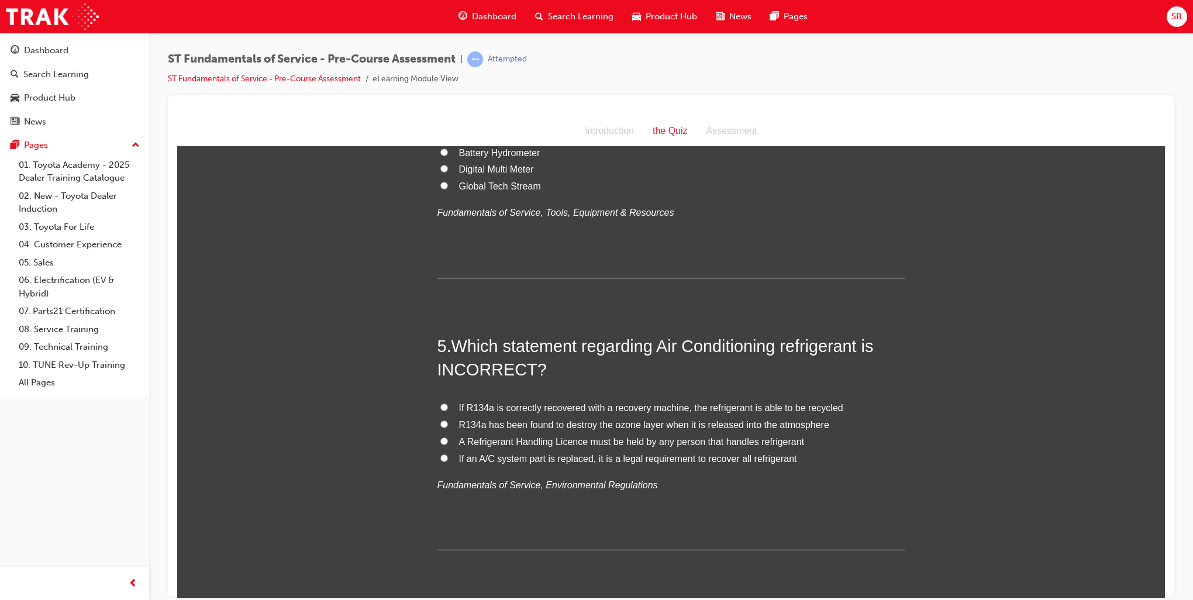
click at [440, 407] on input "If R134a is correctly recovered with a recovery machine, the refrigerant is abl…" at bounding box center [444, 407] width 8 height 8
radio input "true"
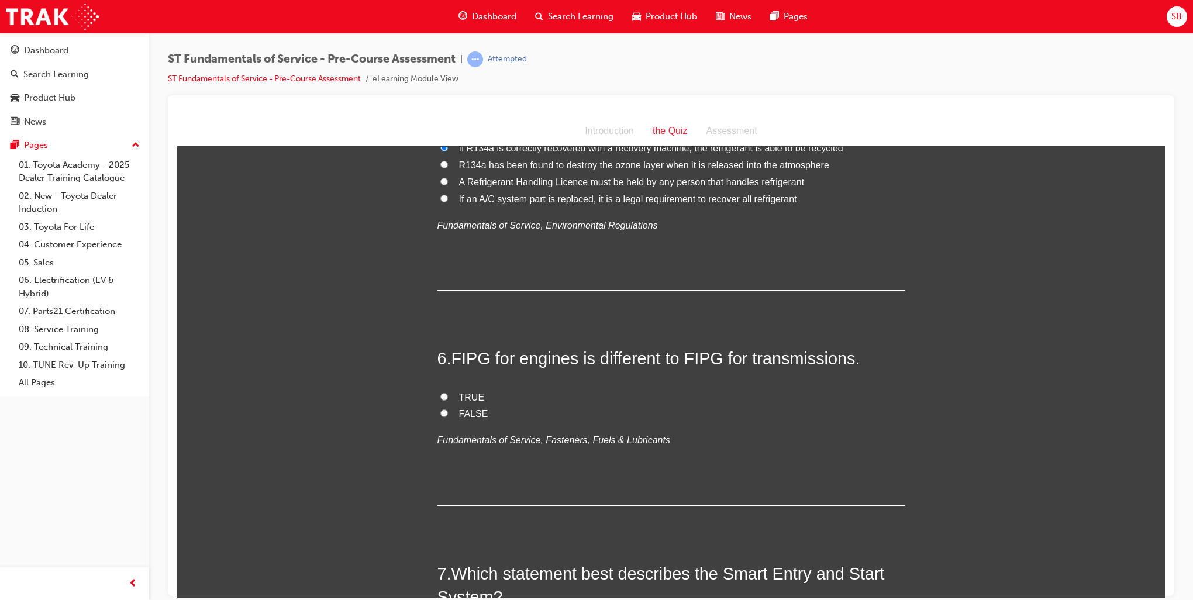
scroll to position [1287, 0]
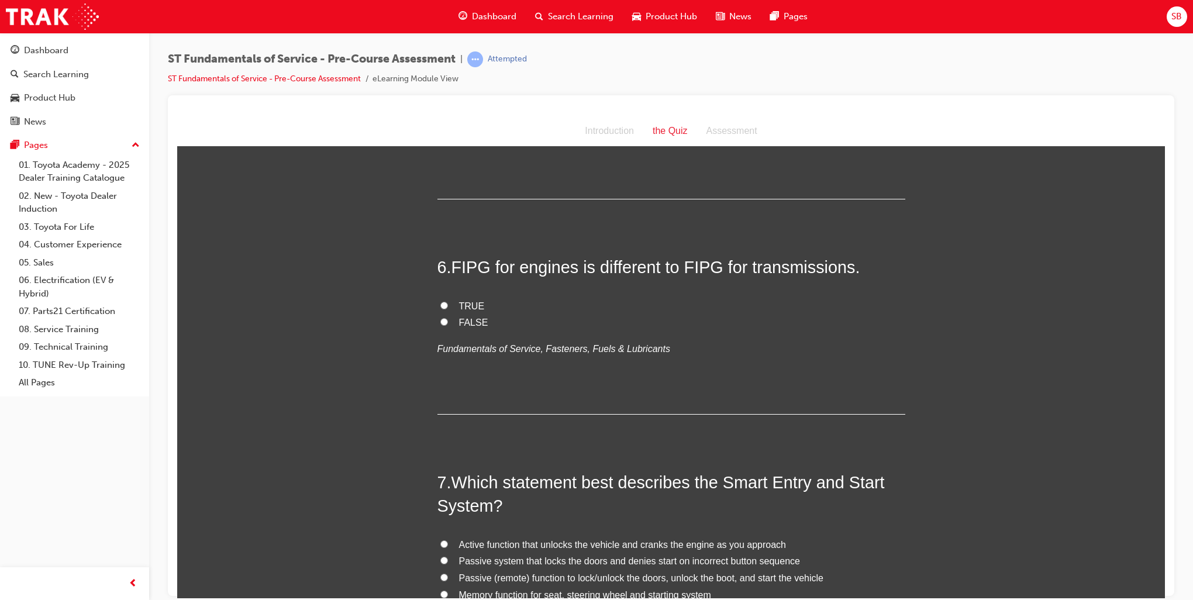
click at [440, 304] on input "TRUE" at bounding box center [444, 305] width 8 height 8
radio input "true"
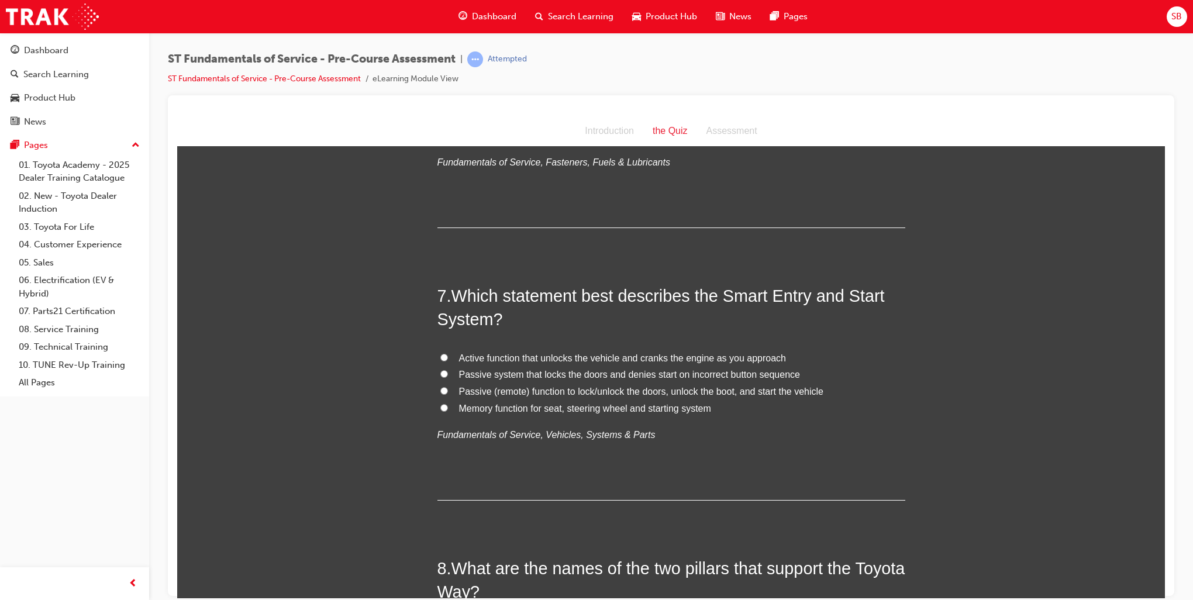
scroll to position [1521, 0]
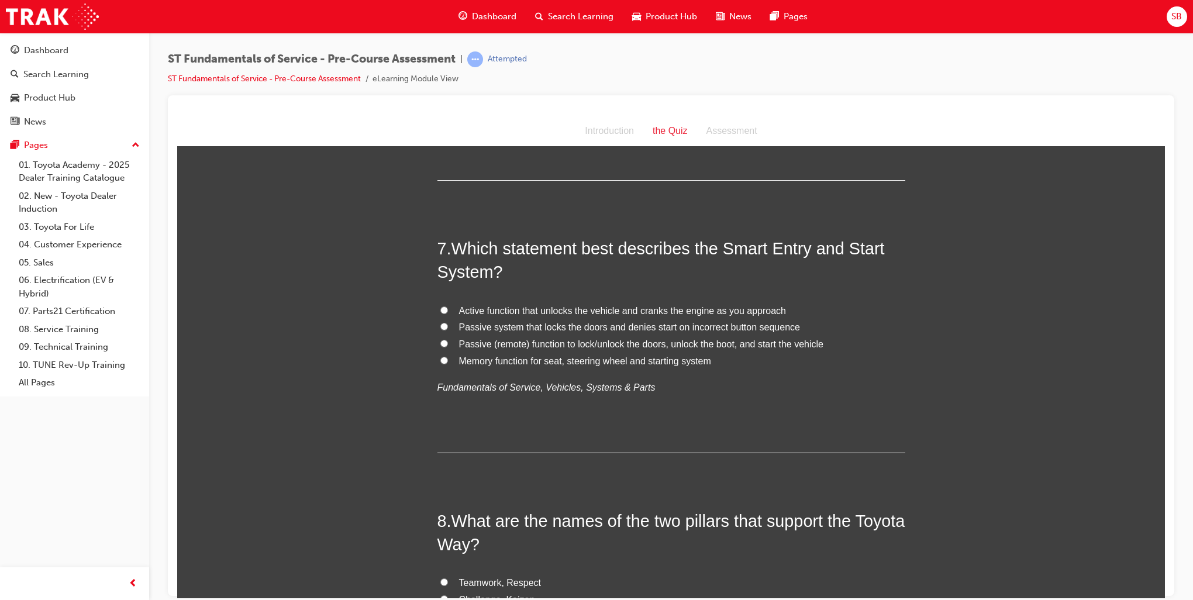
click at [440, 308] on input "Active function that unlocks the vehicle and cranks the engine as you approach" at bounding box center [444, 310] width 8 height 8
radio input "true"
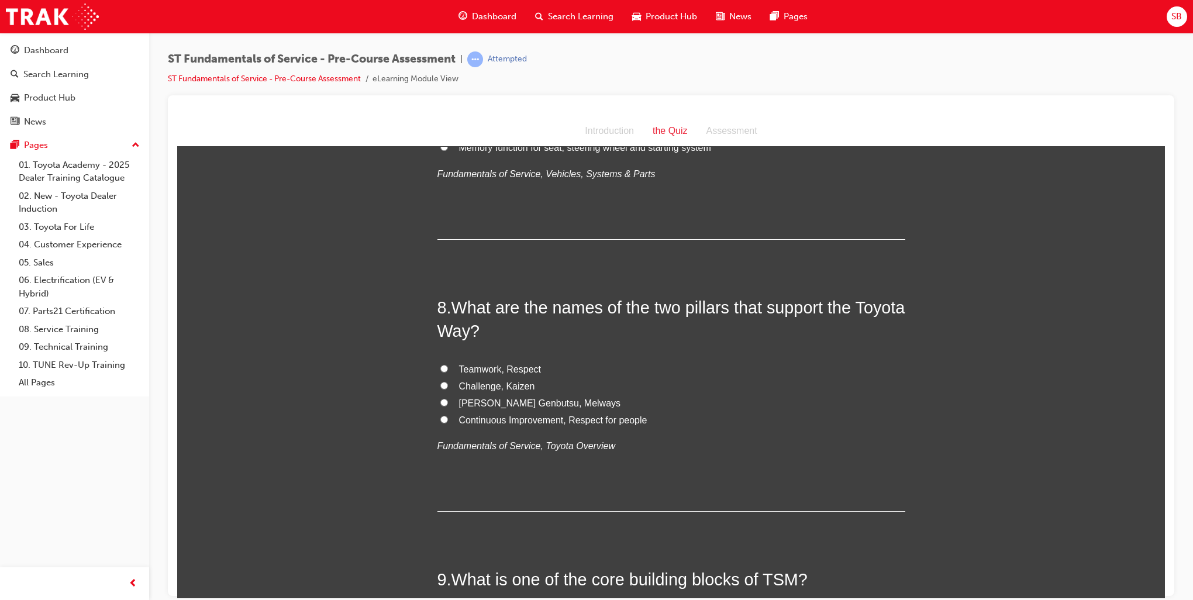
scroll to position [1754, 0]
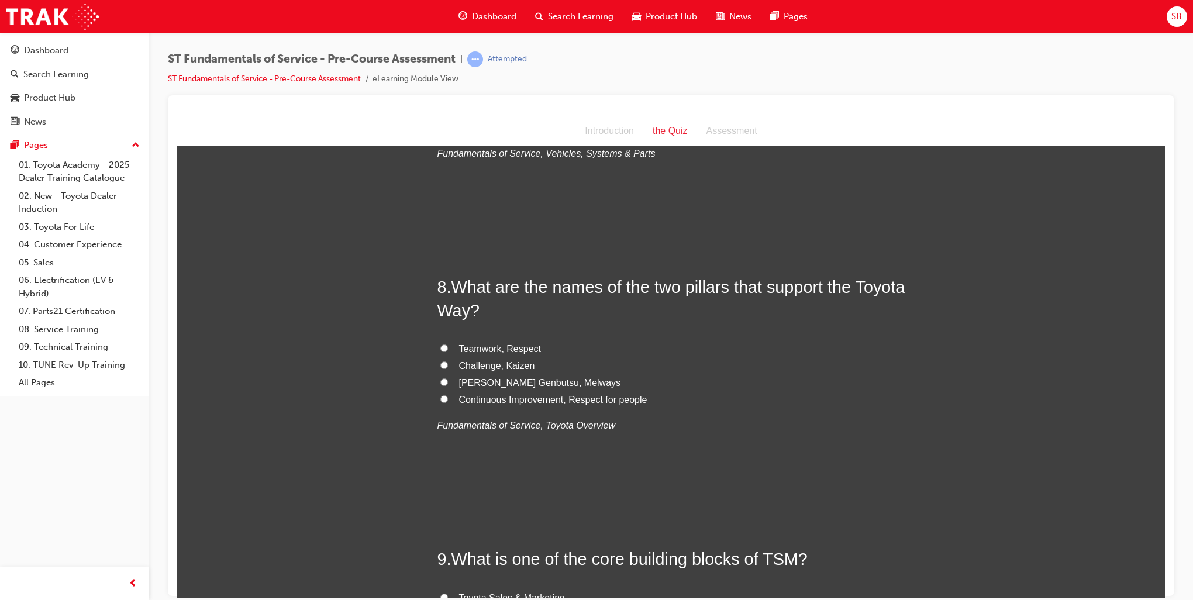
click at [440, 362] on input "Challenge, Kaizen" at bounding box center [444, 365] width 8 height 8
radio input "true"
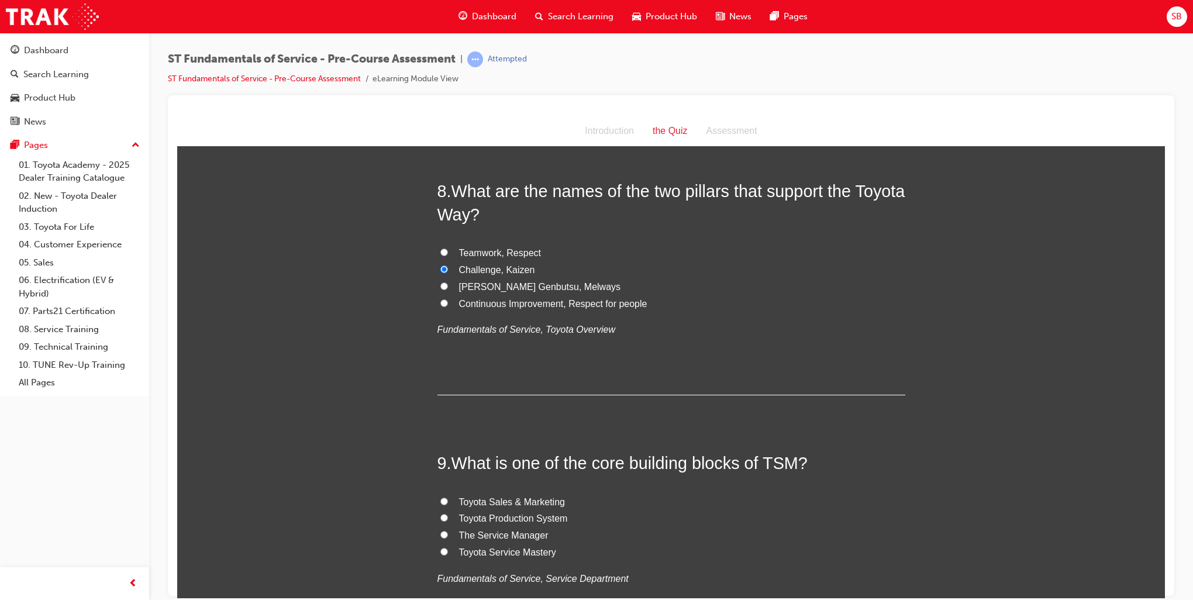
scroll to position [1930, 0]
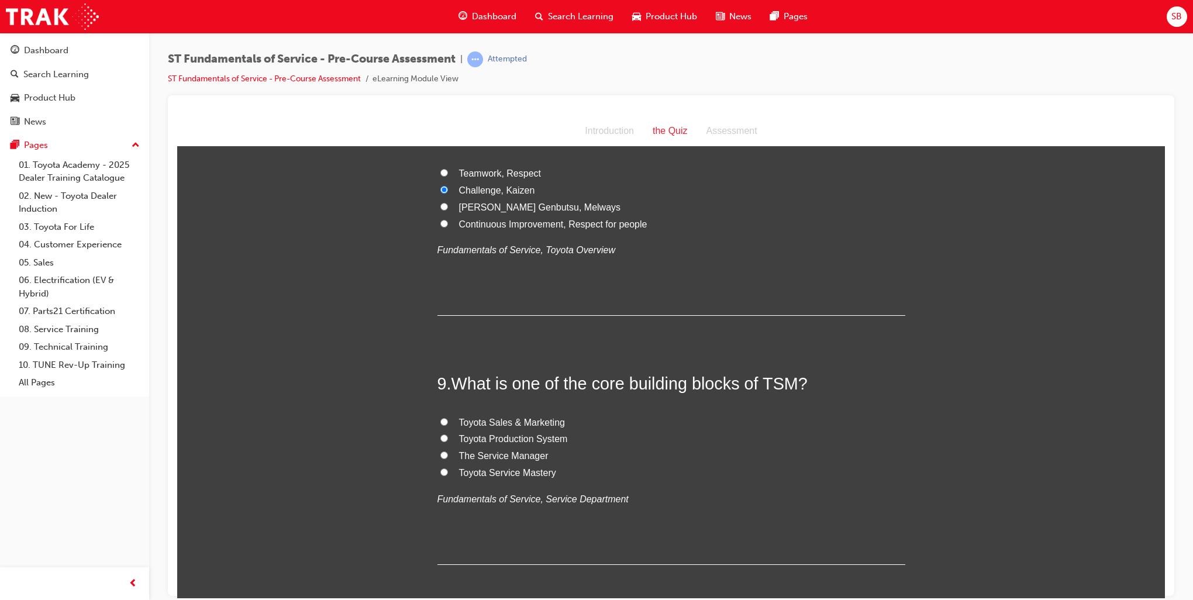
click at [440, 418] on input "Toyota Sales & Marketing" at bounding box center [444, 422] width 8 height 8
radio input "true"
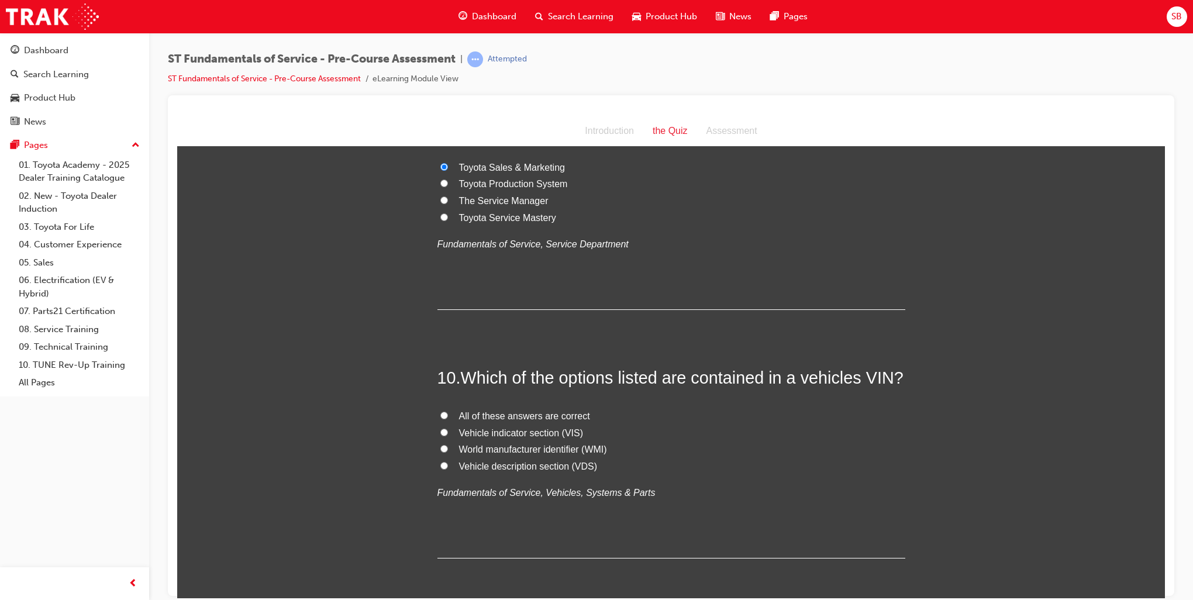
scroll to position [2222, 0]
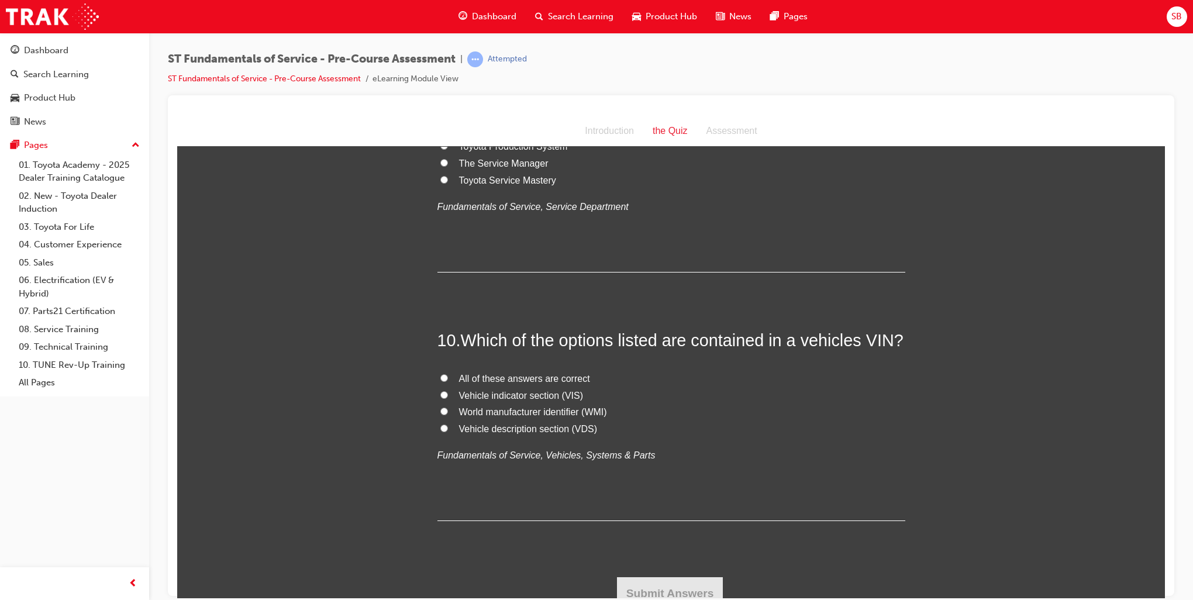
click at [437, 409] on label "World manufacturer identifier (WMI)" at bounding box center [671, 412] width 468 height 17
click at [440, 409] on input "World manufacturer identifier (WMI)" at bounding box center [444, 411] width 8 height 8
radio input "true"
click at [704, 582] on button "Submit Answers" at bounding box center [670, 593] width 106 height 33
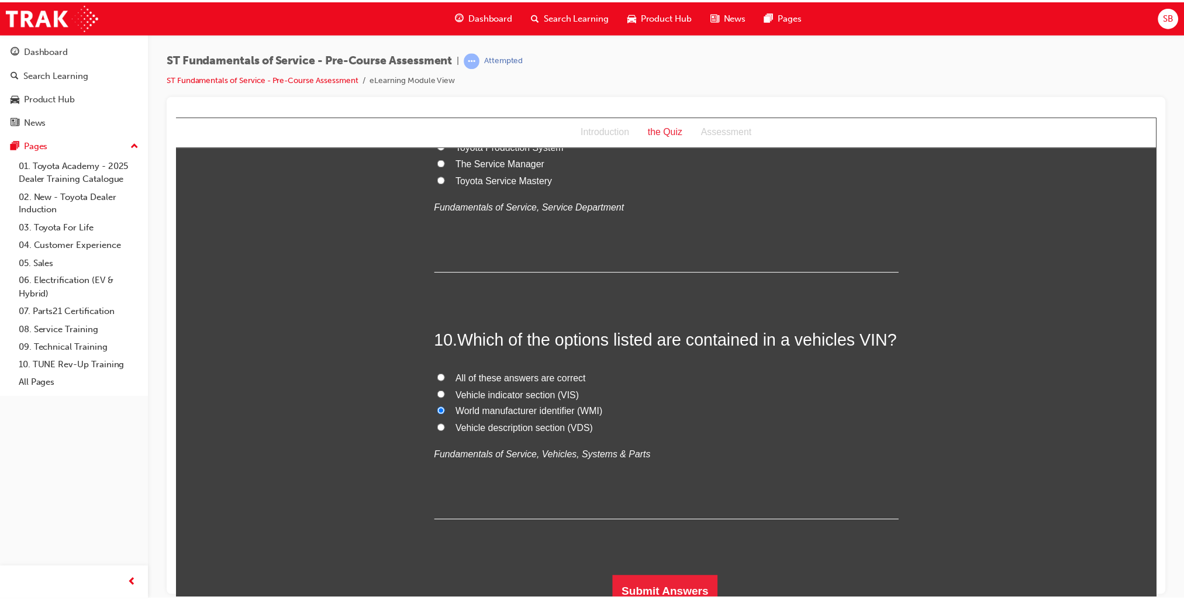
scroll to position [0, 0]
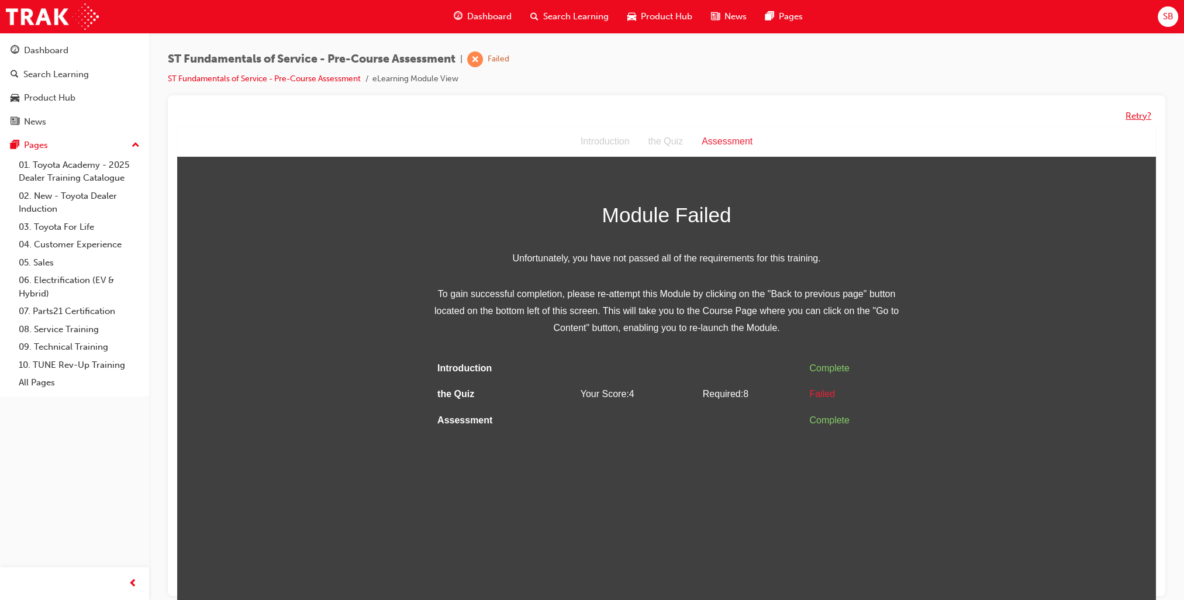
click at [1146, 116] on button "Retry?" at bounding box center [1139, 115] width 26 height 13
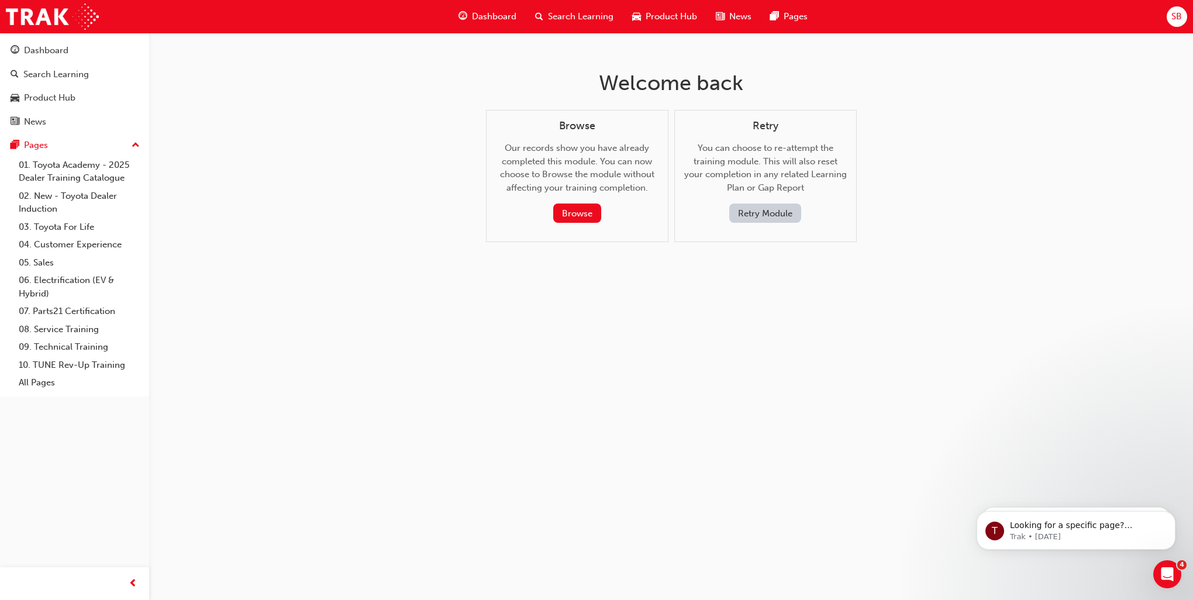
click at [746, 212] on button "Retry Module" at bounding box center [765, 213] width 72 height 19
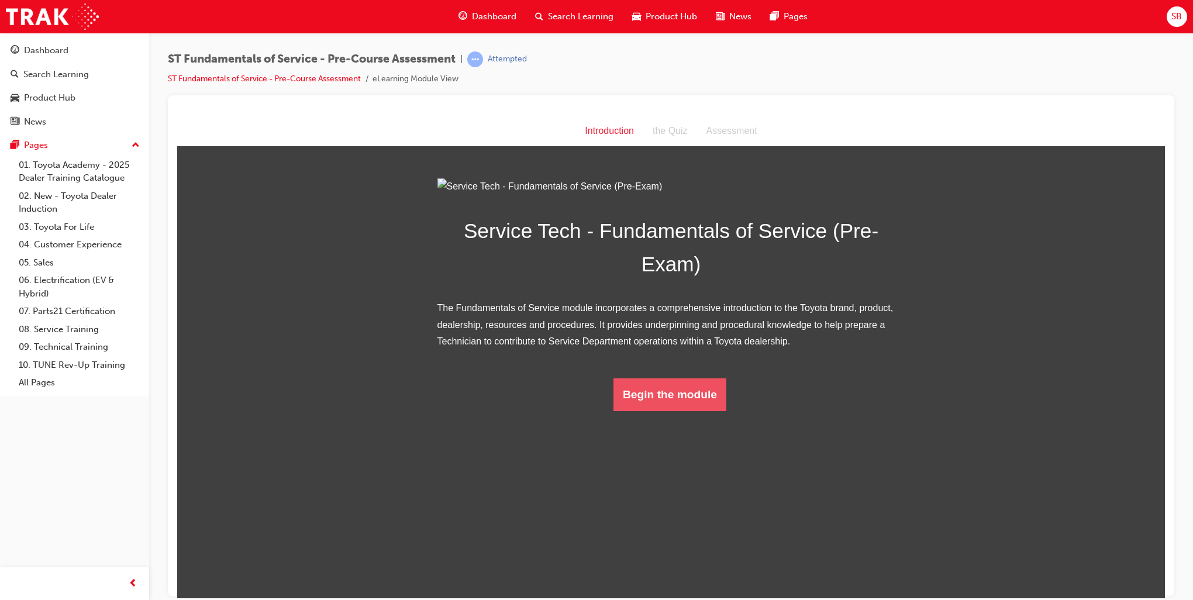
click at [632, 411] on button "Begin the module" at bounding box center [669, 394] width 113 height 33
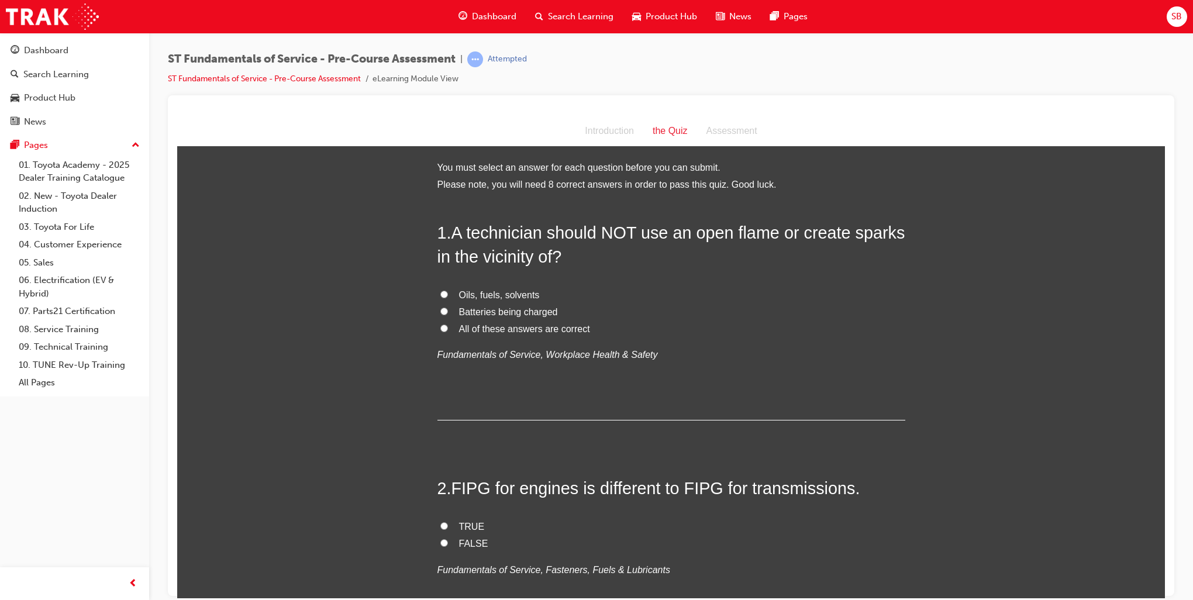
click at [440, 329] on input "All of these answers are correct" at bounding box center [444, 328] width 8 height 8
radio input "true"
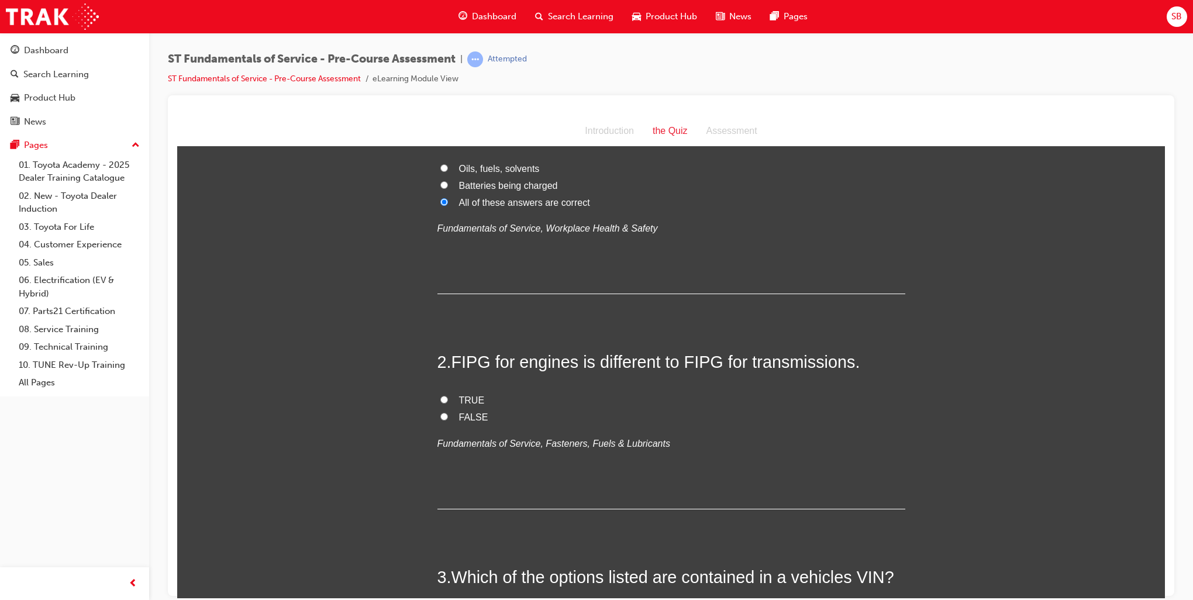
scroll to position [175, 0]
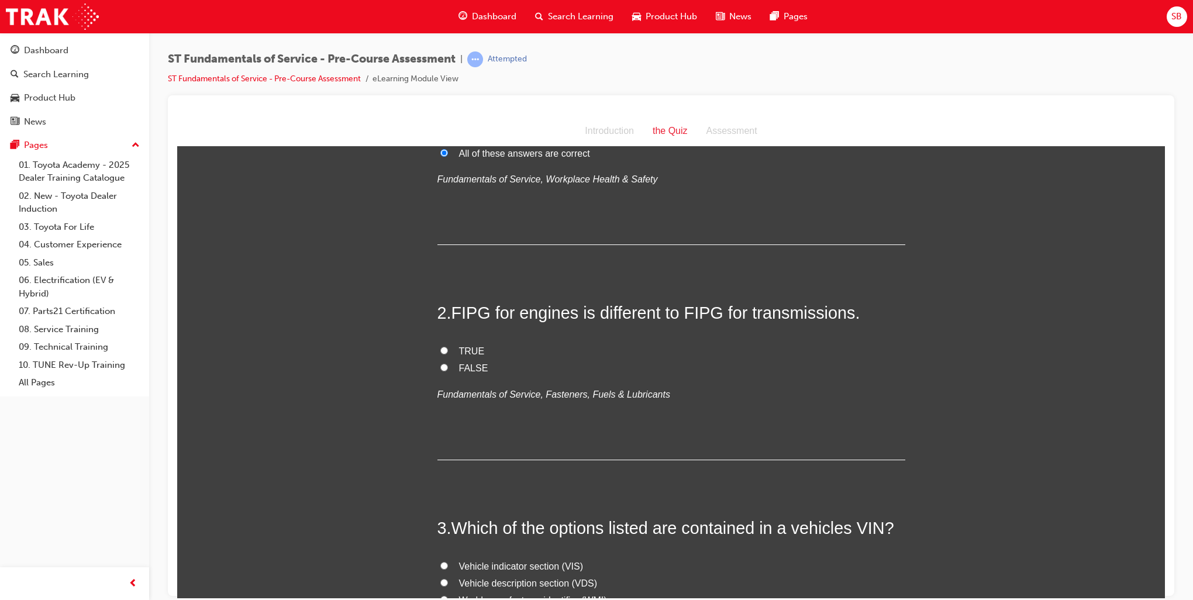
click at [440, 346] on input "TRUE" at bounding box center [444, 350] width 8 height 8
radio input "true"
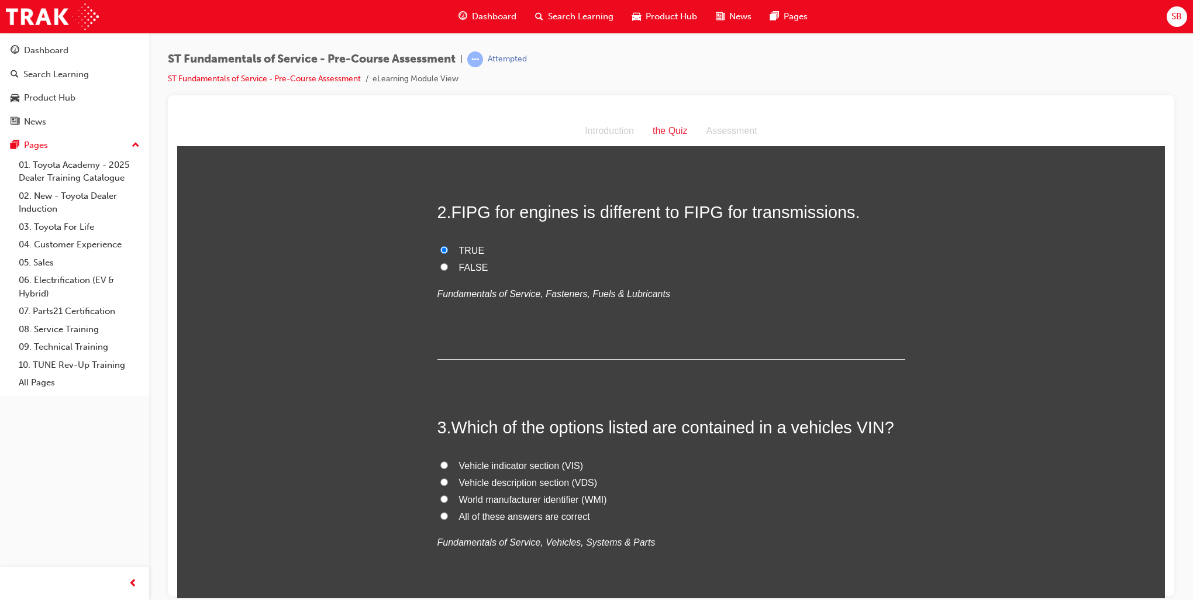
scroll to position [292, 0]
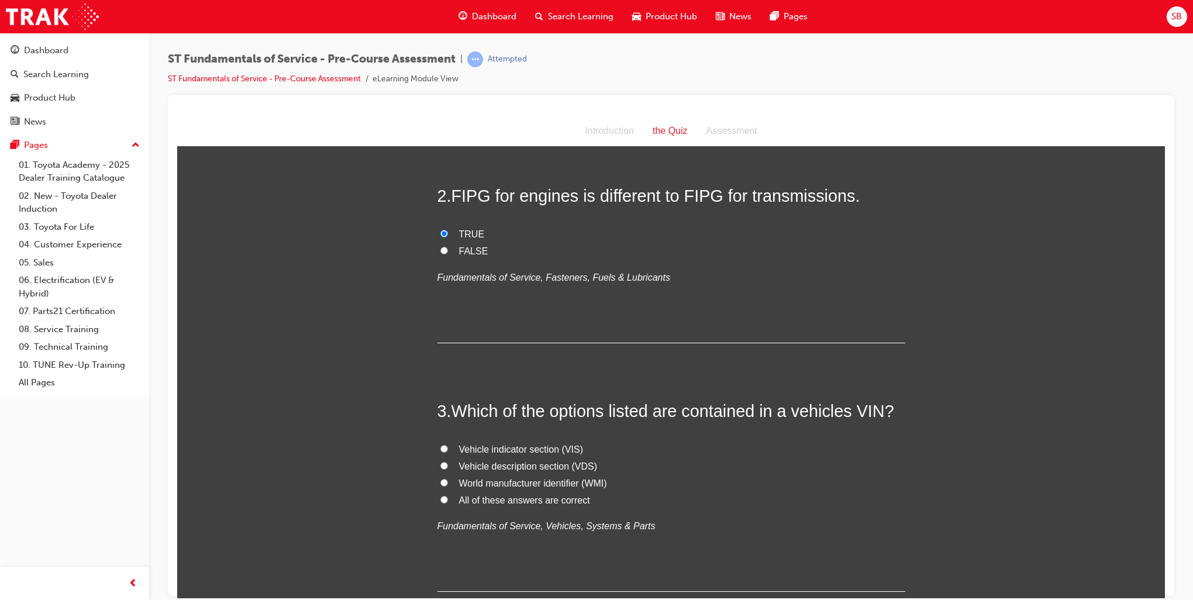
click at [440, 500] on input "All of these answers are correct" at bounding box center [444, 499] width 8 height 8
radio input "true"
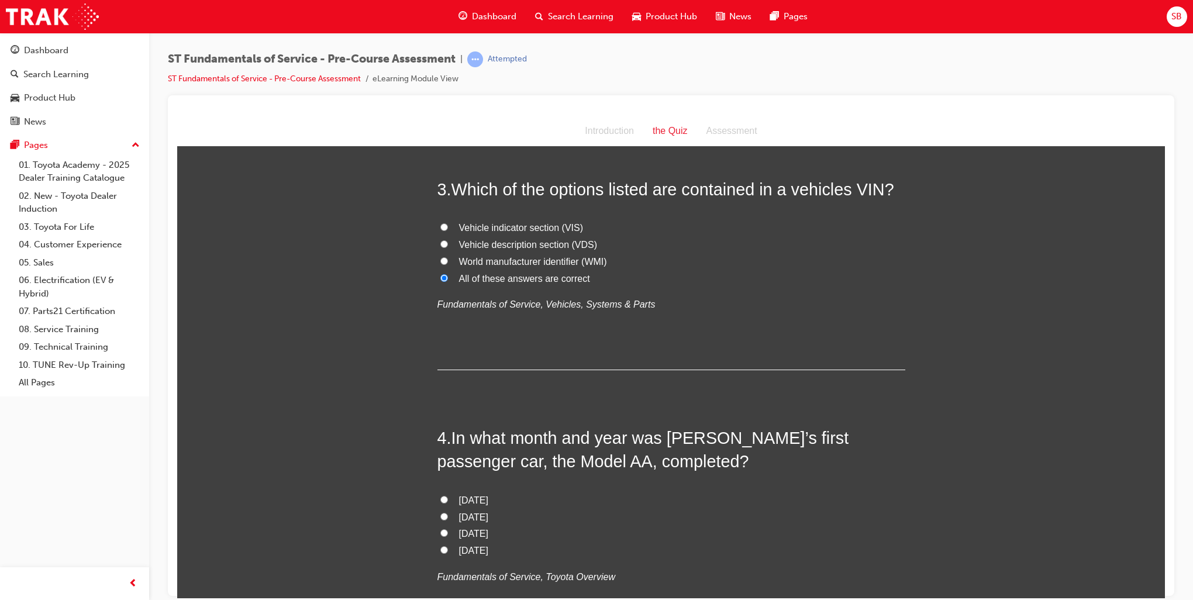
scroll to position [585, 0]
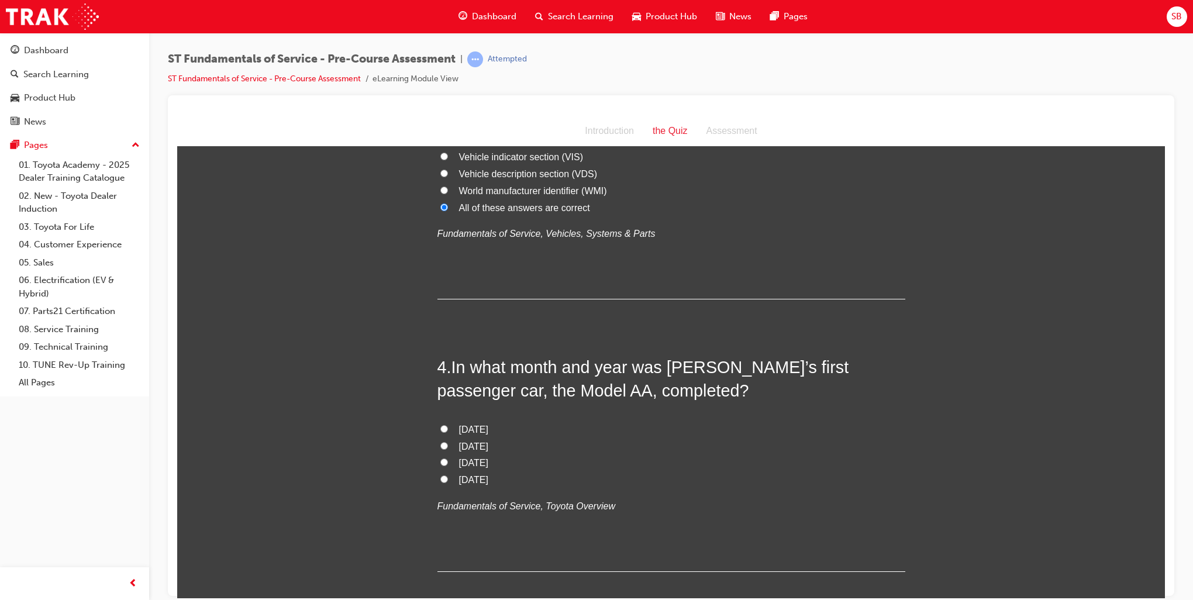
click at [441, 459] on input "April 1936" at bounding box center [444, 462] width 8 height 8
radio input "true"
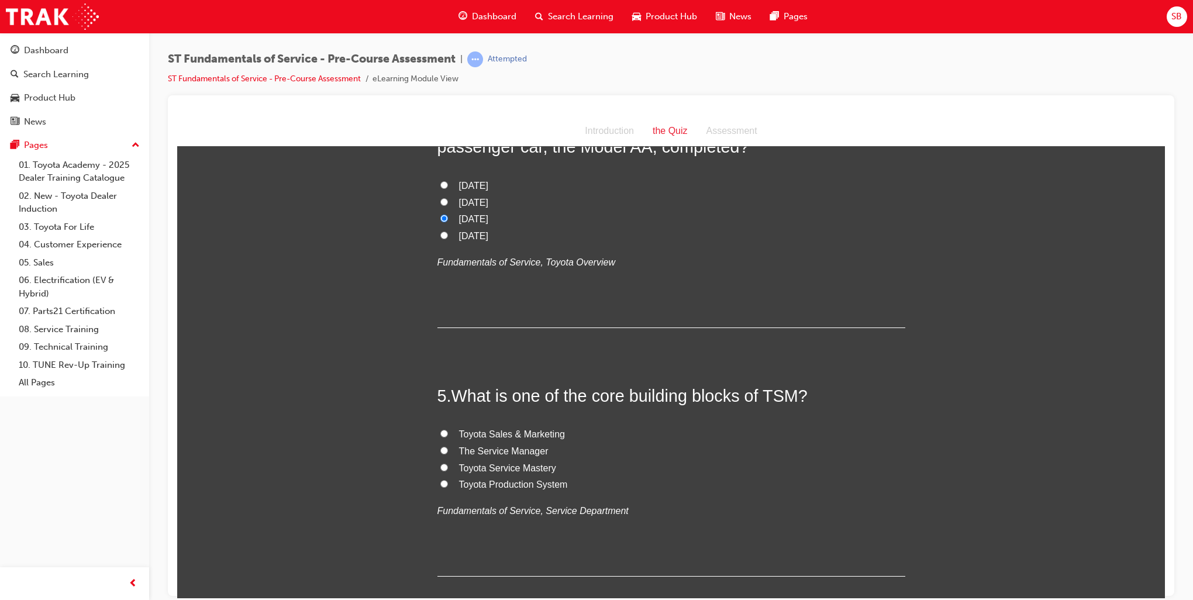
scroll to position [936, 0]
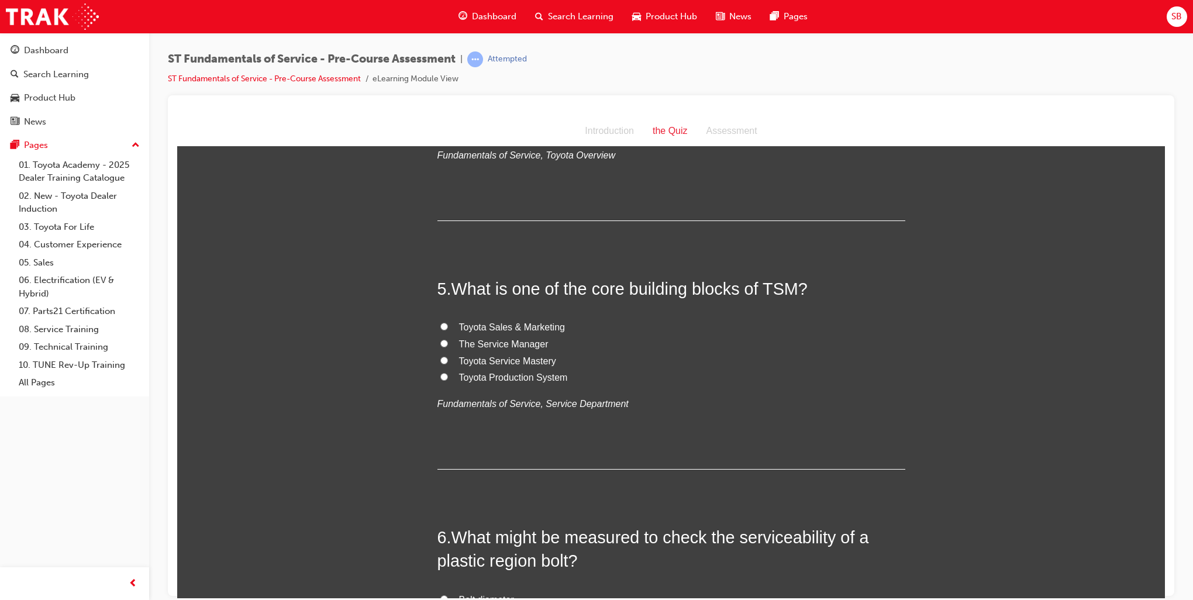
click at [440, 374] on input "Toyota Production System" at bounding box center [444, 377] width 8 height 8
radio input "true"
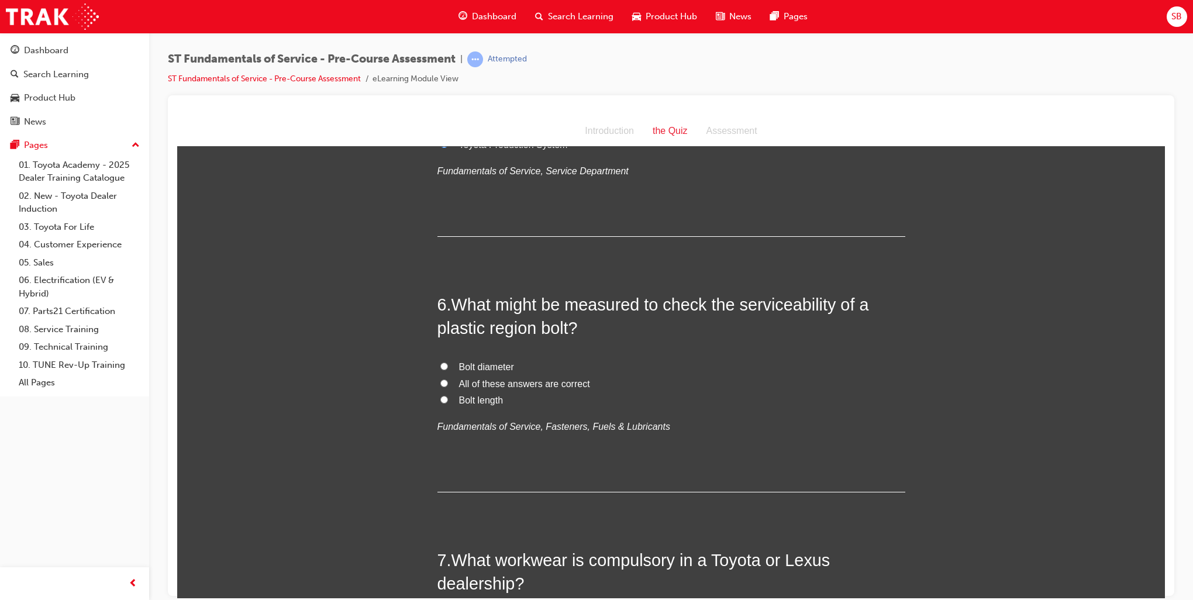
scroll to position [1170, 0]
click at [437, 402] on label "Bolt length" at bounding box center [671, 399] width 468 height 17
click at [440, 402] on input "Bolt length" at bounding box center [444, 398] width 8 height 8
radio input "true"
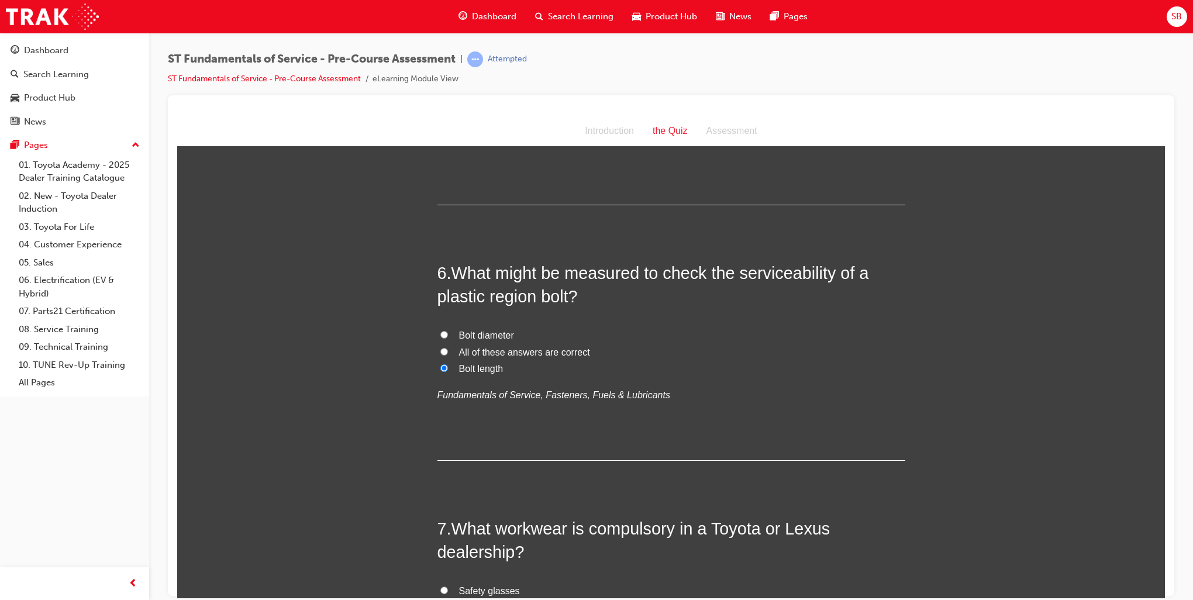
scroll to position [1287, 0]
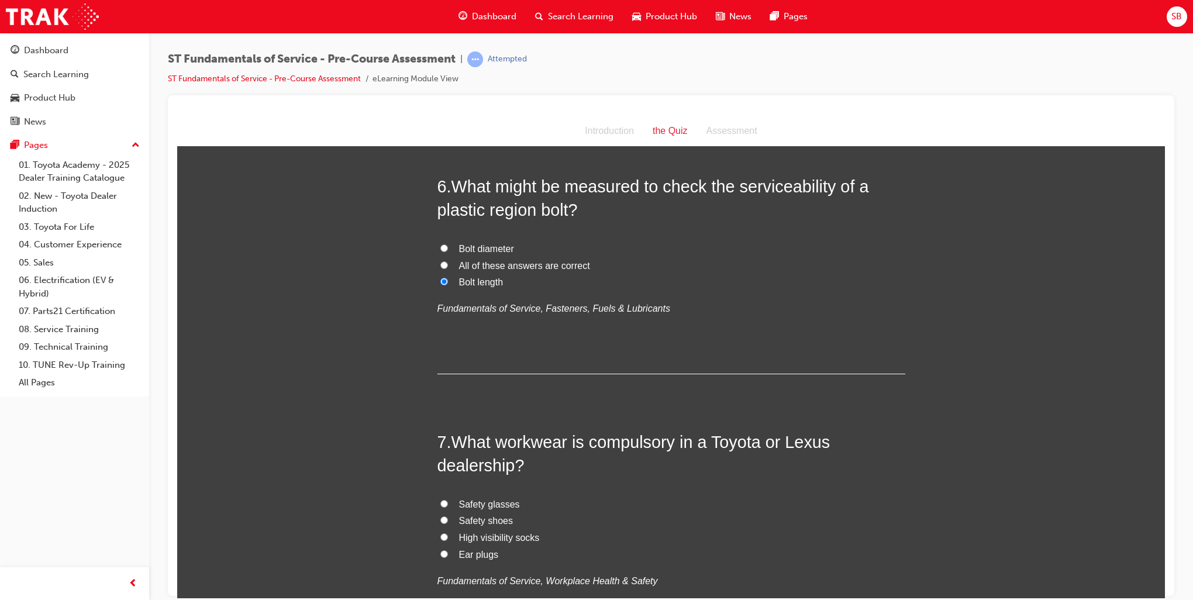
click at [440, 520] on input "Safety shoes" at bounding box center [444, 520] width 8 height 8
radio input "true"
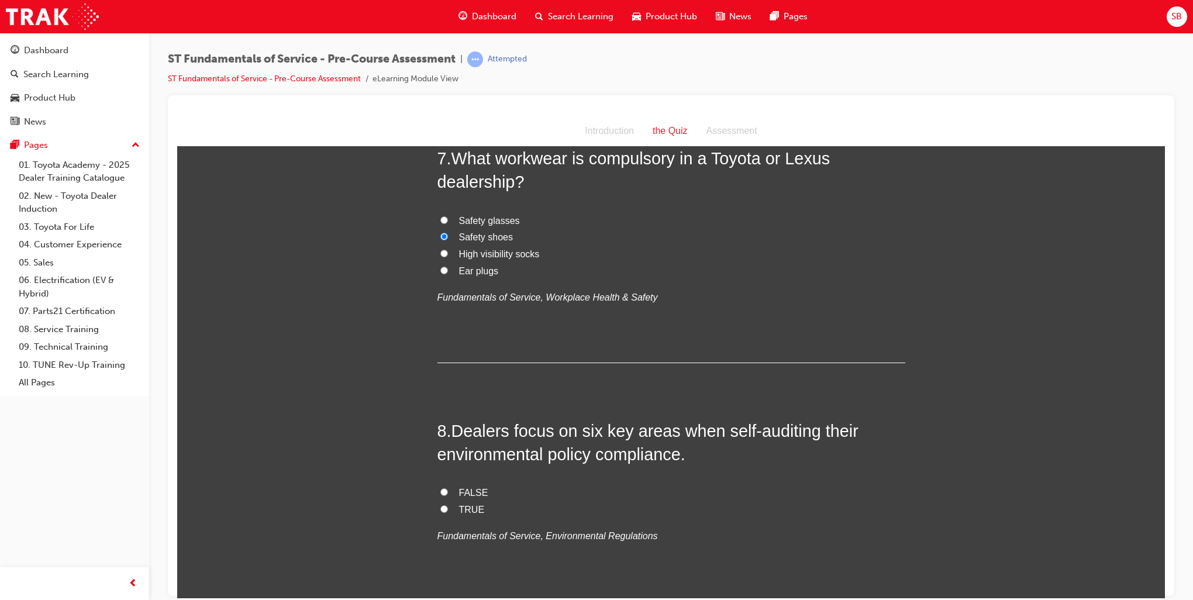
scroll to position [1696, 0]
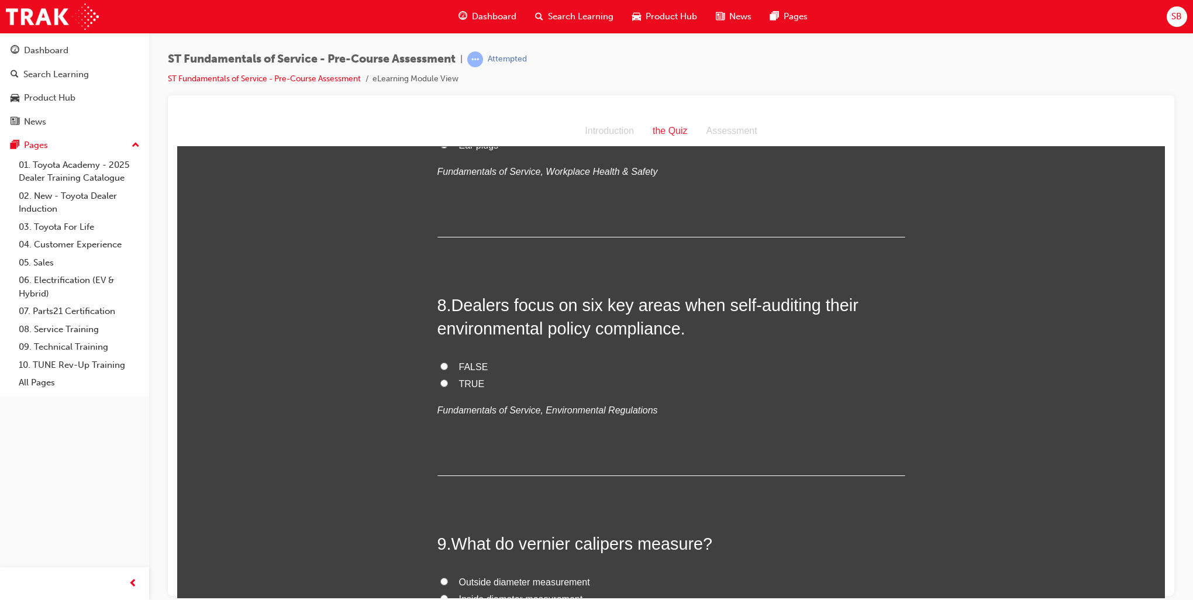
click at [441, 383] on input "TRUE" at bounding box center [444, 383] width 8 height 8
radio input "true"
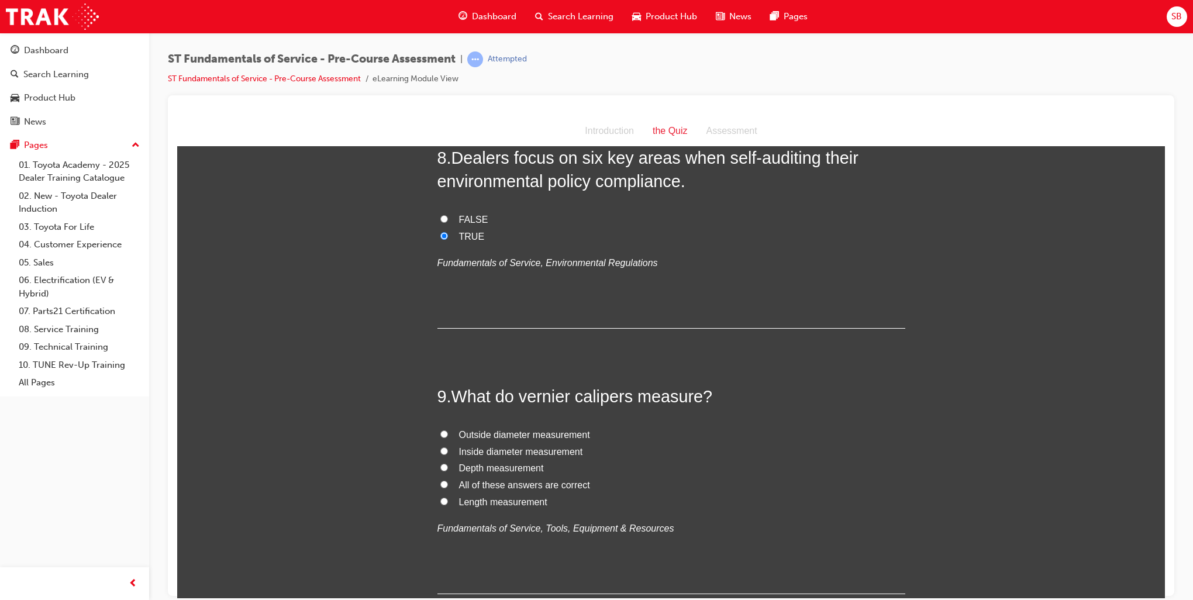
scroll to position [1871, 0]
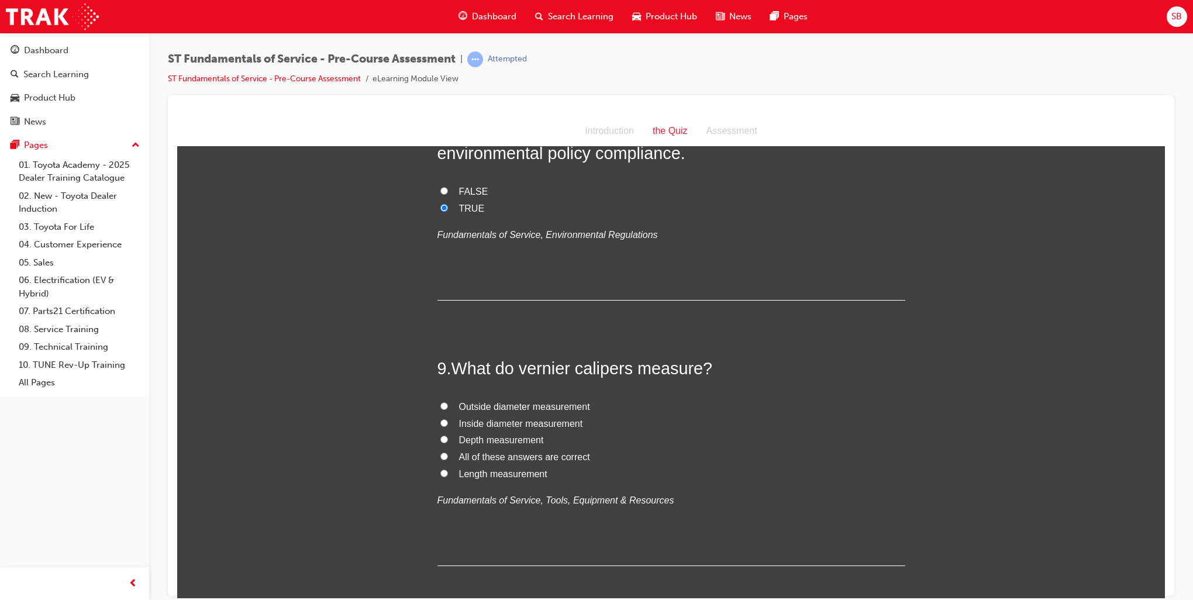
click at [440, 456] on input "All of these answers are correct" at bounding box center [444, 456] width 8 height 8
radio input "true"
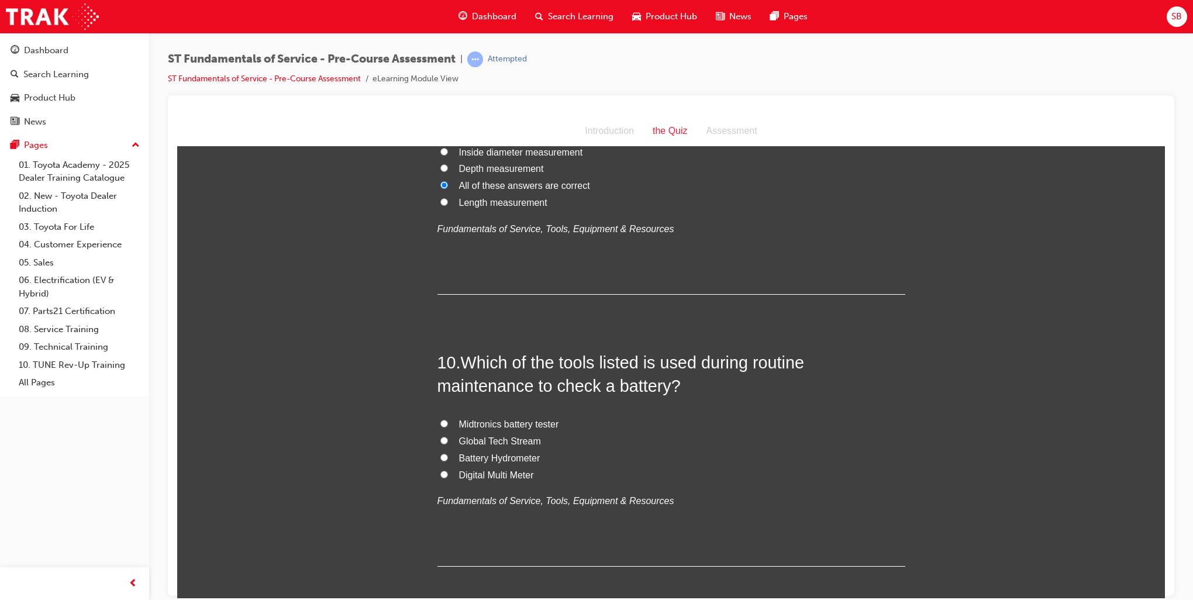
scroll to position [2164, 0]
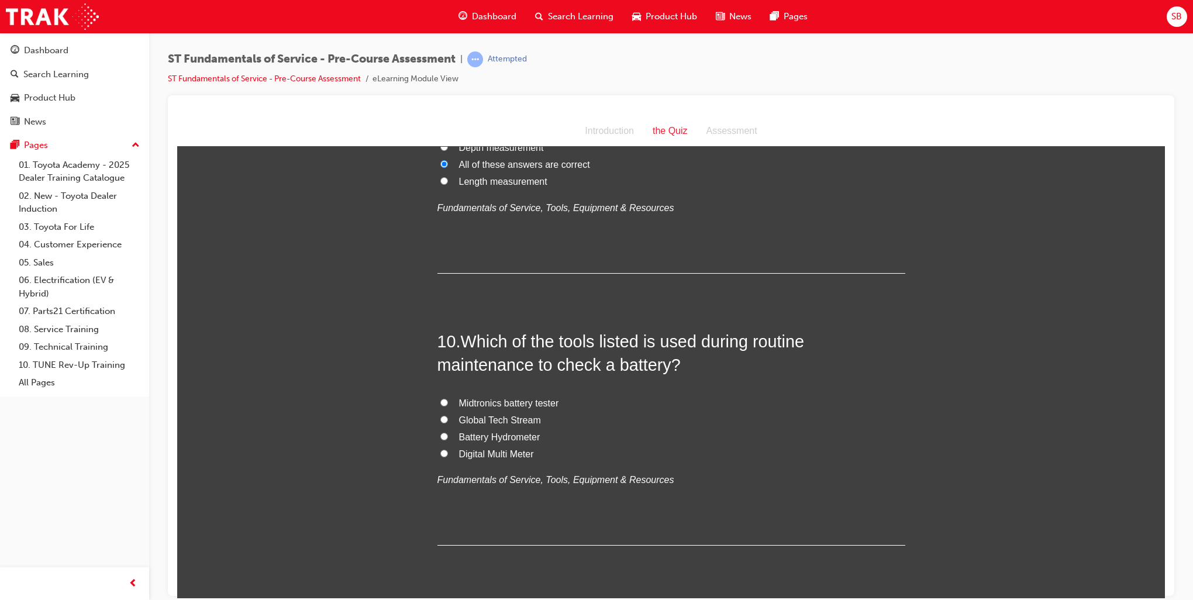
click at [440, 400] on input "Midtronics battery tester" at bounding box center [444, 402] width 8 height 8
radio input "true"
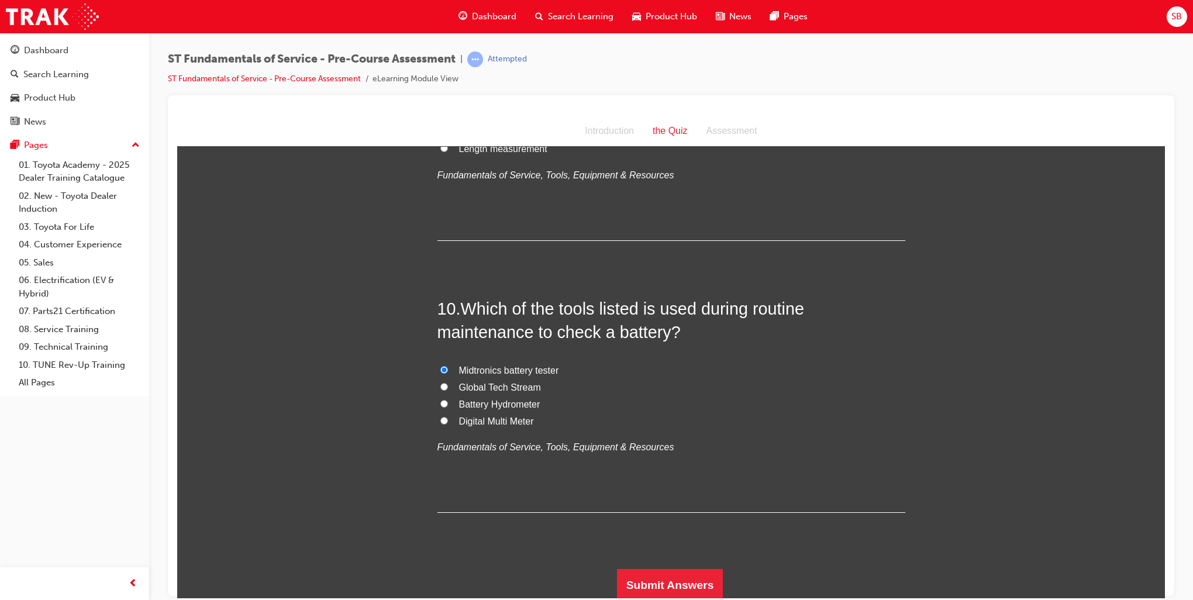
scroll to position [2198, 0]
click at [704, 573] on button "Submit Answers" at bounding box center [670, 583] width 106 height 33
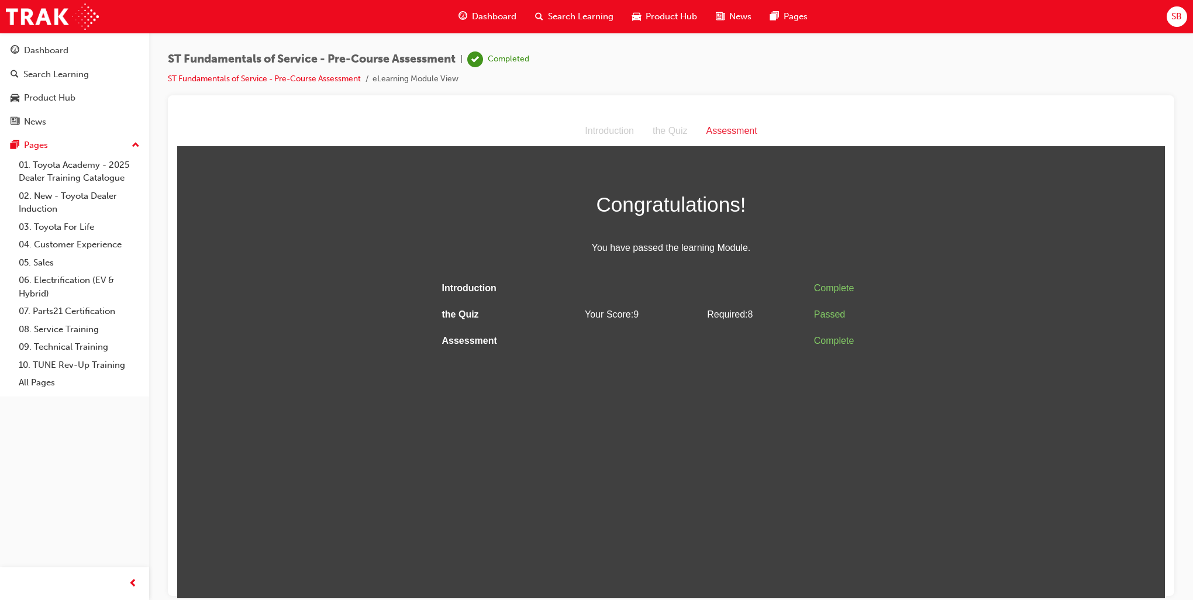
click at [1180, 9] on div "SB" at bounding box center [1177, 16] width 20 height 20
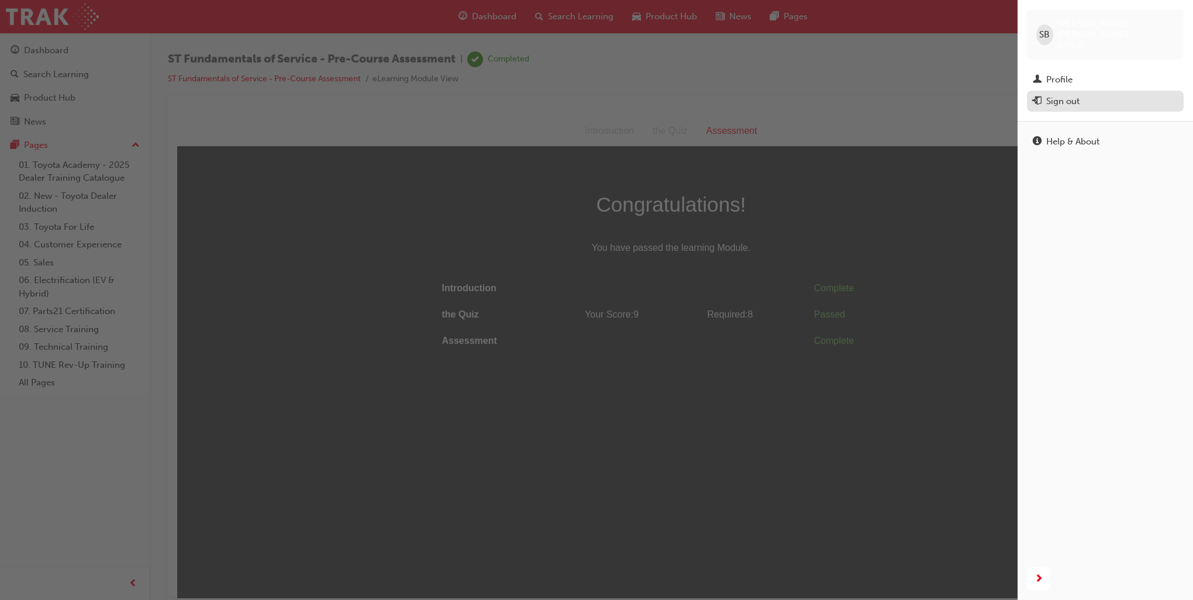
click at [1056, 95] on div "Sign out" at bounding box center [1062, 101] width 33 height 13
